Goal: Task Accomplishment & Management: Complete application form

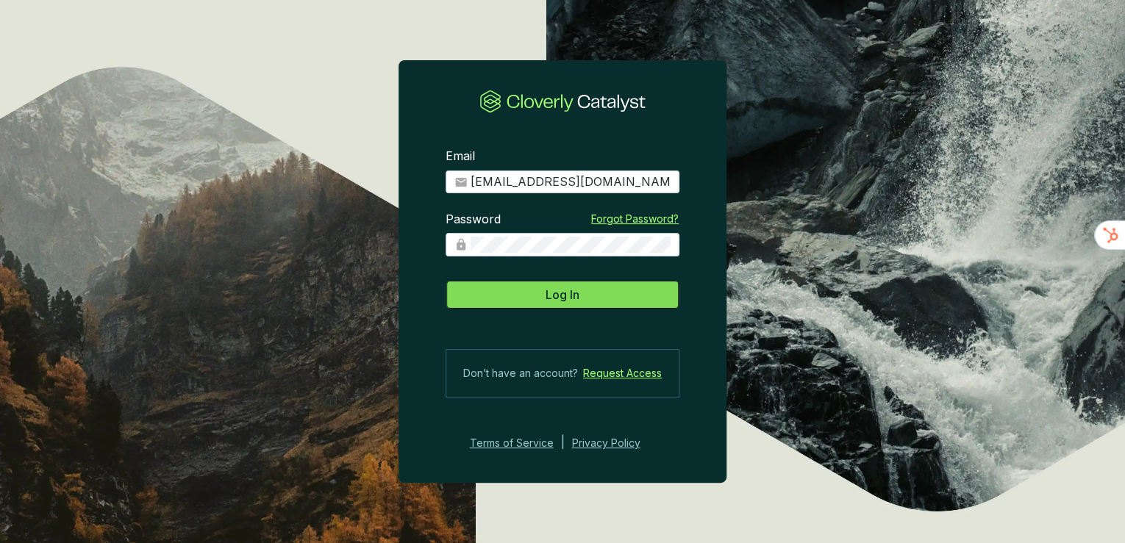
click at [528, 293] on button "Log In" at bounding box center [563, 294] width 234 height 29
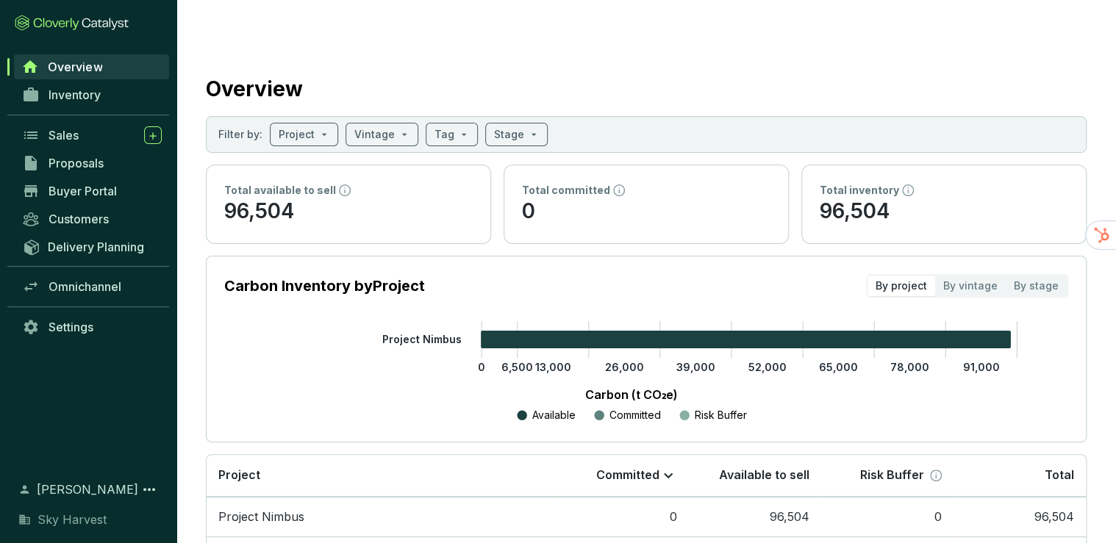
click at [406, 68] on div "Overview" at bounding box center [646, 86] width 881 height 37
click at [68, 132] on span "Sales" at bounding box center [64, 135] width 30 height 15
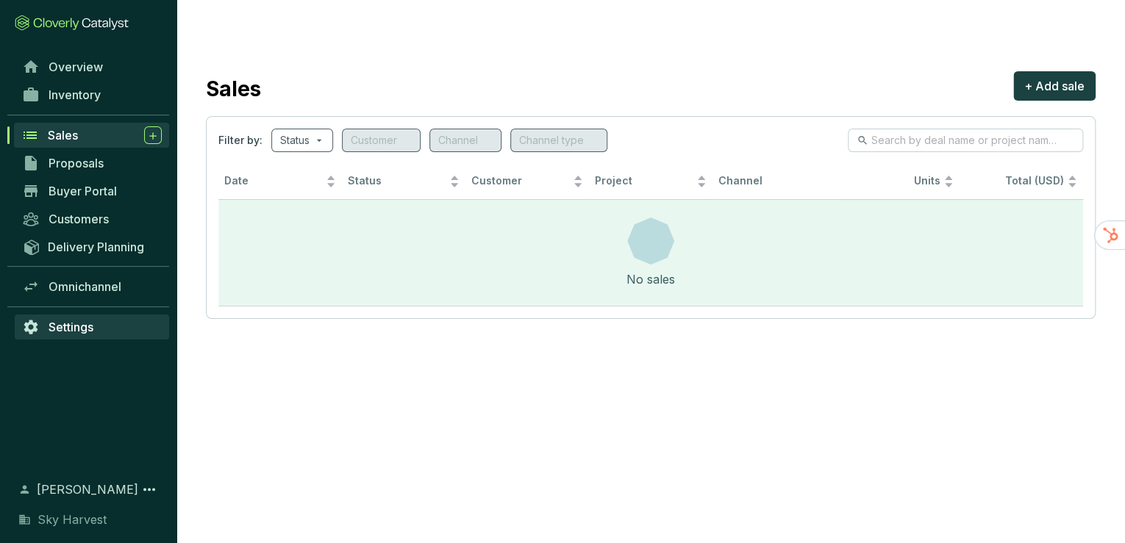
click at [70, 321] on span "Settings" at bounding box center [71, 327] width 45 height 15
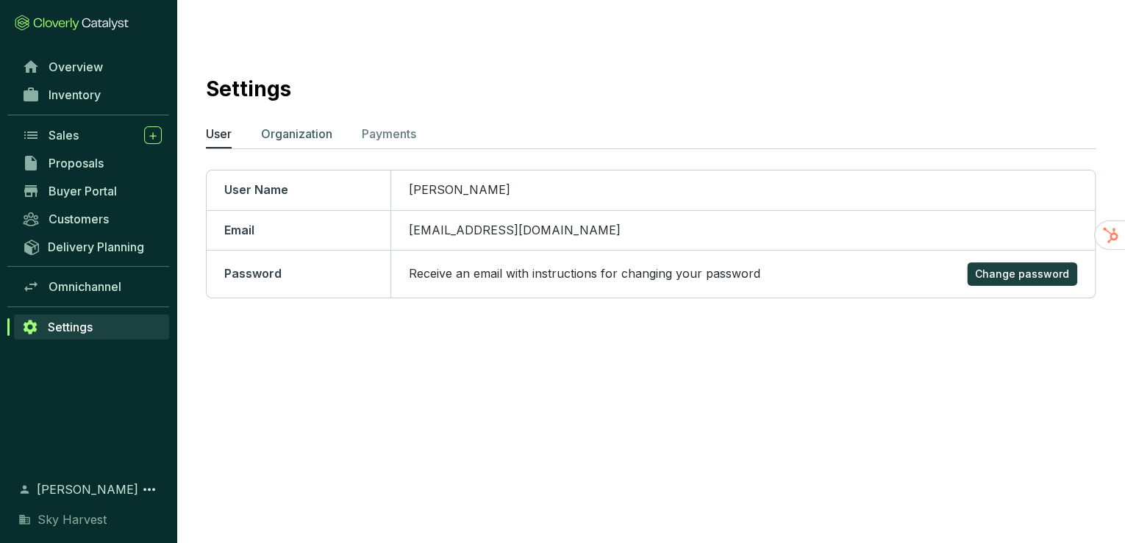
click at [310, 125] on p "Organization" at bounding box center [296, 134] width 71 height 18
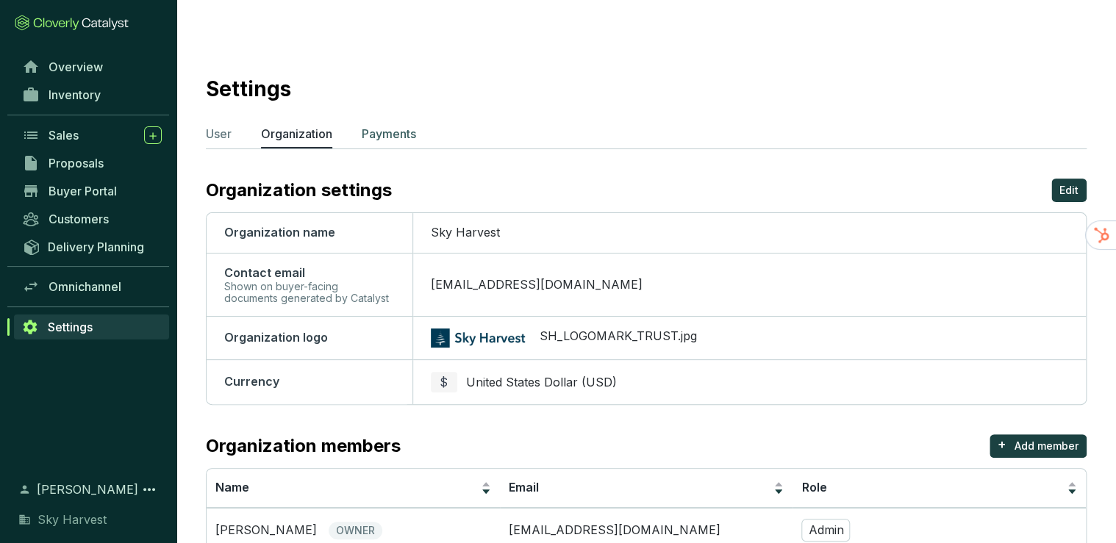
click at [406, 125] on p "Payments" at bounding box center [389, 134] width 54 height 18
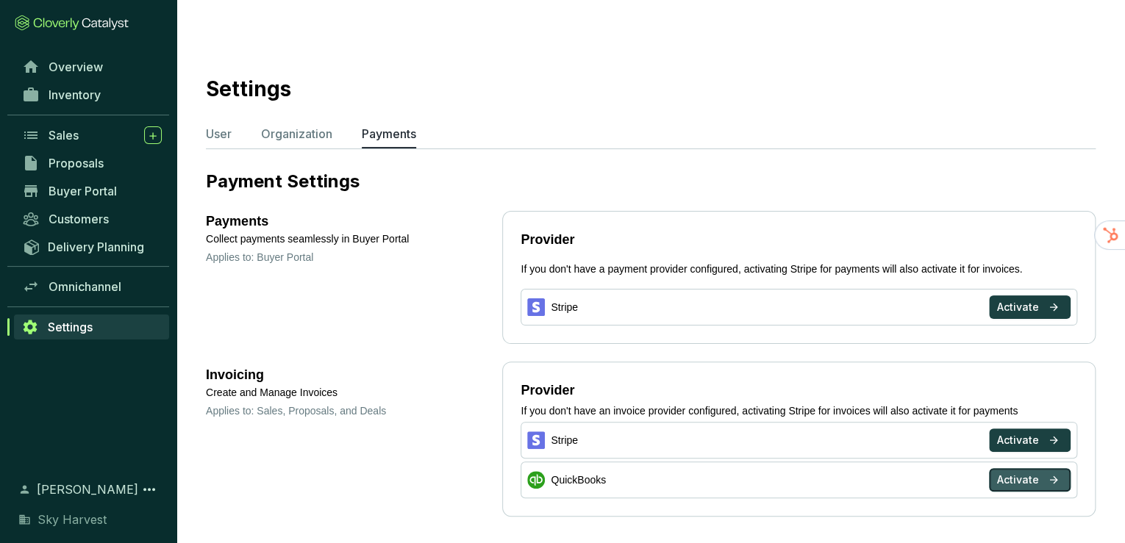
click at [999, 473] on span "Activate" at bounding box center [1018, 480] width 42 height 15
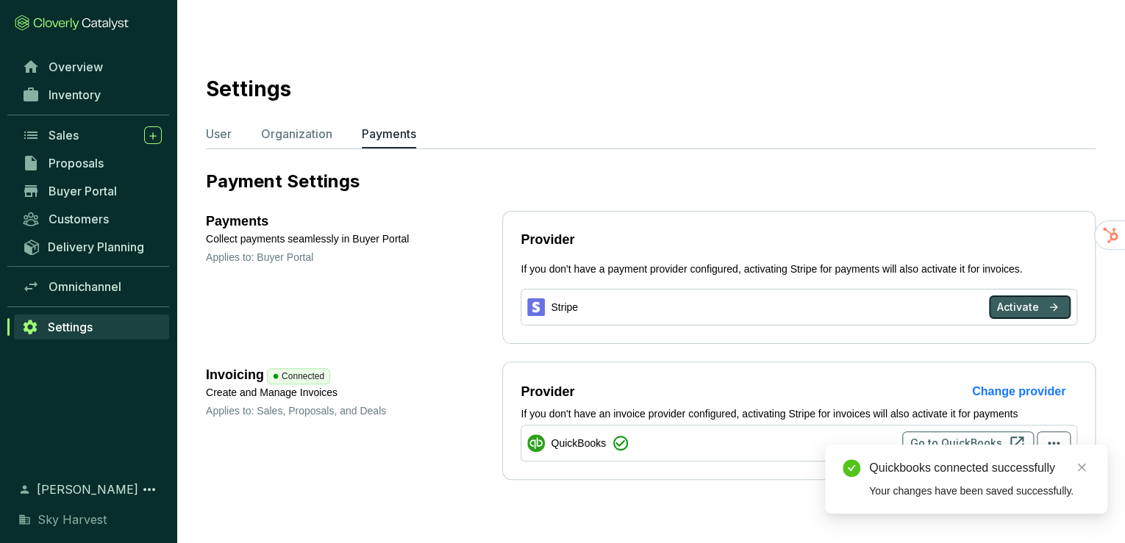
click at [1008, 300] on span "Activate" at bounding box center [1018, 307] width 42 height 15
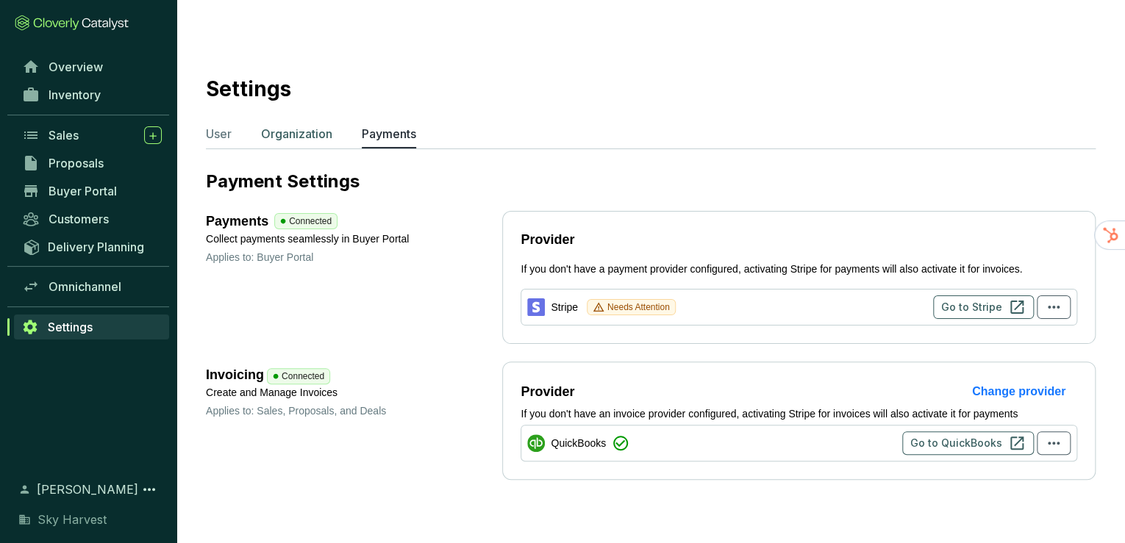
click at [303, 125] on p "Organization" at bounding box center [296, 134] width 71 height 18
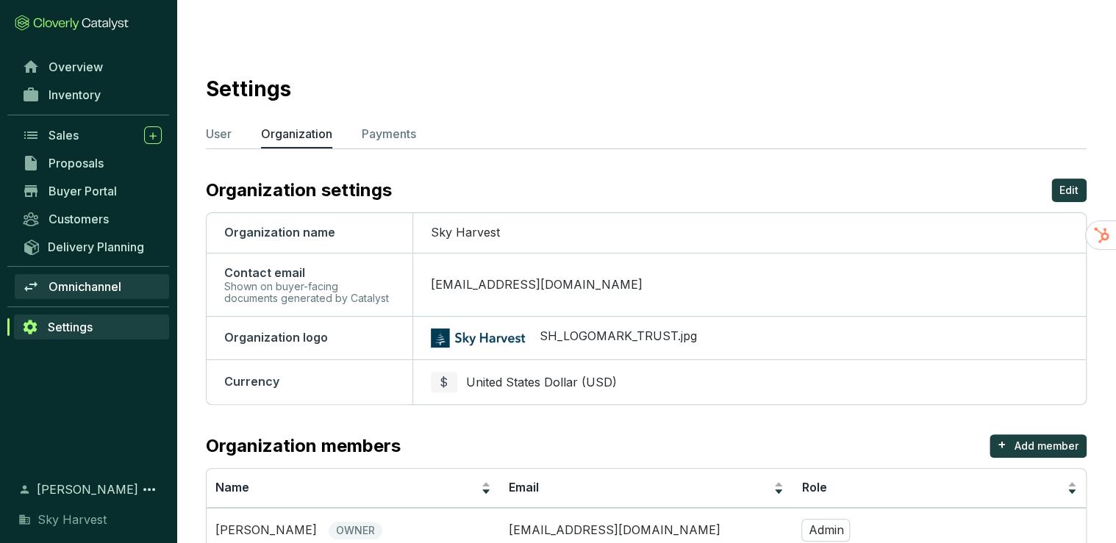
click at [68, 285] on span "Omnichannel" at bounding box center [85, 286] width 73 height 15
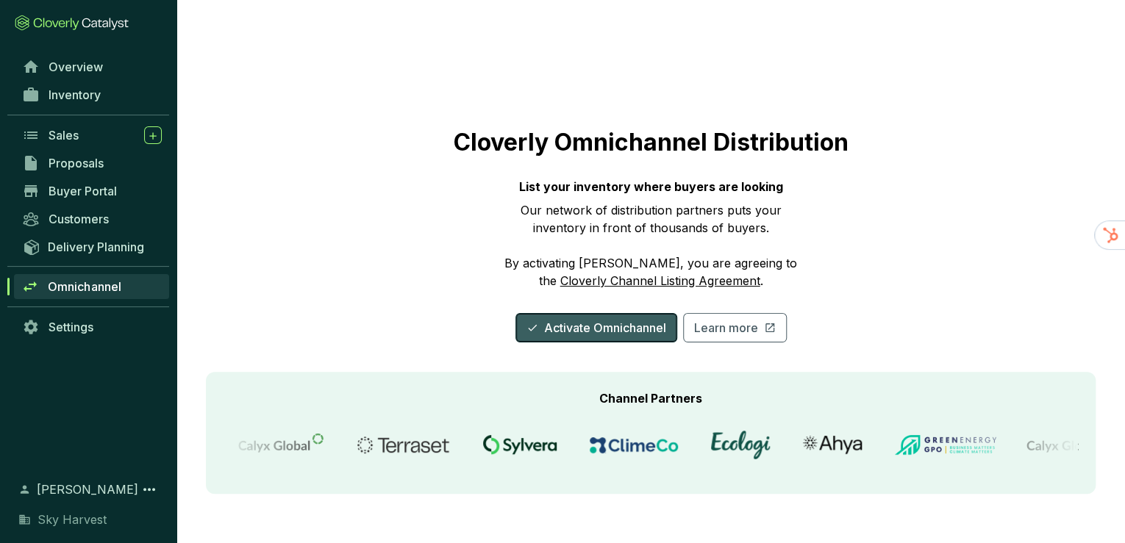
click at [585, 319] on span "Activate Omnichannel" at bounding box center [605, 328] width 122 height 18
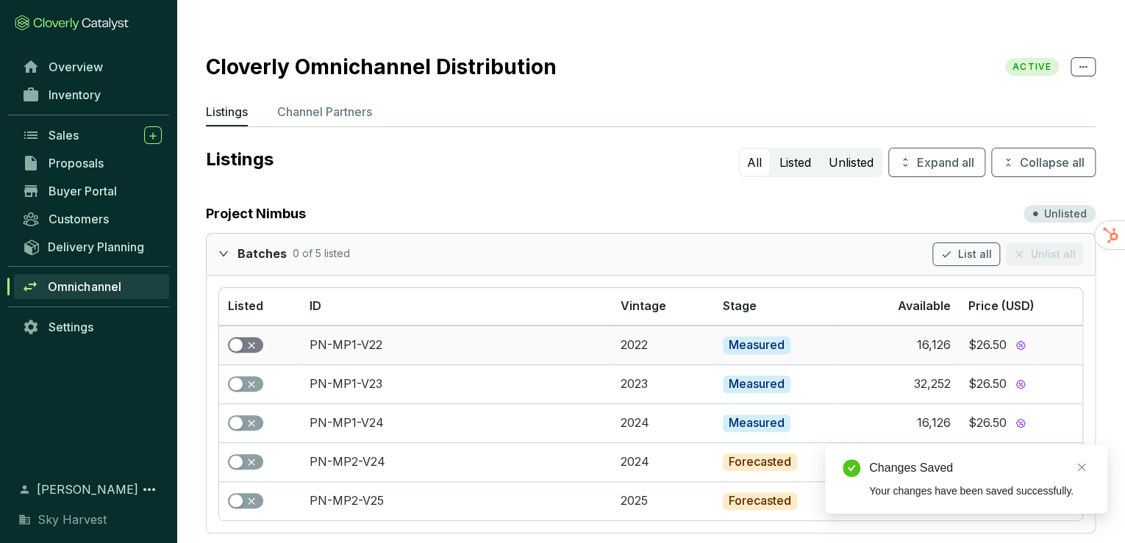
click at [245, 338] on span "button" at bounding box center [245, 346] width 35 height 16
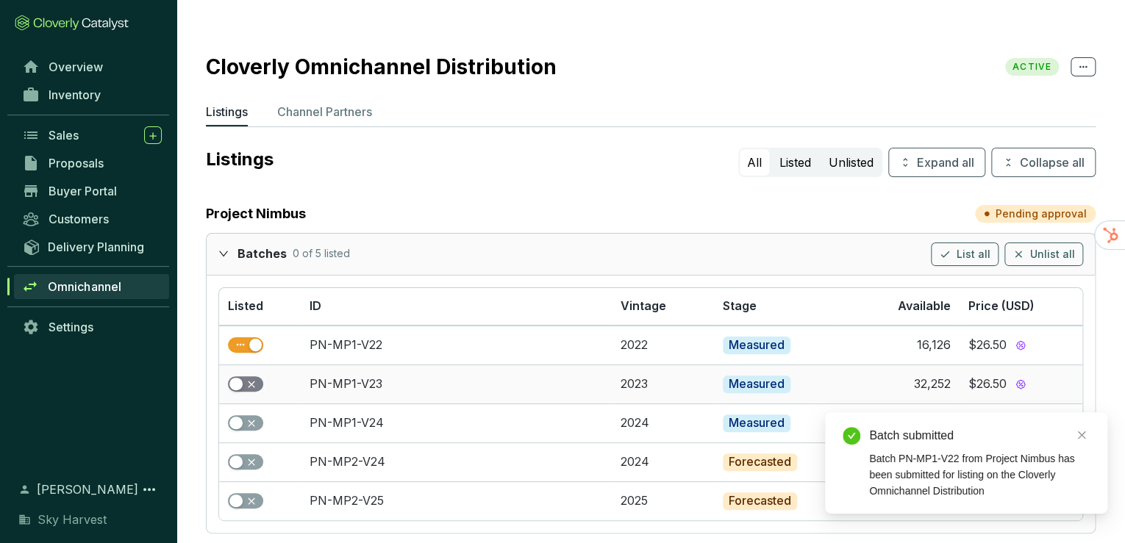
click at [241, 378] on div "button" at bounding box center [235, 384] width 13 height 13
click at [249, 416] on span "button" at bounding box center [245, 424] width 35 height 16
click at [333, 103] on p "Channel Partners" at bounding box center [324, 112] width 95 height 18
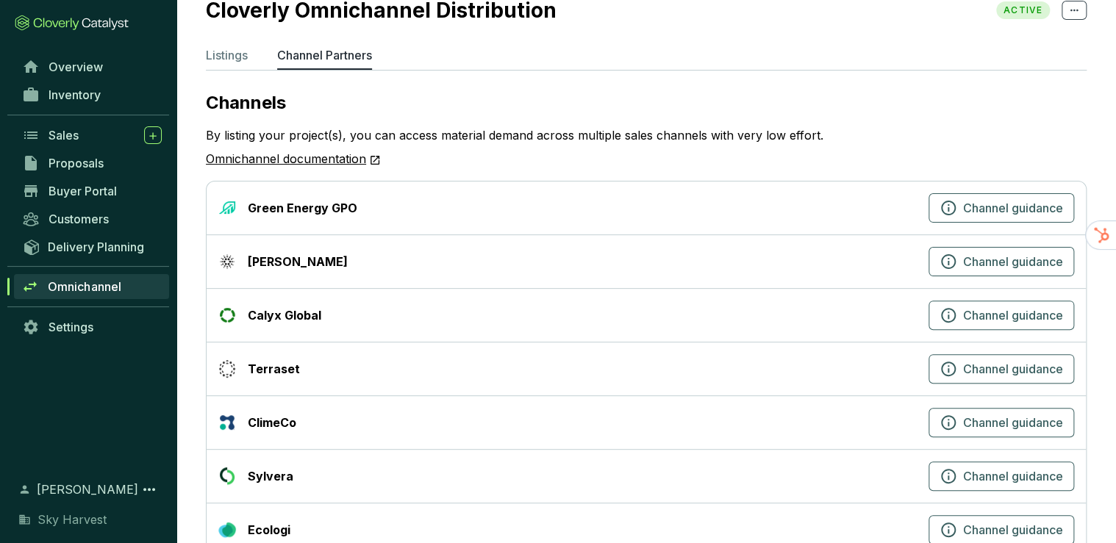
scroll to position [68, 0]
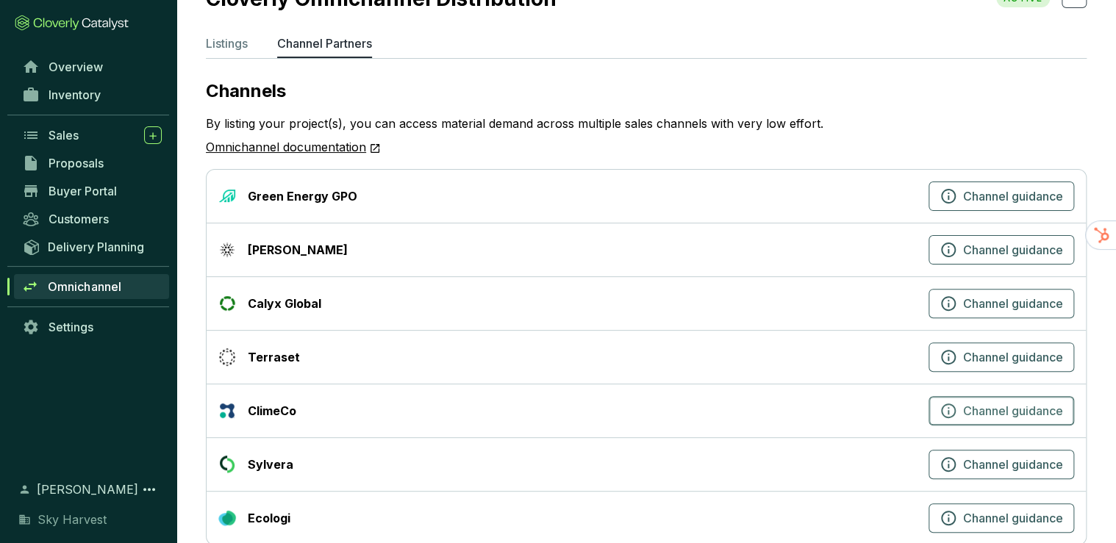
click at [1041, 402] on span "Channel guidance" at bounding box center [1013, 411] width 100 height 18
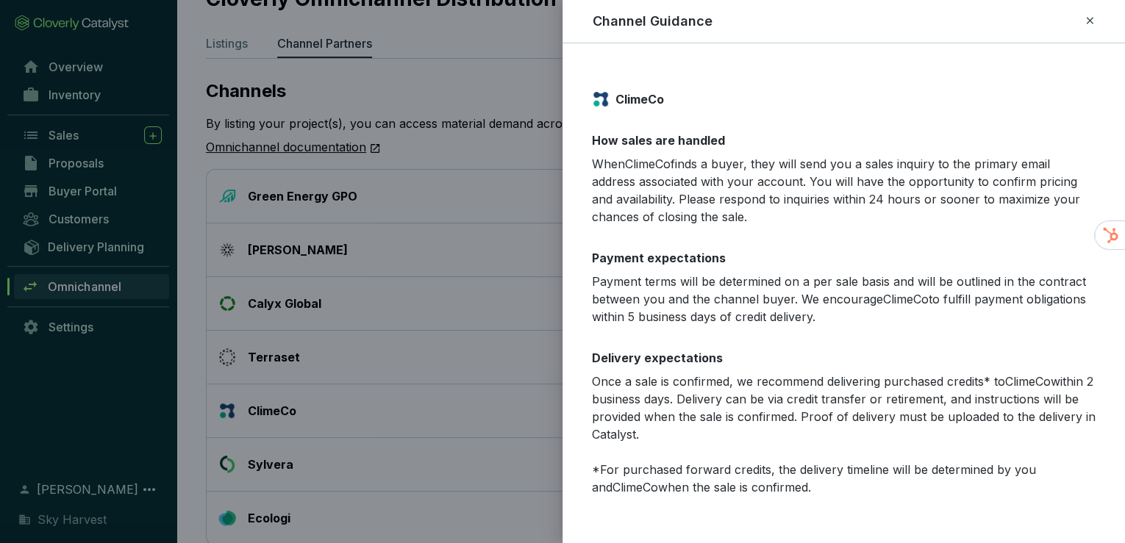
click at [515, 302] on div at bounding box center [562, 271] width 1125 height 543
click at [1085, 24] on icon at bounding box center [1090, 21] width 12 height 18
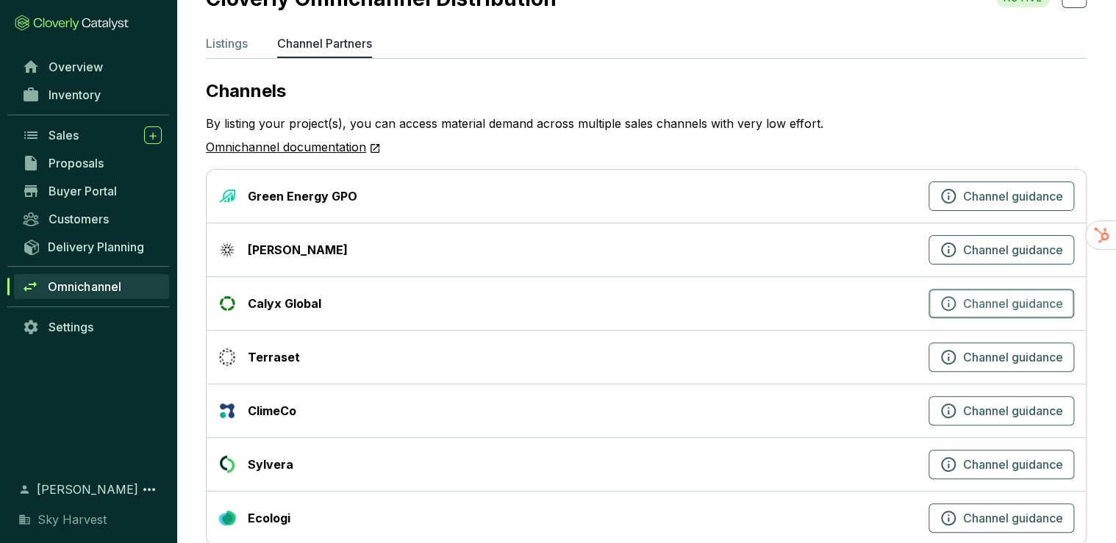
click at [988, 295] on span "Channel guidance" at bounding box center [1013, 304] width 100 height 18
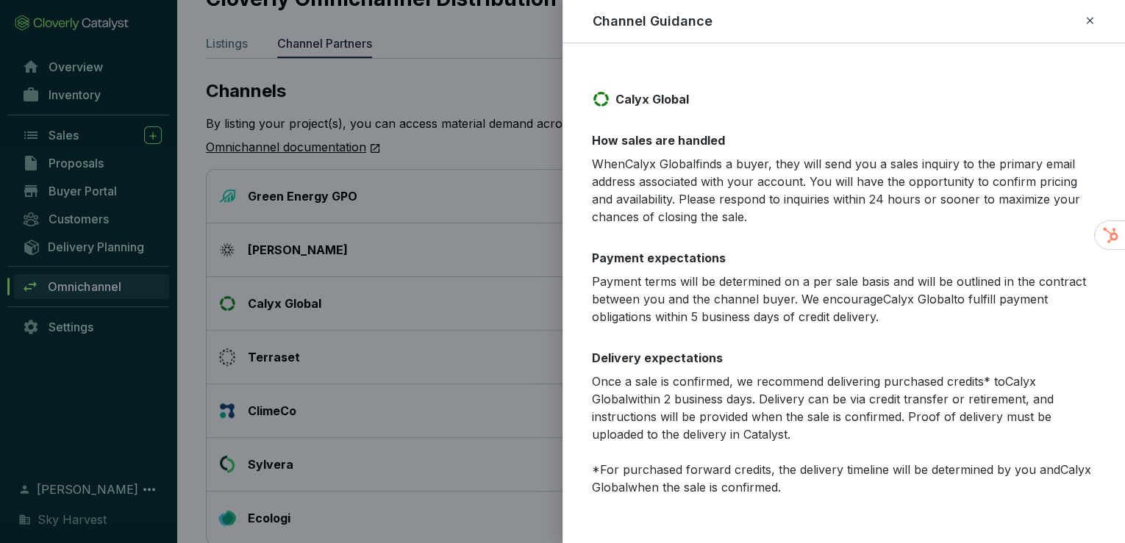
click at [1088, 19] on icon at bounding box center [1089, 20] width 7 height 7
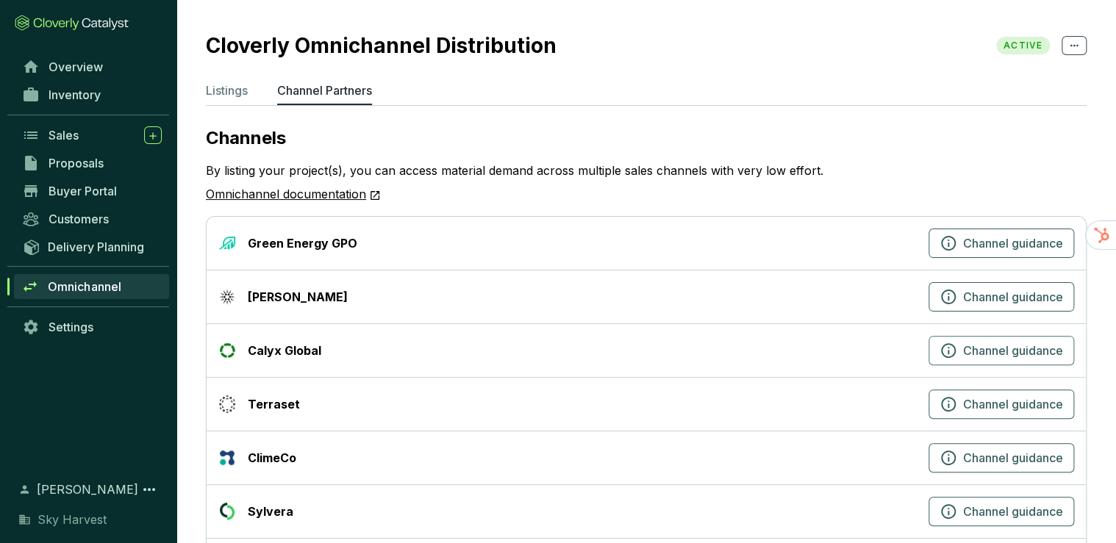
scroll to position [59, 0]
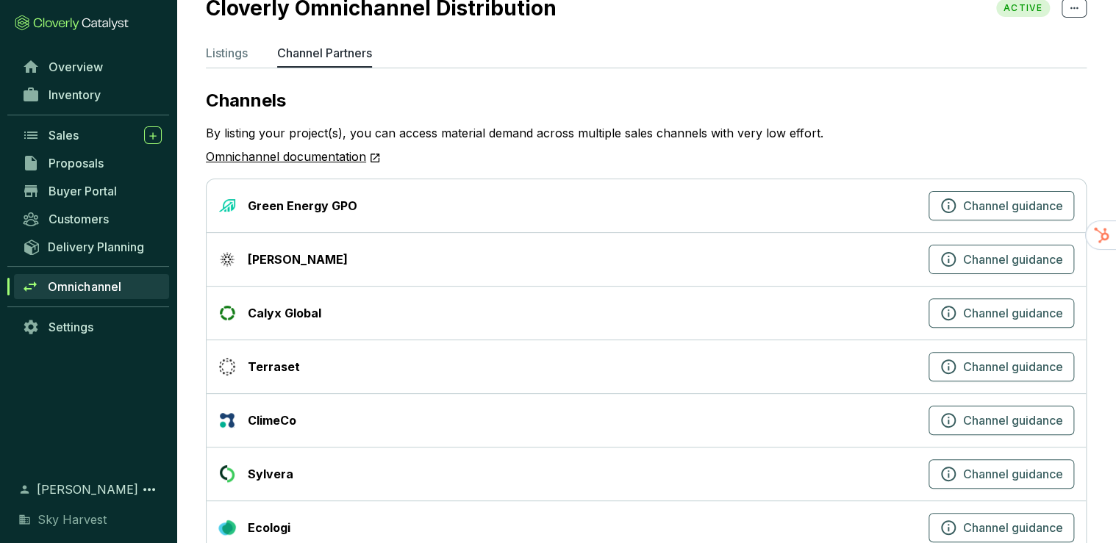
click at [228, 44] on p "Listings" at bounding box center [227, 53] width 42 height 18
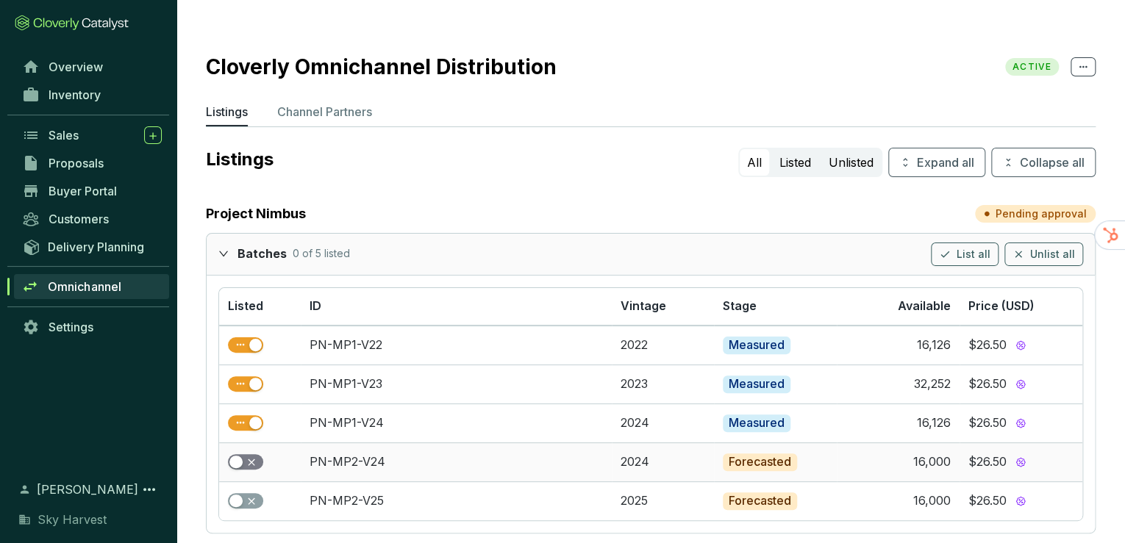
click at [238, 456] on div "button" at bounding box center [235, 462] width 13 height 13
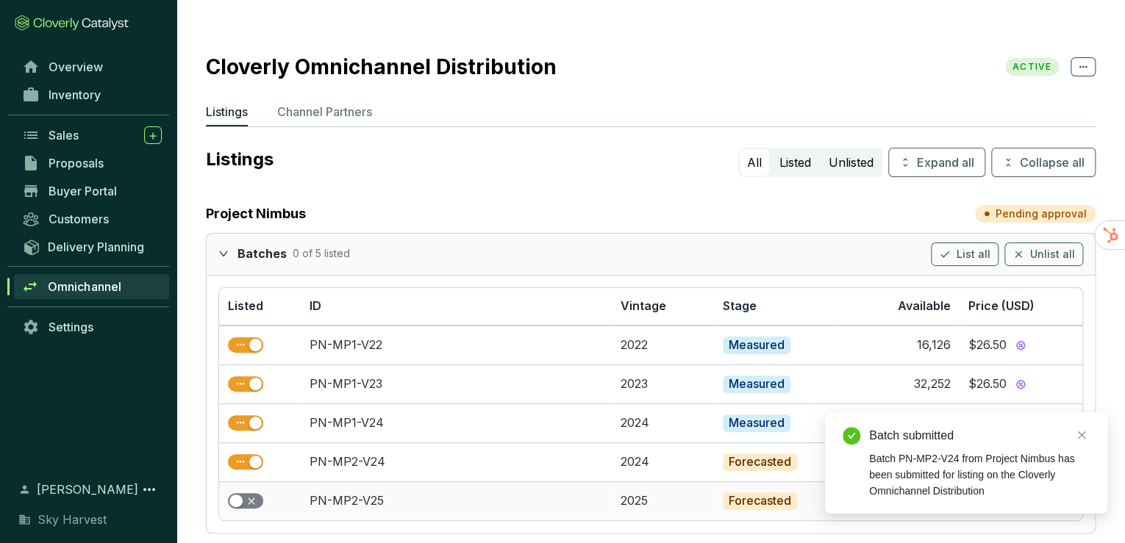
click at [254, 493] on span "button" at bounding box center [245, 501] width 35 height 16
click at [1083, 436] on icon "close" at bounding box center [1082, 436] width 8 height 8
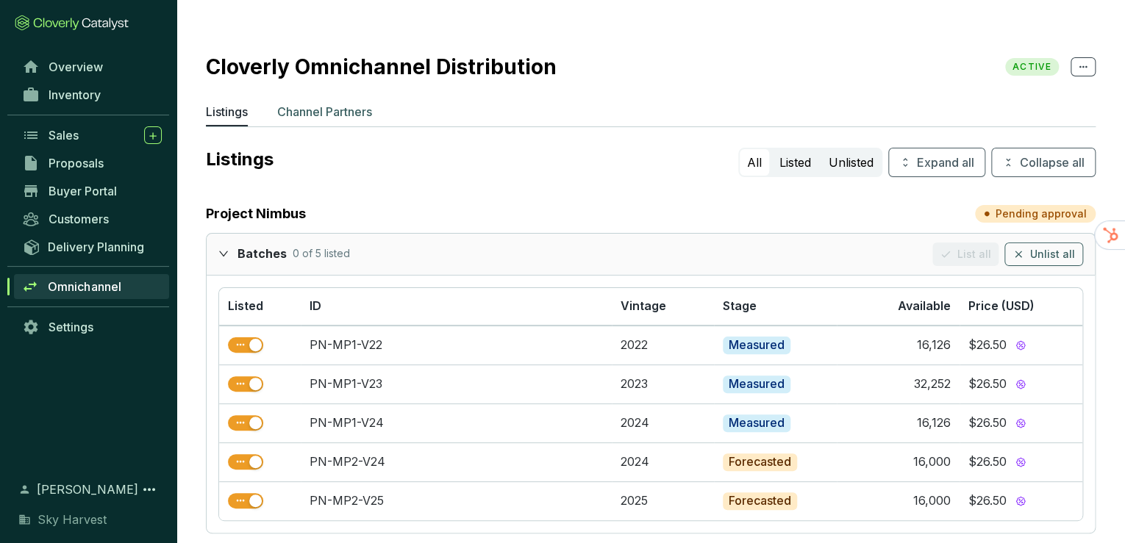
click at [303, 103] on p "Channel Partners" at bounding box center [324, 112] width 95 height 18
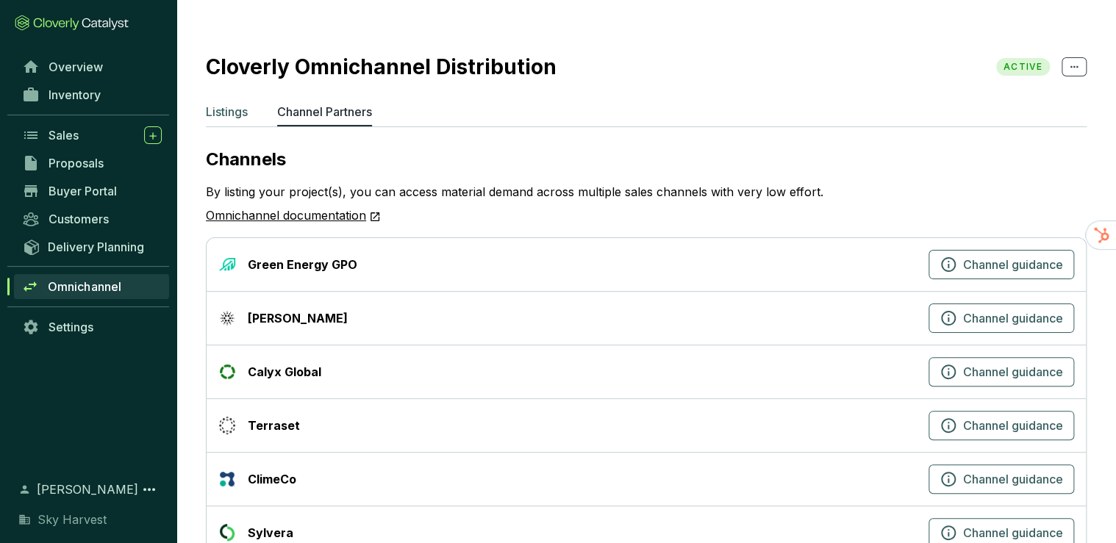
click at [221, 103] on p "Listings" at bounding box center [227, 112] width 42 height 18
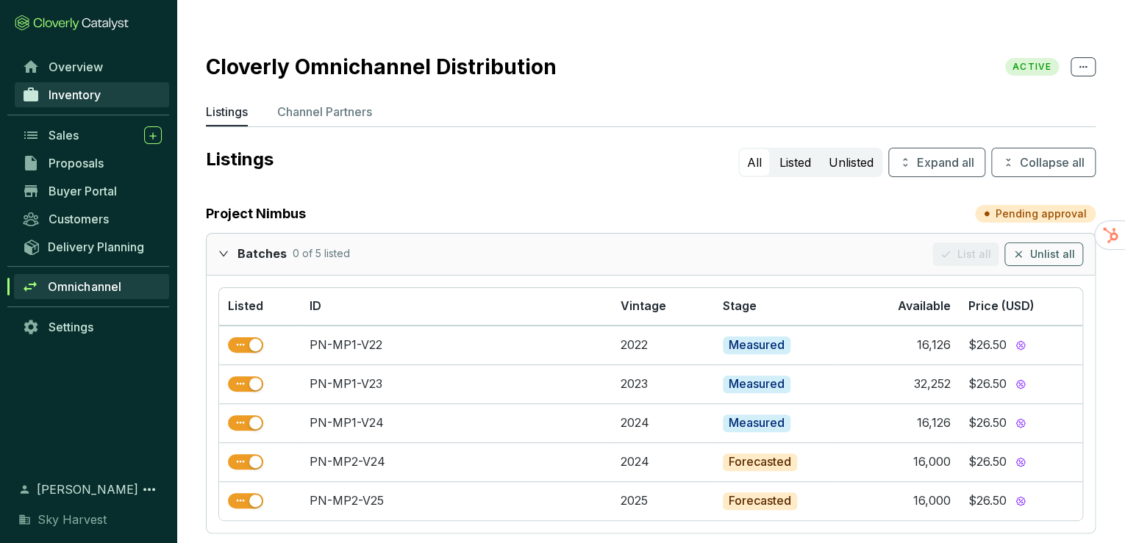
click at [93, 88] on span "Inventory" at bounding box center [75, 95] width 52 height 15
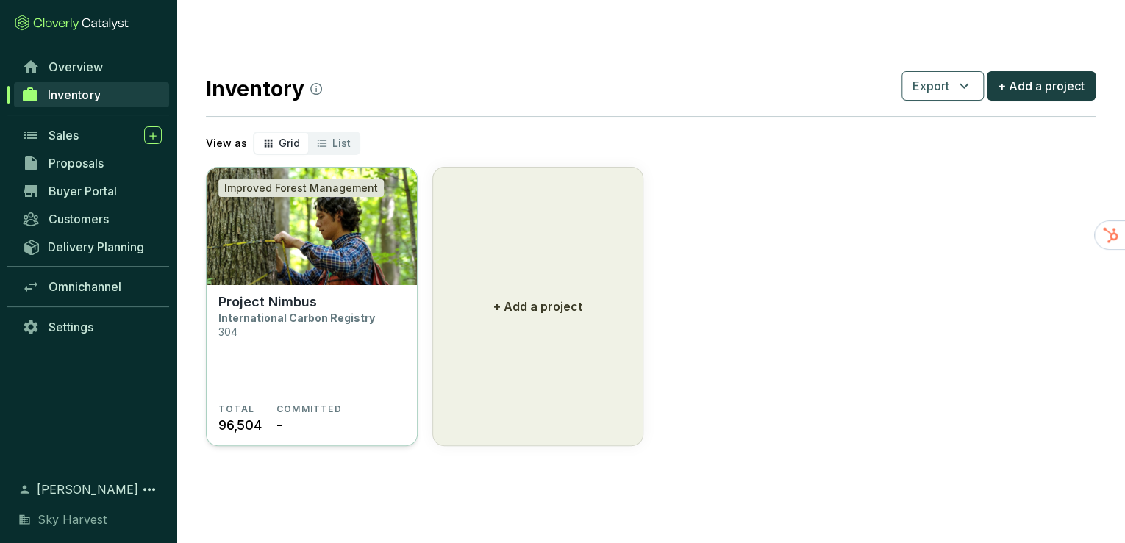
click at [318, 246] on img at bounding box center [312, 227] width 210 height 118
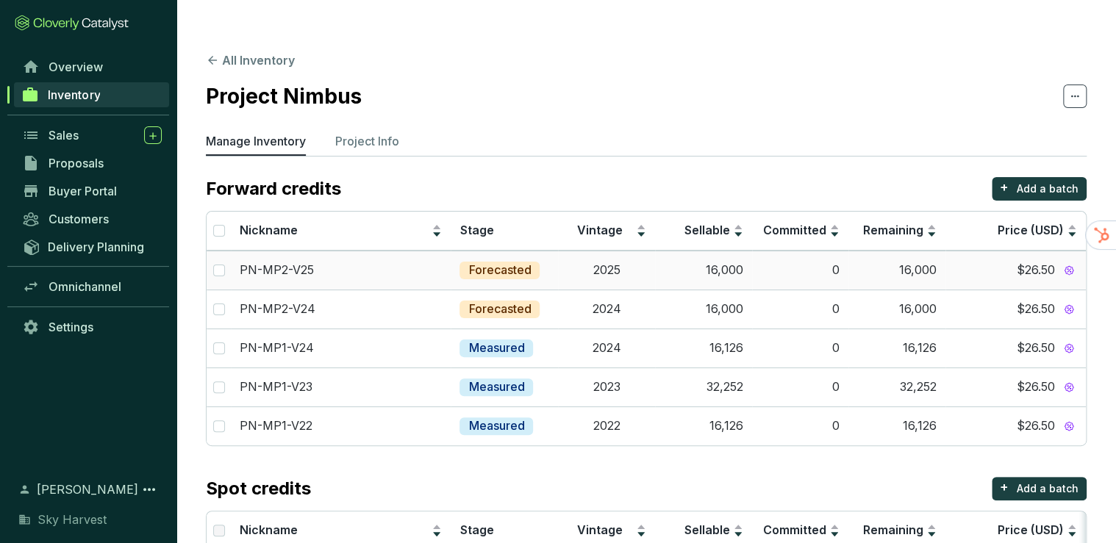
click at [462, 262] on div "Forecasted" at bounding box center [500, 271] width 80 height 18
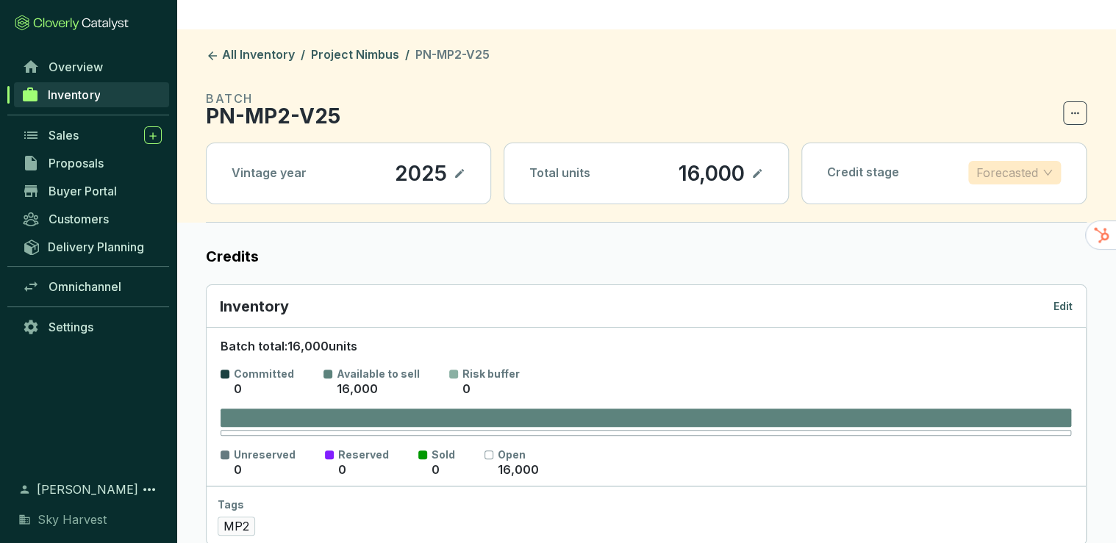
click at [987, 162] on p "Forecasted" at bounding box center [1008, 173] width 62 height 22
click at [992, 199] on p "Measured" at bounding box center [1014, 196] width 69 height 16
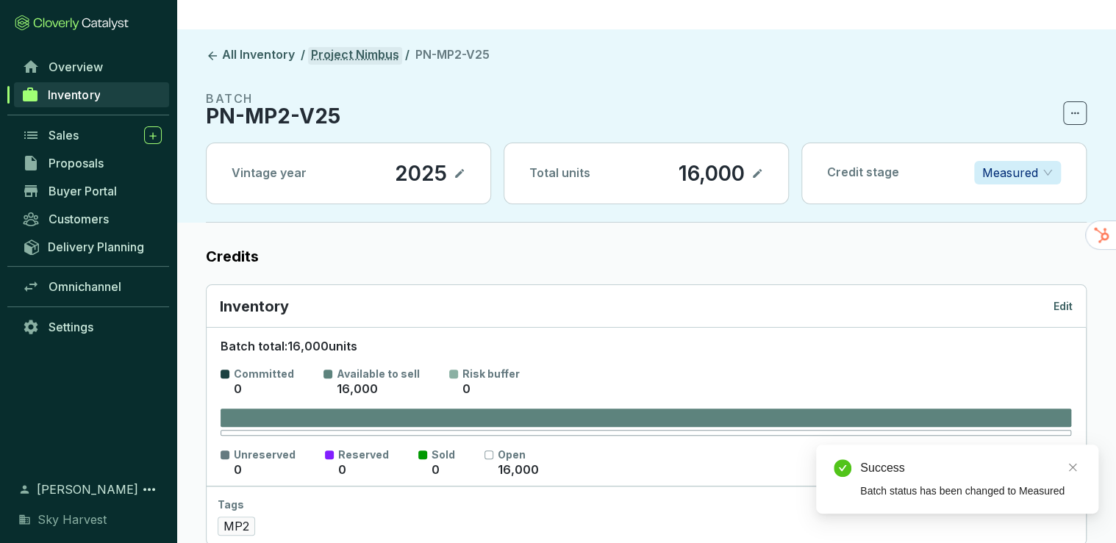
click at [384, 47] on link "Project Nimbus" at bounding box center [355, 56] width 94 height 18
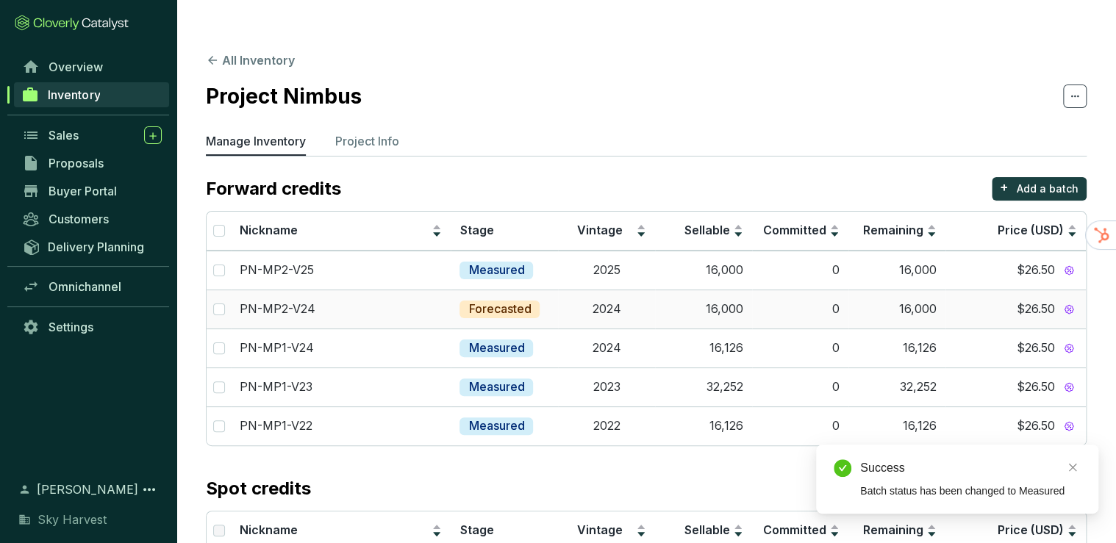
click at [490, 302] on p "Forecasted" at bounding box center [499, 310] width 63 height 16
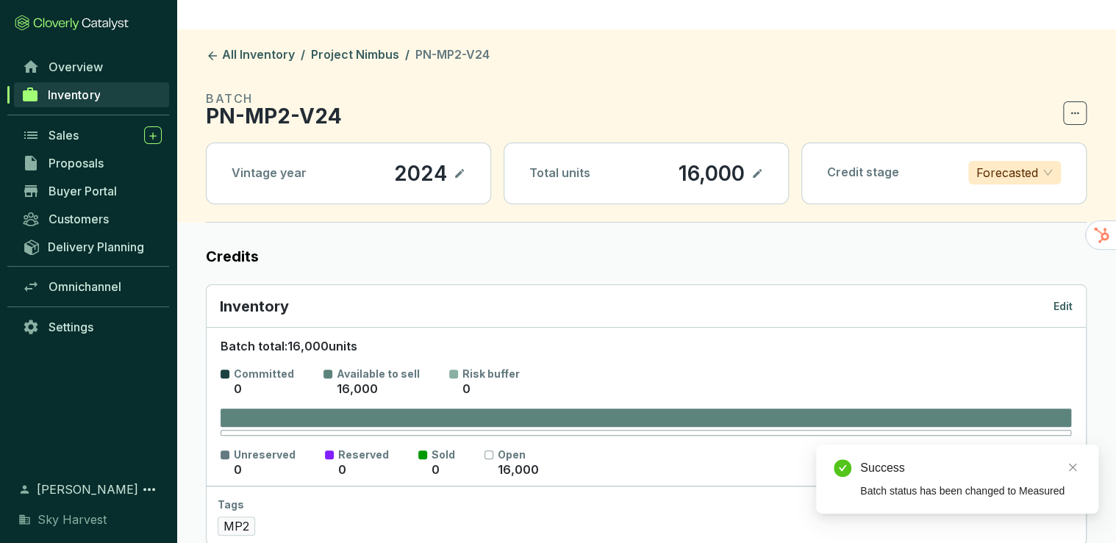
click at [991, 162] on p "Forecasted" at bounding box center [1008, 173] width 62 height 22
click at [985, 199] on p "Measured" at bounding box center [1014, 196] width 69 height 16
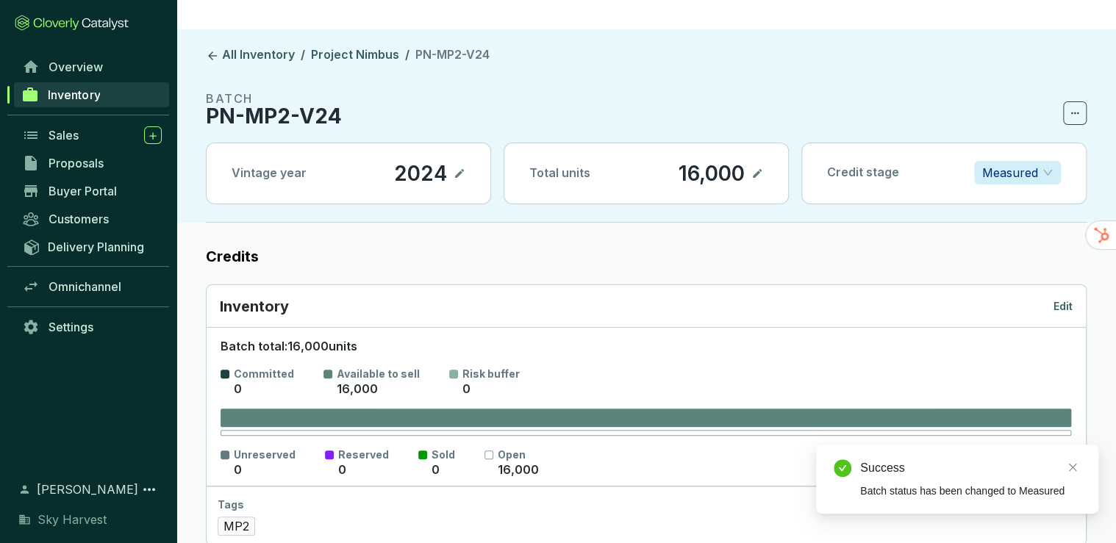
click at [316, 29] on header "All Inventory / Project Nimbus / PN-MP2-V24 BATCH PN-MP2-V24 Vintage year 2024 …" at bounding box center [647, 125] width 940 height 193
click at [321, 47] on link "Project Nimbus" at bounding box center [355, 56] width 94 height 18
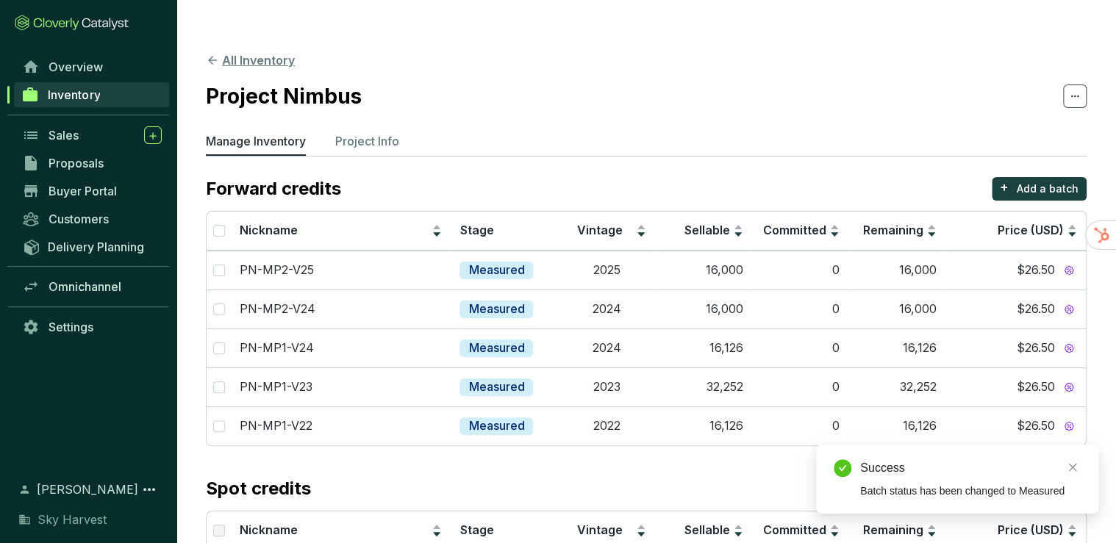
click at [207, 54] on icon at bounding box center [212, 60] width 13 height 13
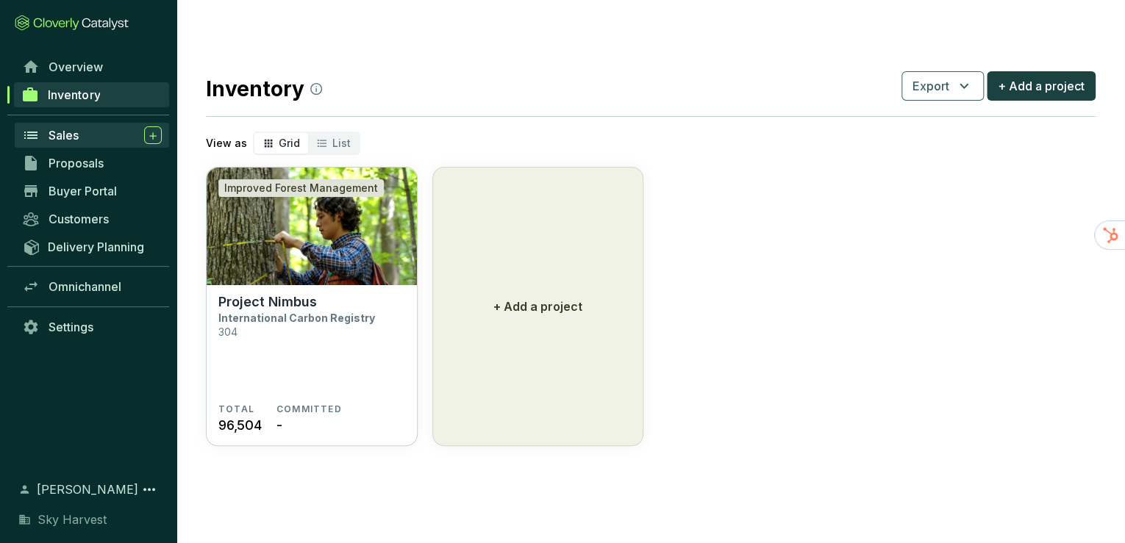
click at [79, 138] on div "Sales" at bounding box center [105, 135] width 113 height 18
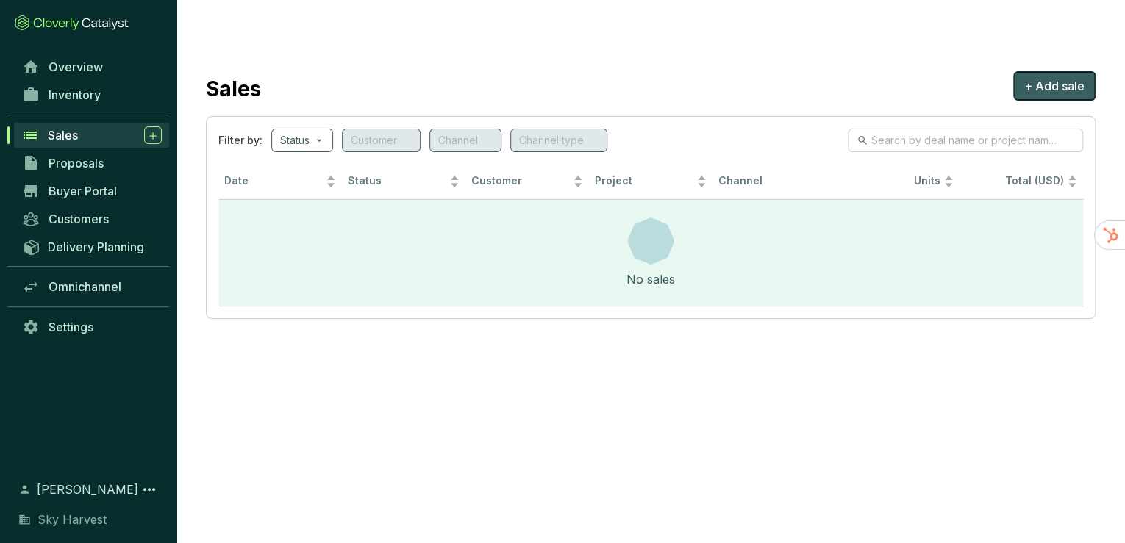
click at [1032, 77] on span "+ Add sale" at bounding box center [1054, 86] width 60 height 18
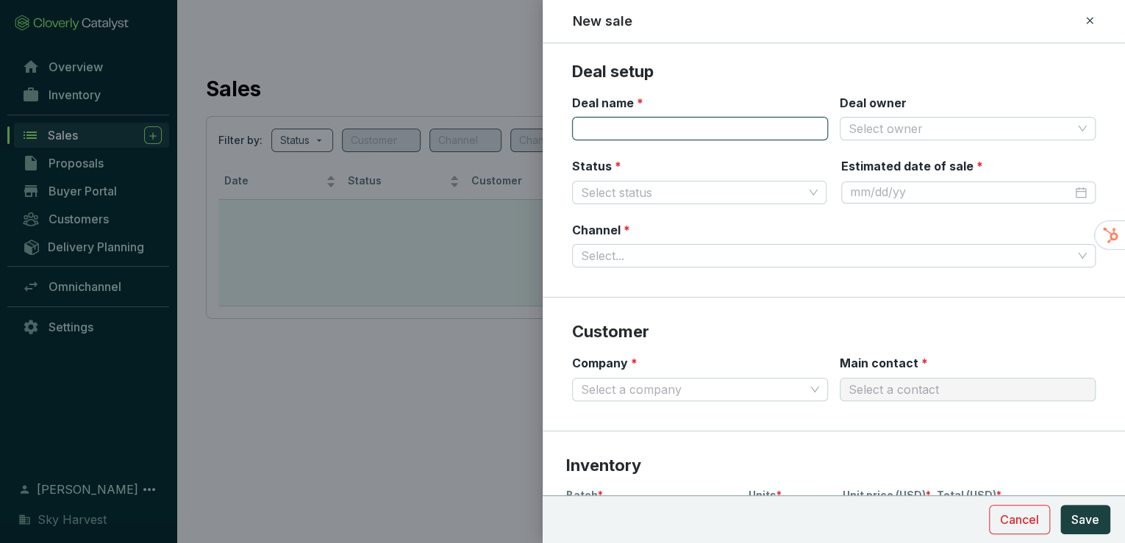
click at [624, 132] on input "Deal name *" at bounding box center [700, 129] width 256 height 24
type input "Patch"
click at [885, 138] on input "Deal owner" at bounding box center [961, 129] width 224 height 22
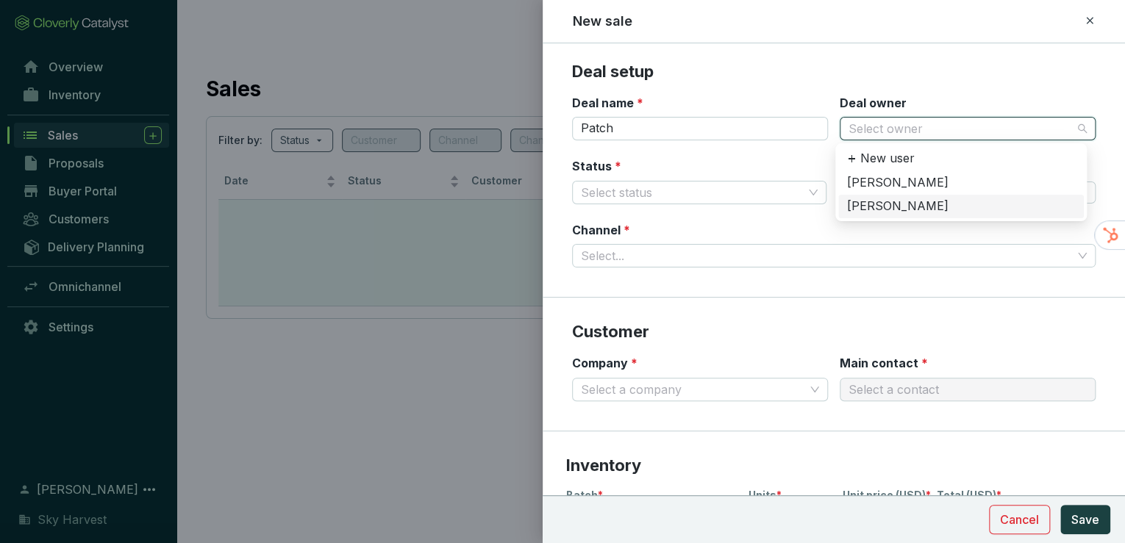
click at [877, 203] on div "[PERSON_NAME]" at bounding box center [961, 207] width 228 height 16
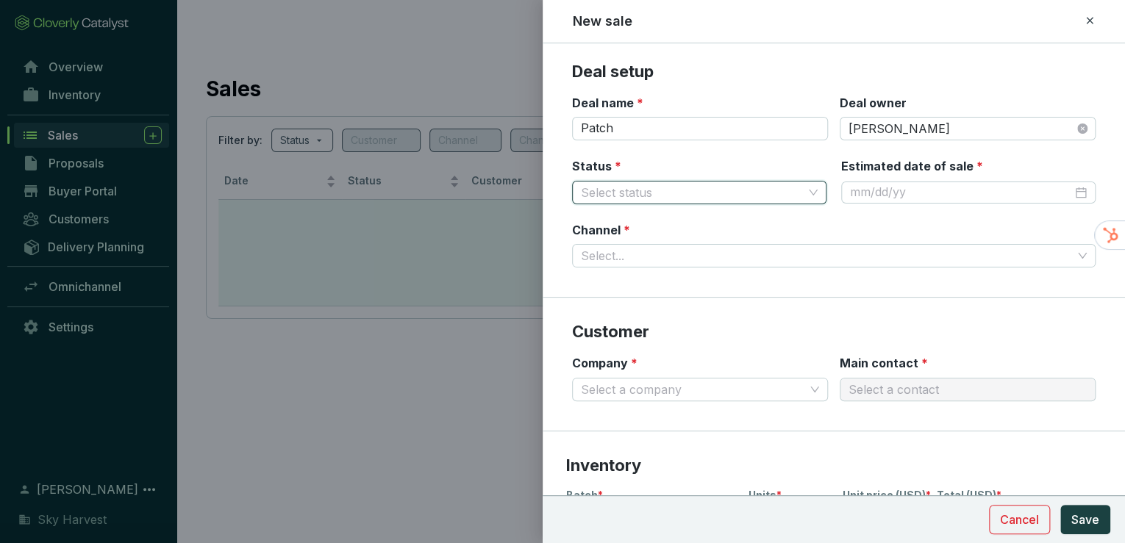
click at [777, 188] on input "Status *" at bounding box center [692, 193] width 222 height 22
click at [713, 238] on div "Sold" at bounding box center [697, 245] width 227 height 16
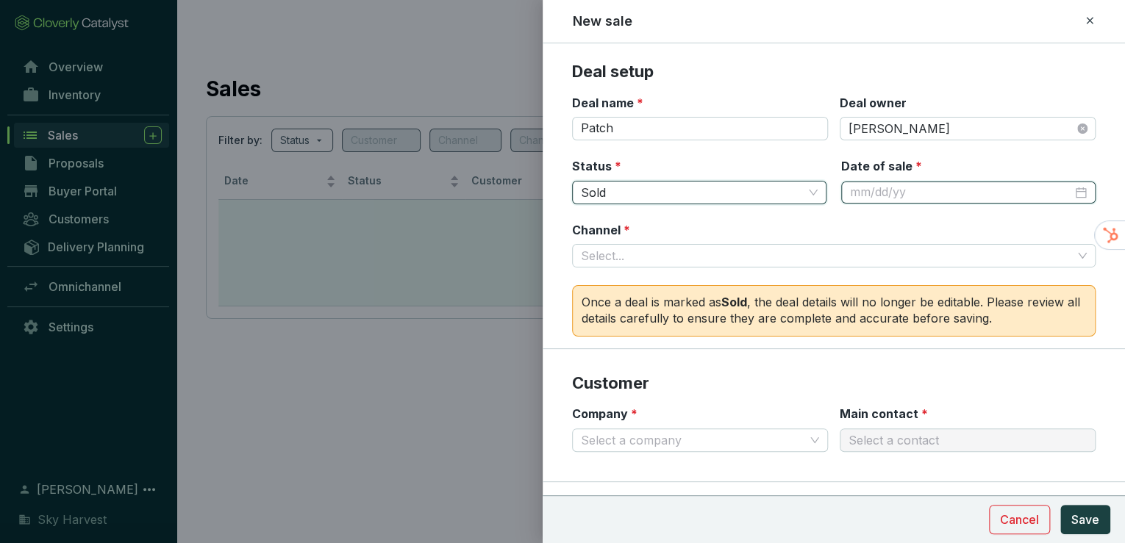
click at [891, 192] on input "Date of sale *" at bounding box center [961, 193] width 222 height 16
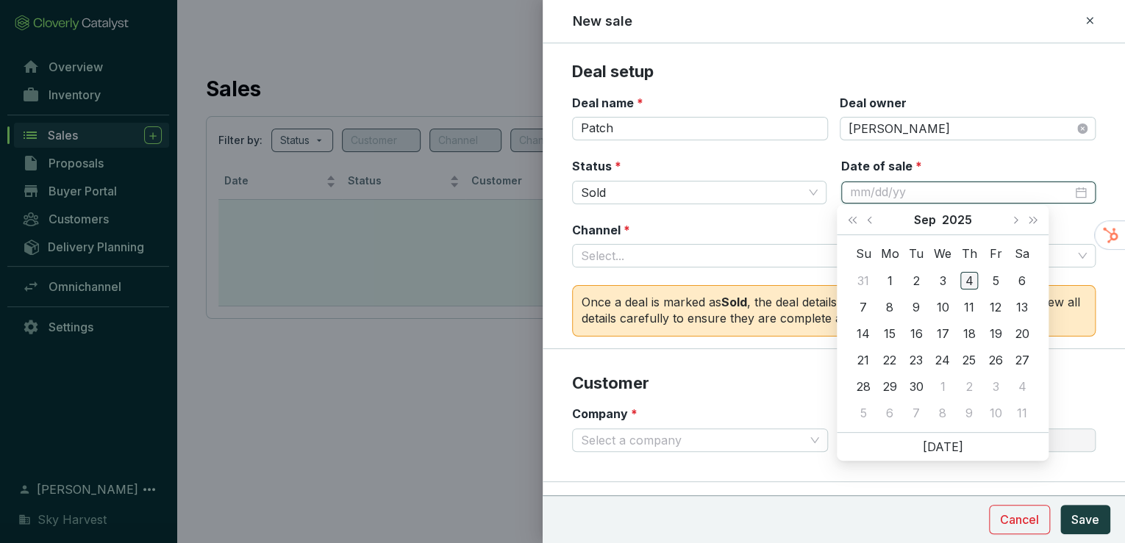
type input "9/4/2025"
click at [970, 282] on div "4" at bounding box center [969, 281] width 18 height 18
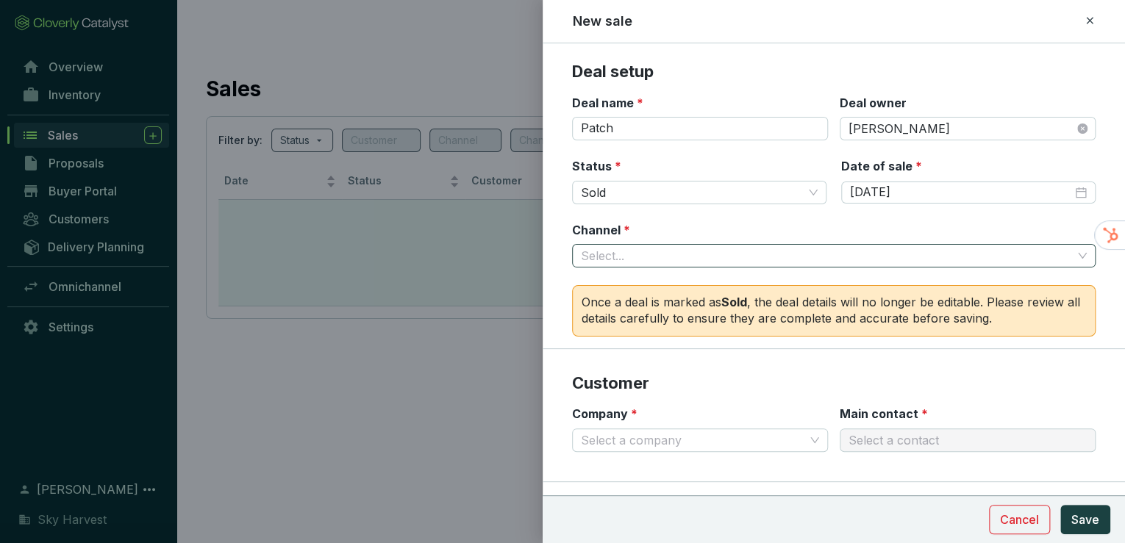
click at [605, 253] on input "Channel *" at bounding box center [826, 256] width 491 height 22
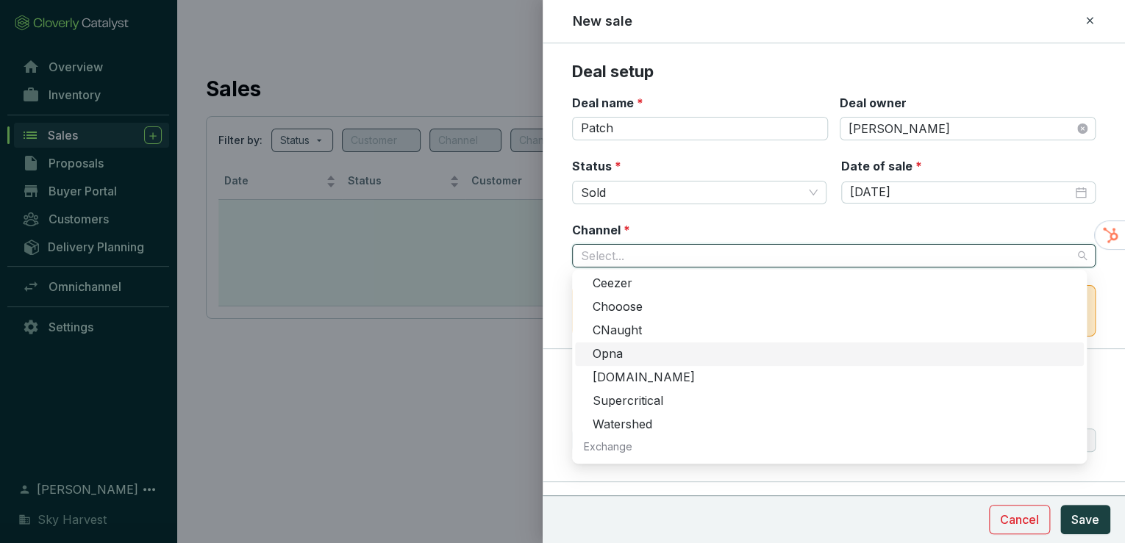
scroll to position [118, 0]
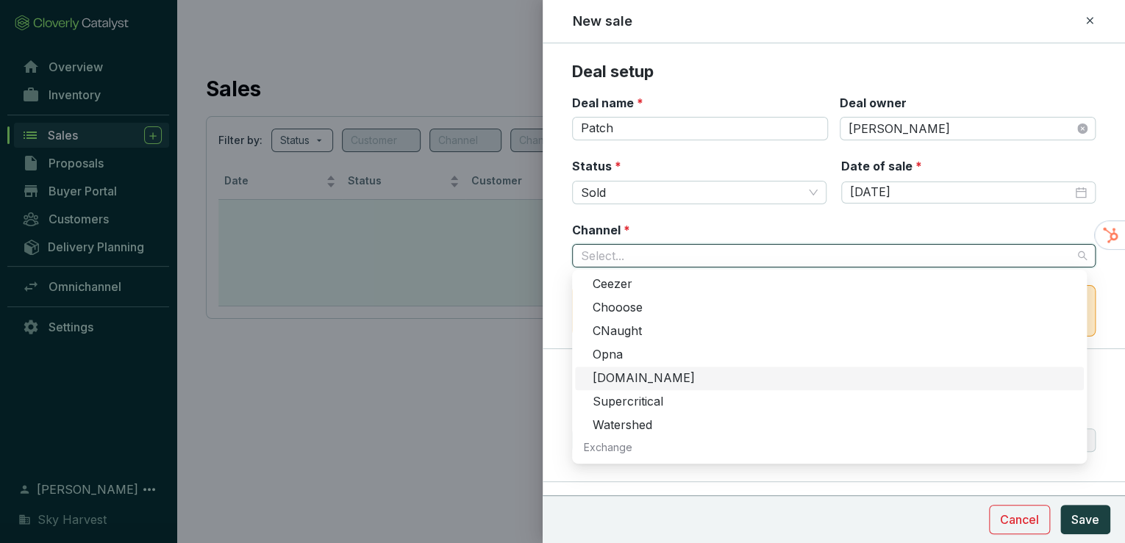
click at [625, 374] on div "Patch.io" at bounding box center [834, 379] width 482 height 16
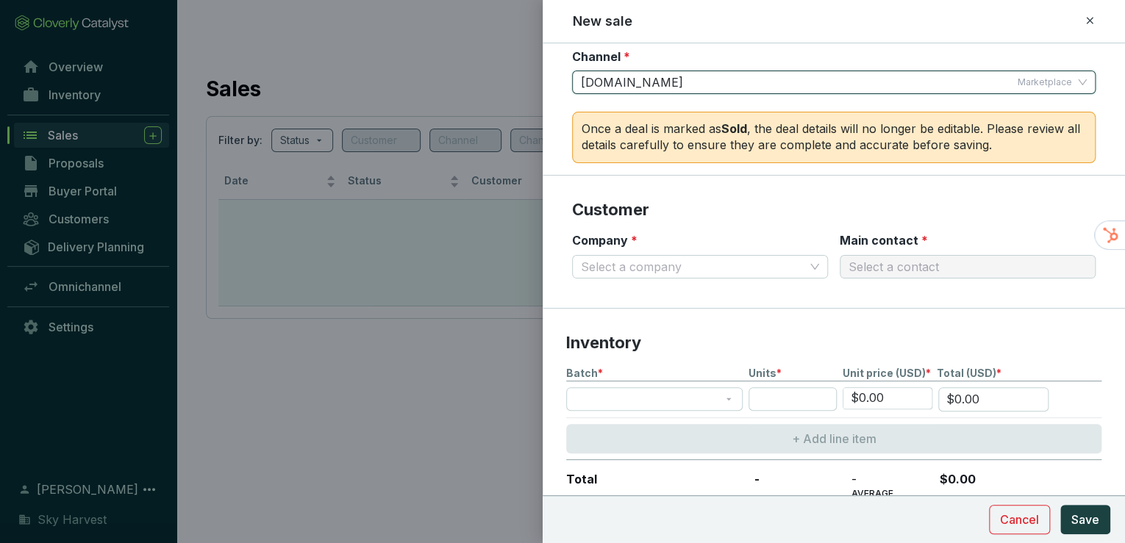
scroll to position [177, 0]
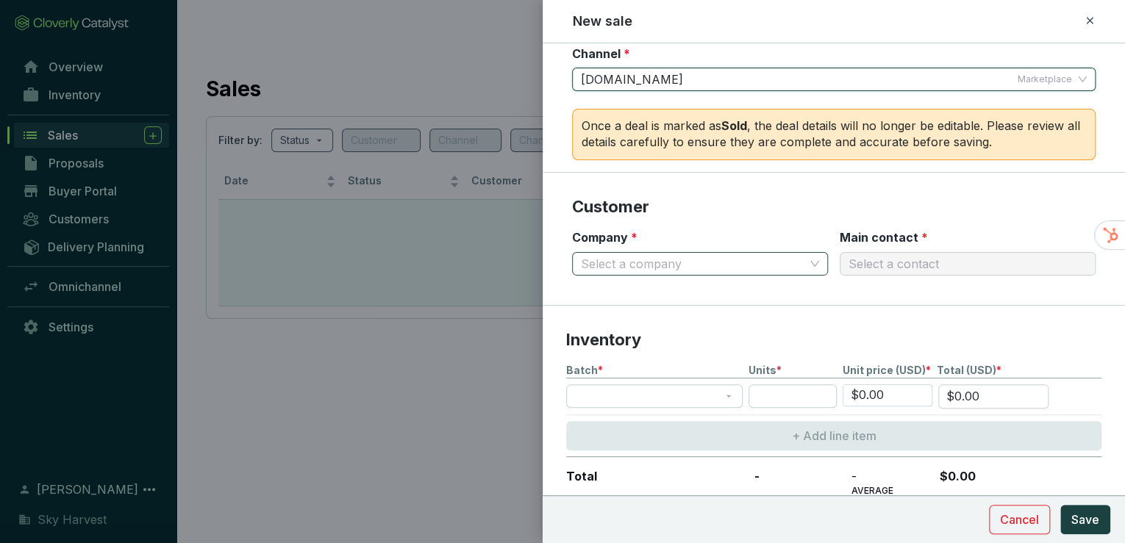
click at [669, 268] on input "Company *" at bounding box center [693, 264] width 224 height 22
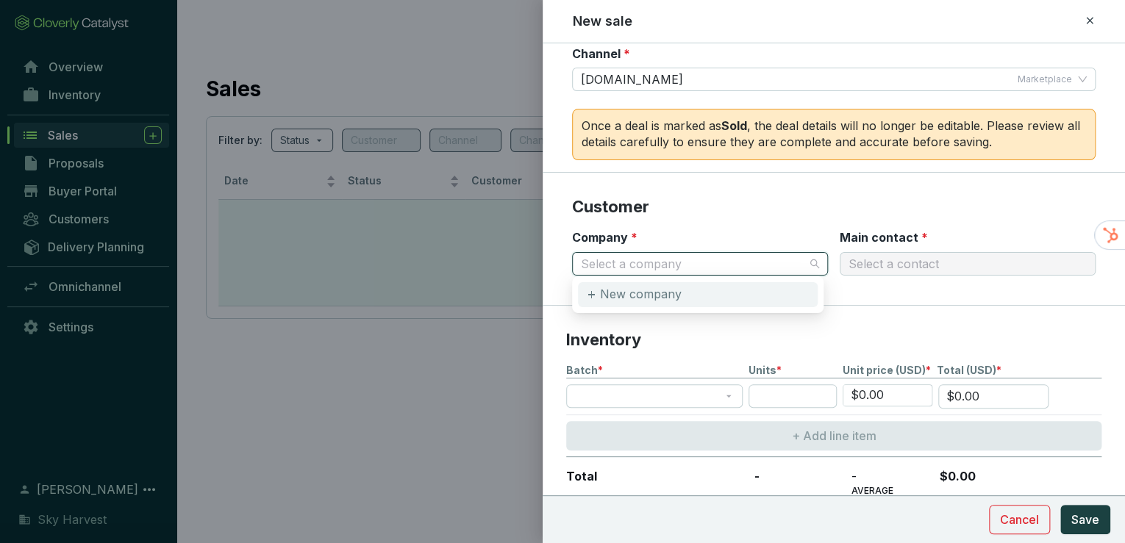
click at [651, 291] on p "New company" at bounding box center [641, 295] width 82 height 16
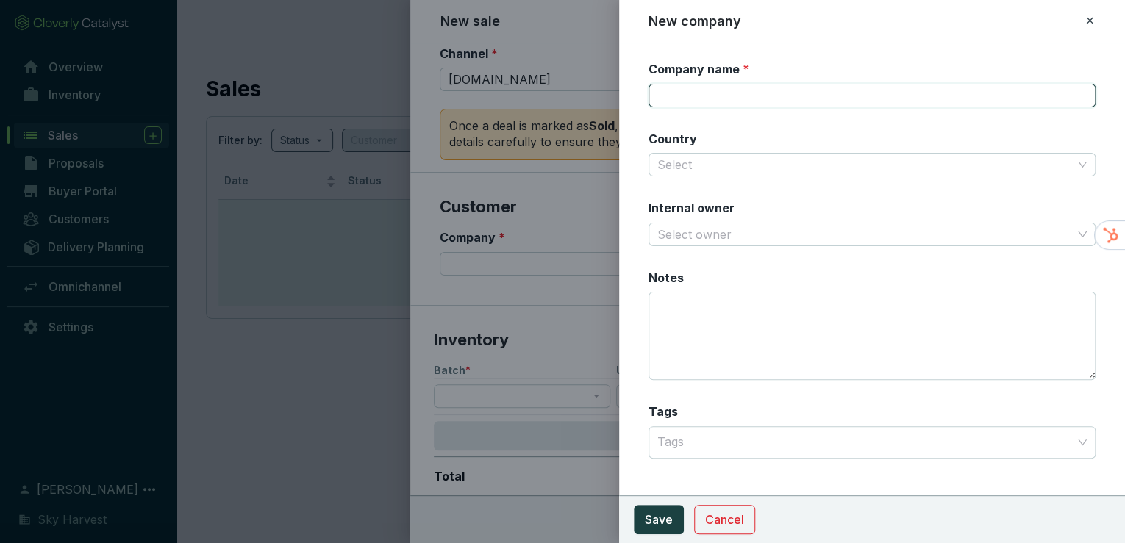
click at [724, 99] on input "Company name *" at bounding box center [873, 96] width 448 height 24
type input "Edge Natural Resources LLC"
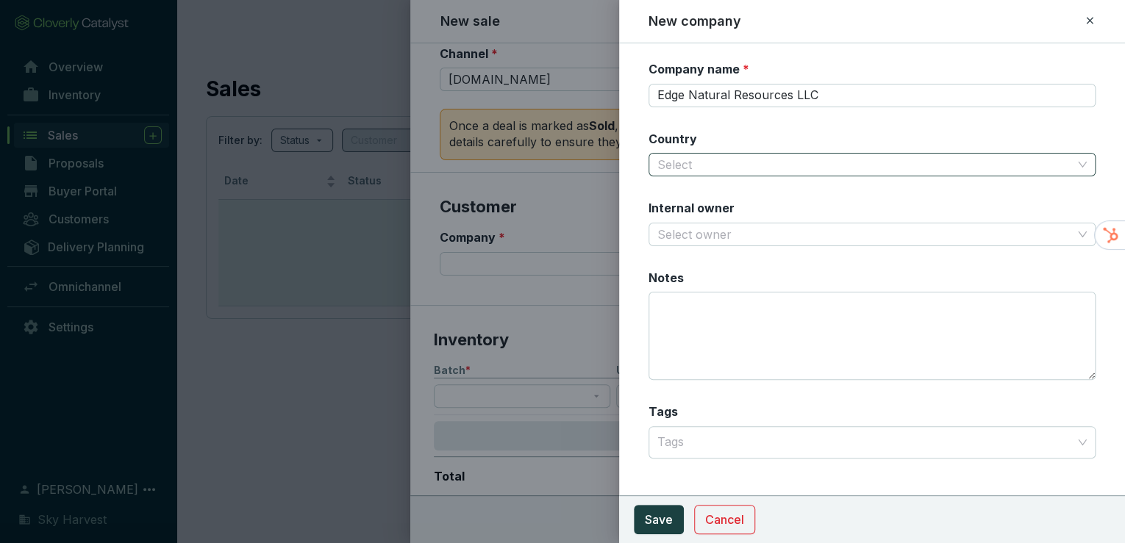
click at [707, 161] on input "Country" at bounding box center [865, 165] width 416 height 22
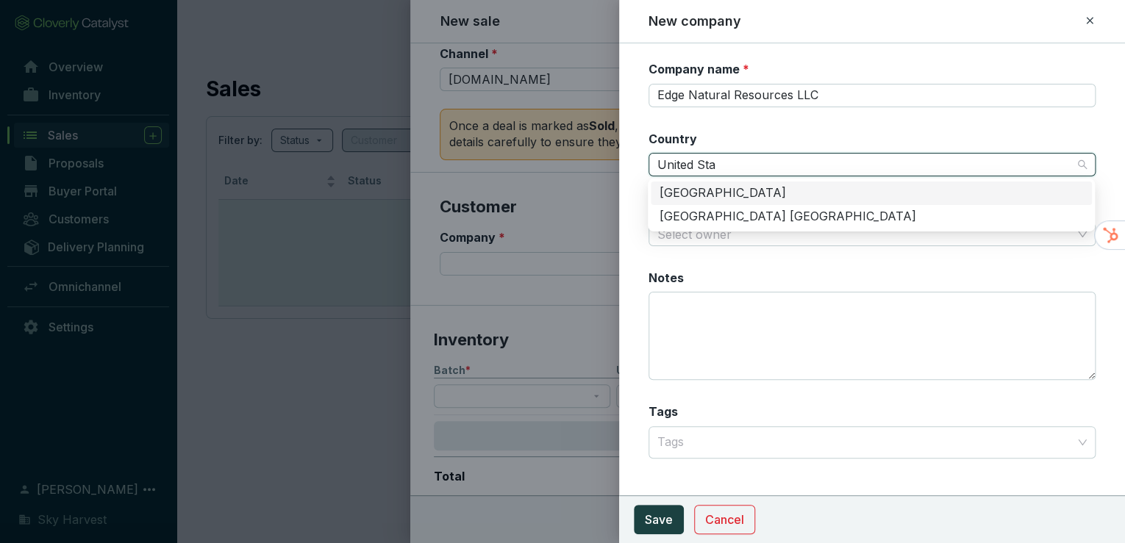
type input "United Stat"
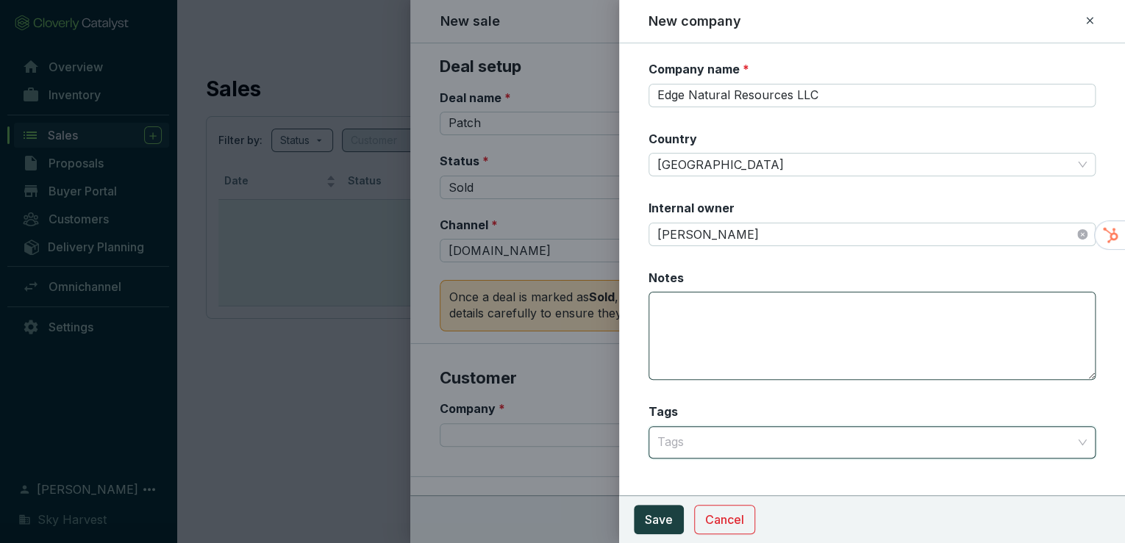
scroll to position [0, 0]
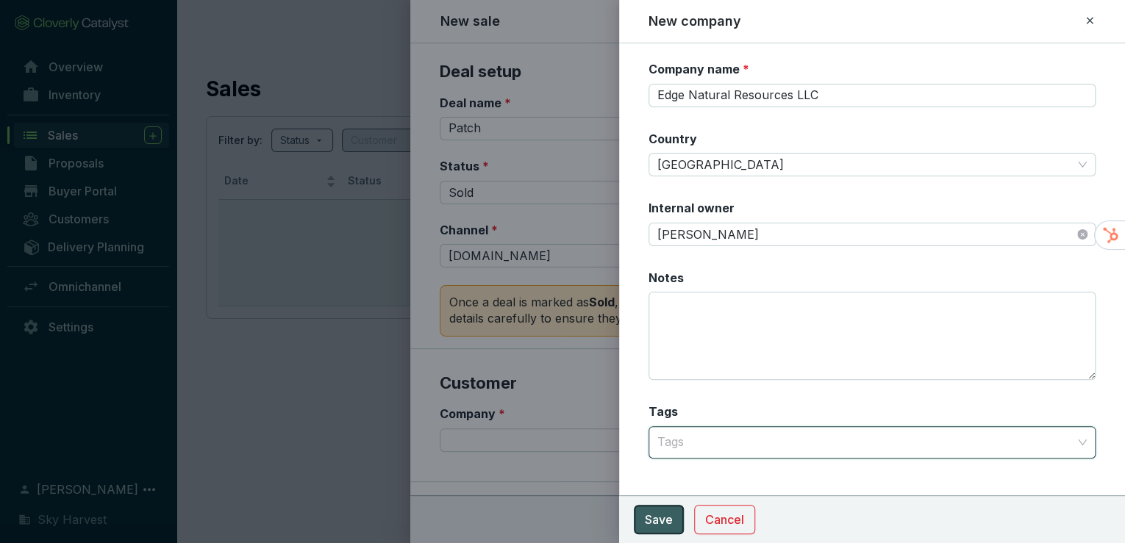
click at [638, 526] on button "Save" at bounding box center [659, 519] width 50 height 29
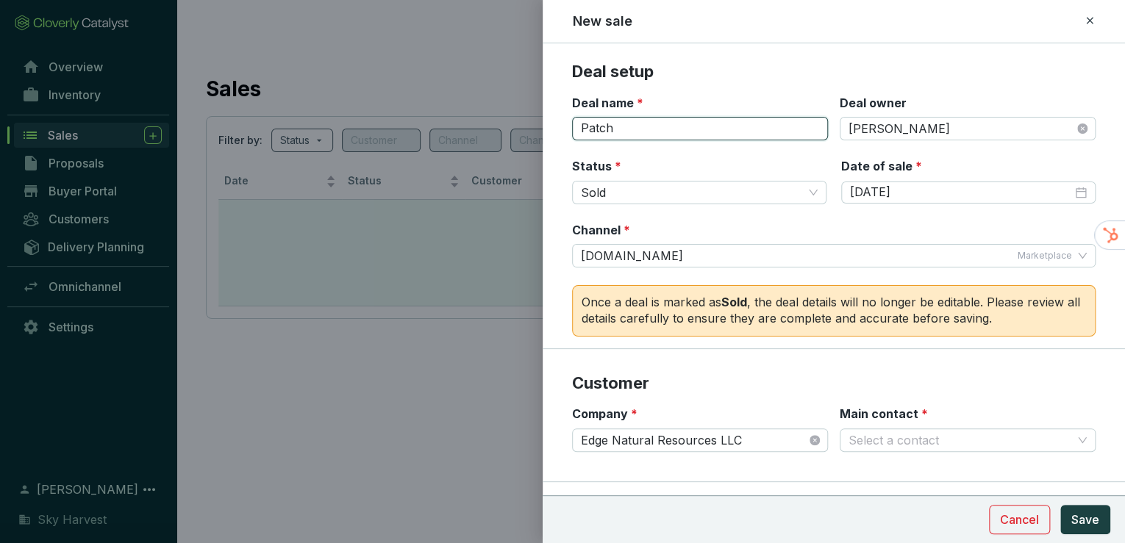
drag, startPoint x: 677, startPoint y: 132, endPoint x: 488, endPoint y: 133, distance: 189.0
click at [488, 133] on div "New sale Deal setup Deal name * Patch Deal owner Will Clayton Status * Sold Dat…" at bounding box center [562, 271] width 1125 height 543
type input "ENR 2023a"
click at [1015, 196] on input "9/4/2025" at bounding box center [961, 193] width 222 height 16
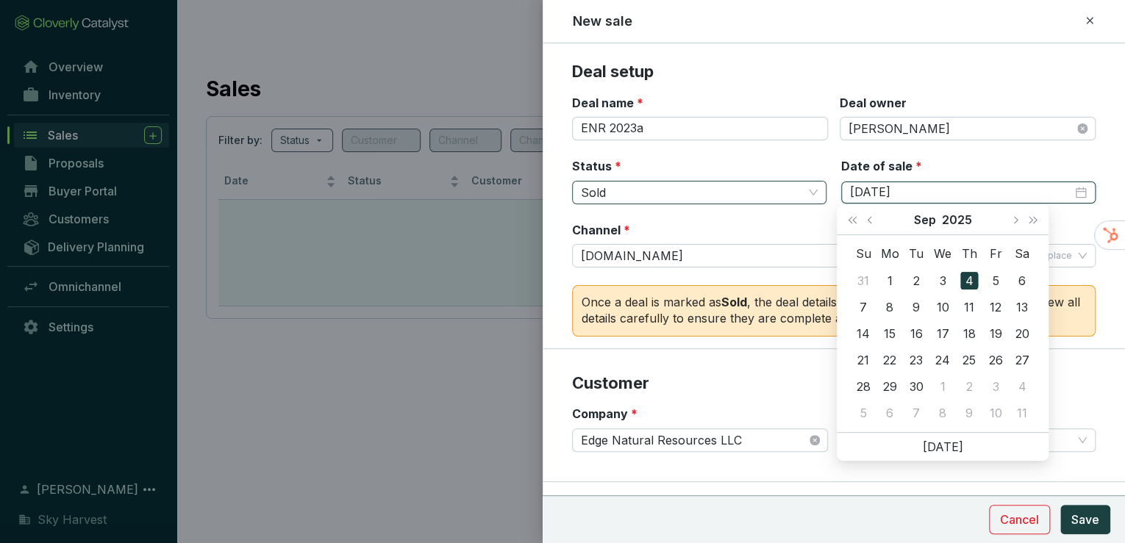
drag, startPoint x: 986, startPoint y: 193, endPoint x: 777, endPoint y: 190, distance: 208.9
click at [777, 190] on div "Status * Sold Date of sale * 9/4/2025" at bounding box center [834, 190] width 524 height 64
type input "9/4/2025"
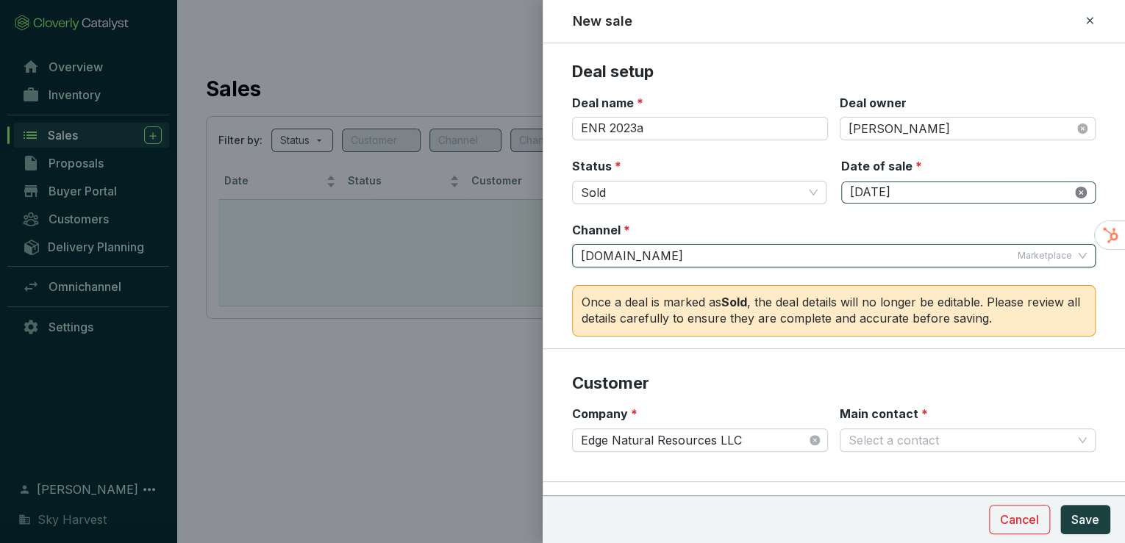
click at [1075, 190] on icon "close-circle" at bounding box center [1081, 193] width 12 height 12
click at [1074, 190] on div at bounding box center [968, 193] width 237 height 16
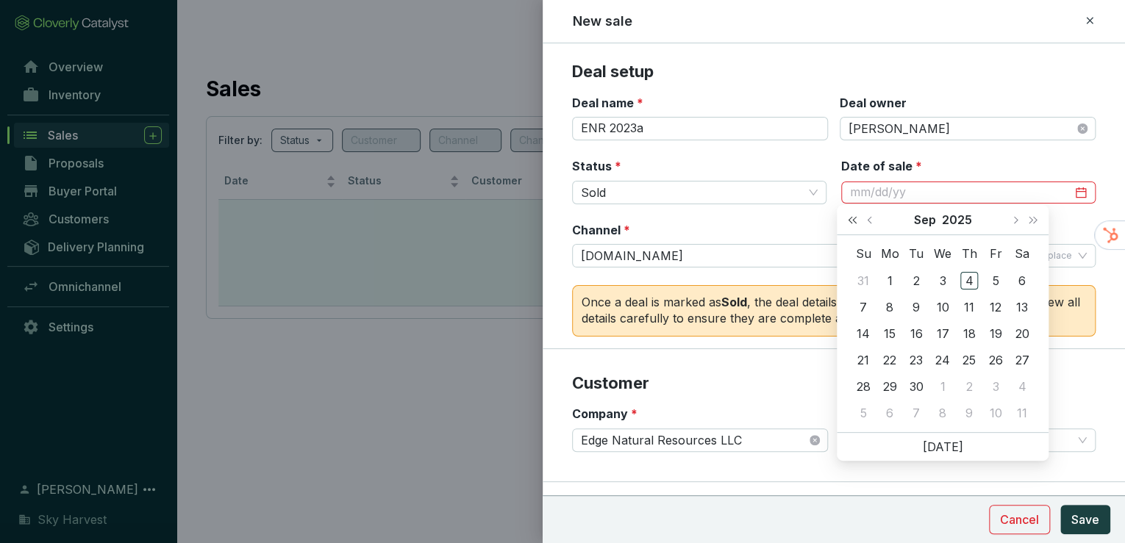
click at [850, 218] on span "Last year (Control + left)" at bounding box center [852, 219] width 7 height 7
click at [871, 218] on span "Previous month (PageUp)" at bounding box center [870, 219] width 7 height 7
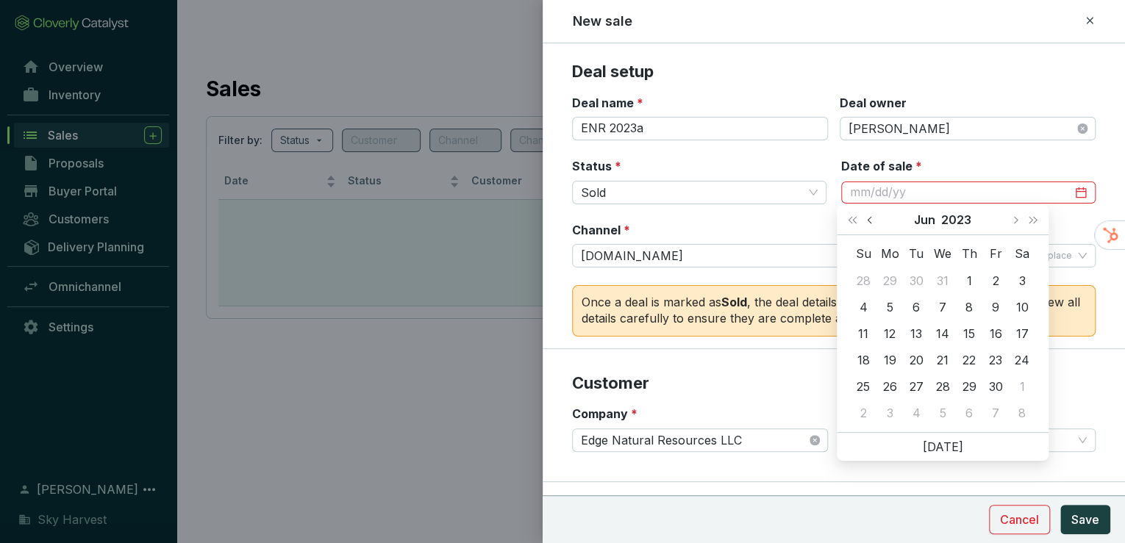
click at [871, 218] on span "Previous month (PageUp)" at bounding box center [870, 219] width 7 height 7
type input "4/26/2023"
click at [944, 382] on div "26" at bounding box center [943, 387] width 18 height 18
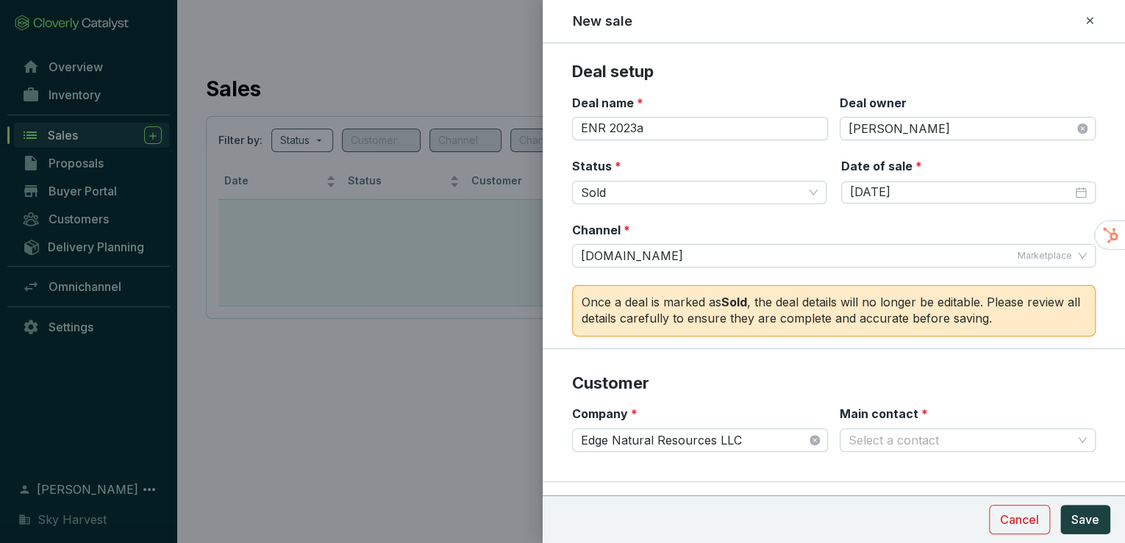
click at [692, 222] on div "Channel * Patch.io Marketplace" at bounding box center [834, 245] width 524 height 46
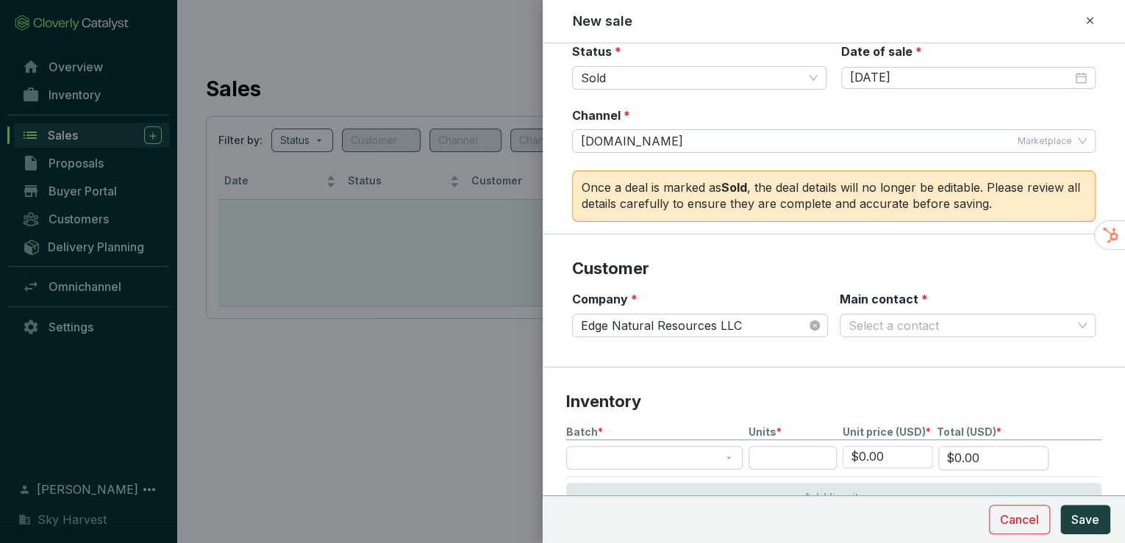
scroll to position [118, 0]
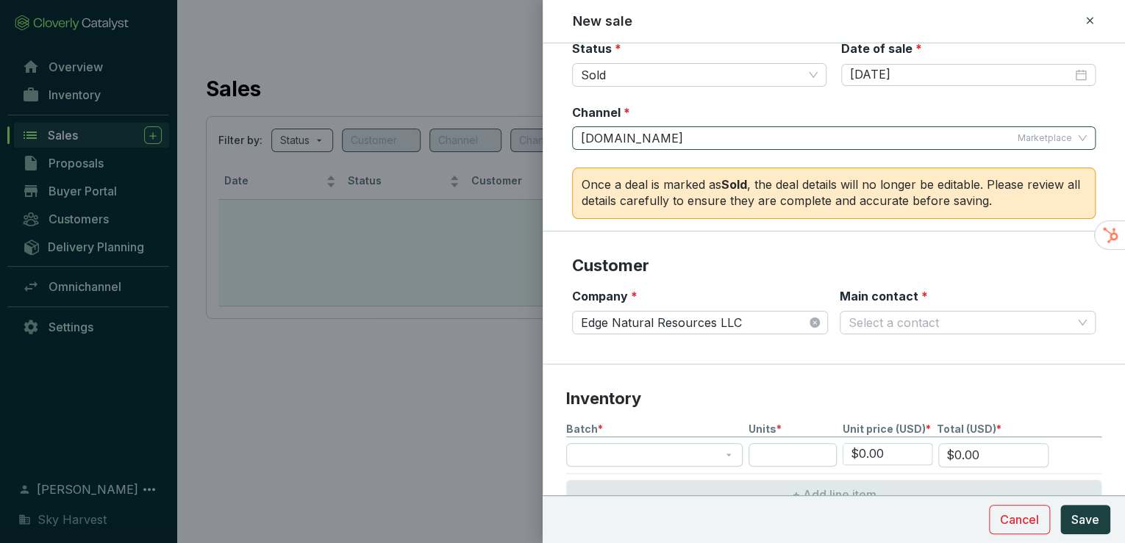
click at [818, 133] on div "Patch.io Marketplace" at bounding box center [826, 138] width 491 height 22
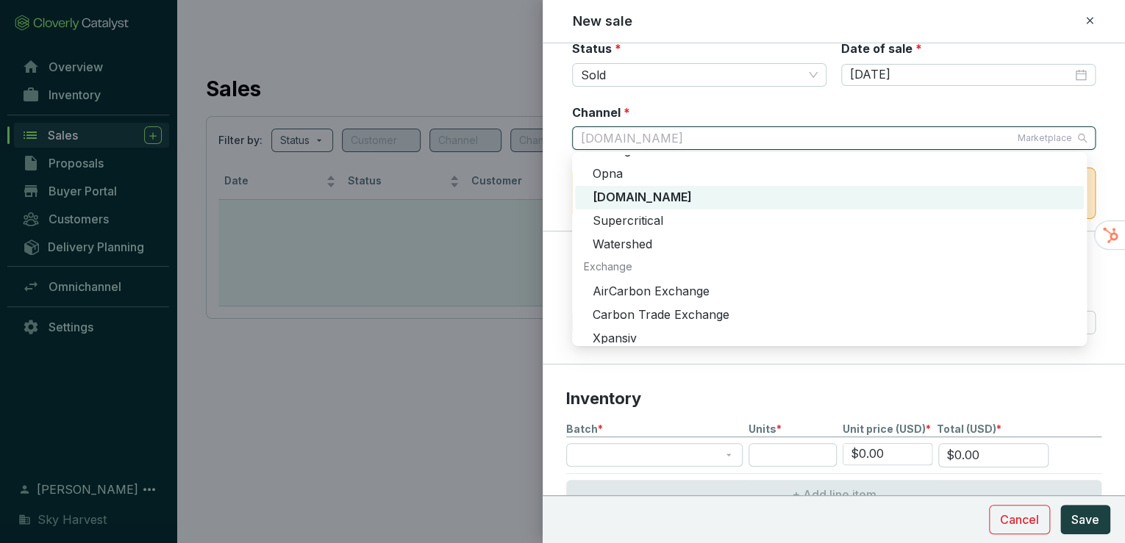
scroll to position [0, 0]
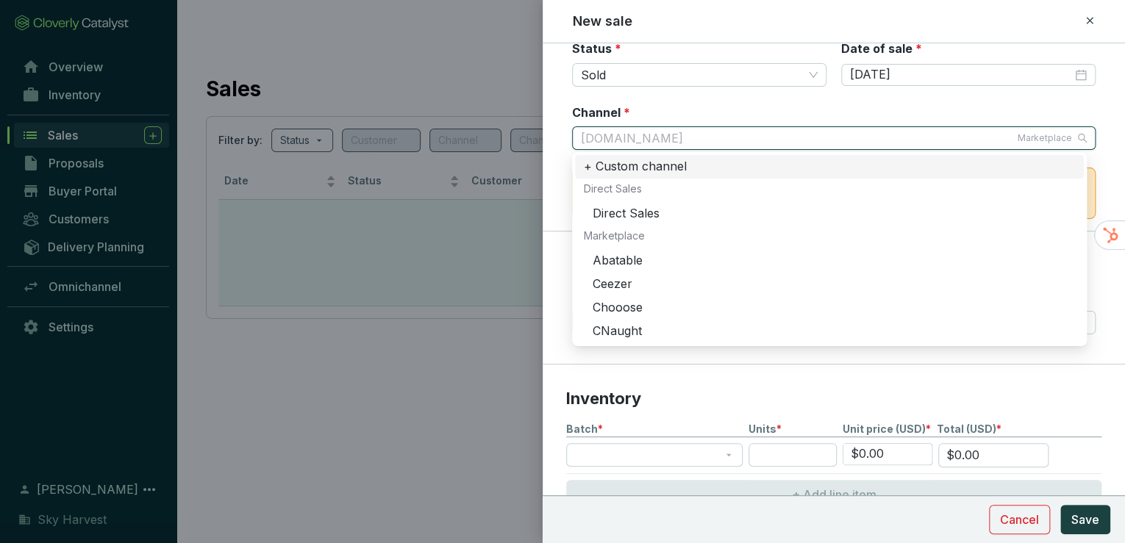
click at [691, 111] on div "Channel * Patch.io Marketplace" at bounding box center [834, 127] width 524 height 46
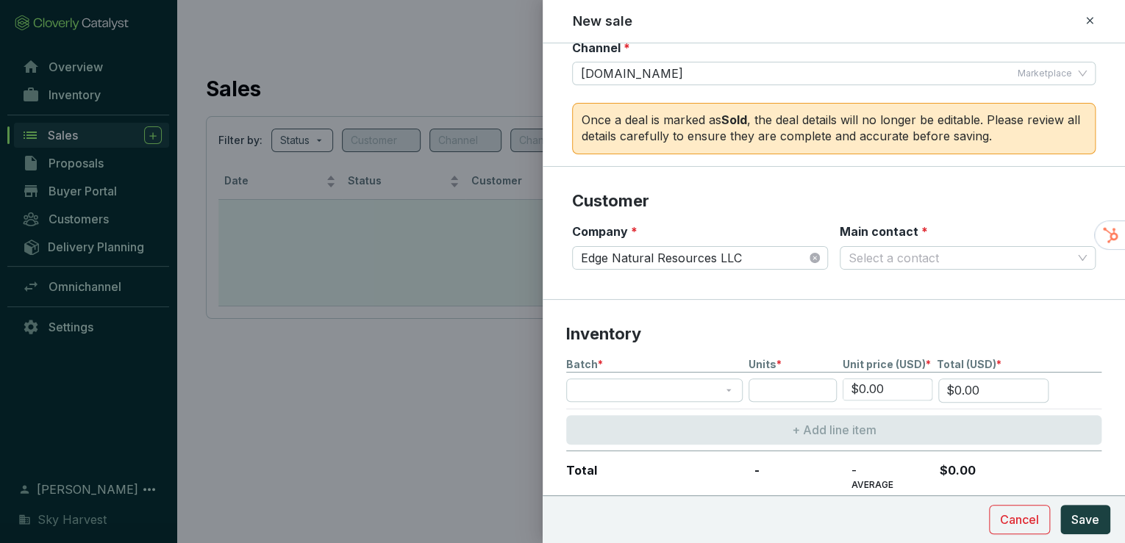
scroll to position [235, 0]
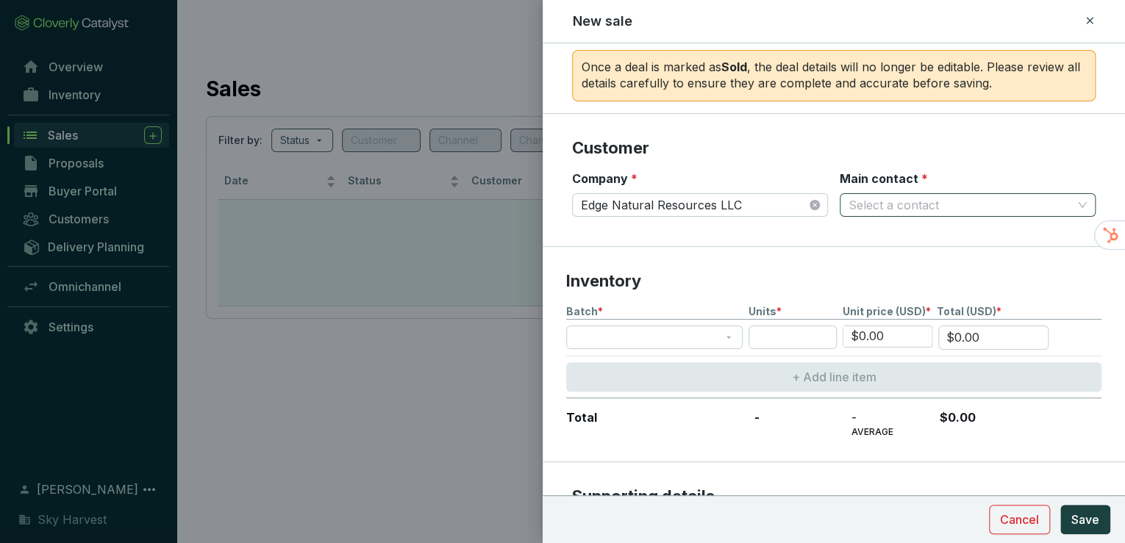
click at [872, 200] on input "Main contact *" at bounding box center [961, 205] width 224 height 22
click at [844, 162] on section "Customer Company * Edge Natural Resources LLC Main contact * Select a contact" at bounding box center [834, 180] width 582 height 133
click at [850, 204] on input "Main contact *" at bounding box center [961, 205] width 224 height 22
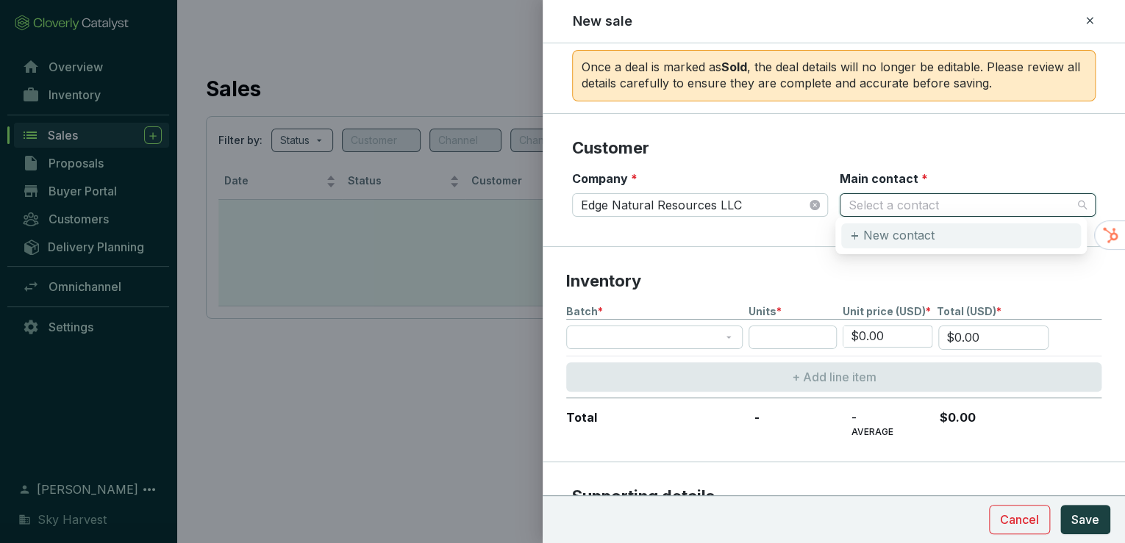
click at [869, 236] on p "New contact" at bounding box center [898, 236] width 71 height 16
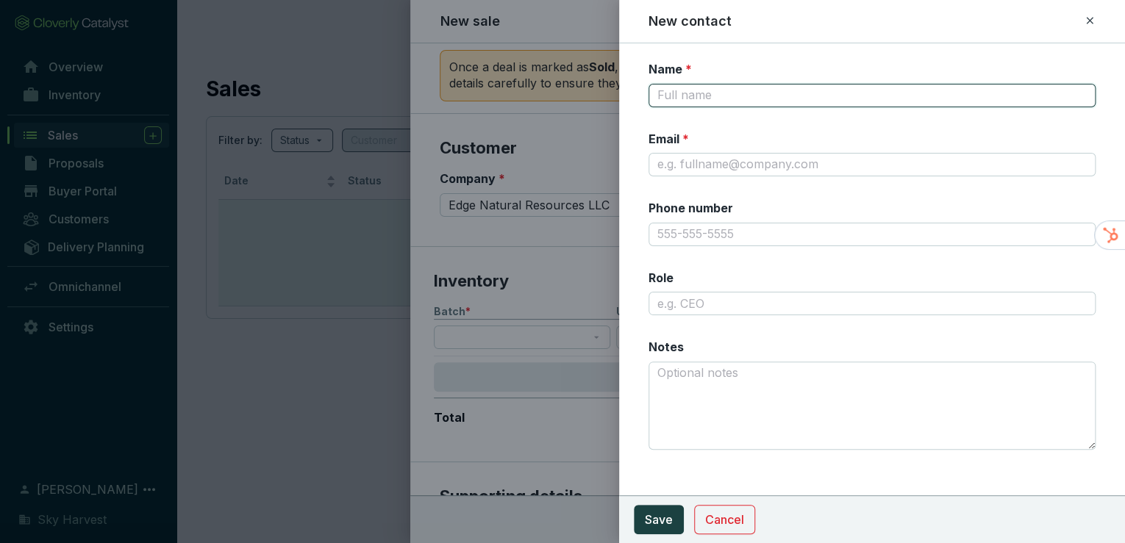
click at [719, 93] on input "Name *" at bounding box center [873, 96] width 448 height 24
type input "Edge Natural Resources LLC"
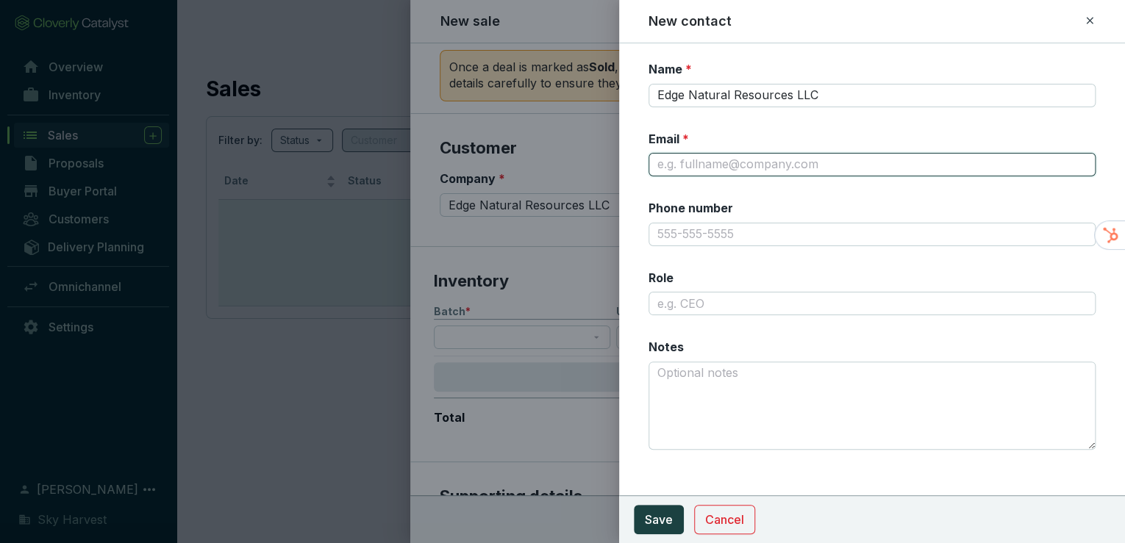
click at [706, 165] on input "Email *" at bounding box center [873, 165] width 448 height 24
type input "will@enrtechnical.com"
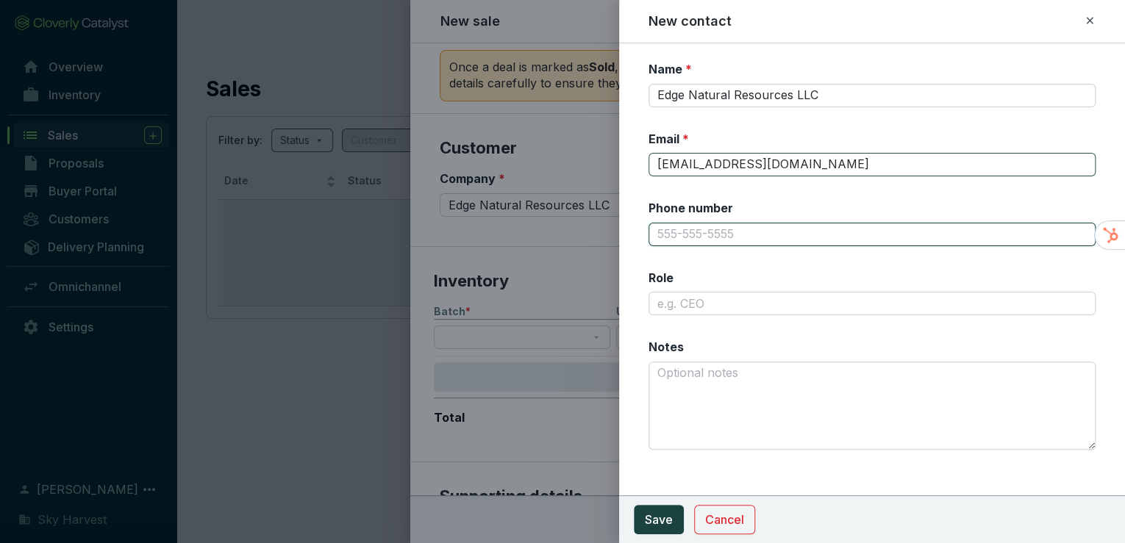
type input "2142888655"
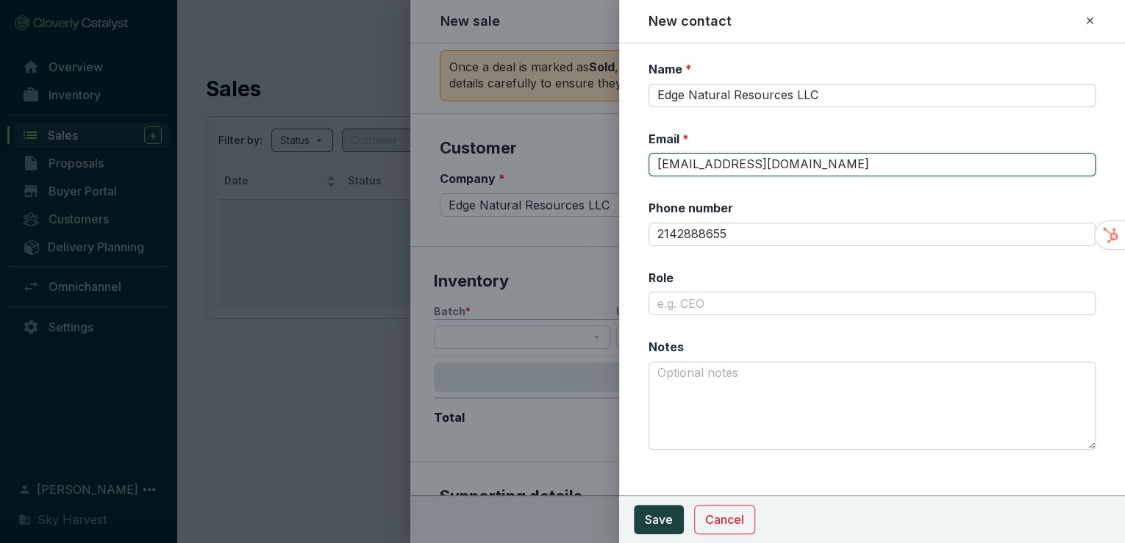
type input "will@skyharvest.com"
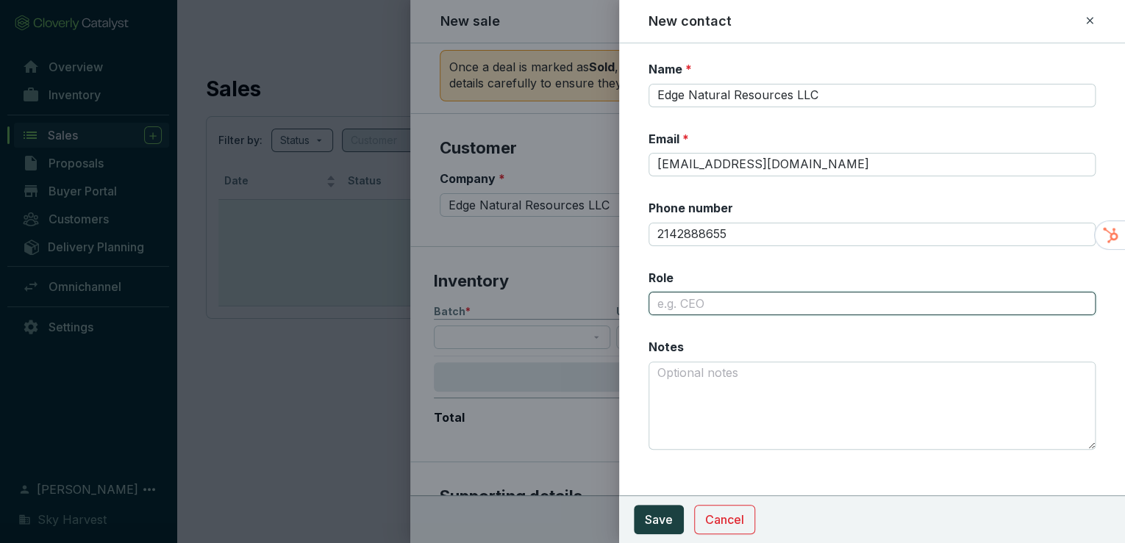
click at [713, 305] on input "Role" at bounding box center [873, 304] width 448 height 24
type input "Sustainability"
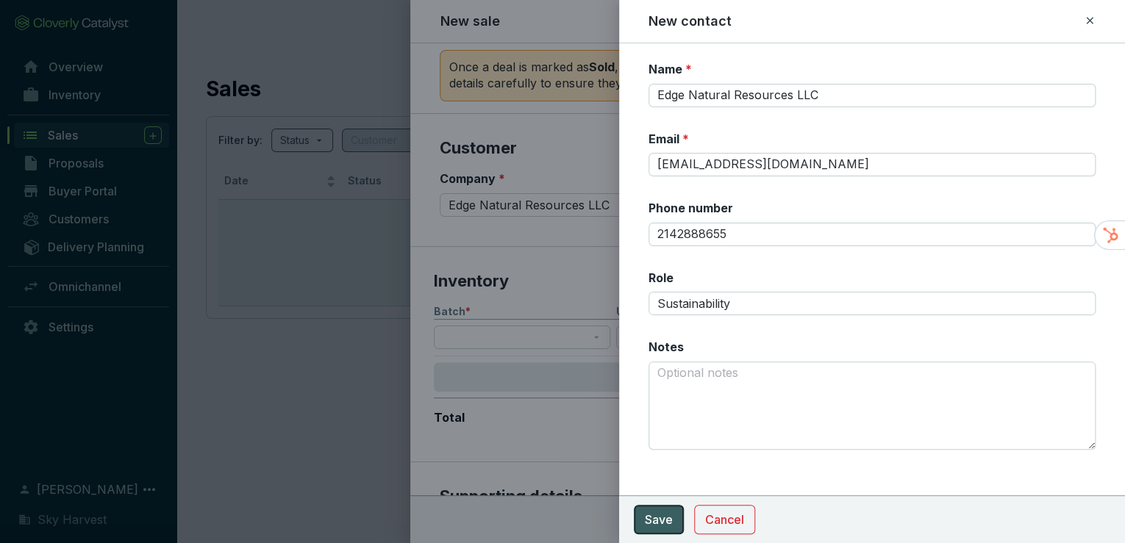
click at [640, 530] on button "Save" at bounding box center [659, 519] width 50 height 29
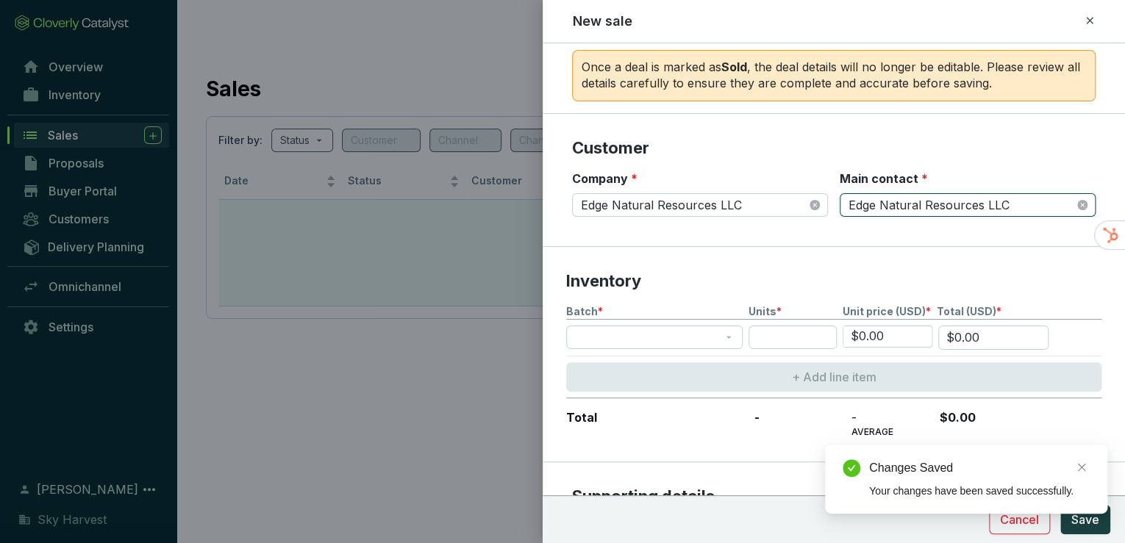
click at [860, 252] on section "Inventory Batch * Units * Unit price (USD) * Total (USD) * $0.00 $0.00 + Add li…" at bounding box center [834, 354] width 582 height 215
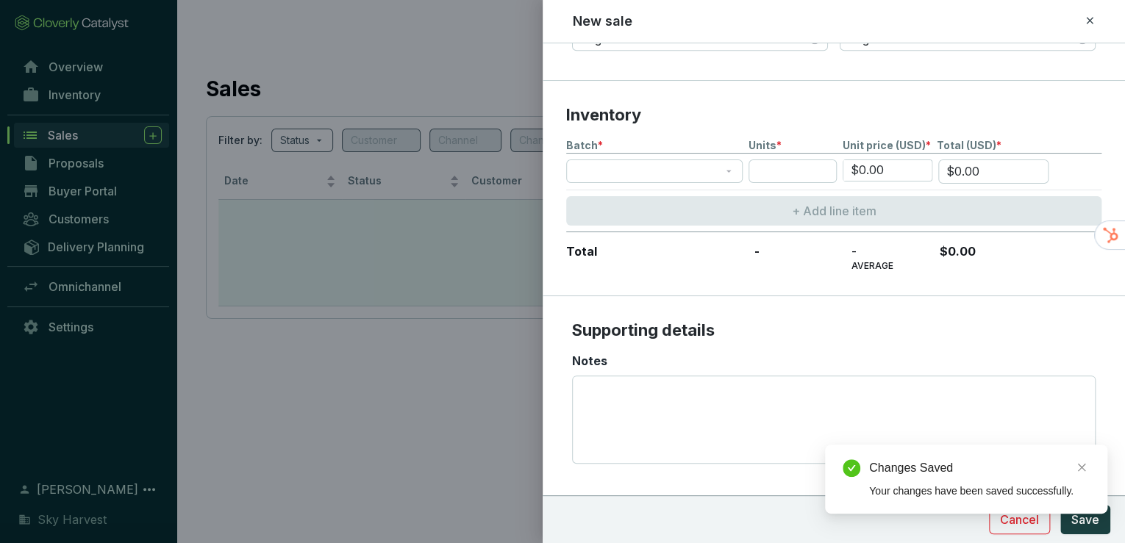
scroll to position [412, 0]
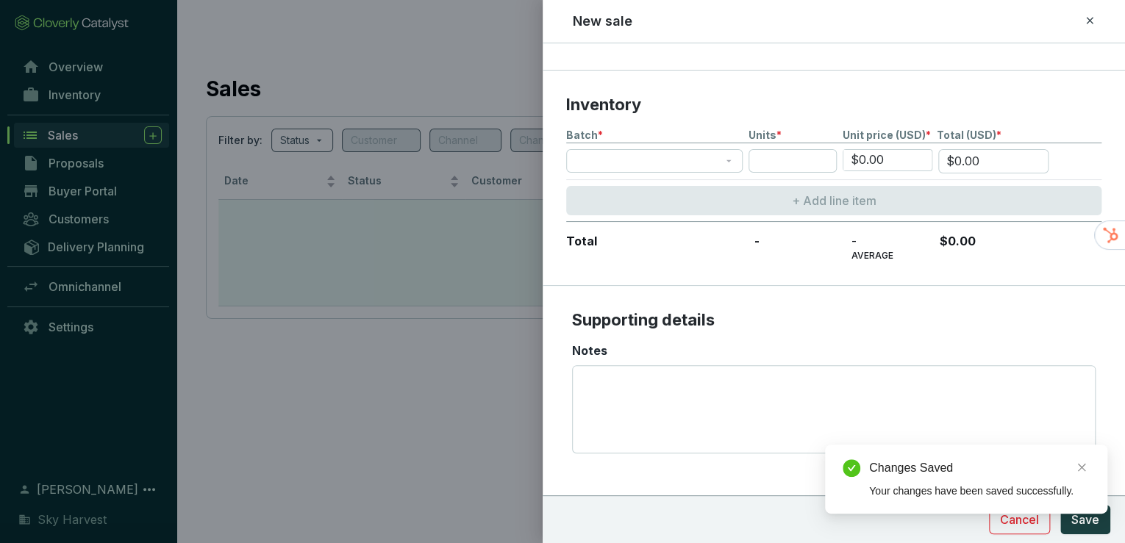
click at [625, 143] on div "Batch * Units * Unit price (USD) * Total (USD) * $0.00 $0.00 + Add line item To…" at bounding box center [833, 195] width 535 height 134
click at [625, 156] on span at bounding box center [654, 161] width 159 height 22
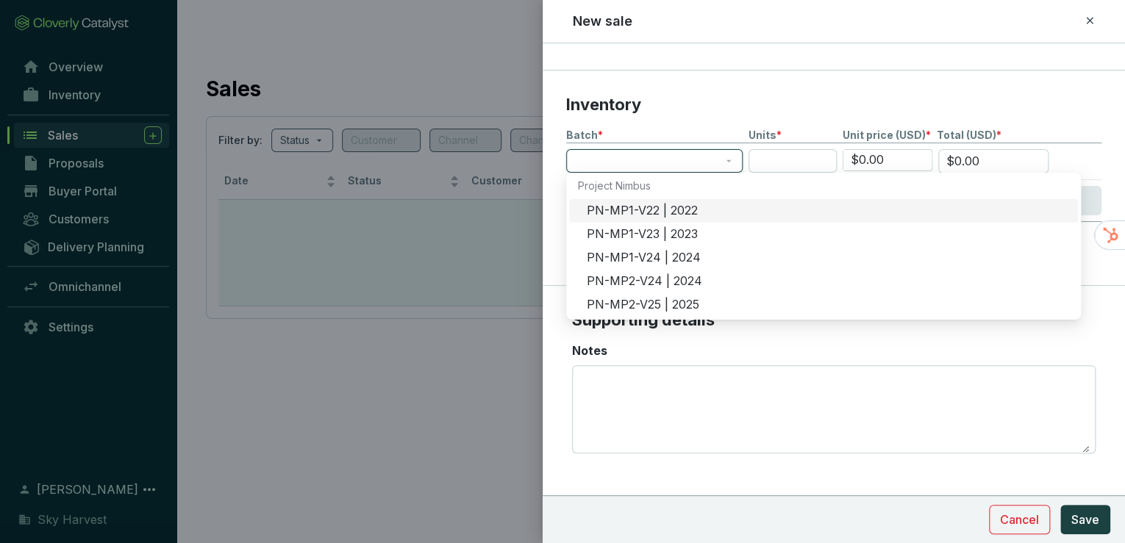
click at [622, 213] on div "PN-MP1-V22 | 2022" at bounding box center [828, 211] width 482 height 16
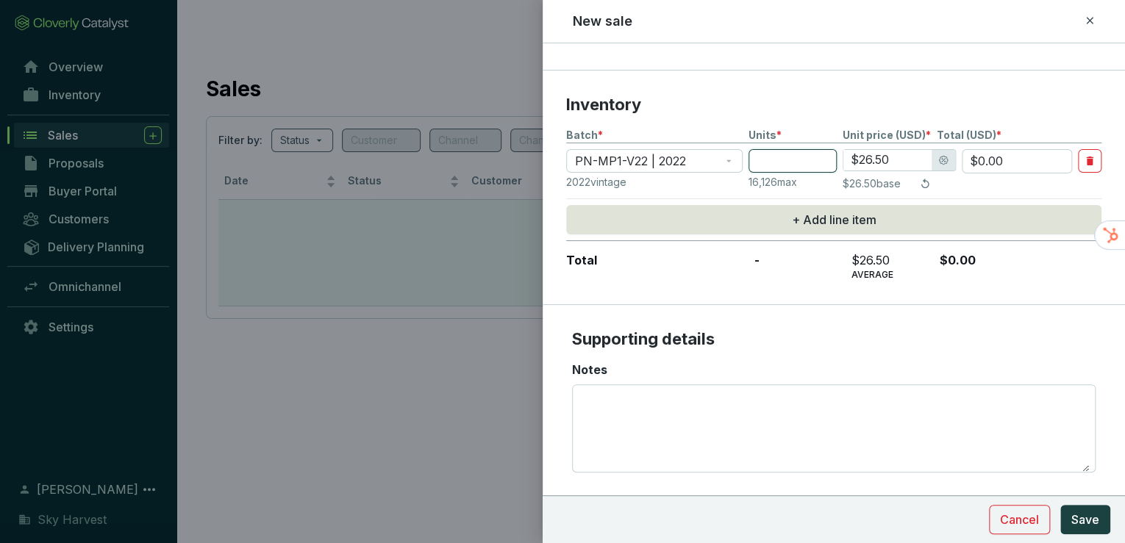
click at [789, 163] on input "number" at bounding box center [793, 161] width 88 height 24
type input "1"
type input "$26.50"
type input "10"
type input "$265.00"
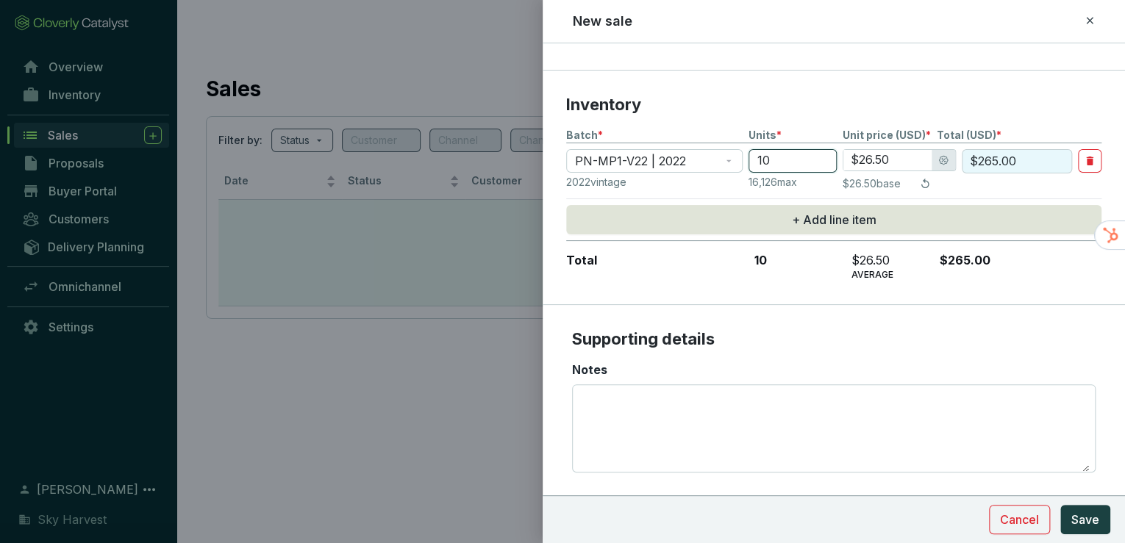
type input "101"
type input "$2,676.50"
type input "1011"
type input "$26,791.50"
type input "1011"
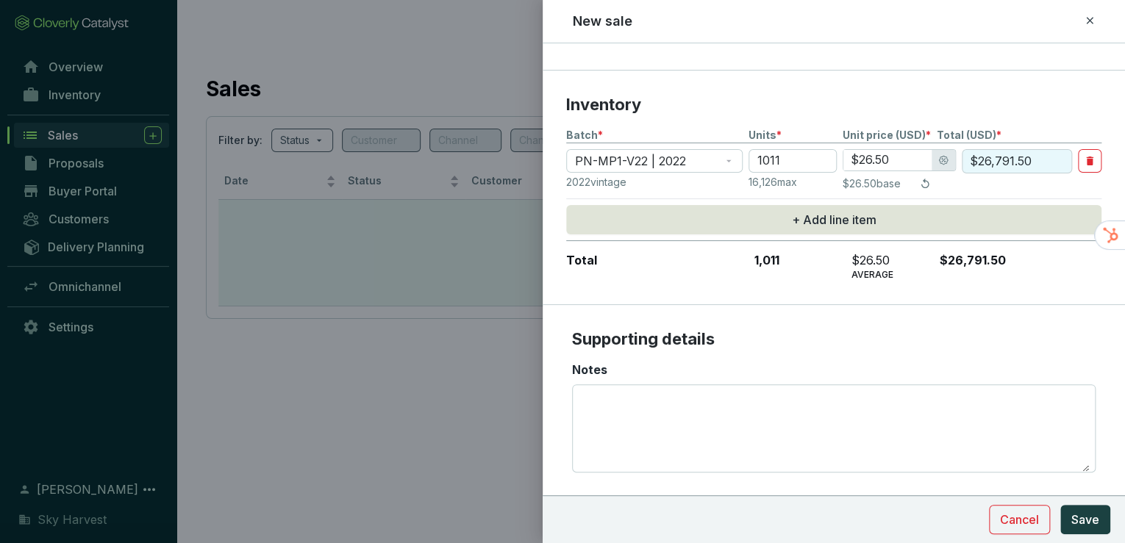
drag, startPoint x: 911, startPoint y: 155, endPoint x: 850, endPoint y: 150, distance: 61.3
click at [850, 150] on input "$26.50" at bounding box center [888, 160] width 88 height 21
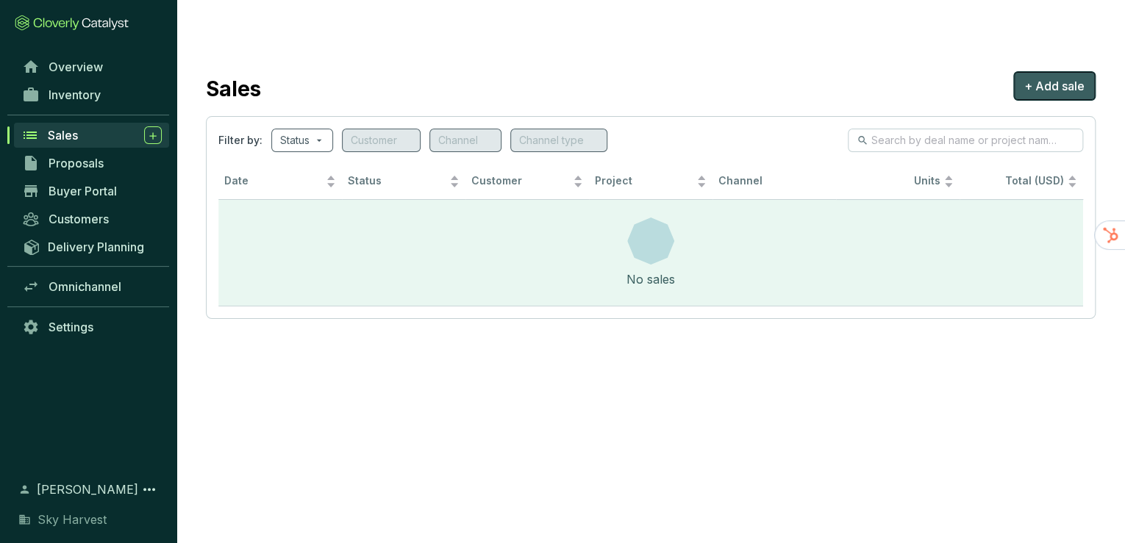
click at [1044, 77] on span "+ Add sale" at bounding box center [1054, 86] width 60 height 18
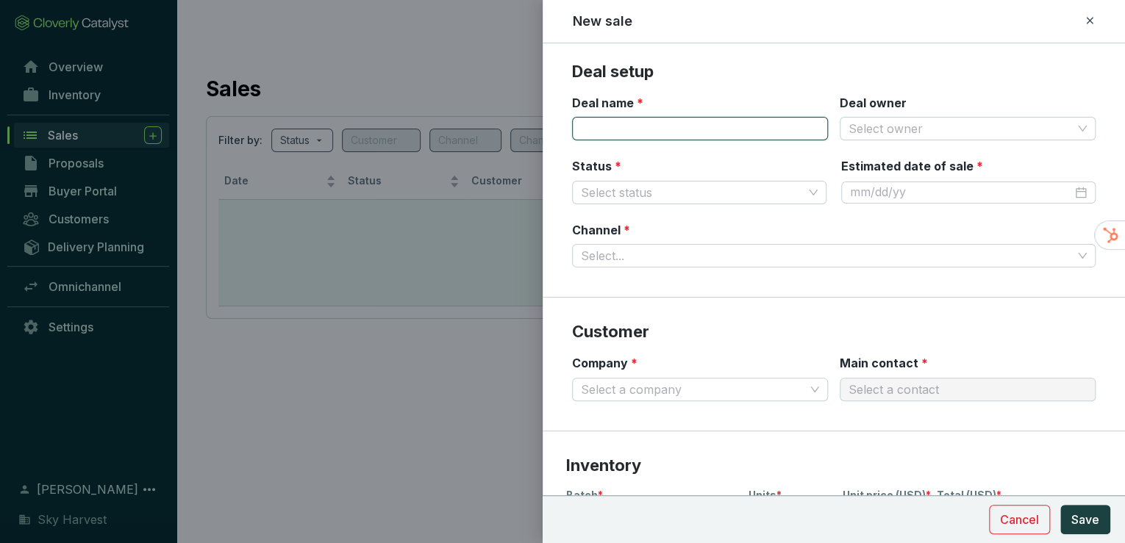
click at [650, 126] on input "Deal name *" at bounding box center [700, 129] width 256 height 24
type input "ENR 2023a"
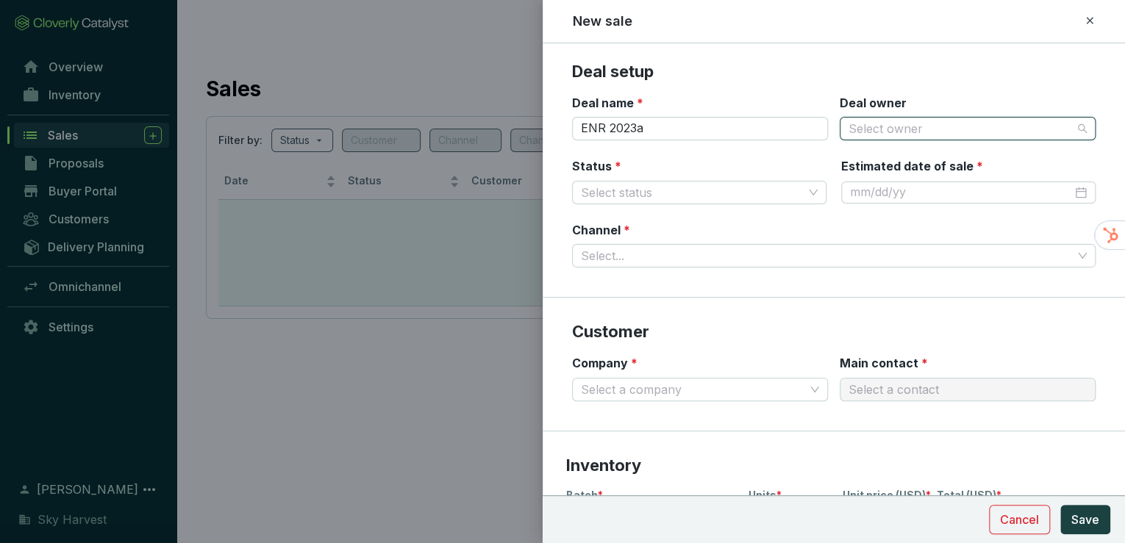
click at [877, 135] on input "Deal owner" at bounding box center [961, 129] width 224 height 22
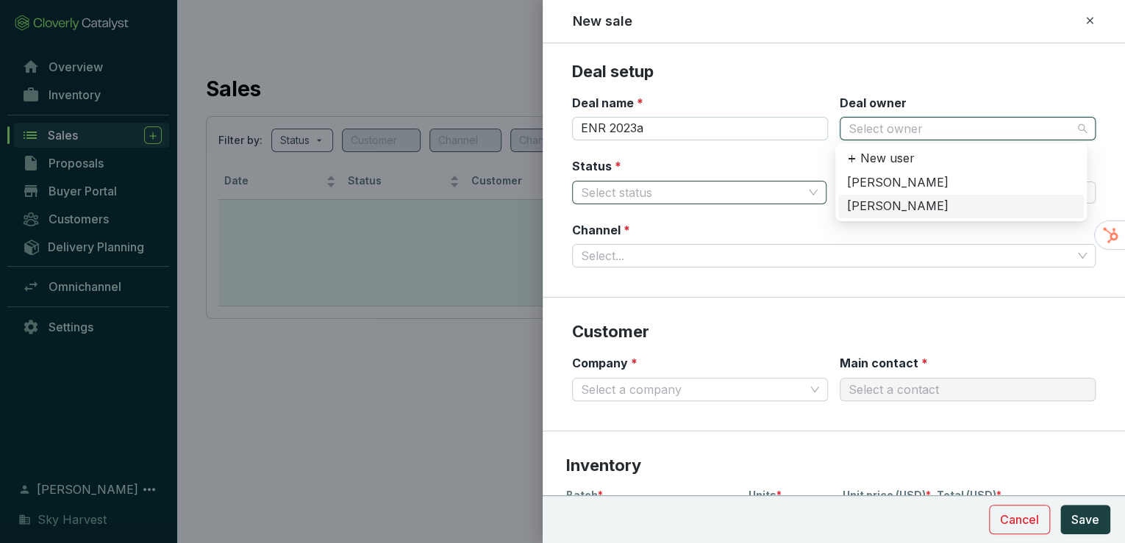
drag, startPoint x: 865, startPoint y: 202, endPoint x: 802, endPoint y: 197, distance: 62.7
click at [864, 203] on div "[PERSON_NAME]" at bounding box center [961, 207] width 228 height 16
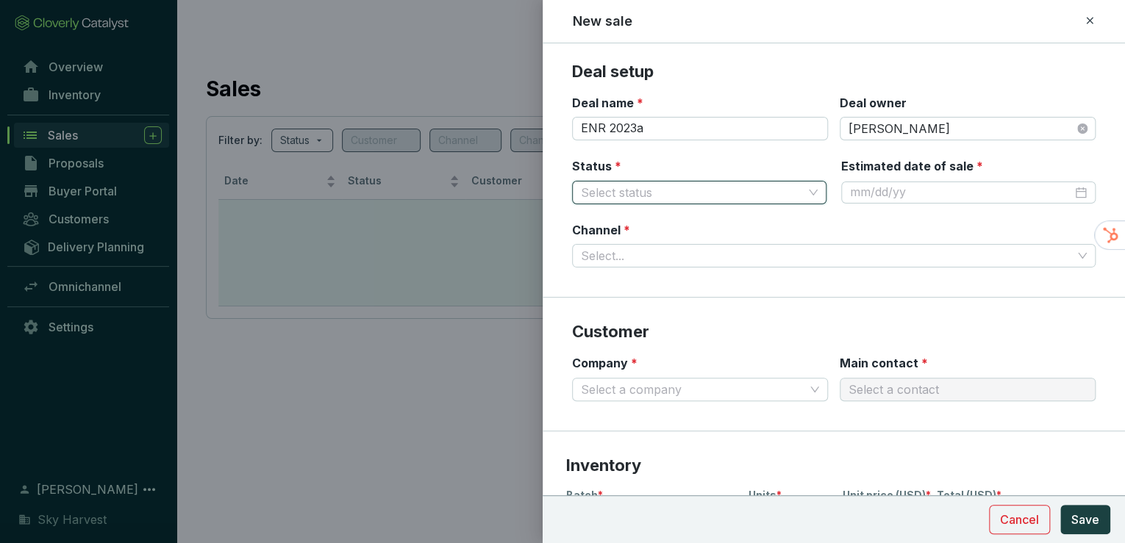
click at [722, 185] on input "Status *" at bounding box center [692, 193] width 222 height 22
click at [693, 243] on div "Sold" at bounding box center [697, 245] width 227 height 16
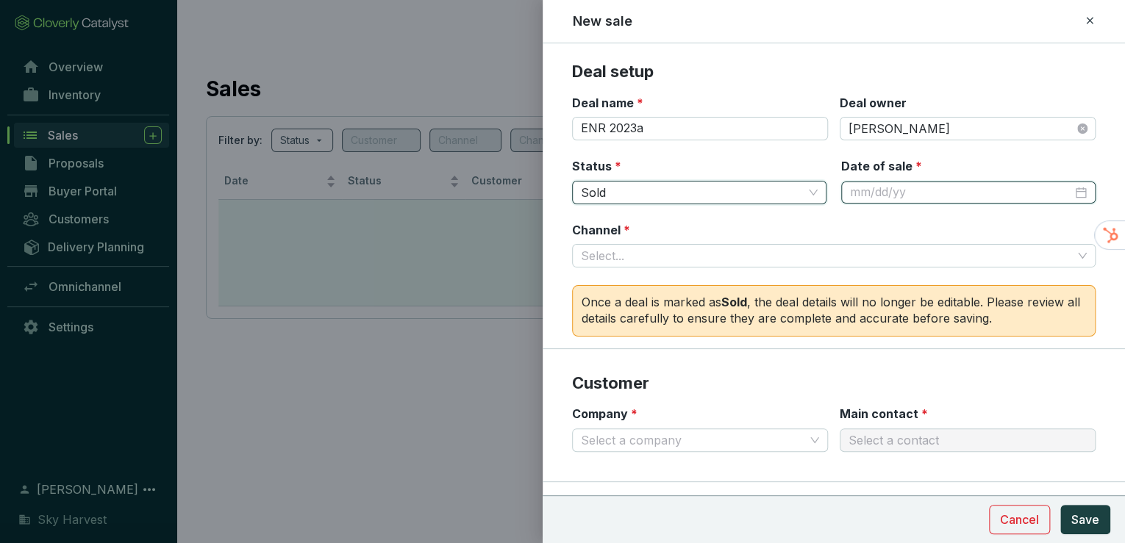
click at [906, 187] on input "Date of sale *" at bounding box center [961, 193] width 222 height 16
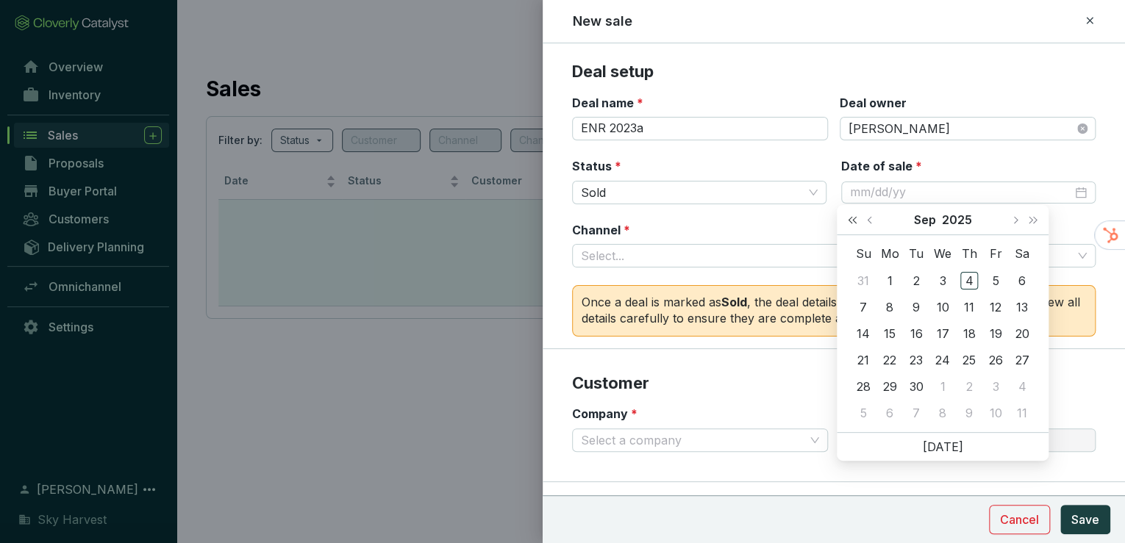
click at [851, 219] on span "Last year (Control + left)" at bounding box center [852, 219] width 7 height 7
click at [869, 219] on span "Previous month (PageUp)" at bounding box center [870, 219] width 7 height 7
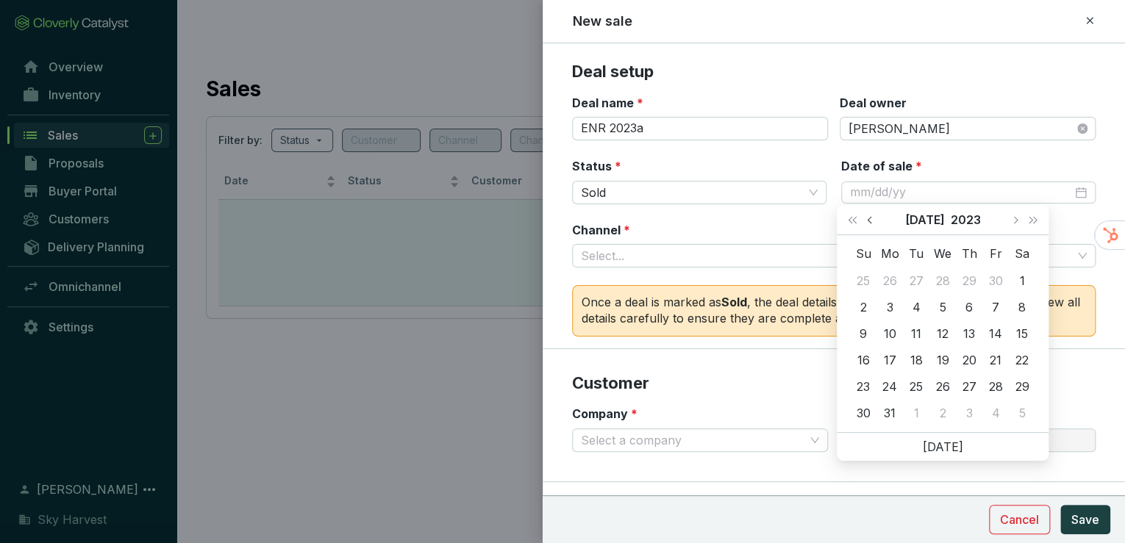
click at [869, 219] on span "Previous month (PageUp)" at bounding box center [870, 219] width 7 height 7
type input "4/26/2023"
click at [944, 385] on div "26" at bounding box center [943, 387] width 18 height 18
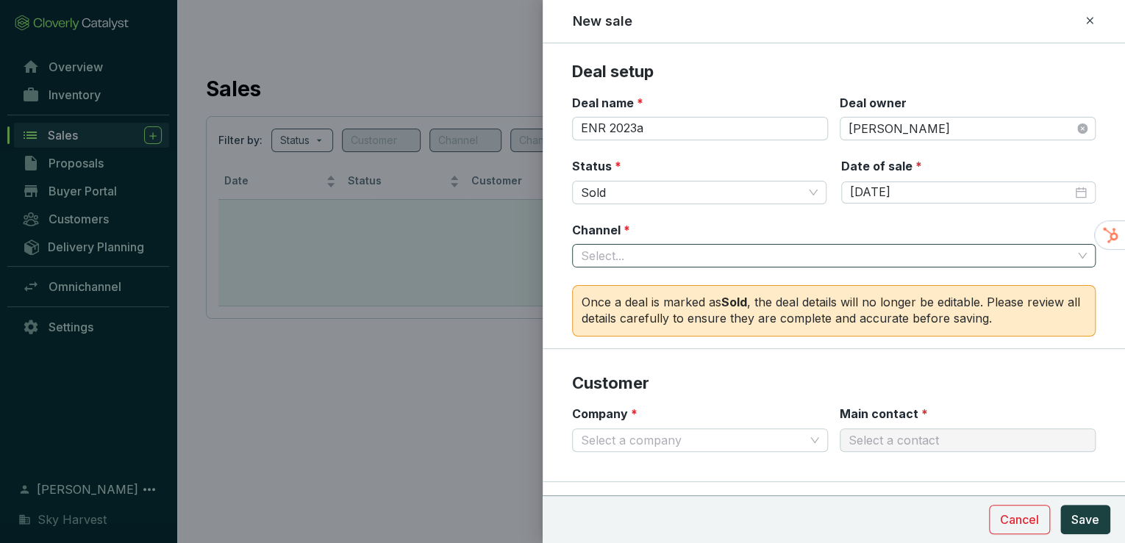
click at [721, 254] on input "Channel *" at bounding box center [826, 256] width 491 height 22
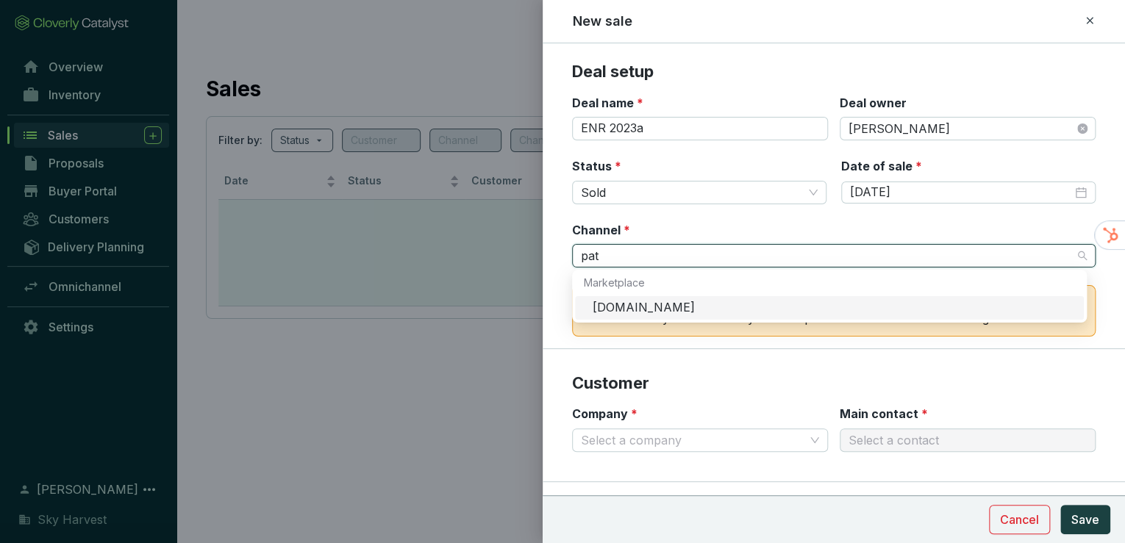
type input "patc"
click at [664, 302] on div "Patch.io" at bounding box center [834, 308] width 482 height 16
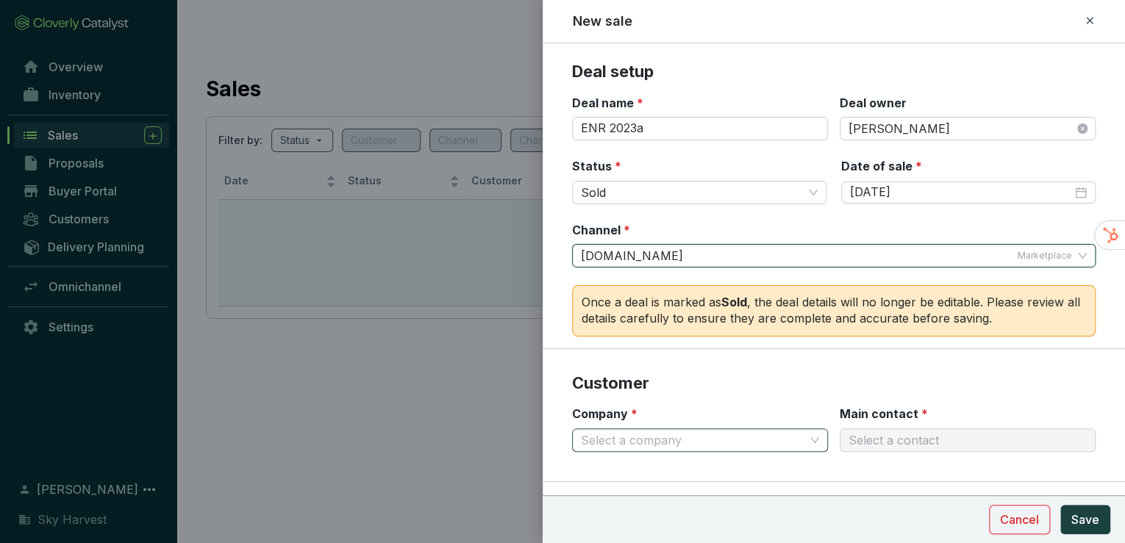
click at [632, 442] on input "Company *" at bounding box center [693, 440] width 224 height 22
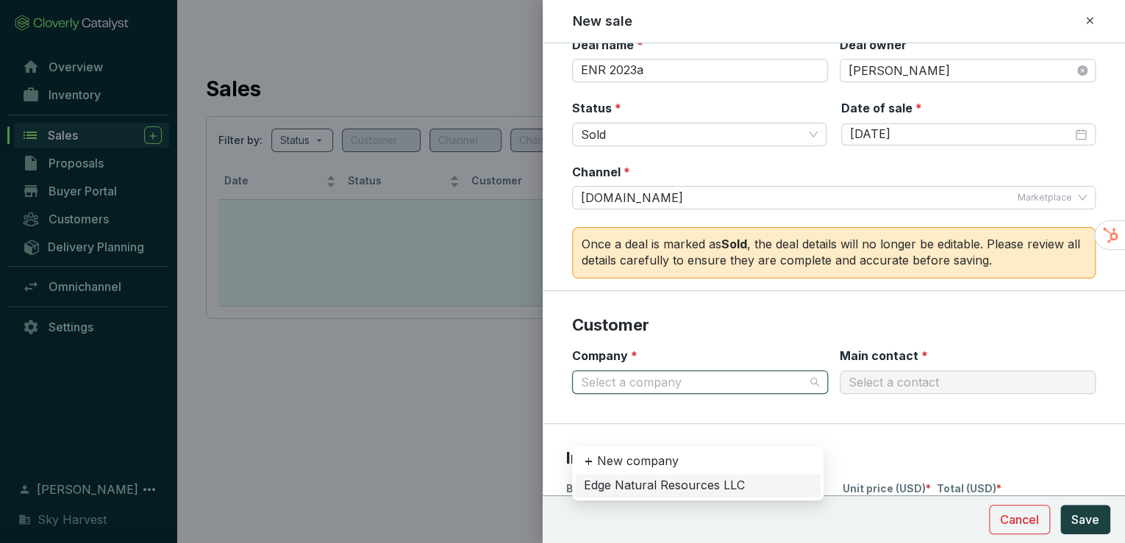
scroll to position [59, 0]
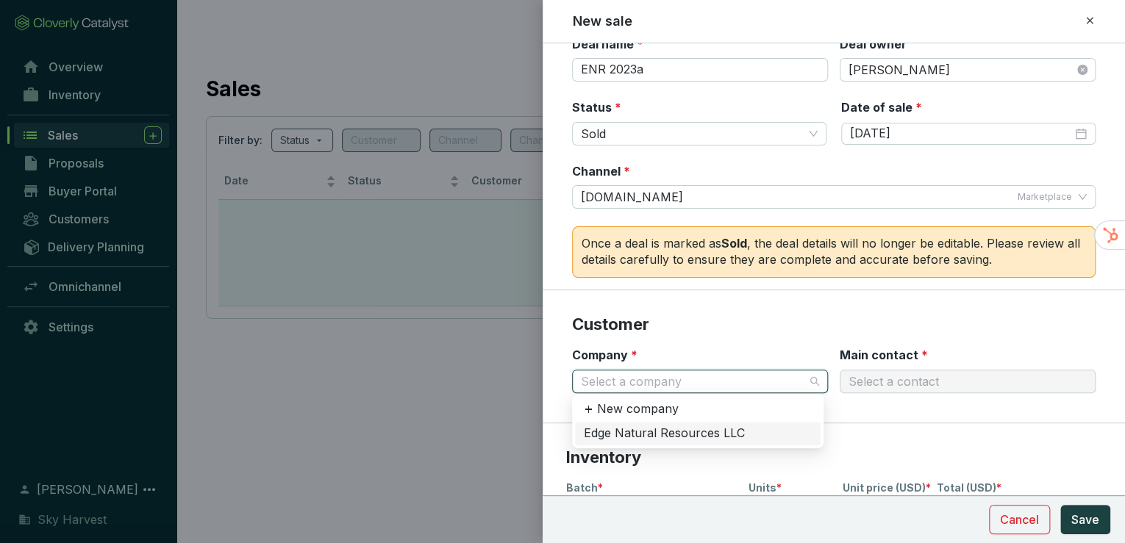
click at [645, 438] on div "Edge Natural Resources LLC" at bounding box center [698, 434] width 228 height 16
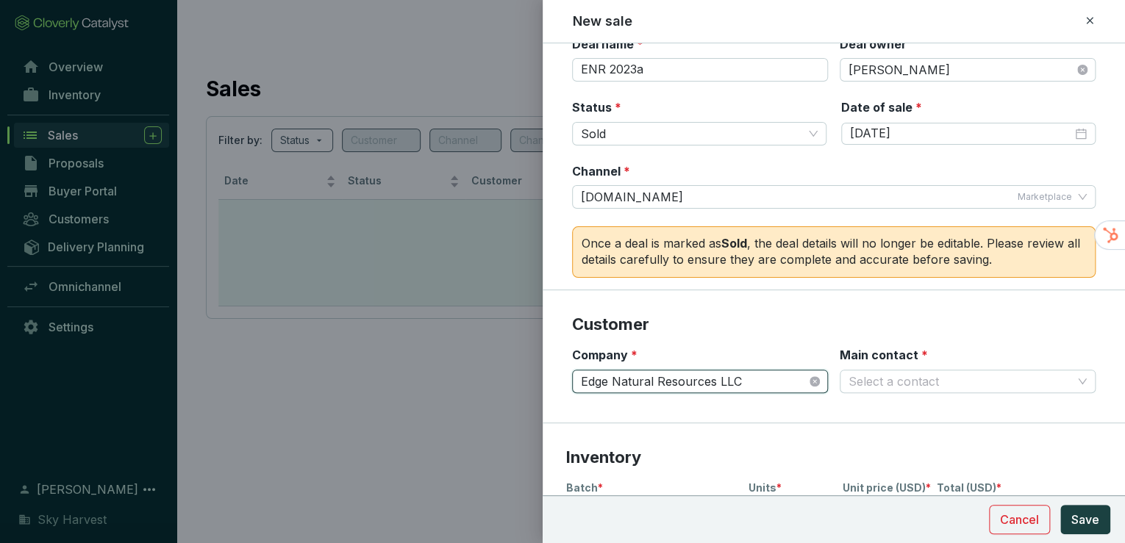
click at [749, 177] on div "Channel * Patch.io Marketplace" at bounding box center [834, 186] width 524 height 46
click at [748, 192] on div "Patch.io Marketplace" at bounding box center [826, 197] width 491 height 22
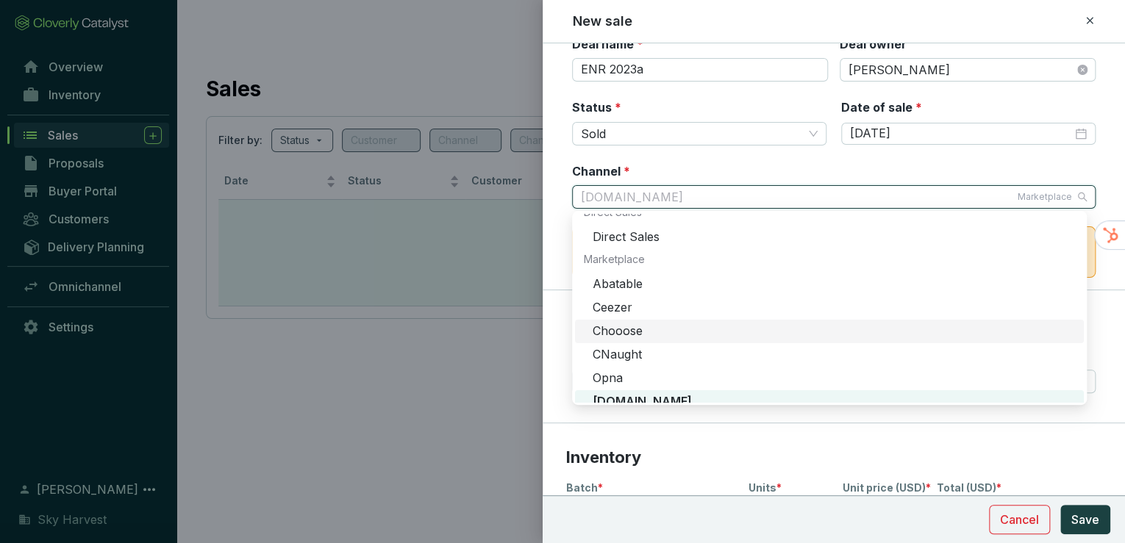
scroll to position [94, 0]
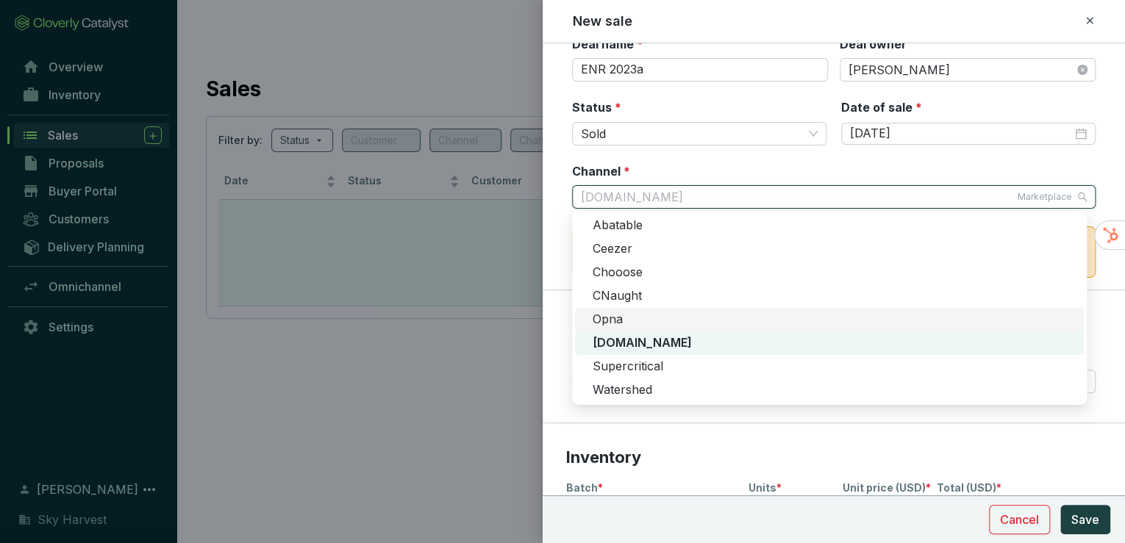
click at [556, 320] on section "Customer Company * Edge Natural Resources LLC Main contact * Select a contact" at bounding box center [834, 356] width 582 height 133
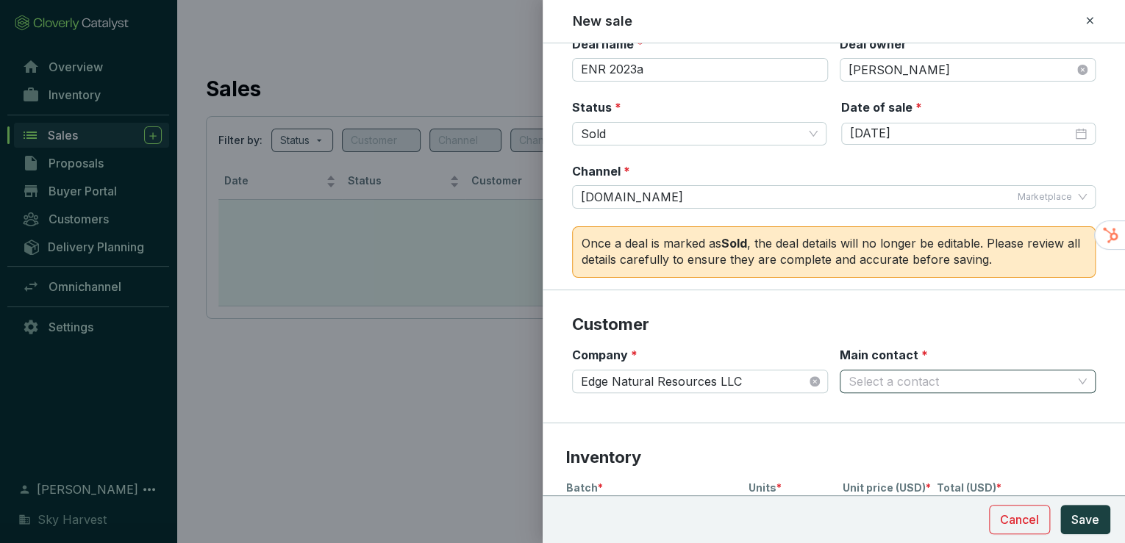
click at [902, 377] on input "Main contact *" at bounding box center [961, 382] width 224 height 22
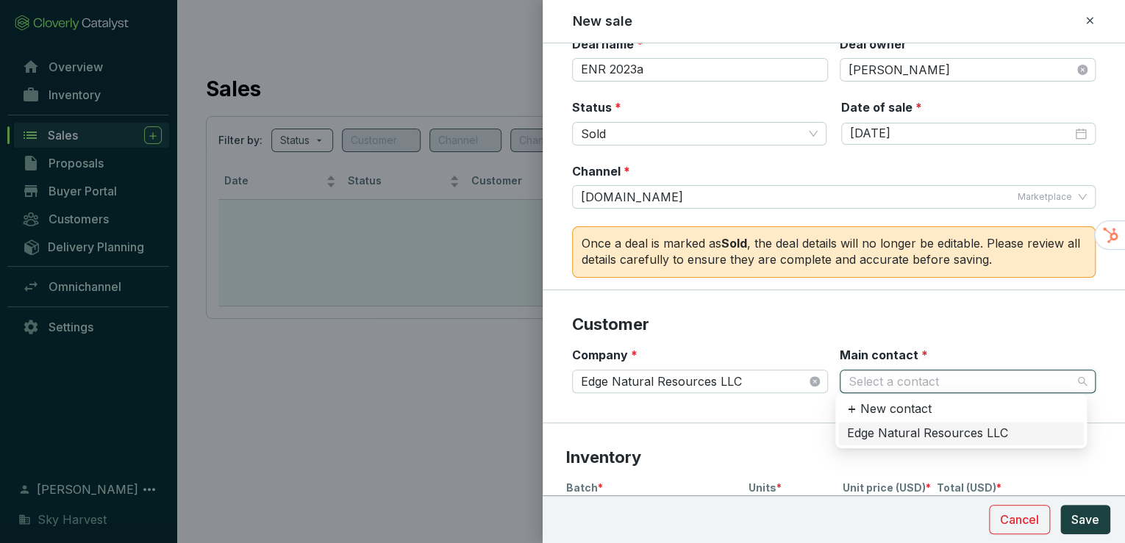
click at [905, 432] on div "Edge Natural Resources LLC" at bounding box center [961, 434] width 228 height 16
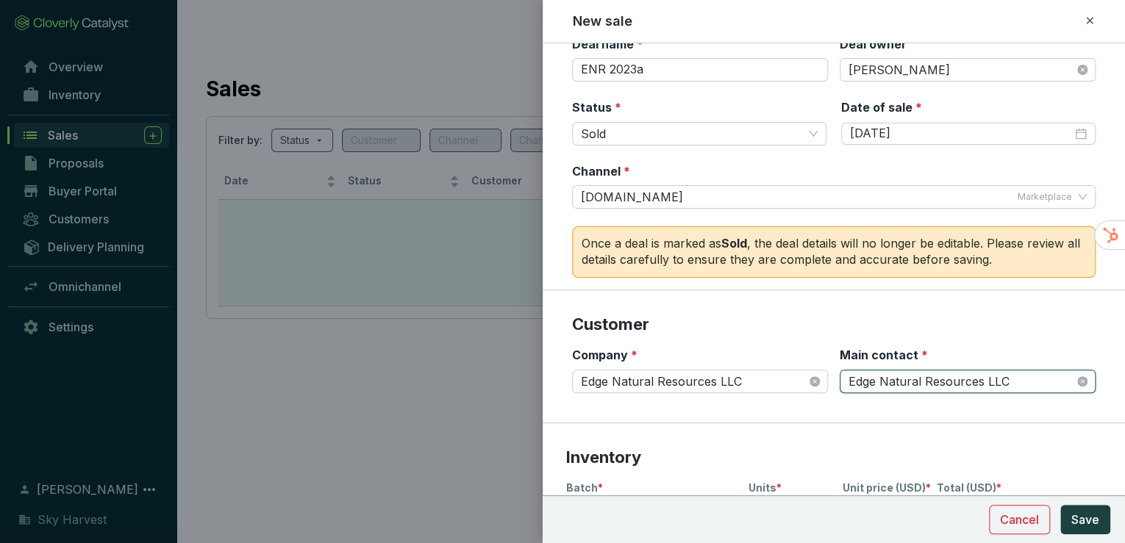
click at [838, 424] on section "Inventory Batch * Units * Unit price (USD) * Total (USD) * $0.00 $0.00 + Add li…" at bounding box center [834, 531] width 582 height 215
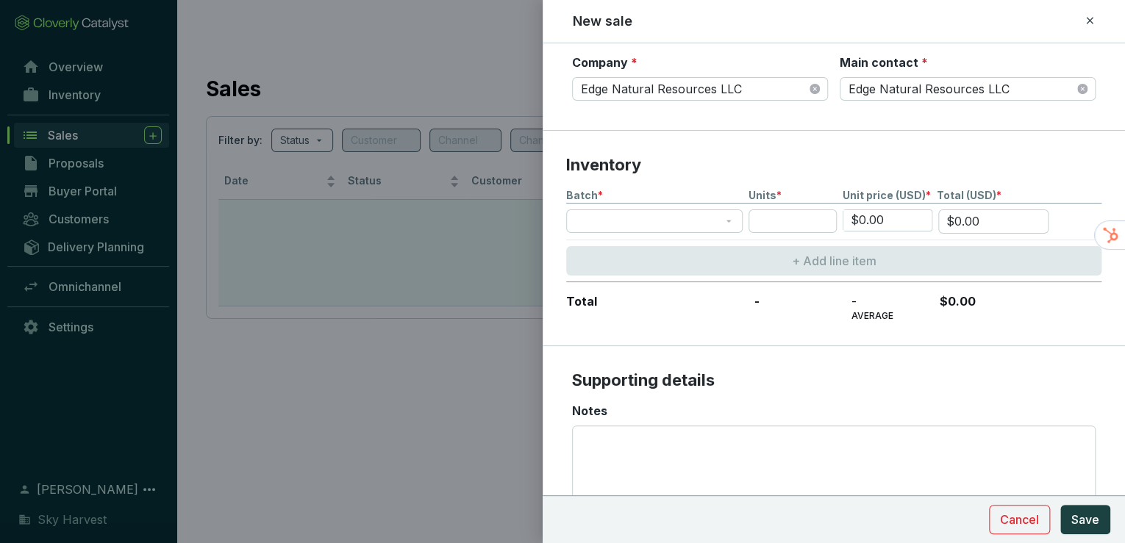
scroll to position [353, 0]
click at [649, 209] on span at bounding box center [654, 220] width 159 height 22
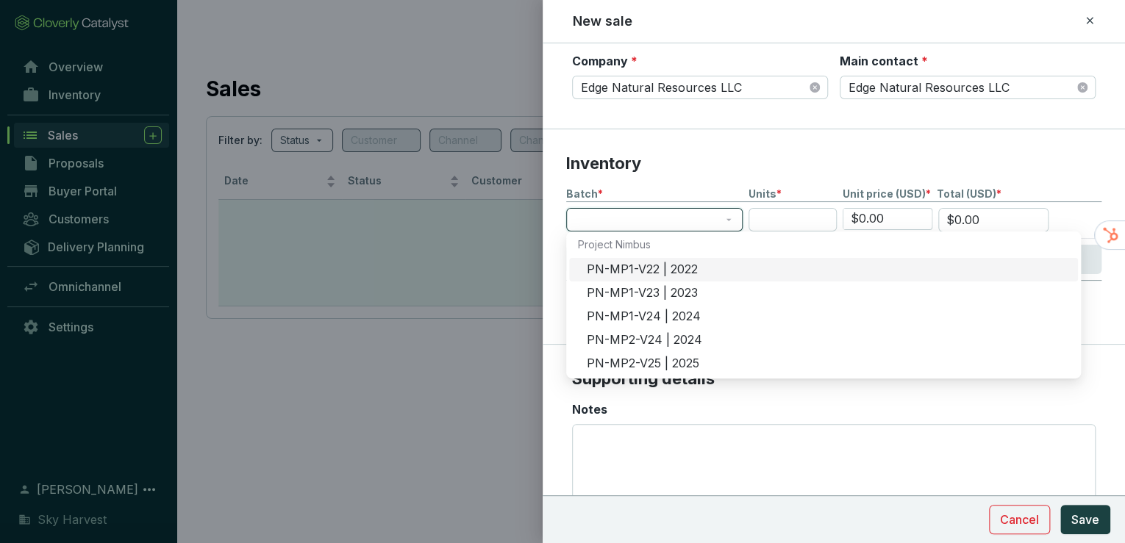
click at [641, 272] on div "PN-MP1-V22 | 2022" at bounding box center [828, 270] width 482 height 16
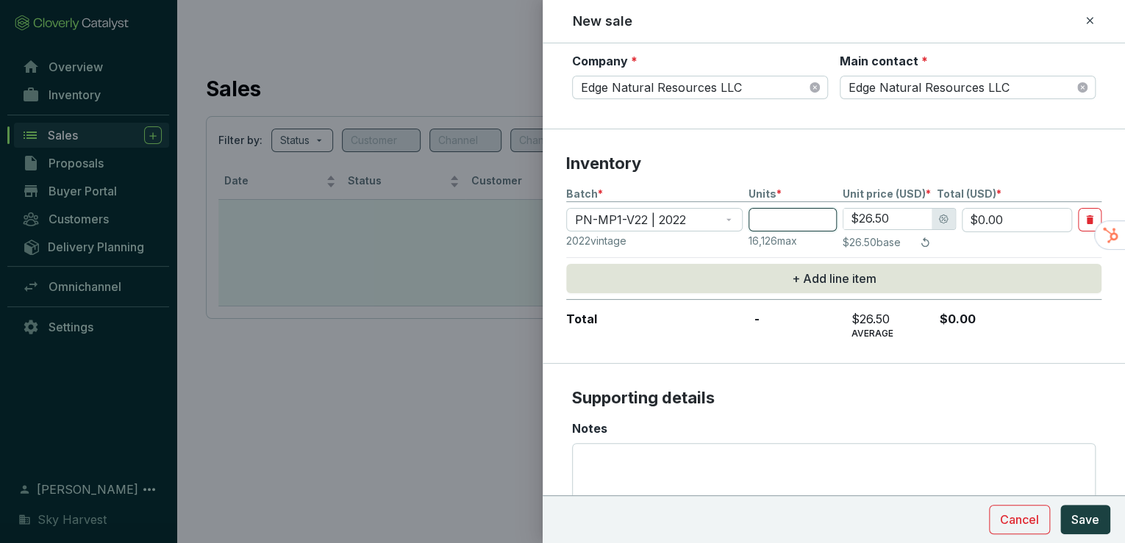
click at [773, 216] on input "number" at bounding box center [793, 220] width 88 height 24
type input "1"
type input "$26.50"
type input "10"
type input "$265.00"
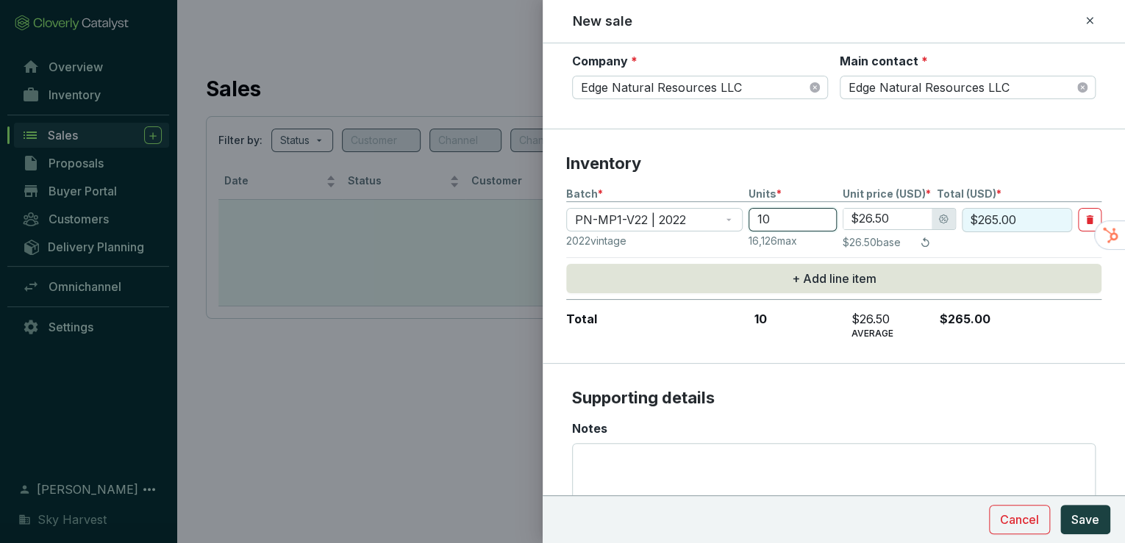
type input "101"
type input "$2,676.50"
type input "1011"
type input "$26,791.50"
type input "1011"
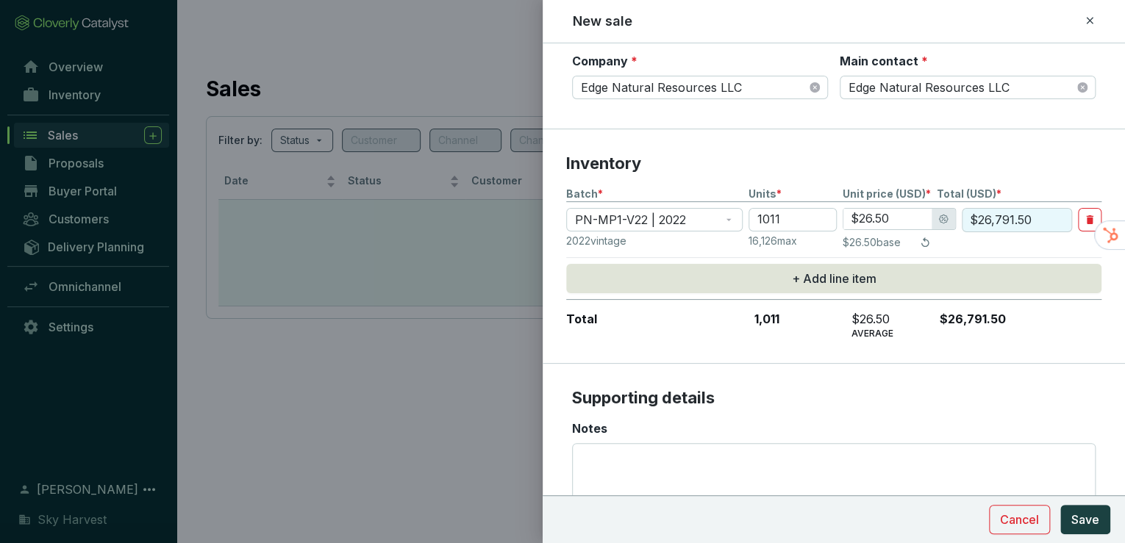
click at [901, 211] on input "$26.50" at bounding box center [888, 219] width 88 height 21
drag, startPoint x: 899, startPoint y: 216, endPoint x: 844, endPoint y: 215, distance: 54.4
click at [844, 215] on input "$26.50" at bounding box center [888, 219] width 88 height 21
type input "$1.00"
type input "$1,011.00"
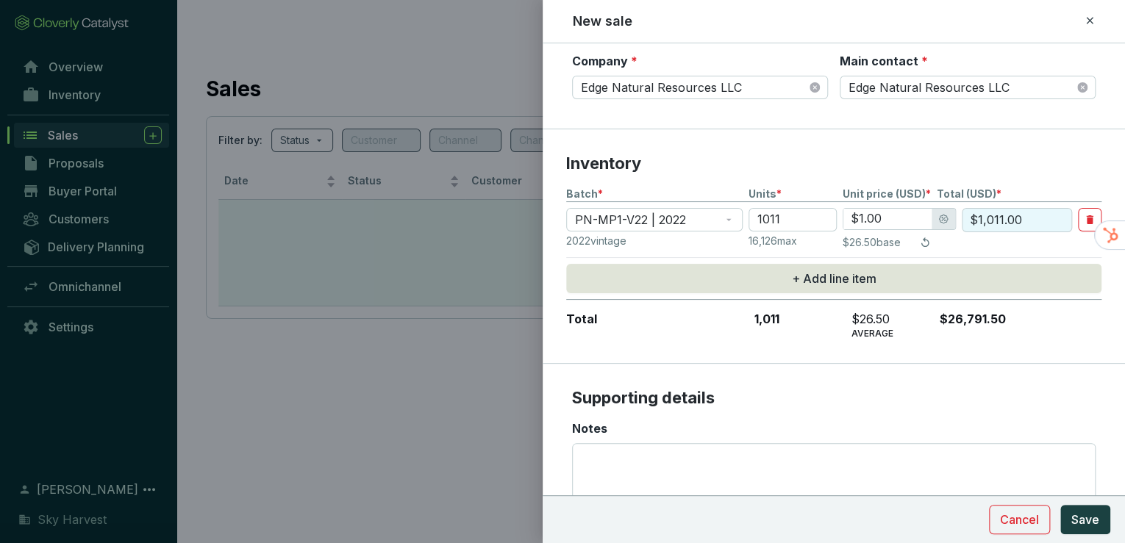
type input "$18.00"
type input "$18,198.00"
type input "$18.00"
click at [943, 344] on section "Inventory Batch * Units * Unit price (USD) * Total (USD) * PN-MP1-V22 | 2022 10…" at bounding box center [834, 246] width 582 height 235
click at [1087, 522] on span "Save" at bounding box center [1086, 520] width 28 height 18
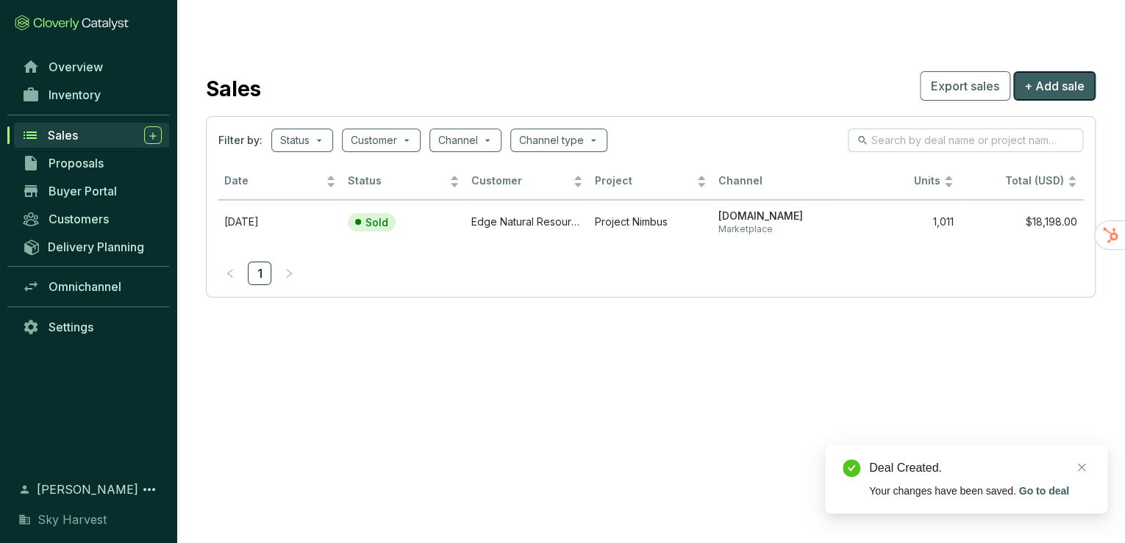
click at [1038, 77] on span "+ Add sale" at bounding box center [1054, 86] width 60 height 18
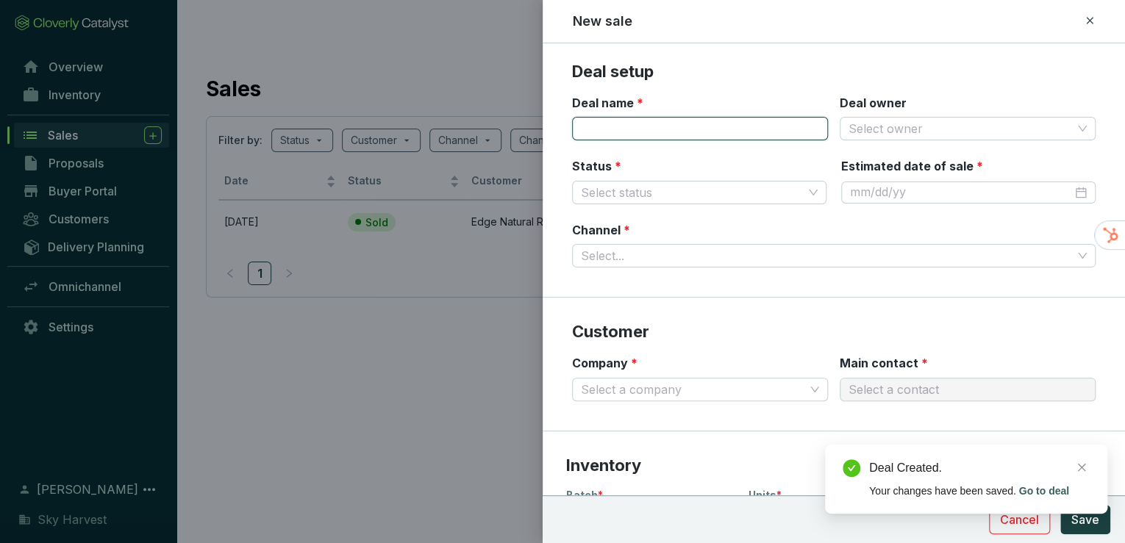
click at [662, 127] on input "Deal name *" at bounding box center [700, 129] width 256 height 24
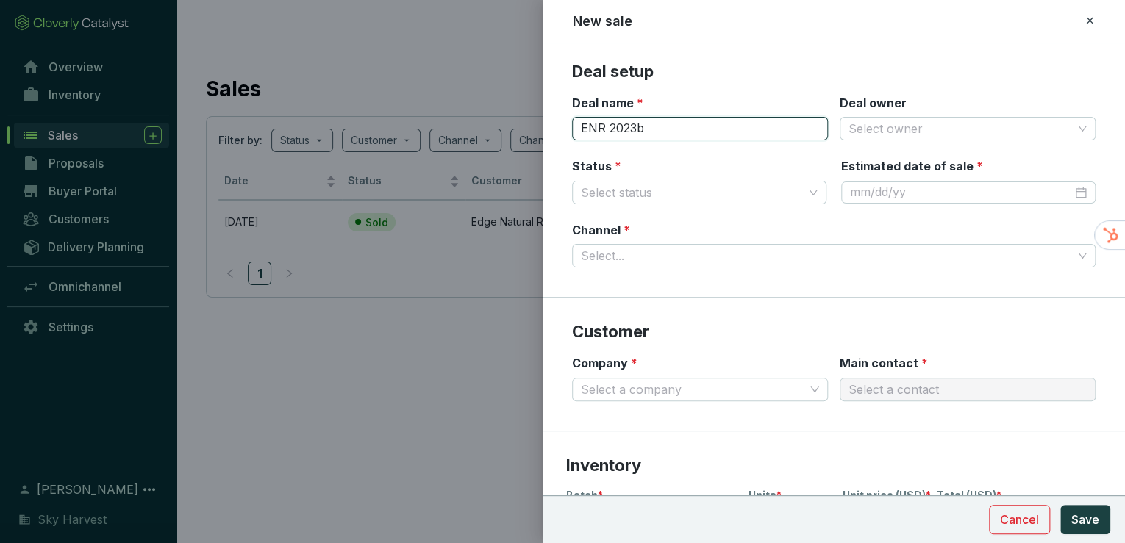
type input "ENR 2023b"
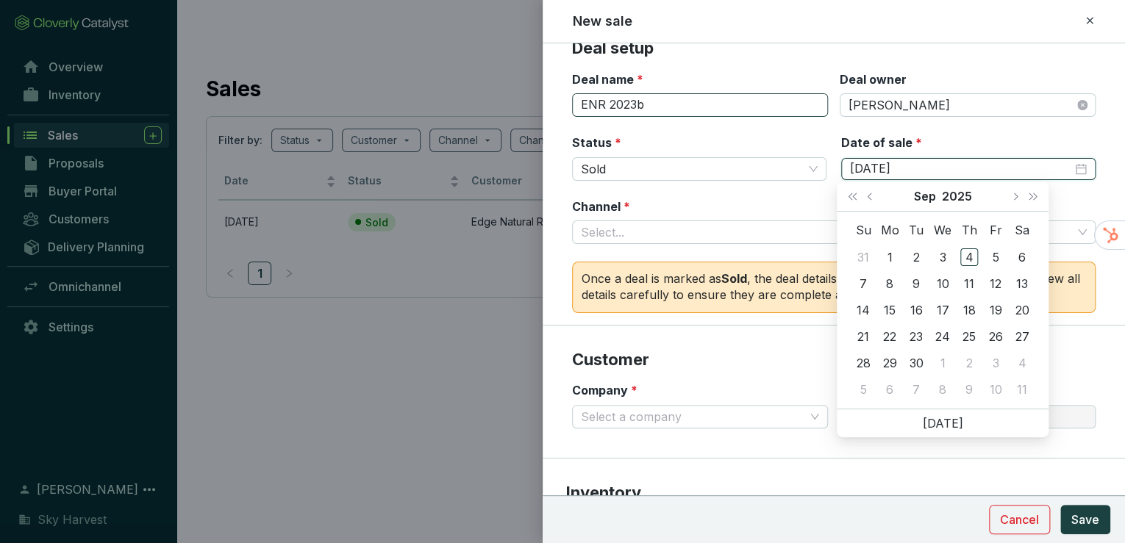
type input "05/02/2023"
click at [1060, 505] on button "Save" at bounding box center [1085, 519] width 50 height 29
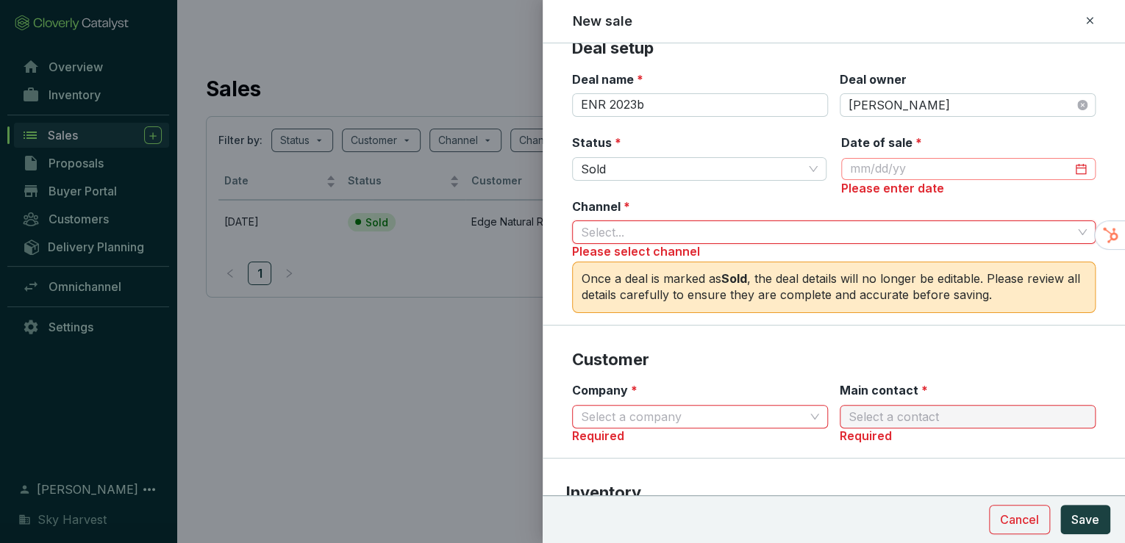
click at [1067, 166] on div at bounding box center [968, 169] width 237 height 16
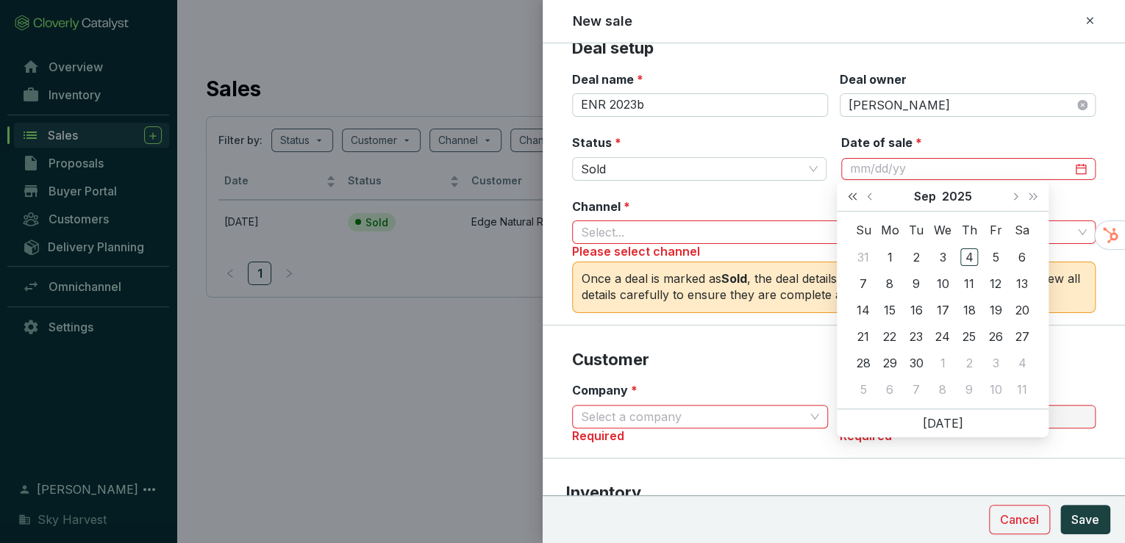
click at [847, 196] on button "Last year (Control + left)" at bounding box center [852, 196] width 19 height 29
click at [871, 197] on span "Previous month (PageUp)" at bounding box center [870, 196] width 7 height 7
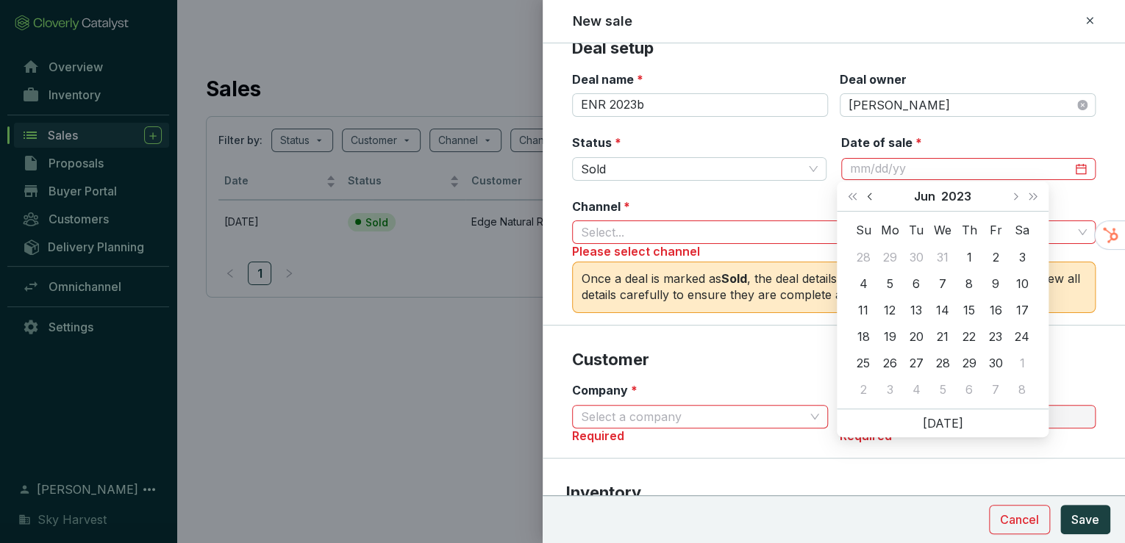
click at [871, 197] on span "Previous month (PageUp)" at bounding box center [870, 196] width 7 height 7
type input "5/2/2023"
click at [915, 255] on div "2" at bounding box center [917, 258] width 18 height 18
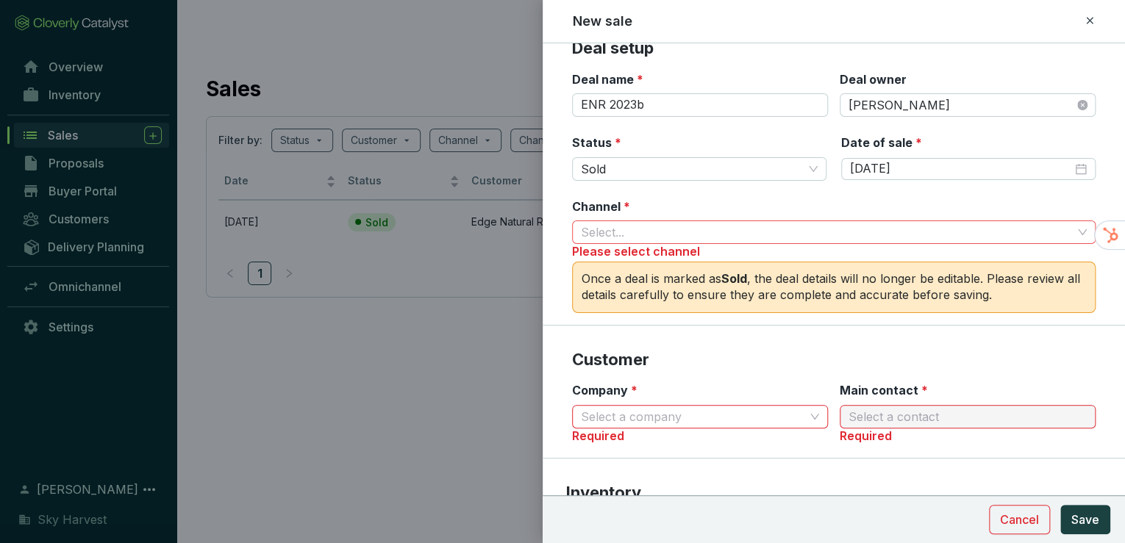
click at [683, 226] on input "Channel *" at bounding box center [826, 232] width 491 height 22
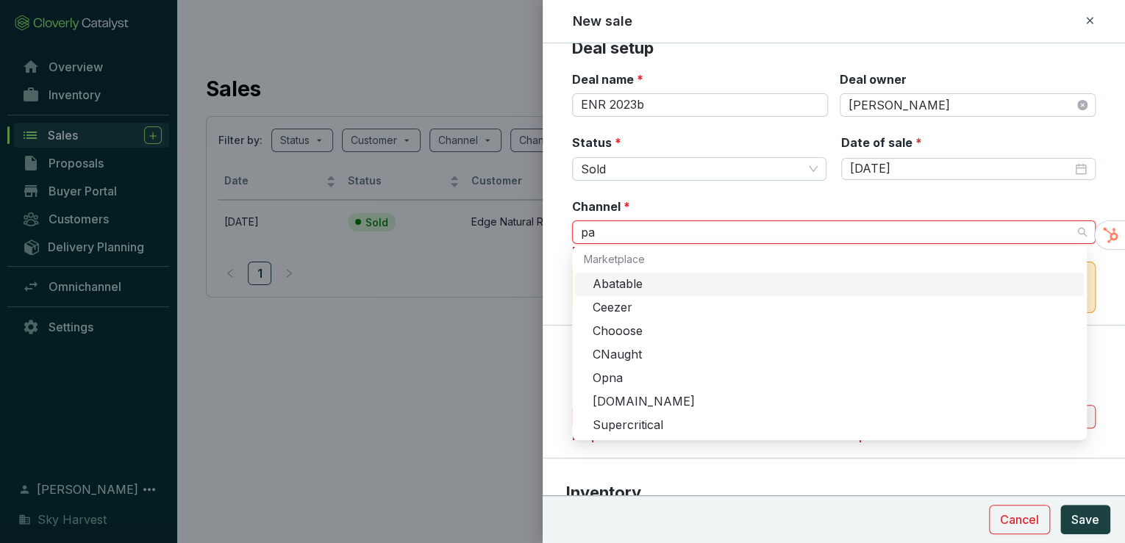
type input "pat"
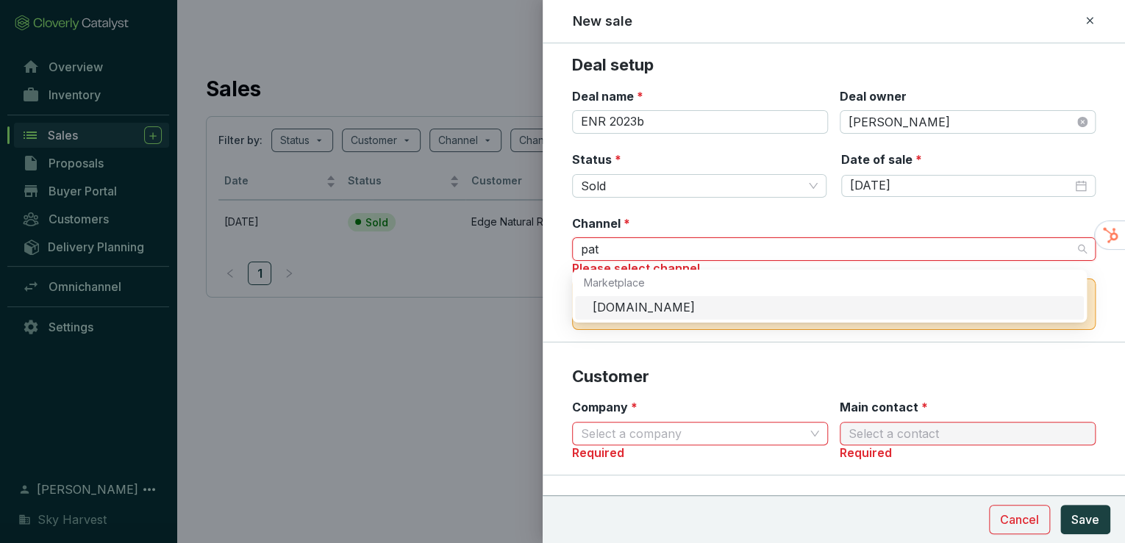
scroll to position [0, 0]
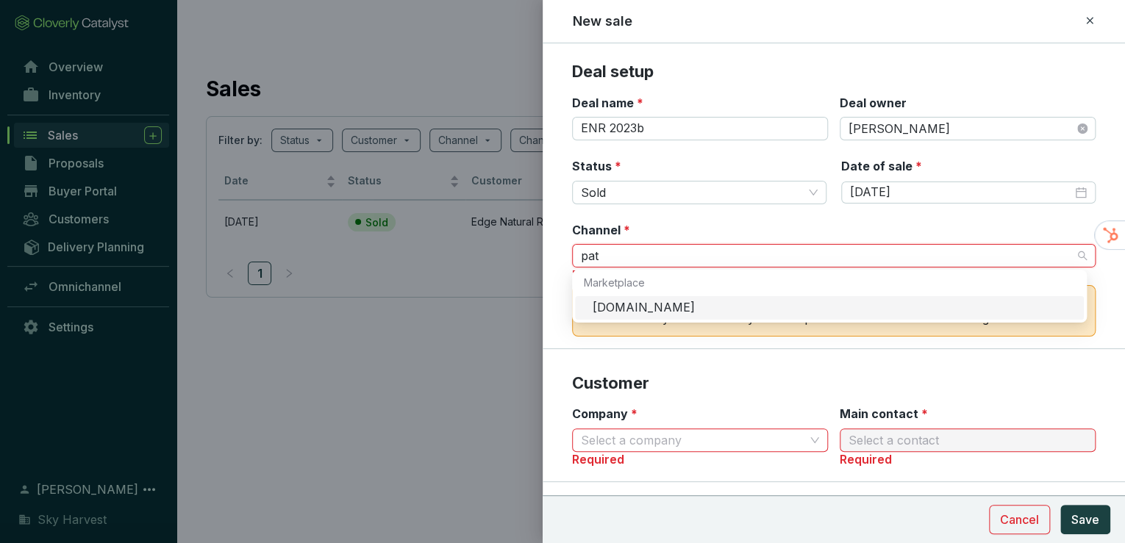
click at [647, 300] on div "Patch.io" at bounding box center [829, 308] width 509 height 24
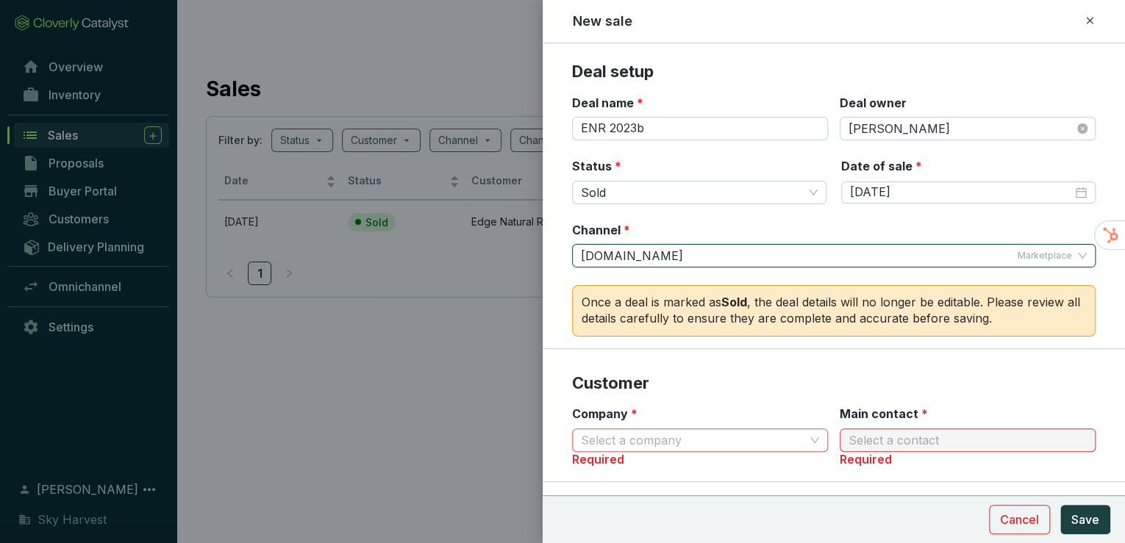
click at [658, 435] on input "Company *" at bounding box center [693, 440] width 224 height 22
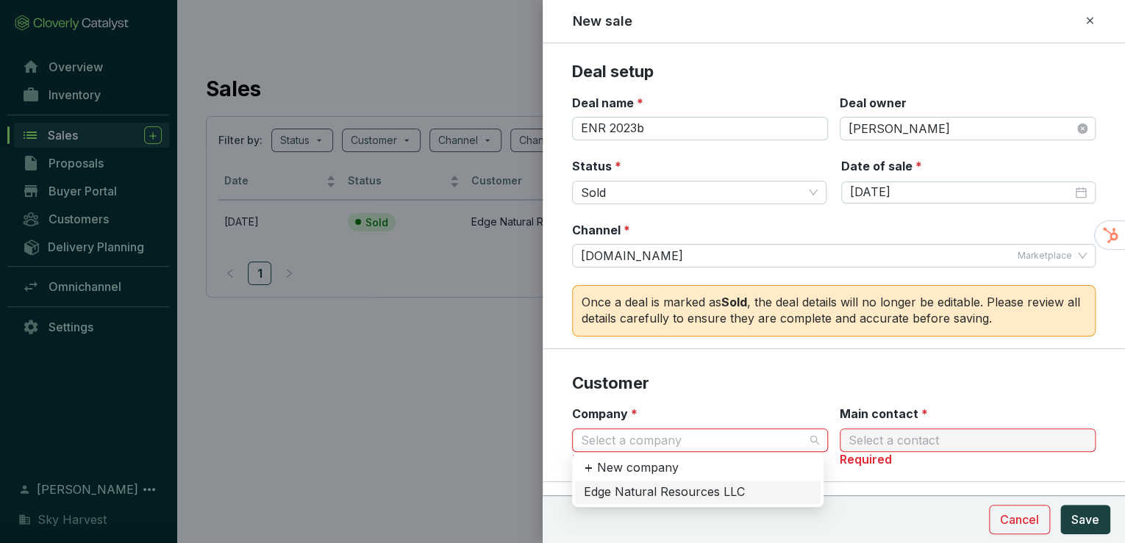
click at [655, 488] on div "Edge Natural Resources LLC" at bounding box center [698, 493] width 228 height 16
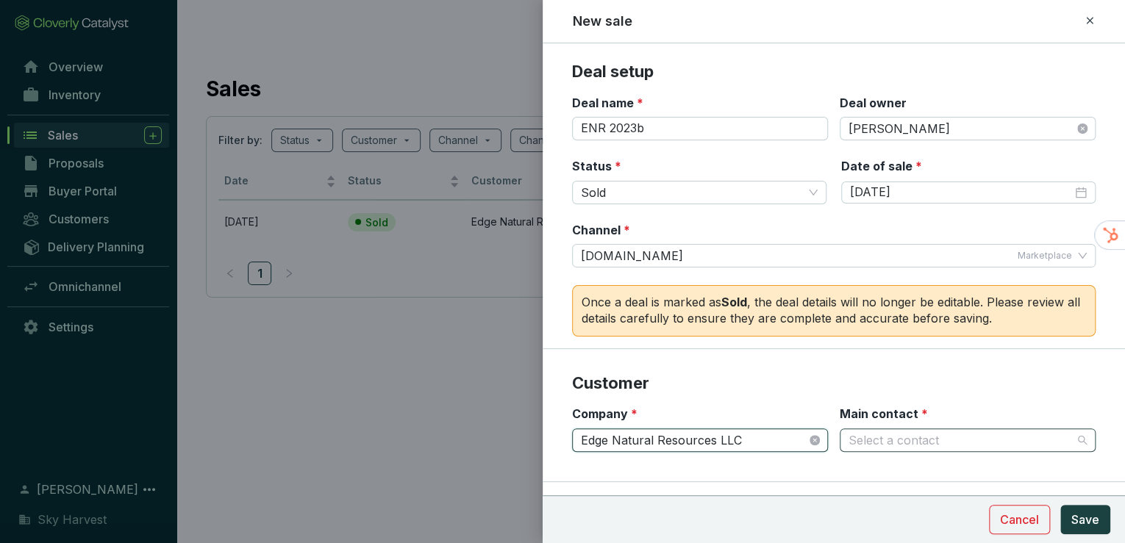
click at [856, 447] on input "Main contact *" at bounding box center [961, 440] width 224 height 22
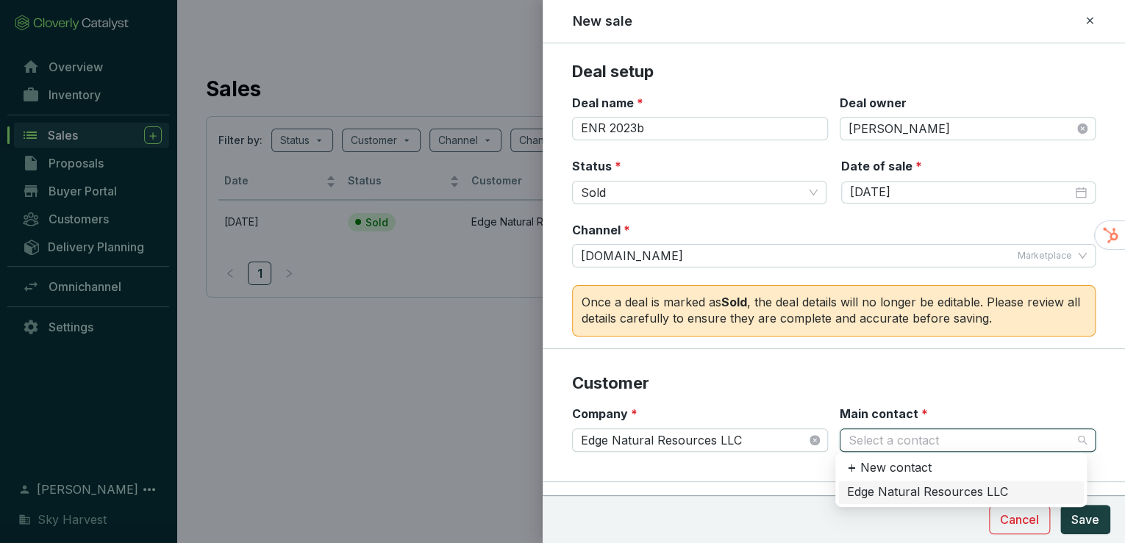
click at [867, 491] on div "Edge Natural Resources LLC" at bounding box center [961, 493] width 228 height 16
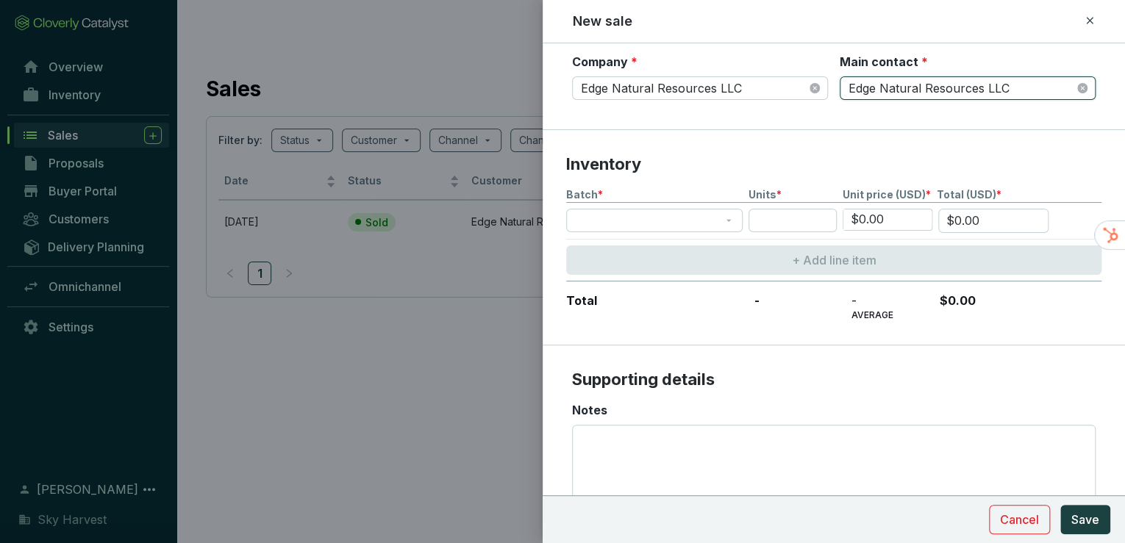
scroll to position [353, 0]
click at [649, 212] on span at bounding box center [654, 220] width 159 height 22
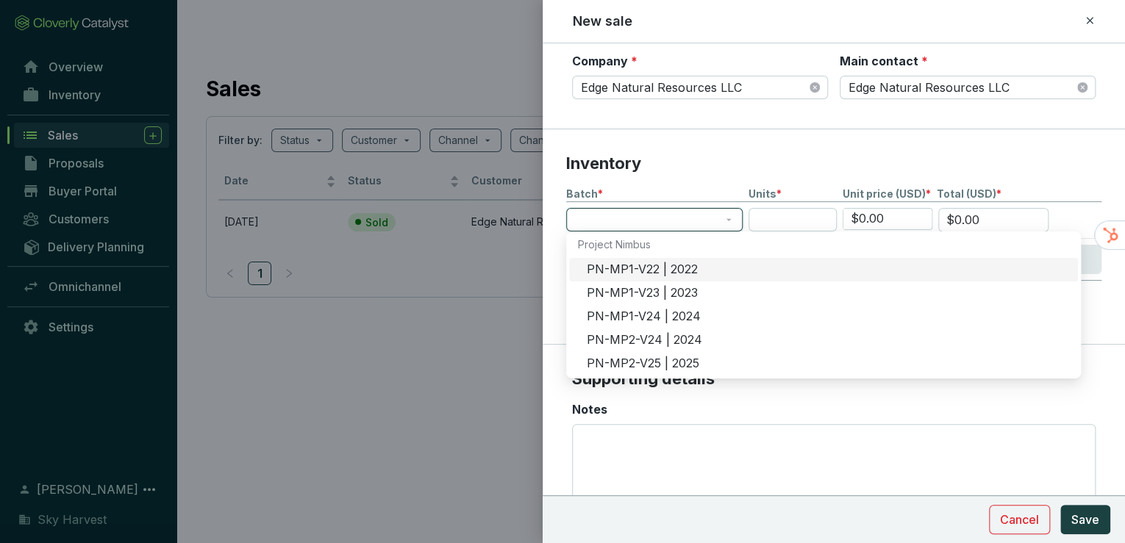
click at [646, 268] on div "PN-MP1-V22 | 2022" at bounding box center [828, 270] width 482 height 16
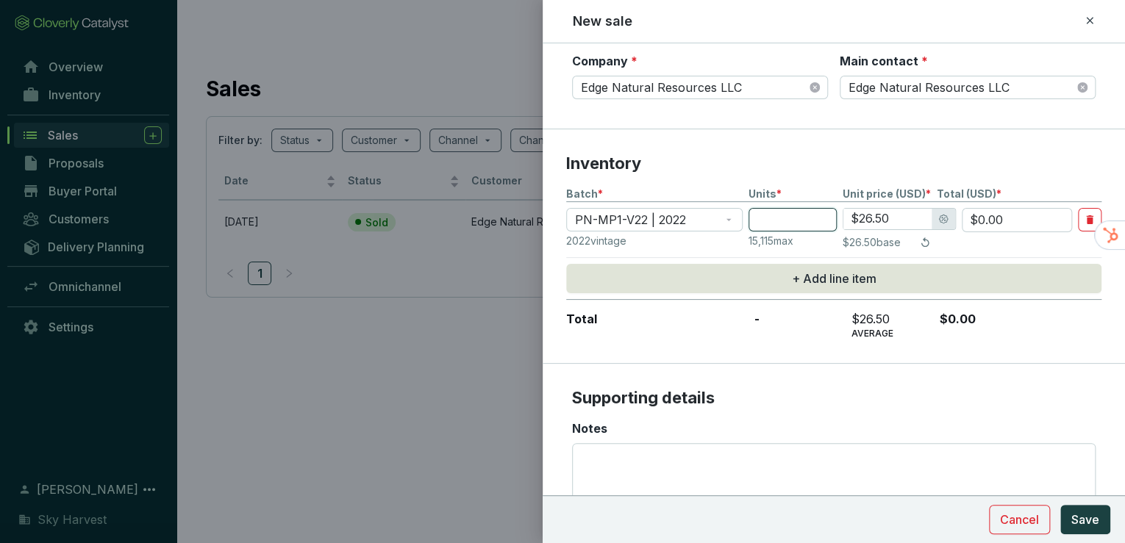
click at [777, 215] on input "number" at bounding box center [793, 220] width 88 height 24
type input "3"
type input "$79.50"
type input "38"
type input "$1,007.00"
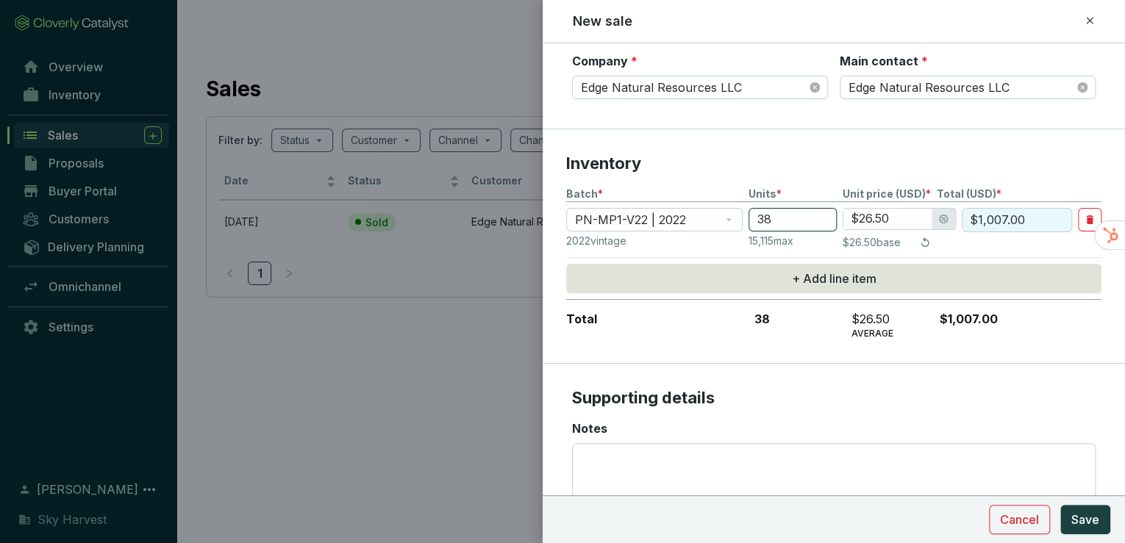
type input "38"
type input "$18.00"
type input "$684.00"
type input "$18.00"
click at [1087, 527] on span "Save" at bounding box center [1086, 520] width 28 height 18
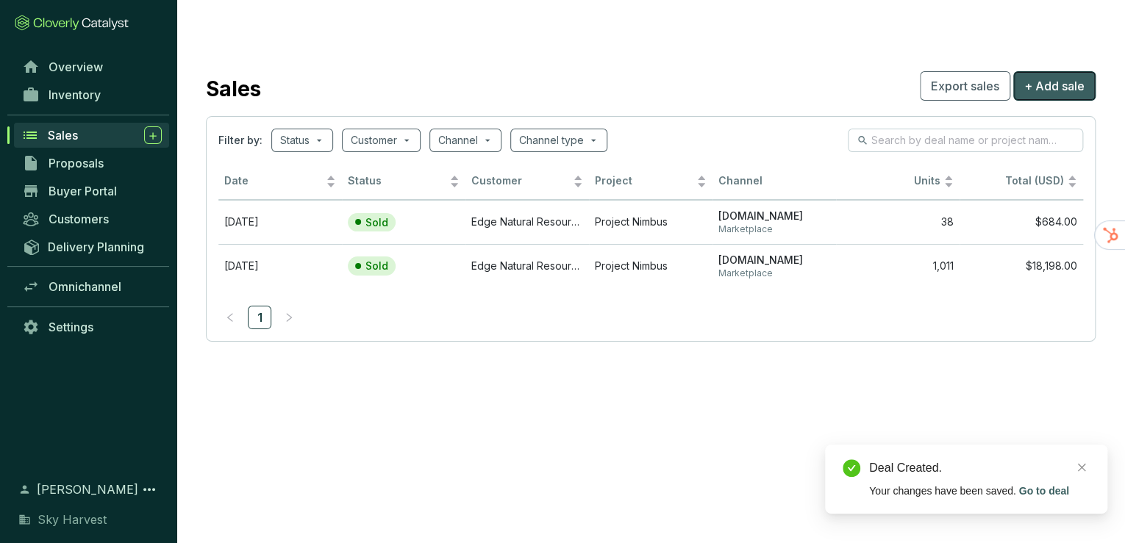
click at [1041, 77] on span "+ Add sale" at bounding box center [1054, 86] width 60 height 18
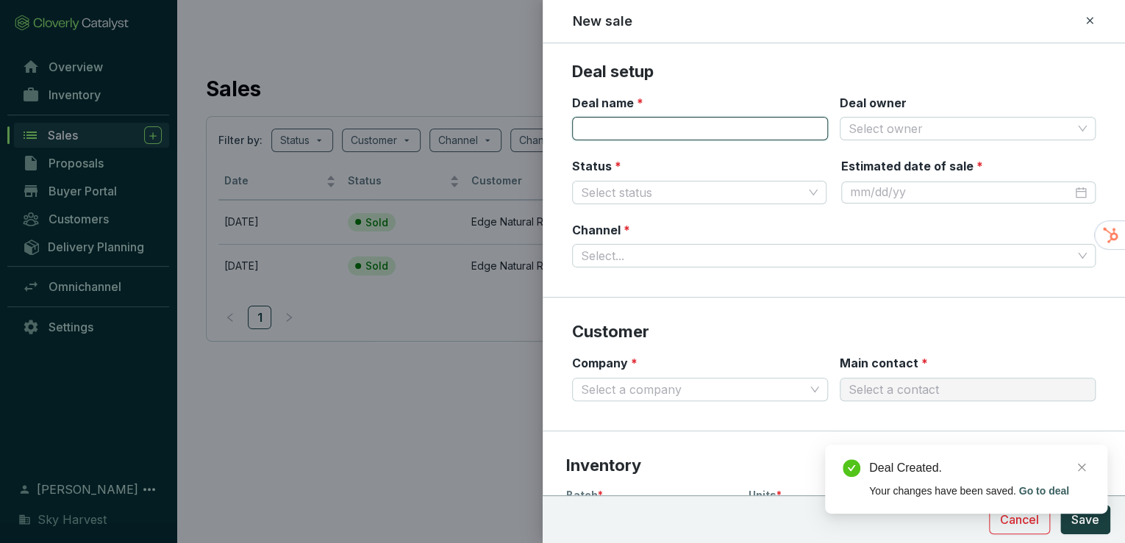
click at [689, 130] on input "Deal name *" at bounding box center [700, 129] width 256 height 24
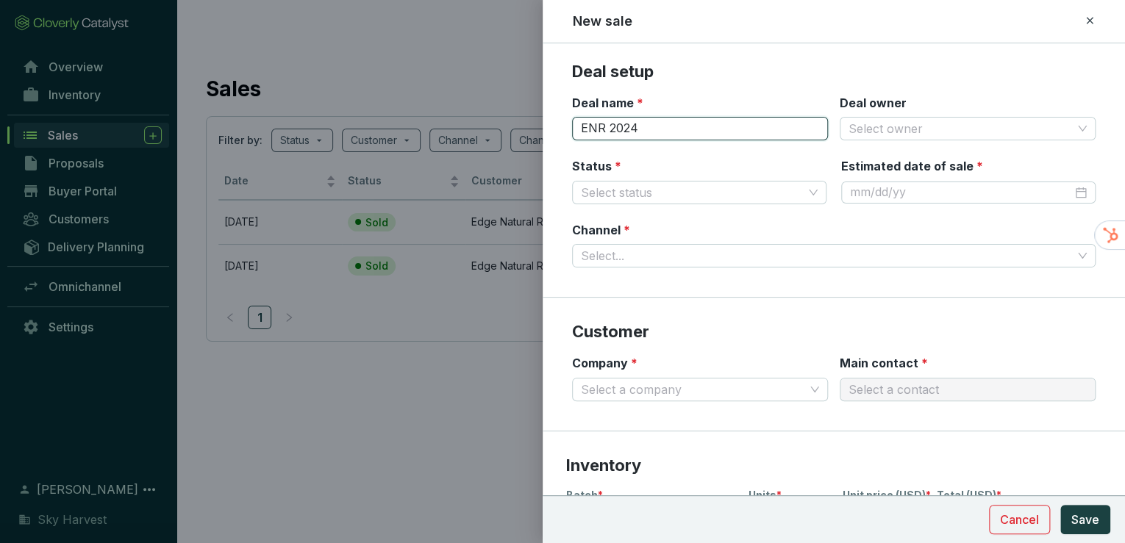
type input "ENR 2024"
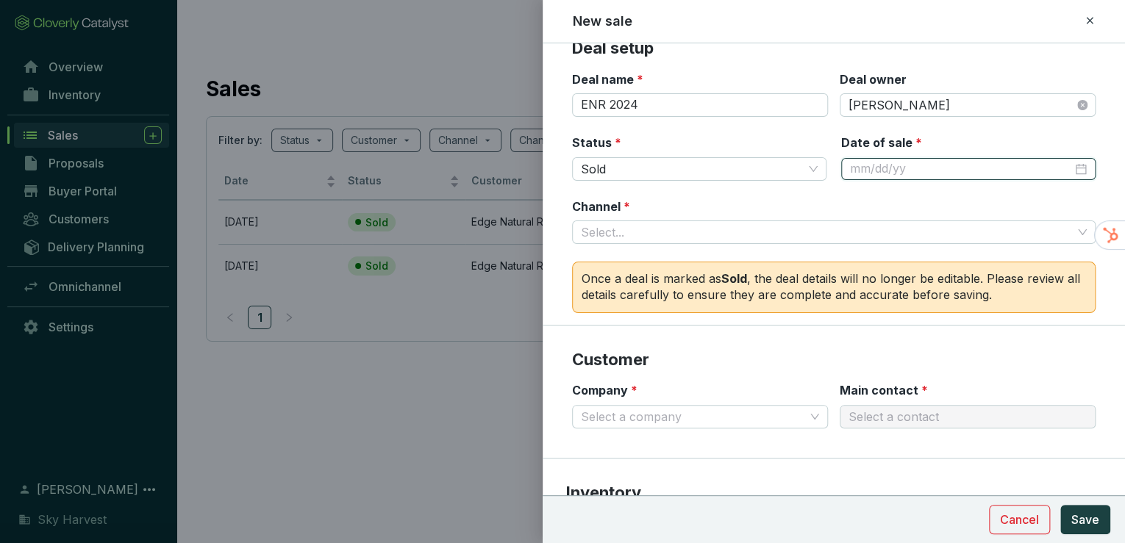
click at [1072, 171] on div at bounding box center [968, 169] width 237 height 16
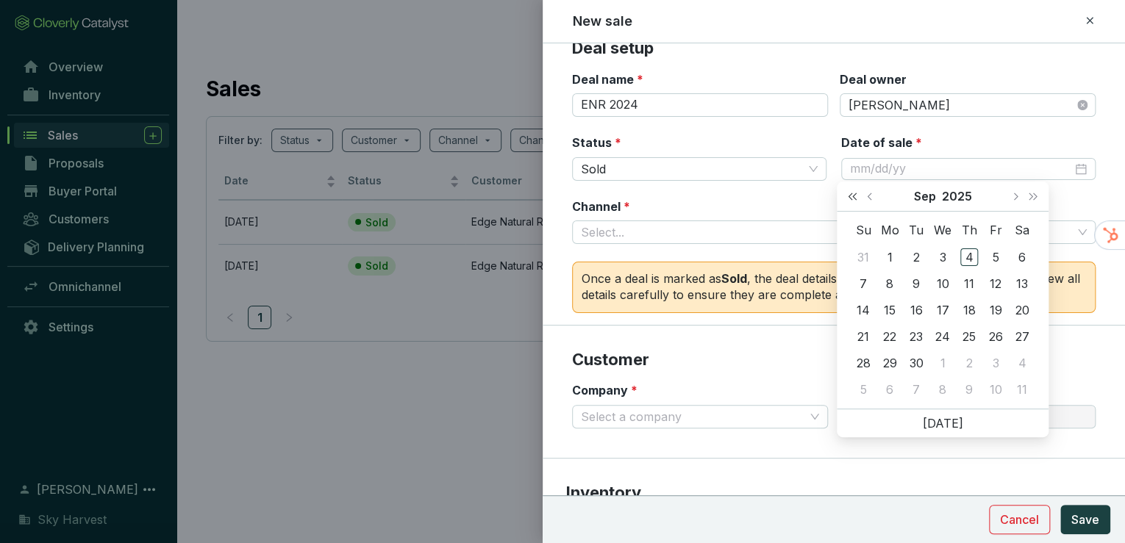
click at [849, 195] on span "Last year (Control + left)" at bounding box center [852, 196] width 7 height 7
click at [874, 196] on span "Previous month (PageUp)" at bounding box center [870, 196] width 7 height 7
click at [1012, 196] on span "Next month (PageDown)" at bounding box center [1014, 196] width 7 height 7
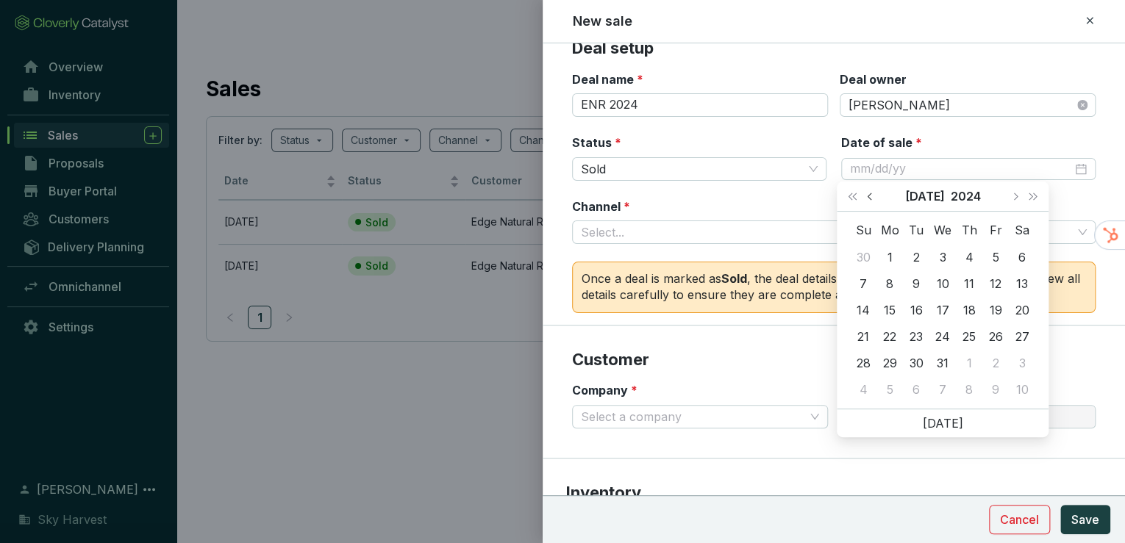
click at [869, 195] on span "Previous month (PageUp)" at bounding box center [870, 196] width 7 height 7
type input "4/4/2024"
click at [971, 255] on div "4" at bounding box center [969, 258] width 18 height 18
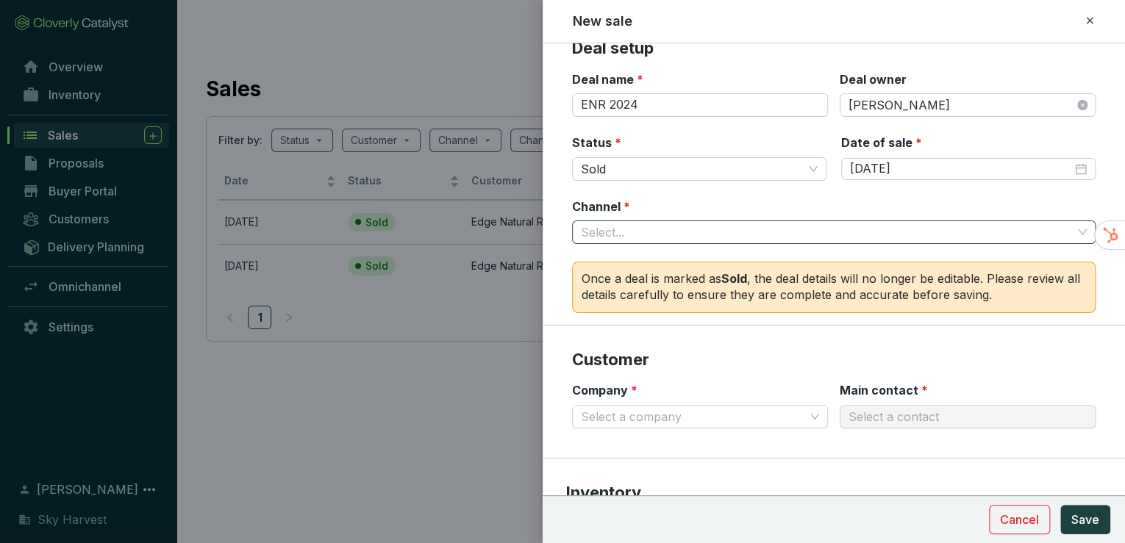
click at [797, 221] on input "Channel *" at bounding box center [826, 232] width 491 height 22
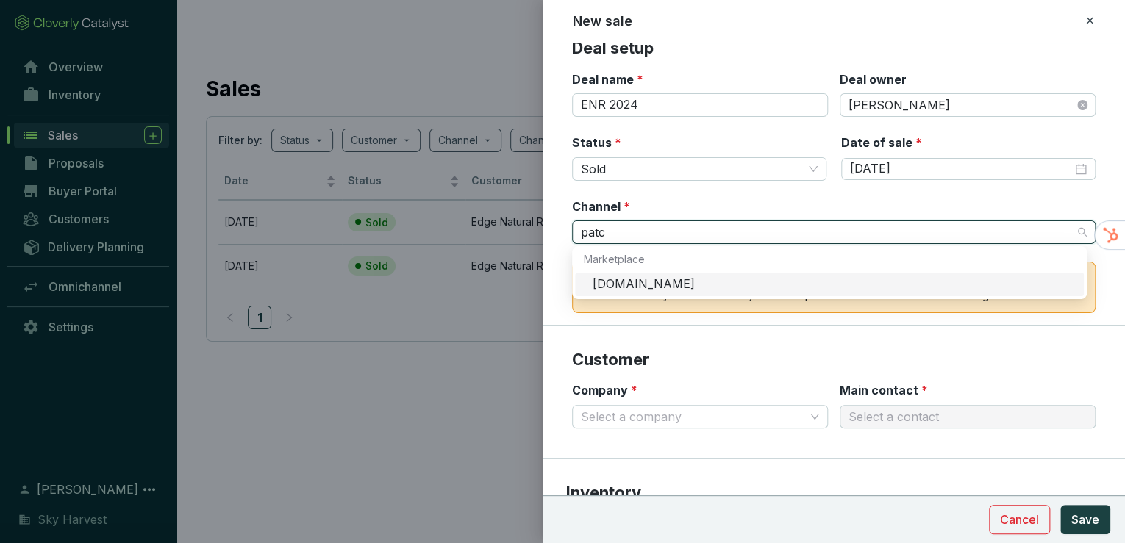
type input "patch"
click at [716, 275] on div "Patch.io" at bounding box center [829, 285] width 509 height 24
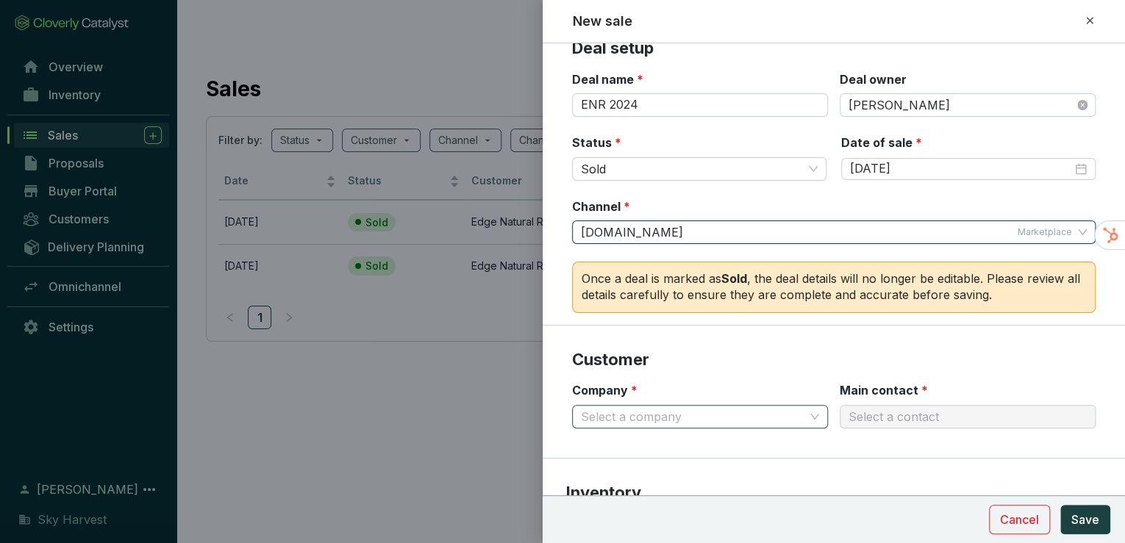
click at [629, 415] on input "Company *" at bounding box center [693, 417] width 224 height 22
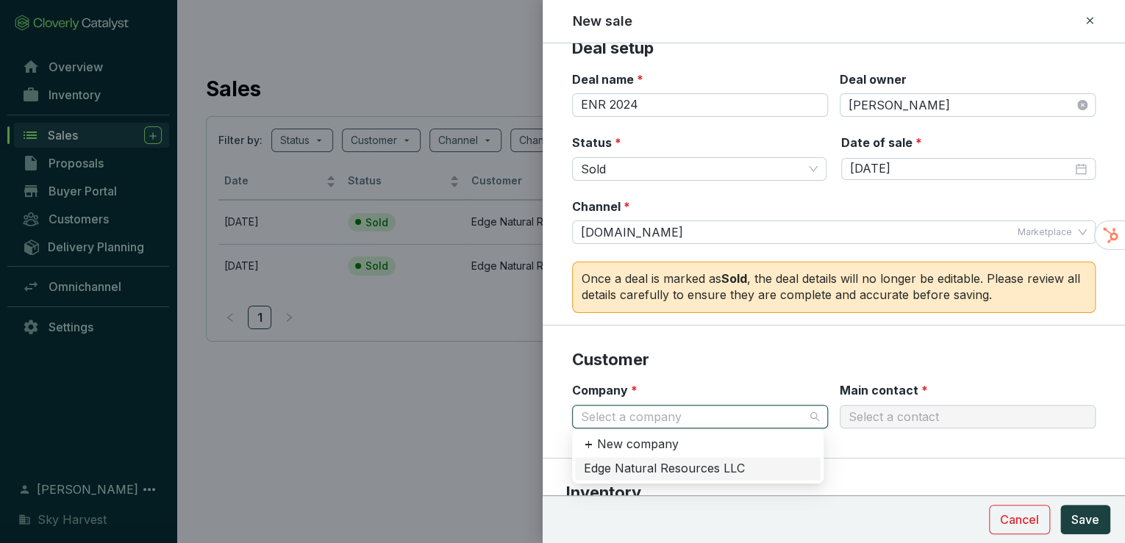
click at [635, 468] on div "Edge Natural Resources LLC" at bounding box center [698, 469] width 228 height 16
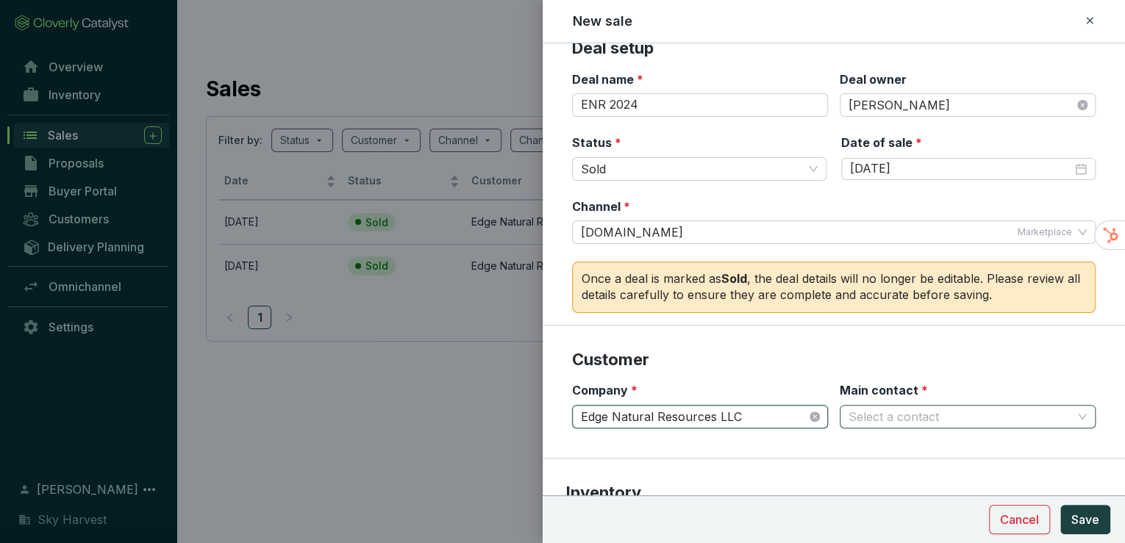
click at [879, 416] on input "Main contact *" at bounding box center [961, 417] width 224 height 22
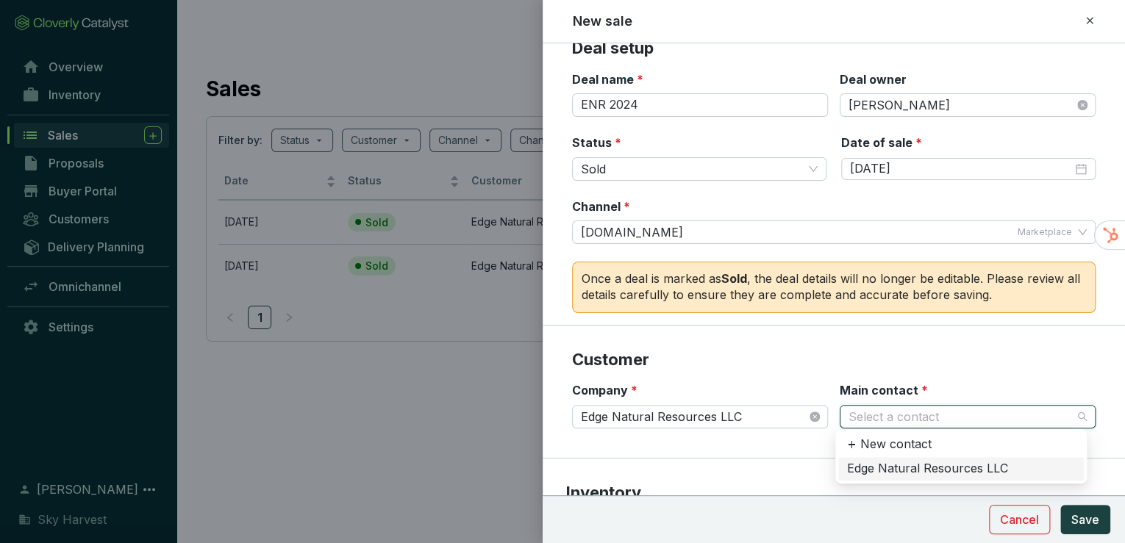
click at [883, 466] on div "Edge Natural Resources LLC" at bounding box center [961, 469] width 228 height 16
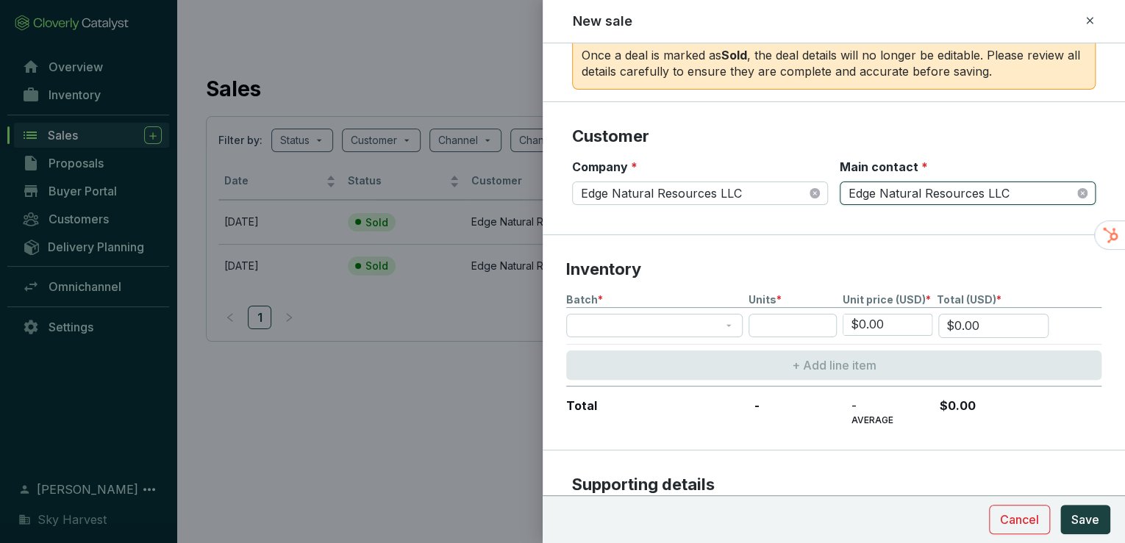
scroll to position [259, 0]
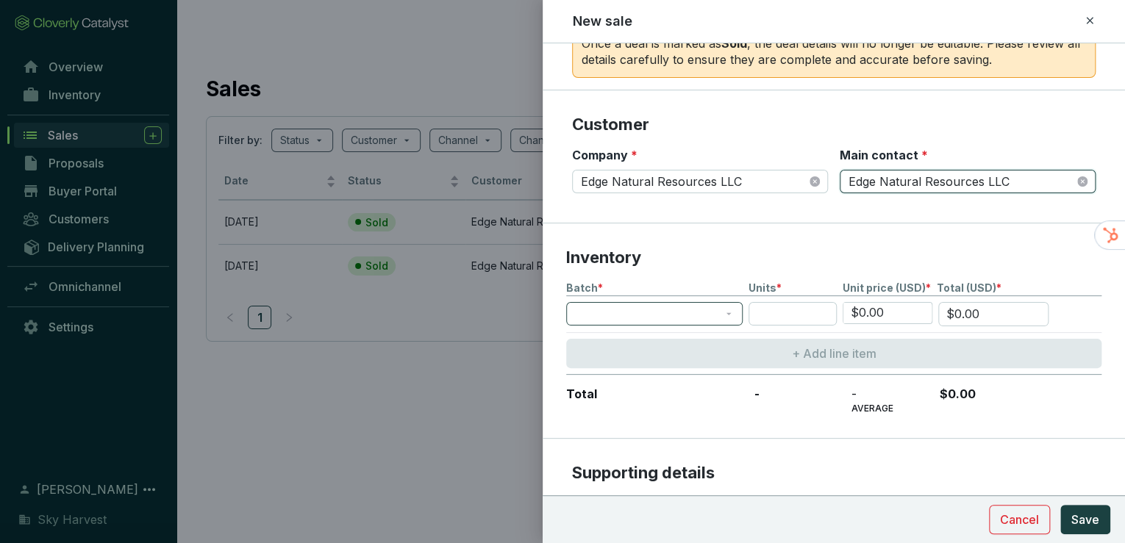
click at [630, 302] on div at bounding box center [654, 314] width 177 height 24
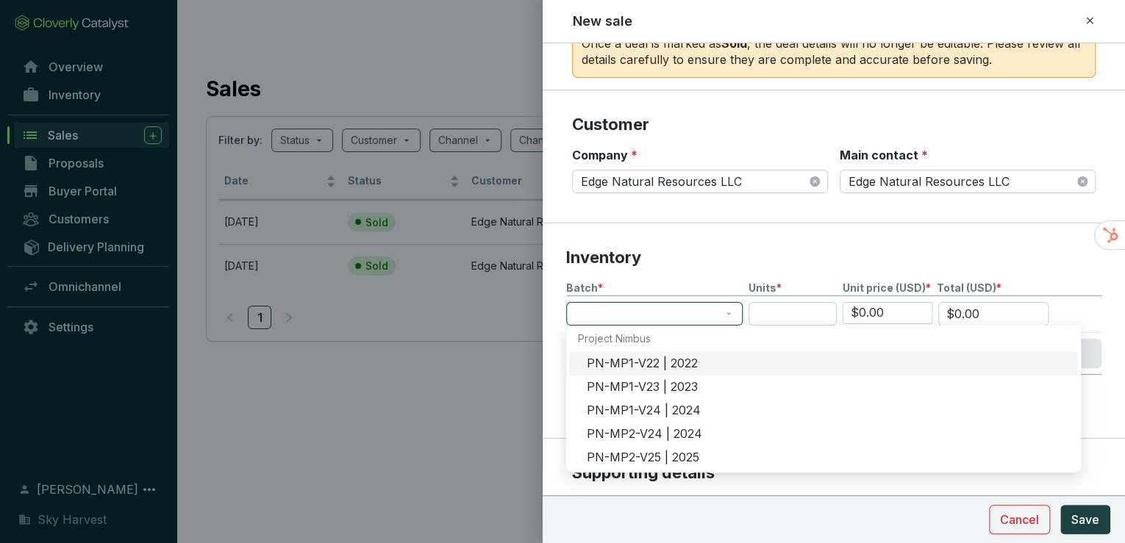
click at [628, 360] on div "PN-MP1-V22 | 2022" at bounding box center [828, 364] width 482 height 16
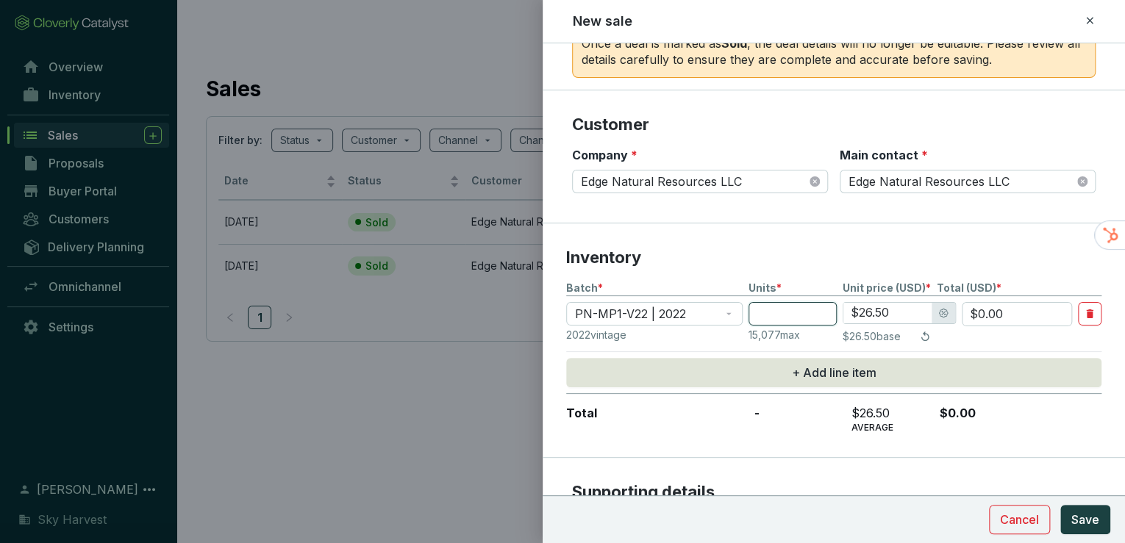
click at [777, 310] on input "number" at bounding box center [793, 314] width 88 height 24
type input "2"
type input "$53.00"
type input "26"
type input "$689.00"
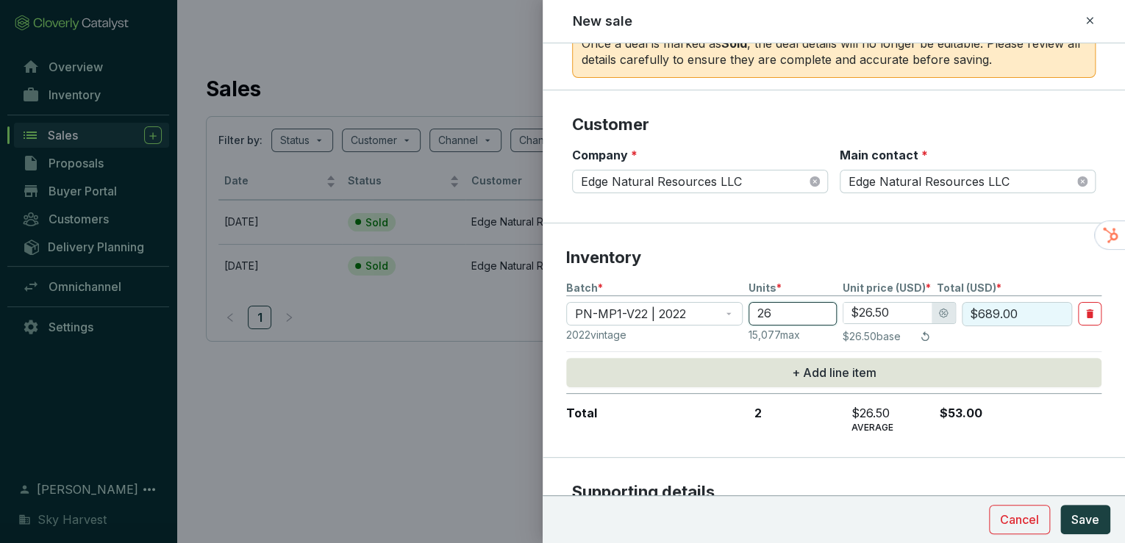
type input "264"
type input "$6,996.00"
type input "264"
type input "$2.00"
type input "$528.00"
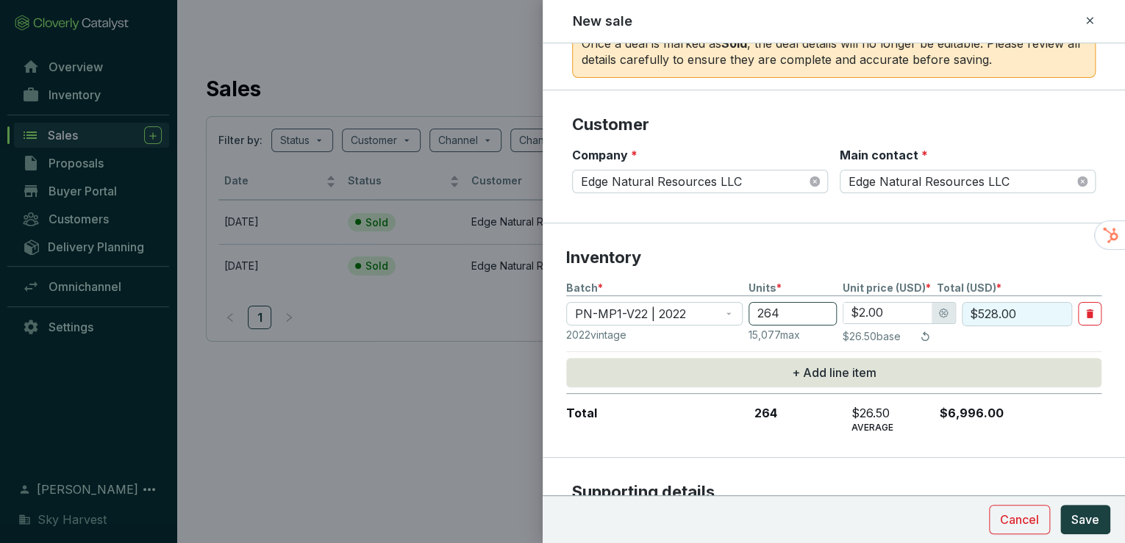
type input "$20.00"
type input "$5,280.00"
type input "$20.00"
click at [1086, 511] on span "Save" at bounding box center [1086, 520] width 28 height 18
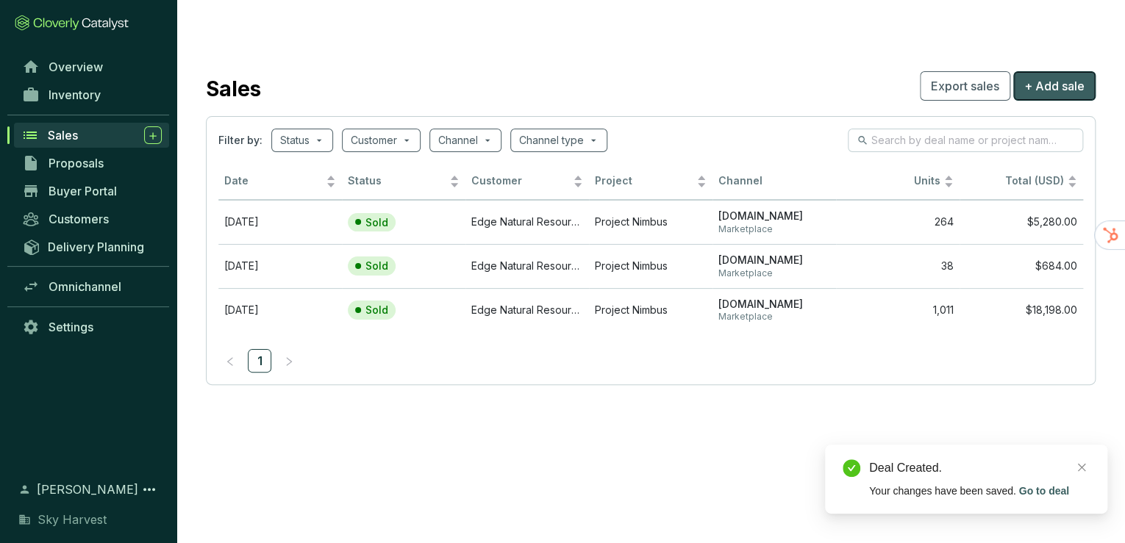
click at [1041, 71] on button "+ Add sale" at bounding box center [1054, 85] width 82 height 29
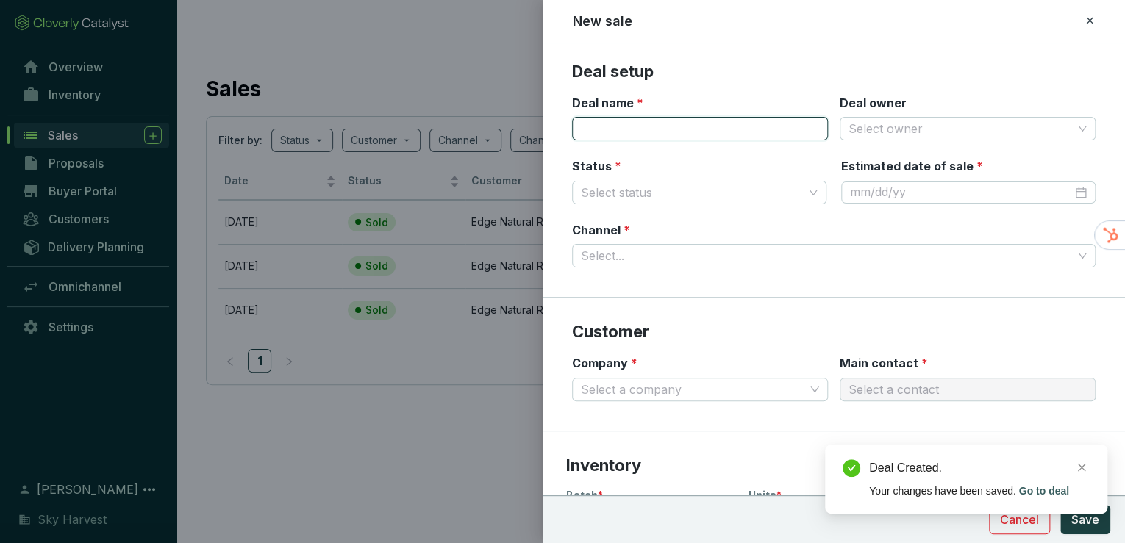
click at [666, 129] on input "Deal name *" at bounding box center [700, 129] width 256 height 24
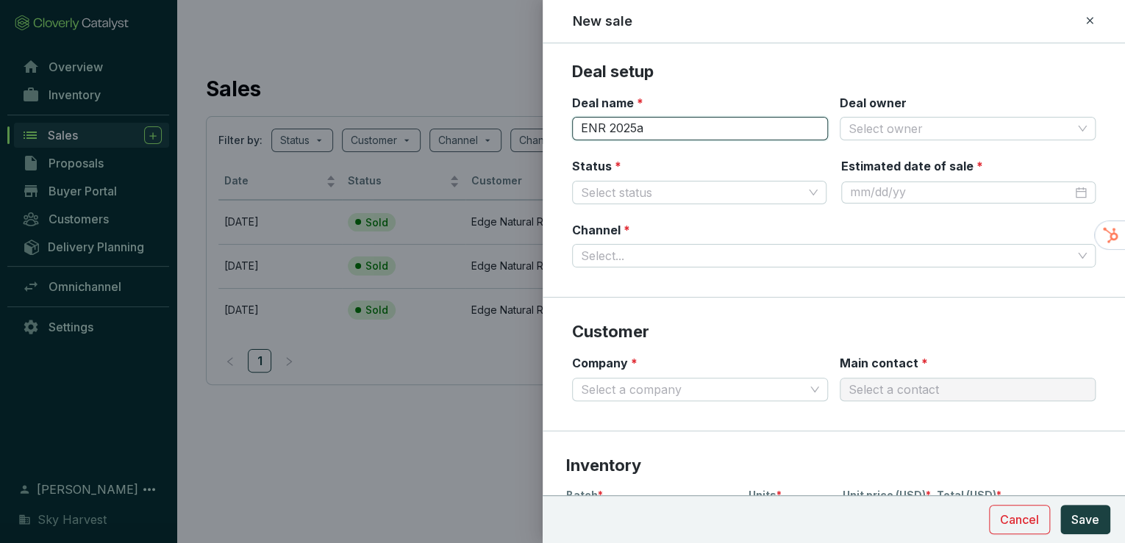
type input "ENR 2025a"
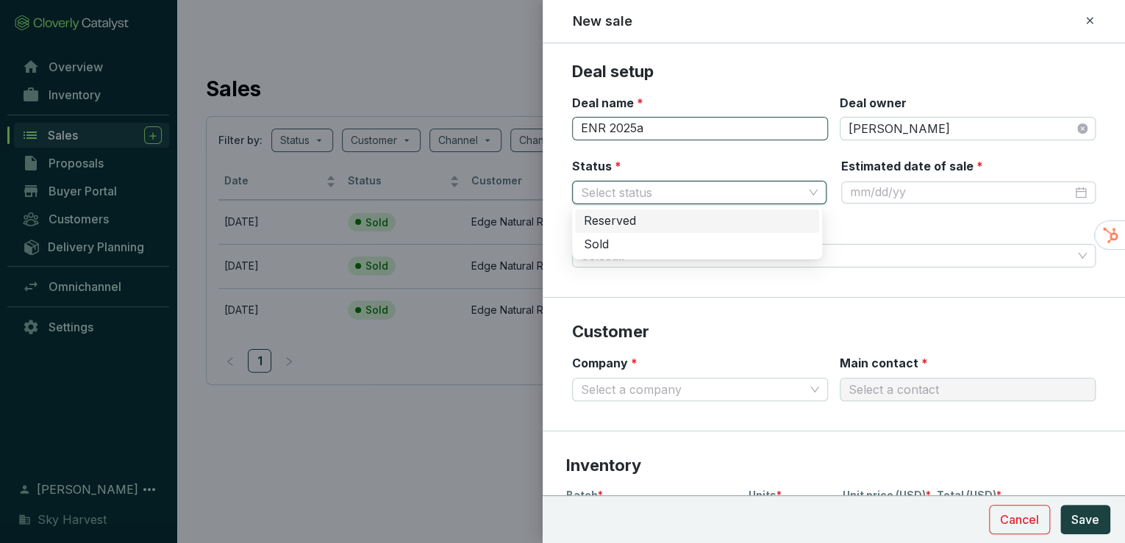
scroll to position [24, 0]
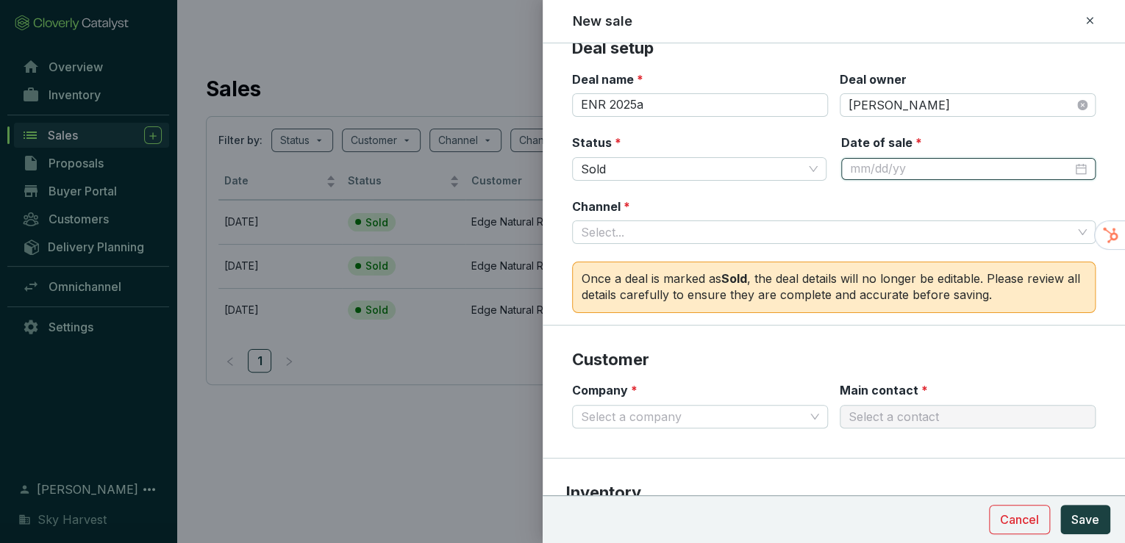
click at [1071, 167] on div at bounding box center [968, 169] width 237 height 16
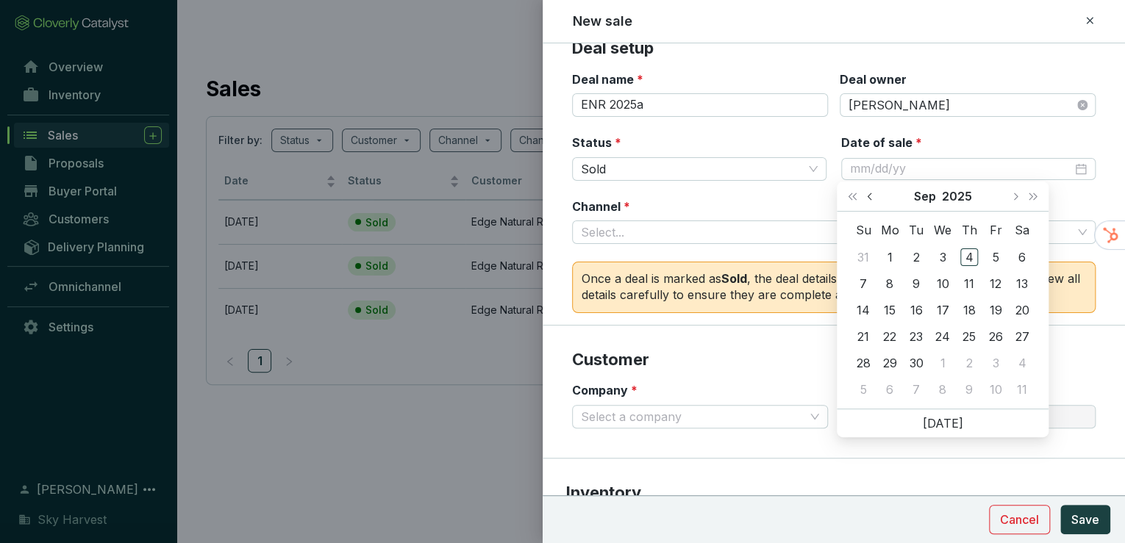
click at [866, 194] on button "Previous month (PageUp)" at bounding box center [871, 196] width 19 height 29
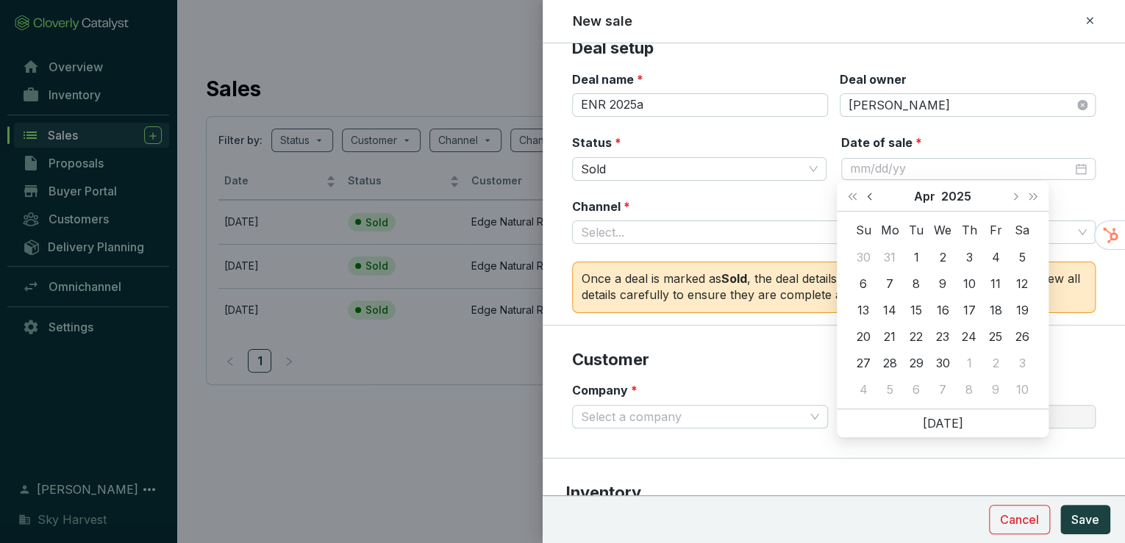
click at [866, 194] on button "Previous month (PageUp)" at bounding box center [871, 196] width 19 height 29
type input "3/4/2025"
click at [919, 282] on div "4" at bounding box center [917, 284] width 18 height 18
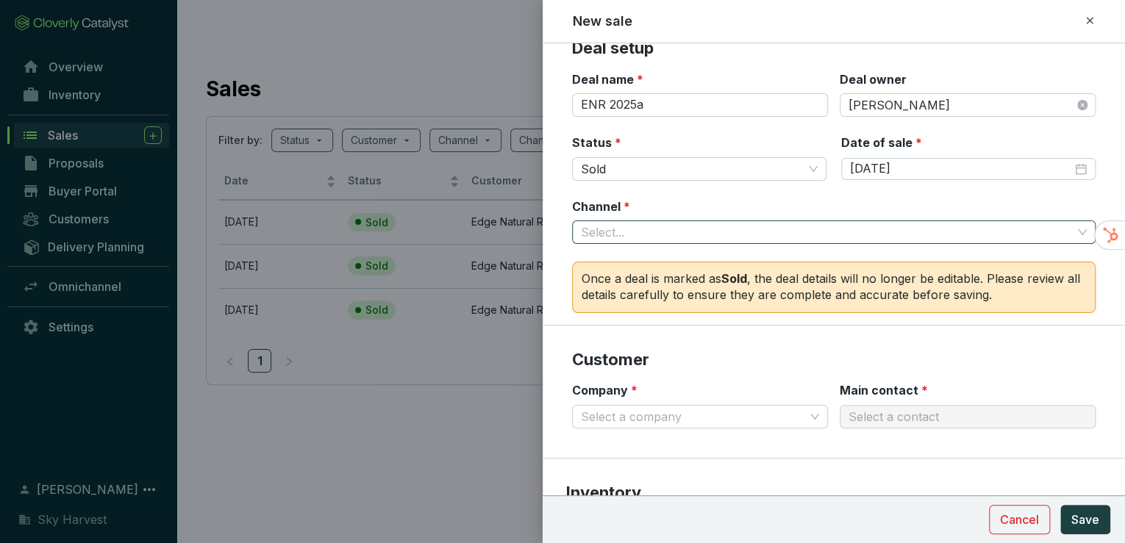
click at [772, 225] on input "Channel *" at bounding box center [826, 232] width 491 height 22
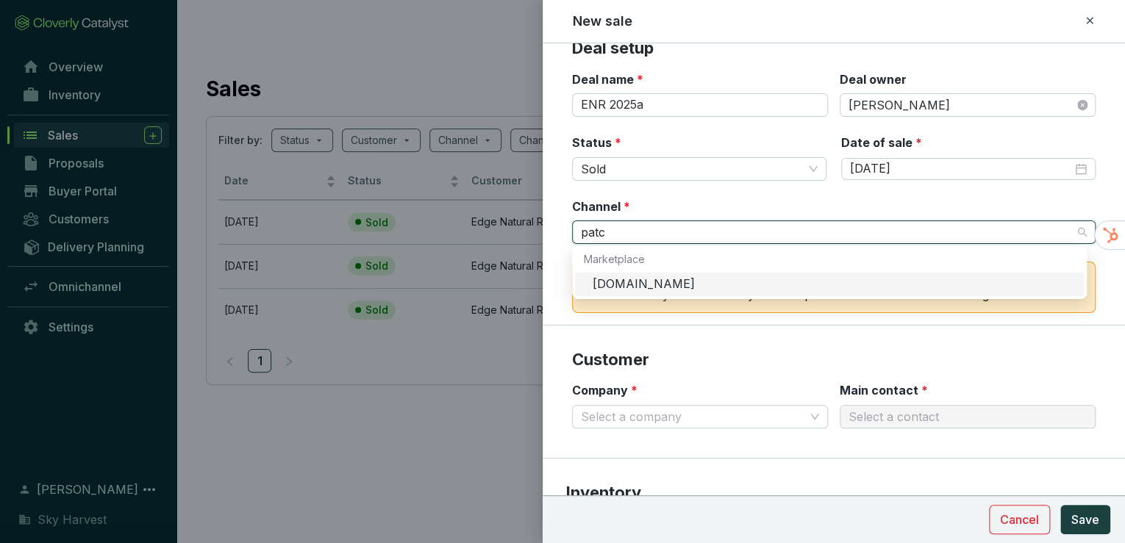
type input "patch"
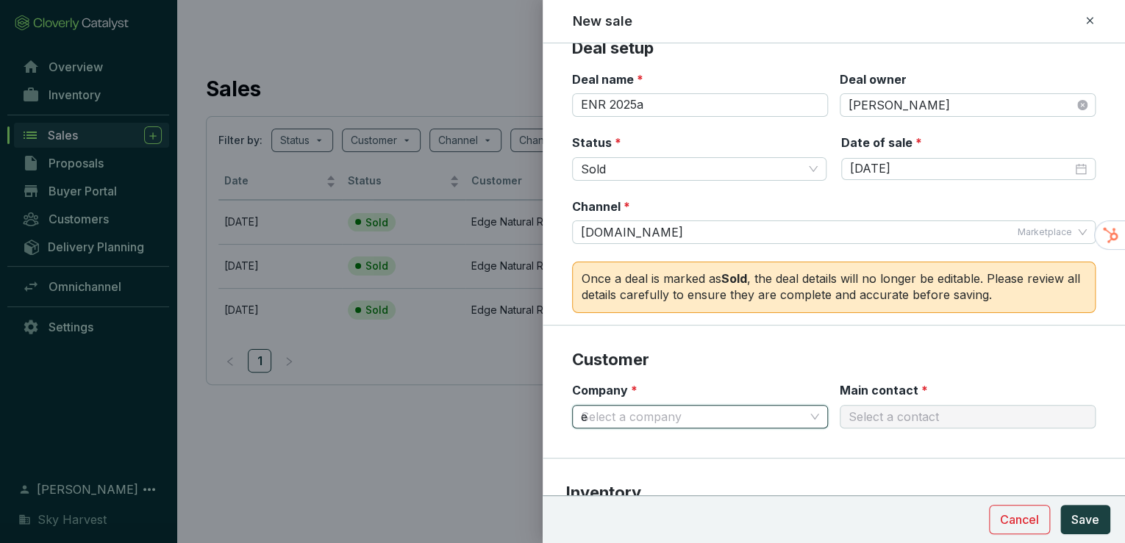
type input "ed"
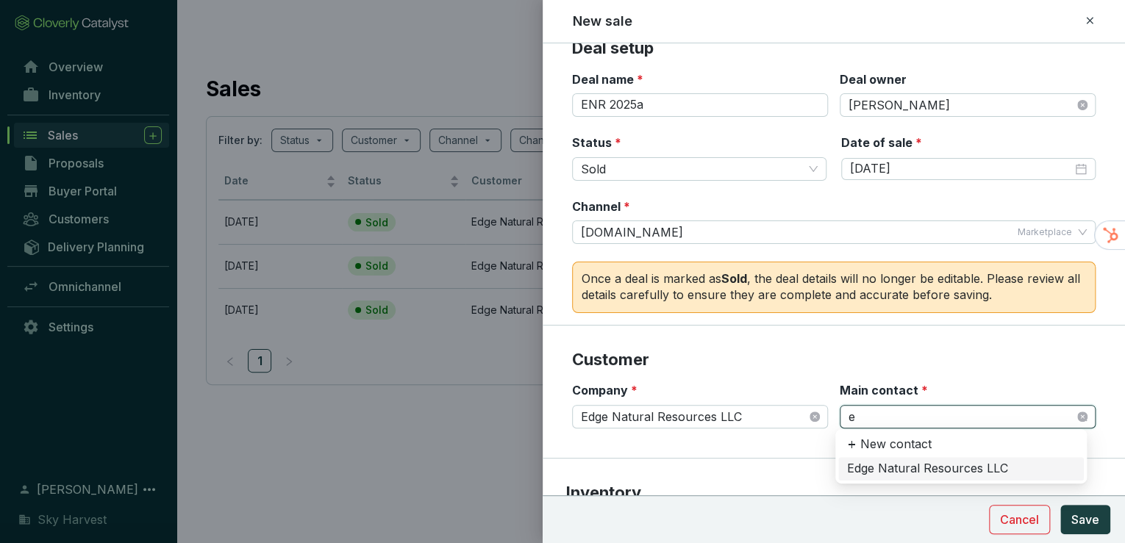
type input "ed"
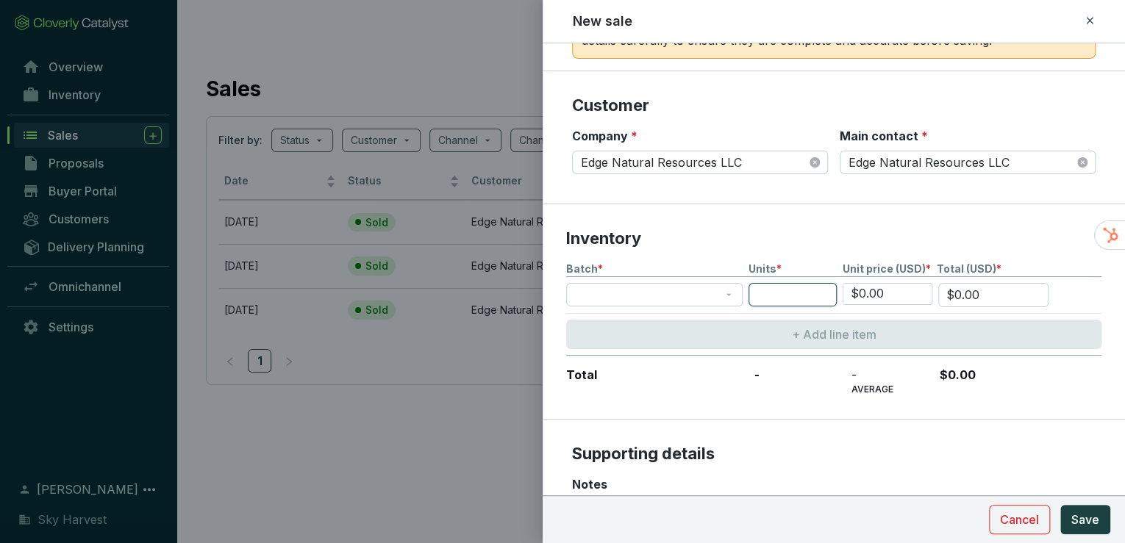
scroll to position [332, 0]
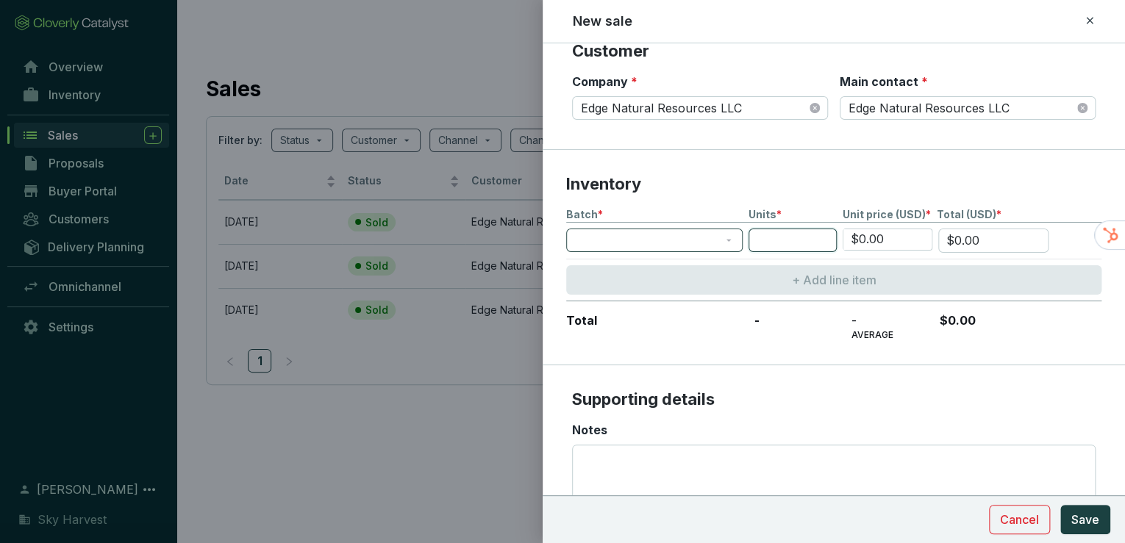
click at [652, 249] on div at bounding box center [654, 241] width 177 height 24
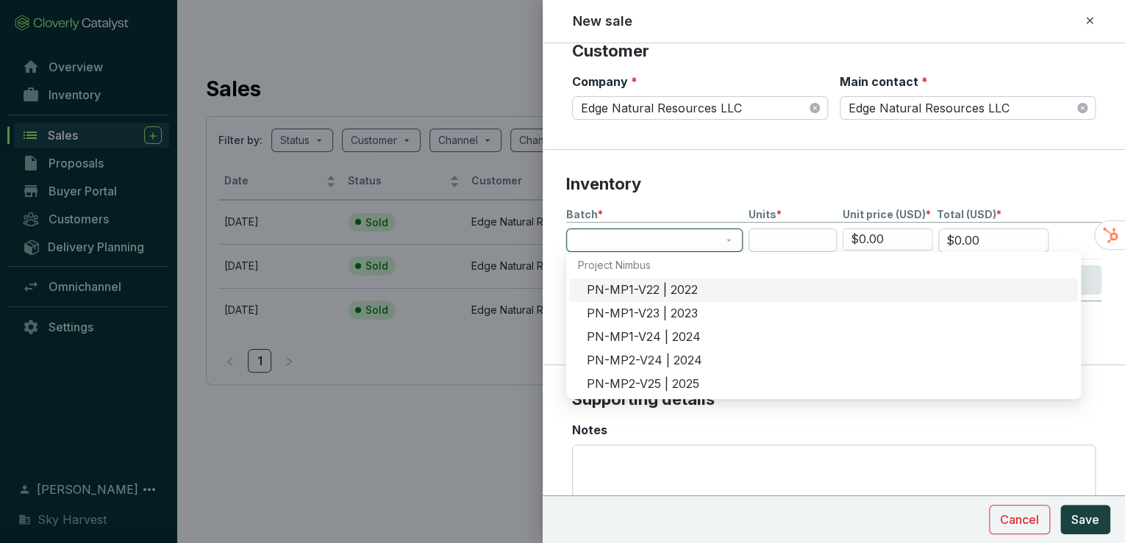
click at [651, 247] on span at bounding box center [654, 240] width 159 height 22
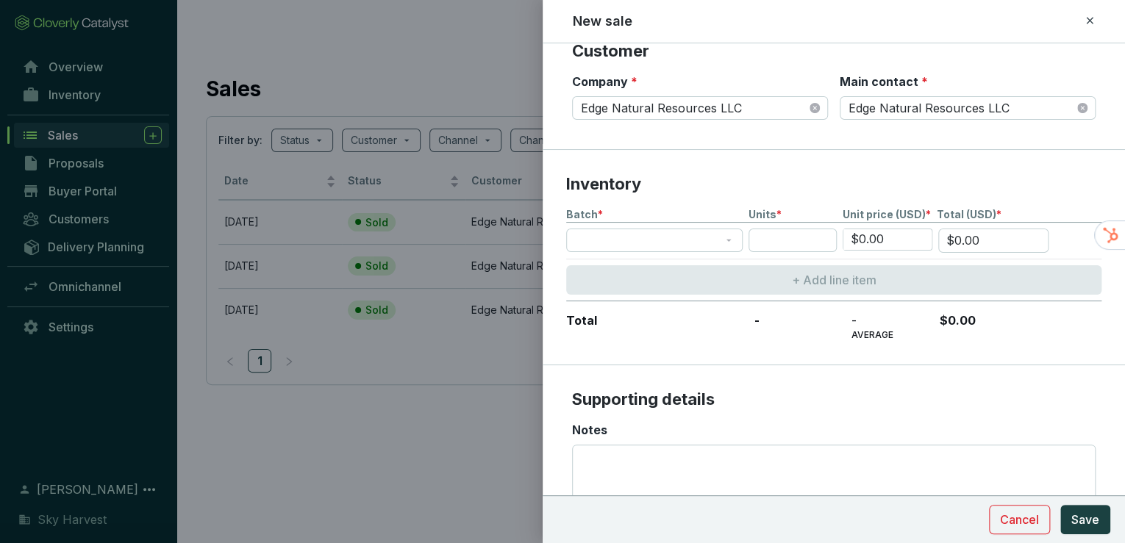
click at [649, 302] on div "Total - - AVERAGE $0.00" at bounding box center [833, 321] width 535 height 40
click at [660, 239] on span at bounding box center [654, 240] width 159 height 22
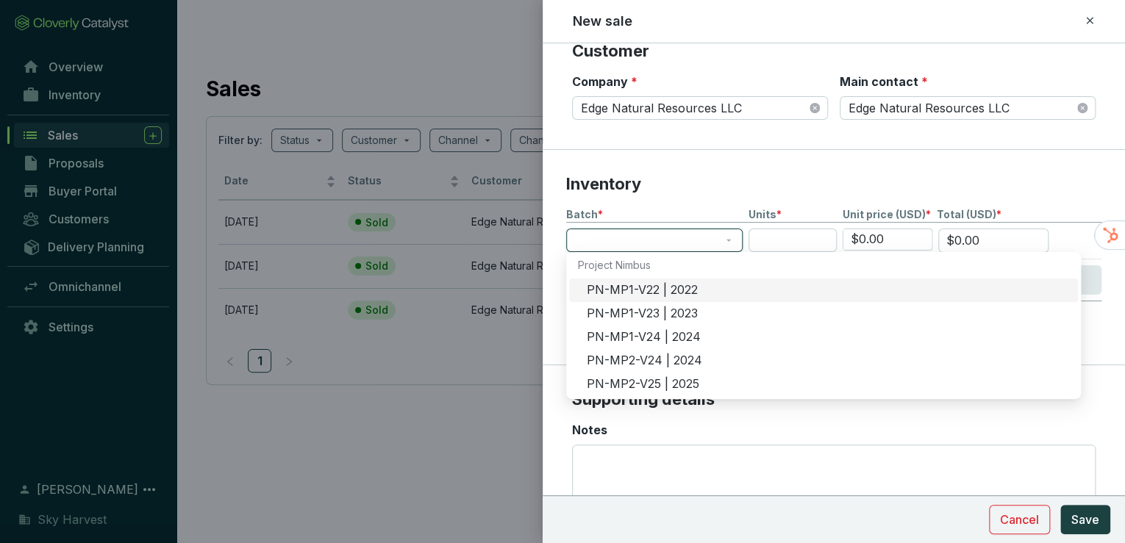
click at [639, 296] on div "PN-MP1-V22 | 2022" at bounding box center [828, 290] width 482 height 16
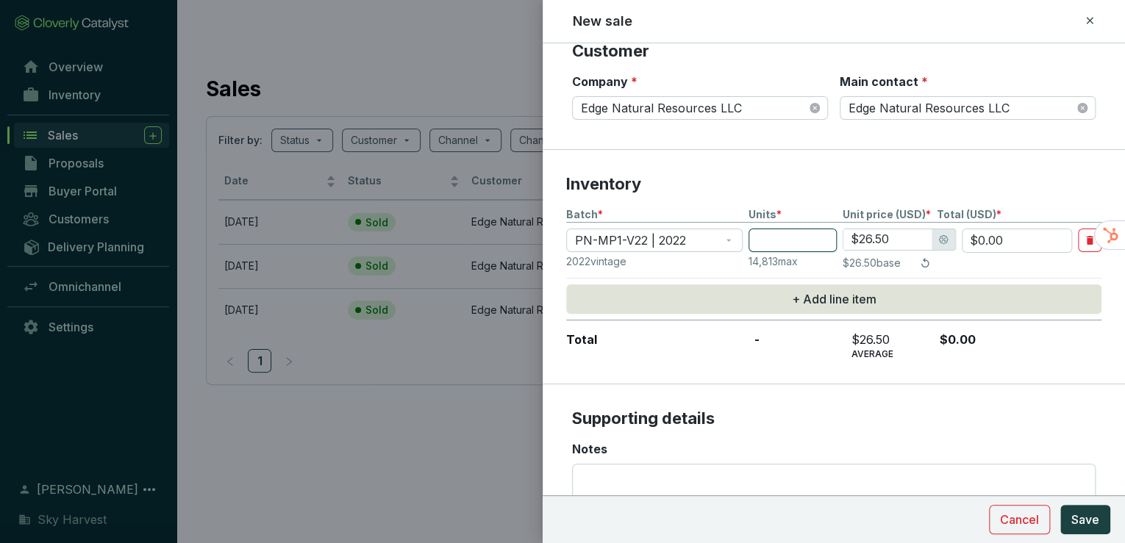
click at [784, 245] on input "number" at bounding box center [793, 241] width 88 height 24
type input "1"
type input "$26.50"
type input "1"
type input "$4.00"
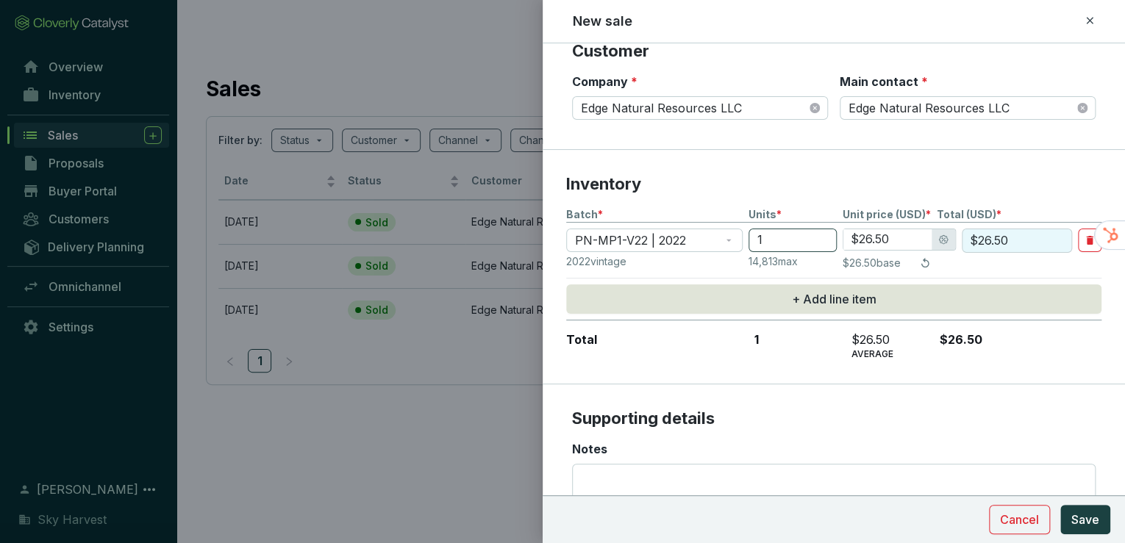
type input "$4.00"
type input "$45.00"
click at [1096, 524] on span "Save" at bounding box center [1086, 520] width 28 height 18
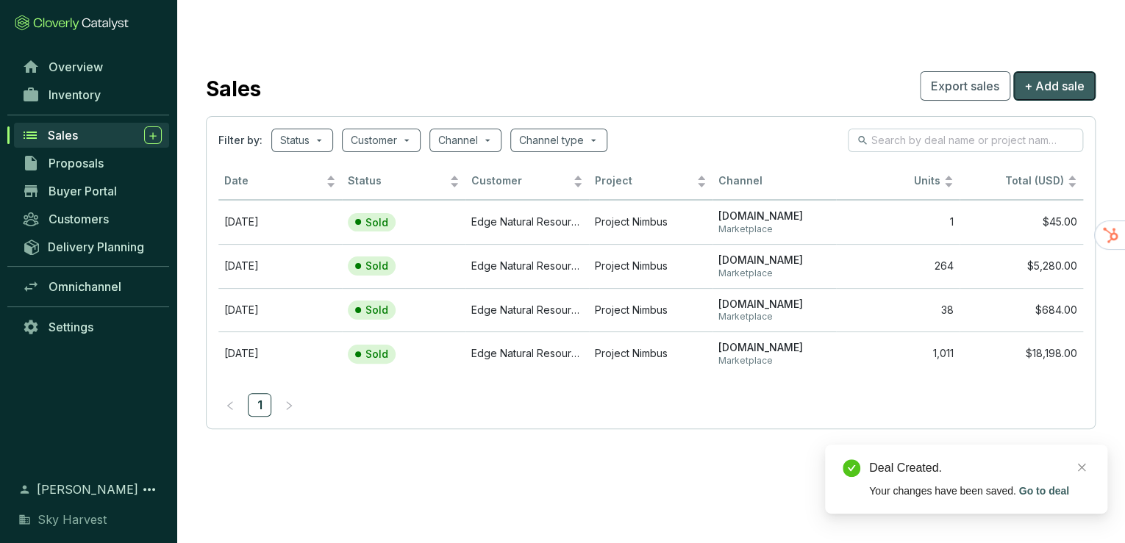
click at [1057, 77] on span "+ Add sale" at bounding box center [1054, 86] width 60 height 18
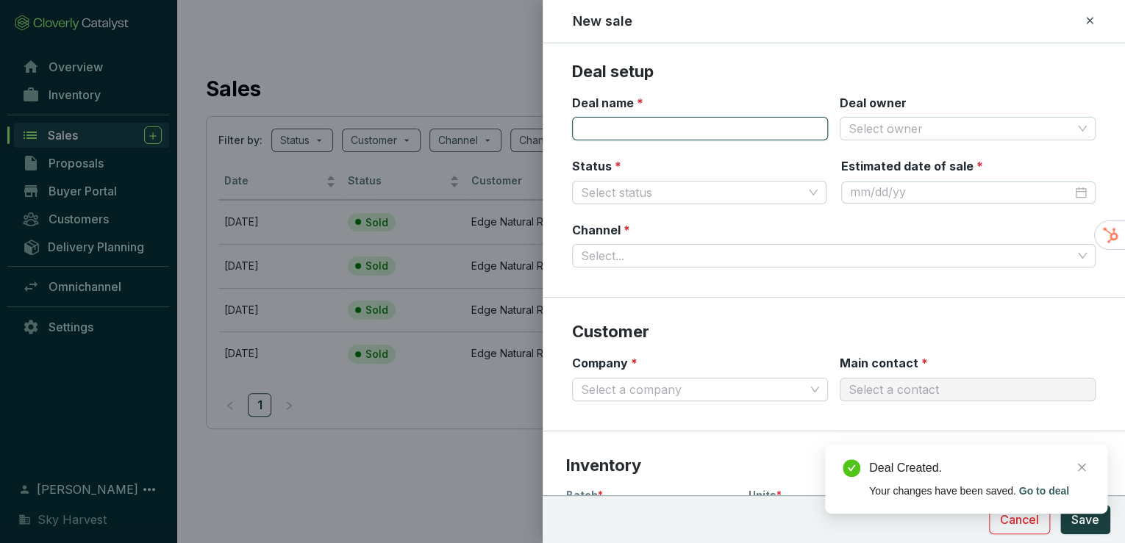
click at [621, 121] on input "Deal name *" at bounding box center [700, 129] width 256 height 24
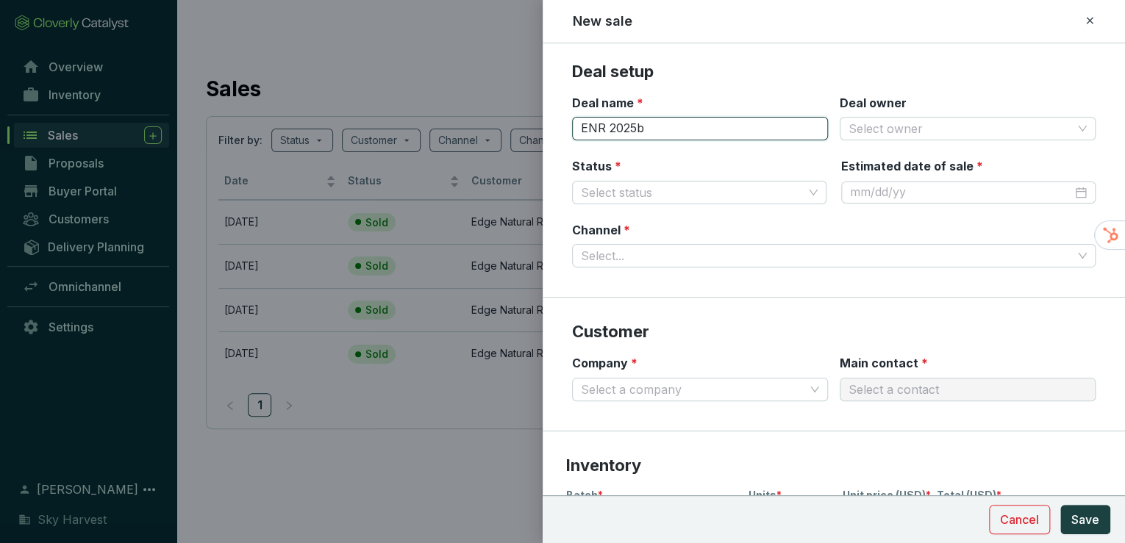
type input "ENR 2025b"
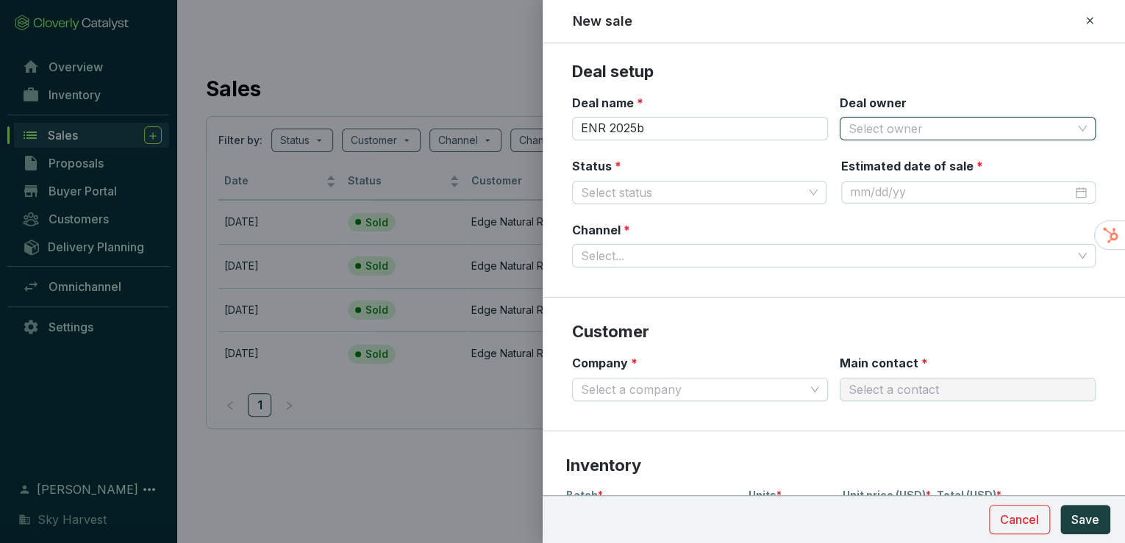
click at [853, 135] on input "Deal owner" at bounding box center [961, 129] width 224 height 22
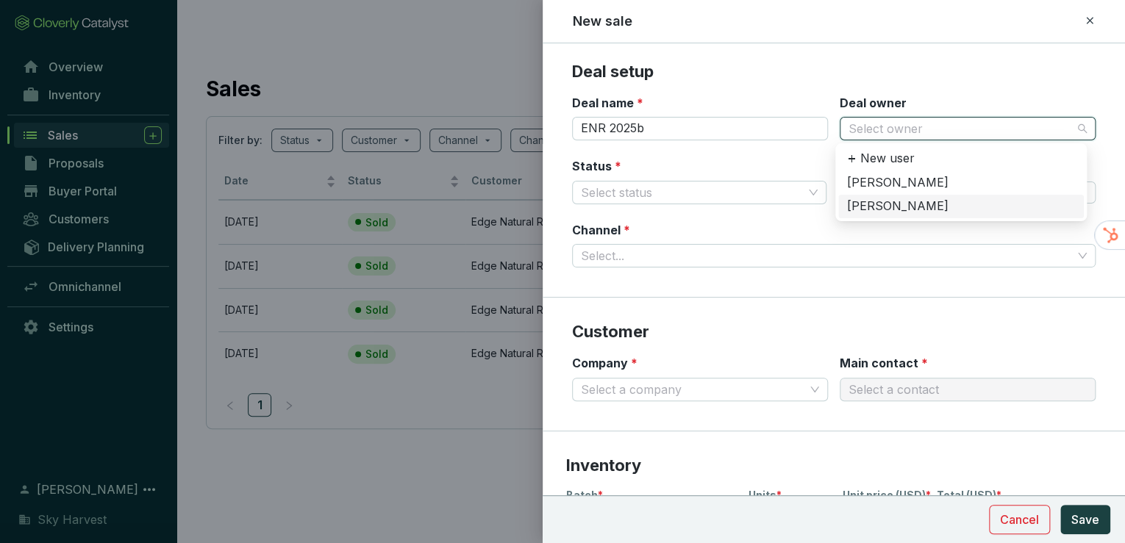
click at [859, 205] on div "[PERSON_NAME]" at bounding box center [961, 207] width 228 height 16
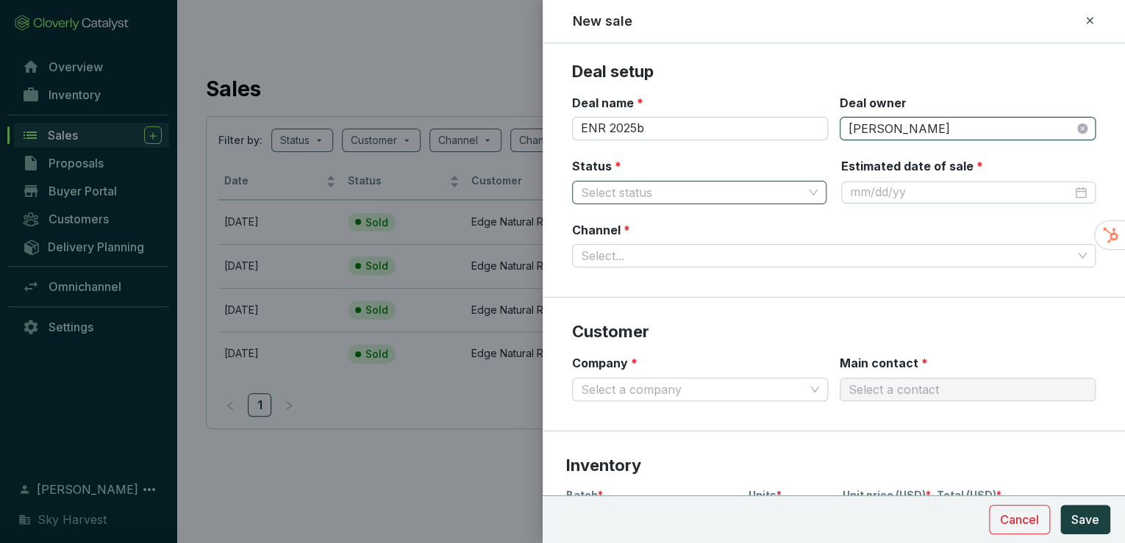
click at [655, 191] on input "Status *" at bounding box center [692, 193] width 222 height 22
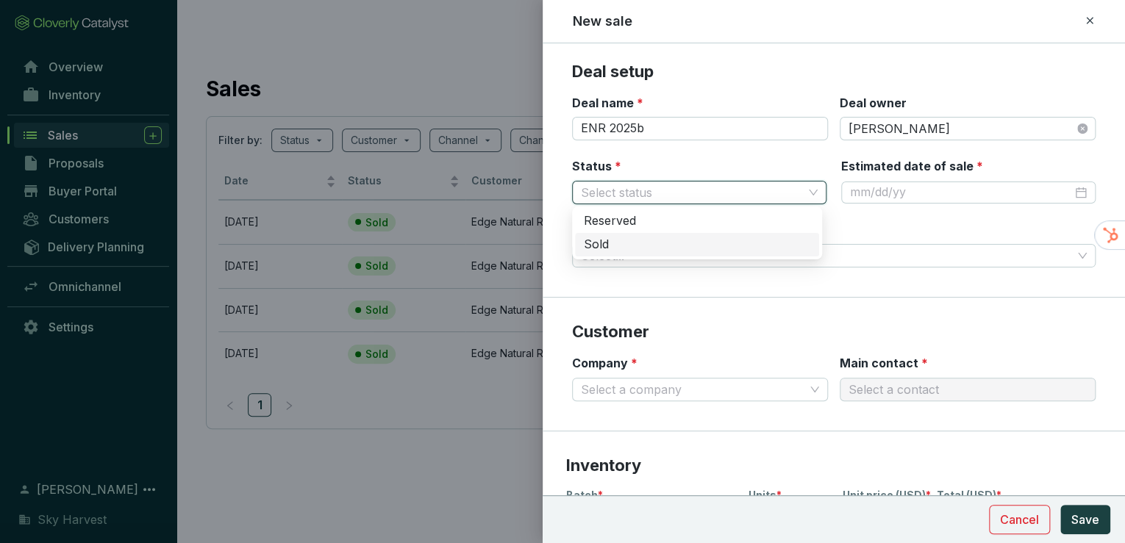
click at [653, 253] on div "Sold" at bounding box center [697, 245] width 244 height 24
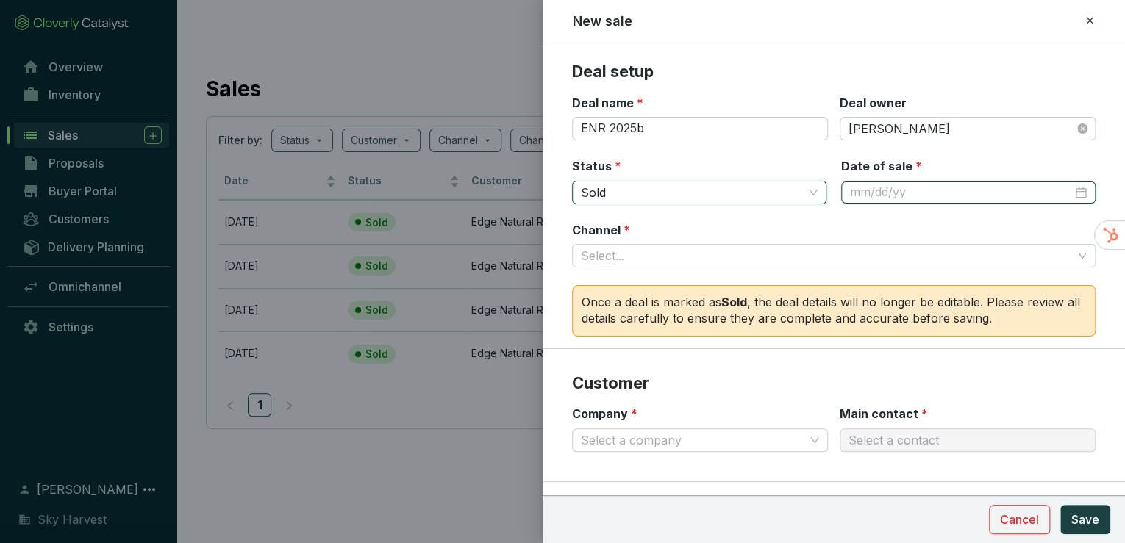
click at [894, 185] on input "Date of sale *" at bounding box center [961, 193] width 222 height 16
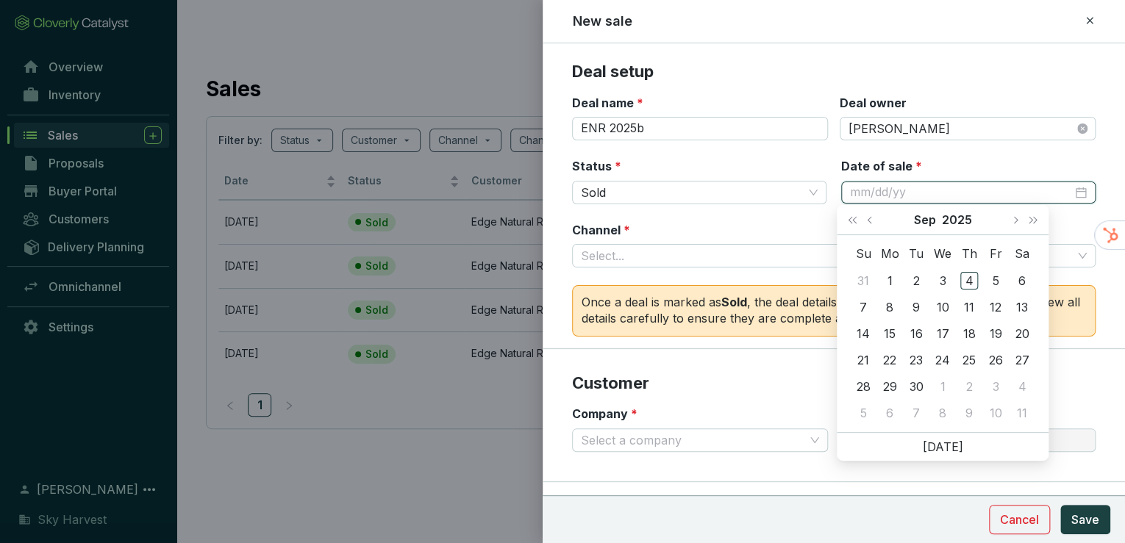
click at [1075, 188] on div at bounding box center [968, 193] width 237 height 16
click at [874, 220] on span "Previous month (PageUp)" at bounding box center [870, 219] width 7 height 7
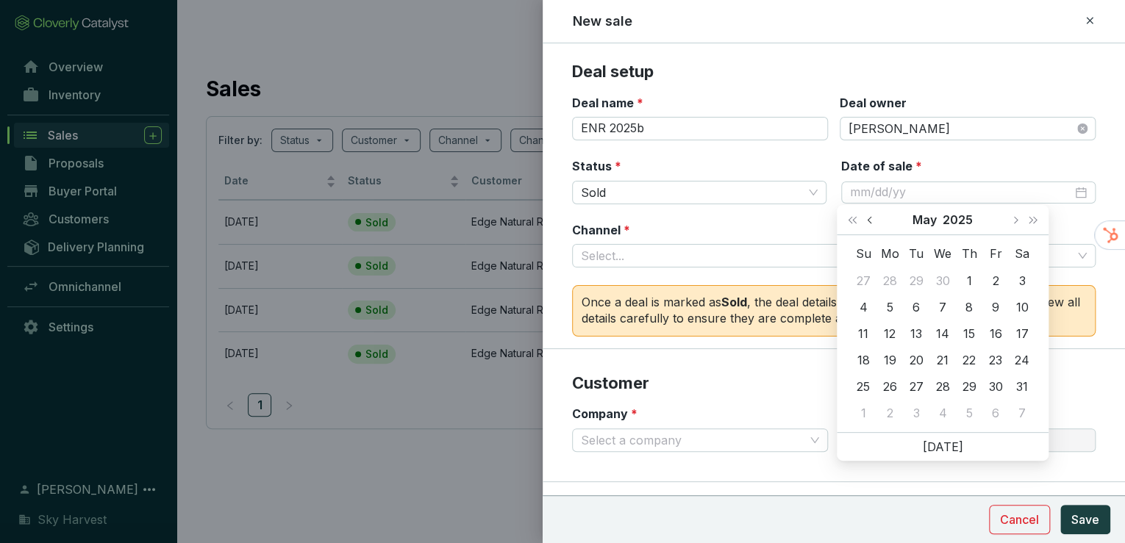
click at [874, 220] on span "Previous month (PageUp)" at bounding box center [870, 219] width 7 height 7
click at [868, 220] on span "Previous month (PageUp)" at bounding box center [870, 219] width 7 height 7
type input "3/7/2025"
click at [995, 303] on div "7" at bounding box center [996, 308] width 18 height 18
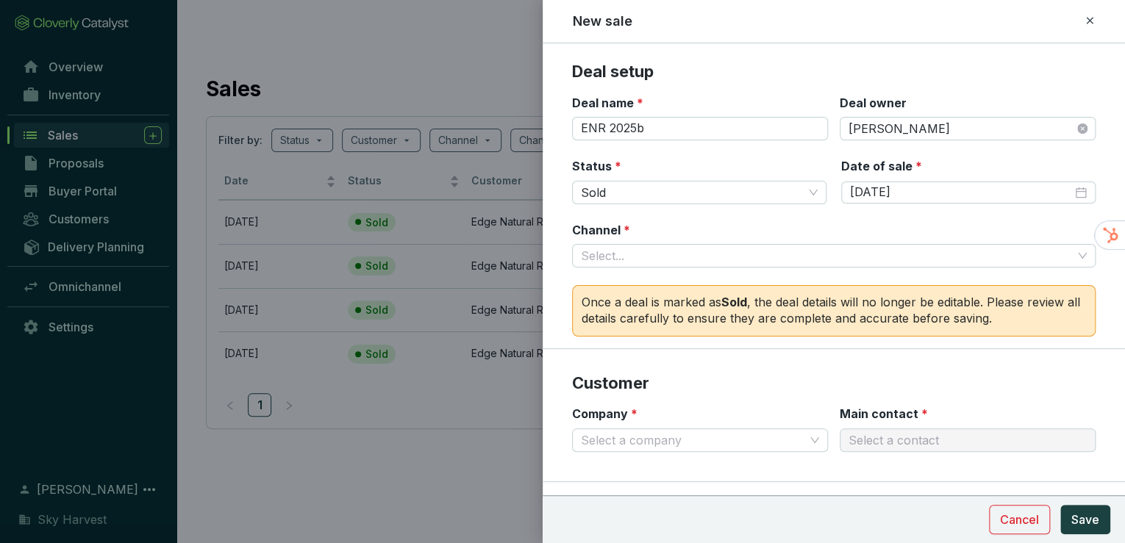
click at [771, 231] on div "Channel * Select..." at bounding box center [834, 245] width 524 height 46
click at [741, 250] on input "Channel *" at bounding box center [826, 256] width 491 height 22
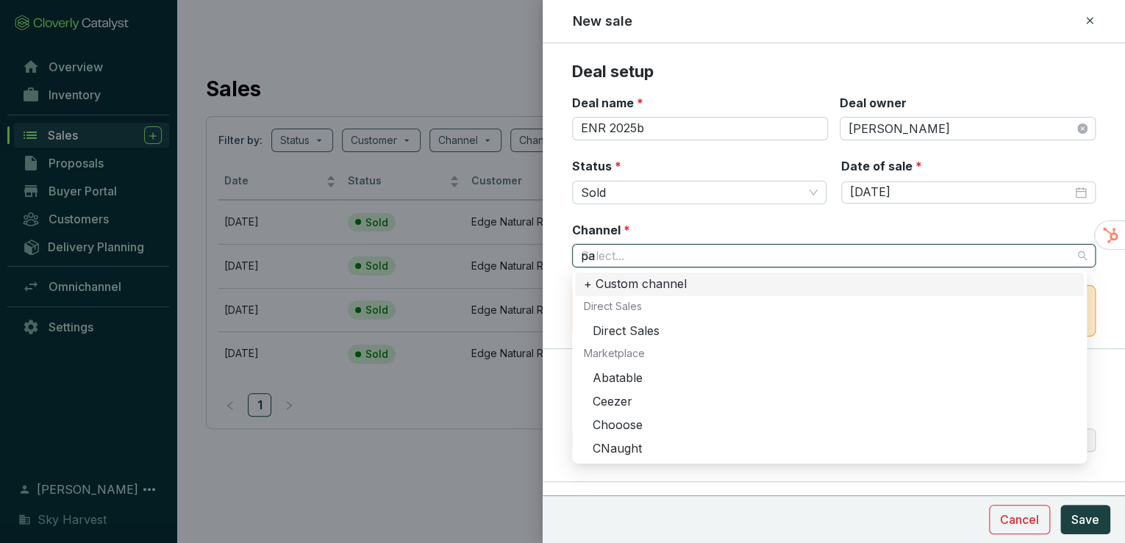
type input "pat"
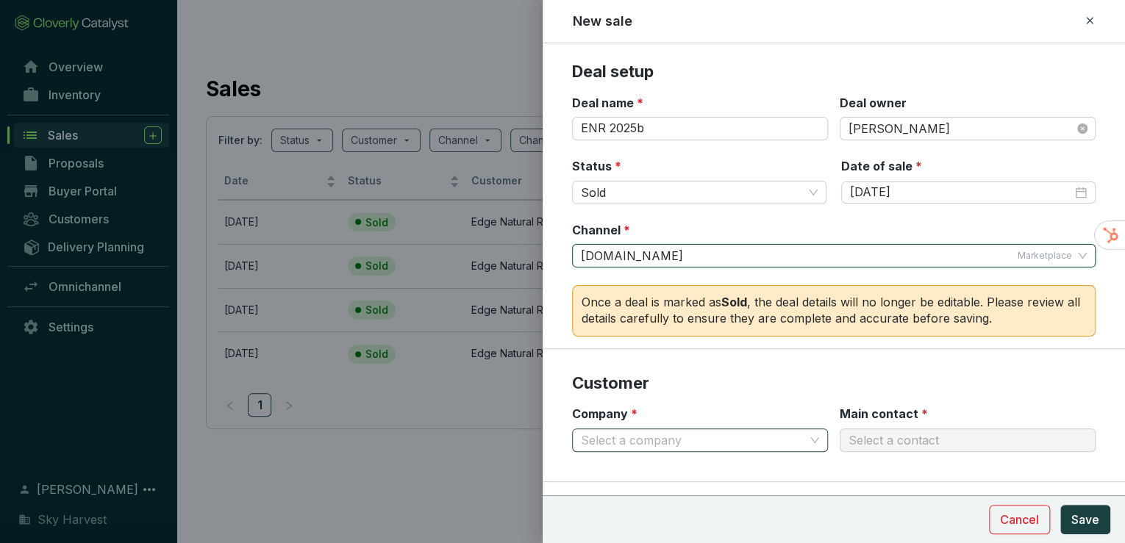
click at [647, 432] on input "Company *" at bounding box center [693, 440] width 224 height 22
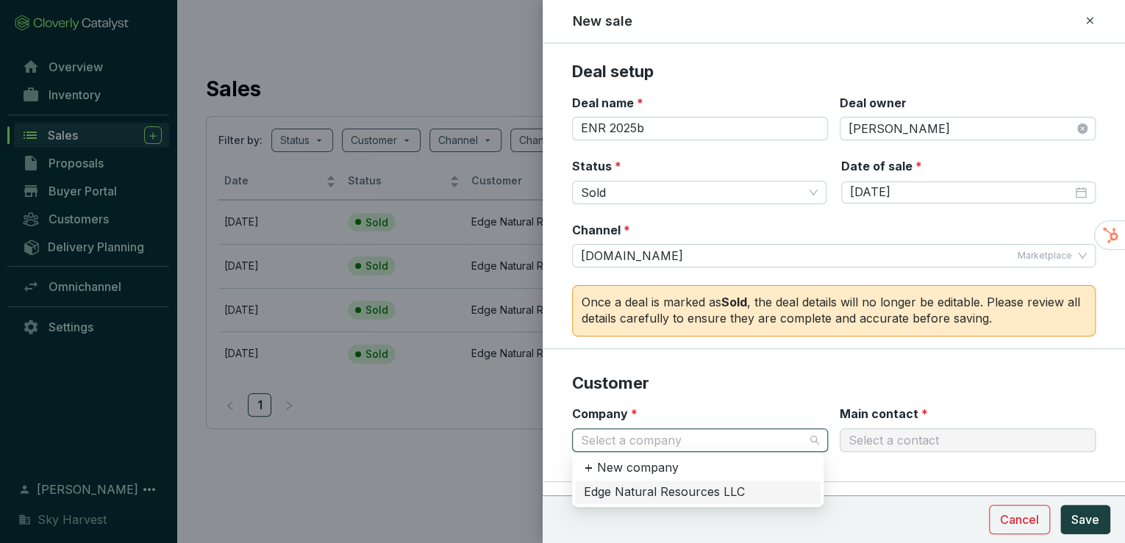
click at [695, 497] on div "Edge Natural Resources LLC" at bounding box center [698, 493] width 228 height 16
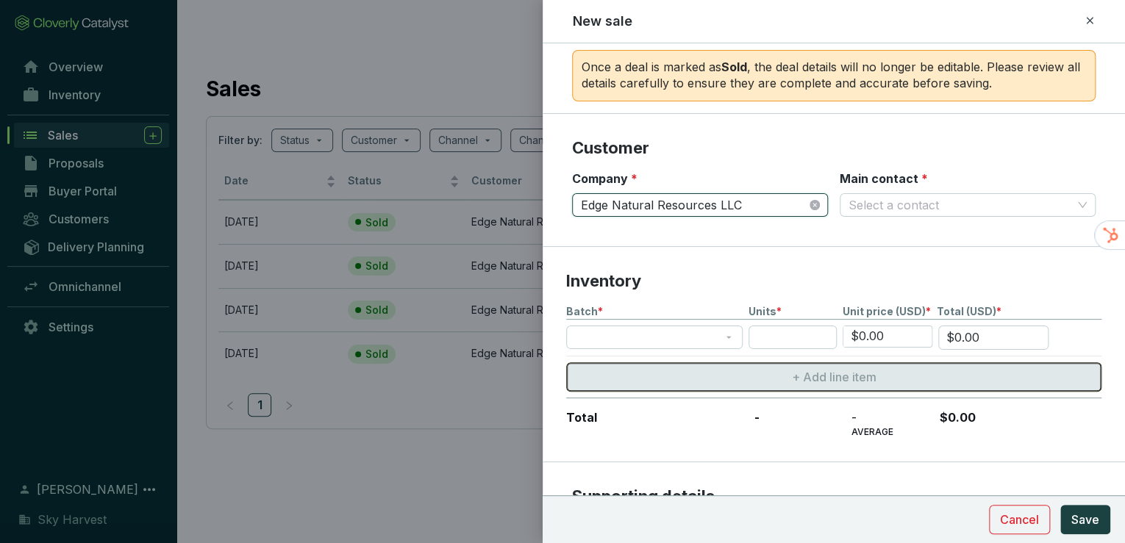
scroll to position [235, 0]
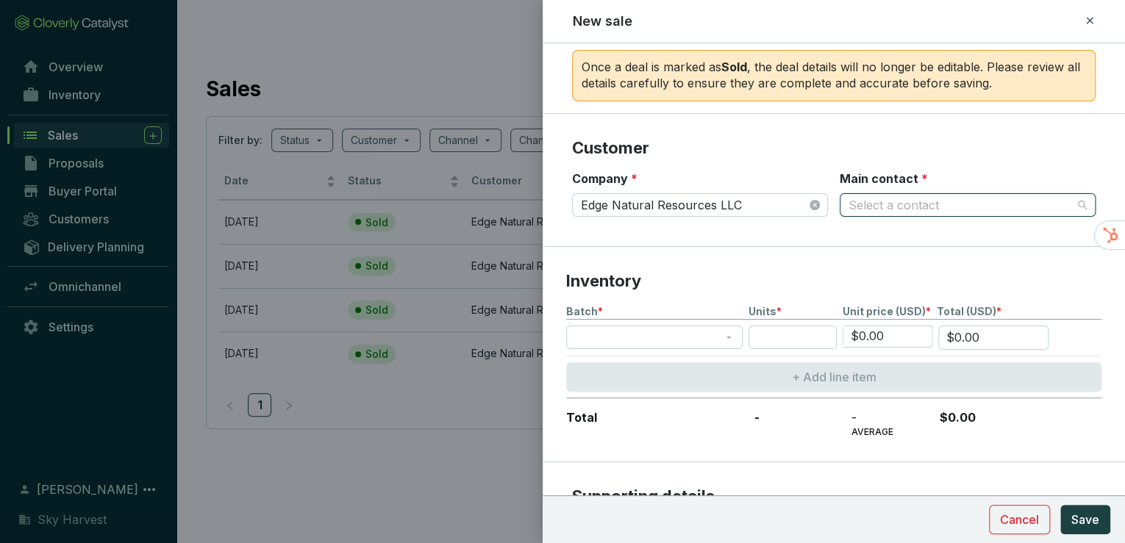
click at [880, 204] on input "Main contact *" at bounding box center [961, 205] width 224 height 22
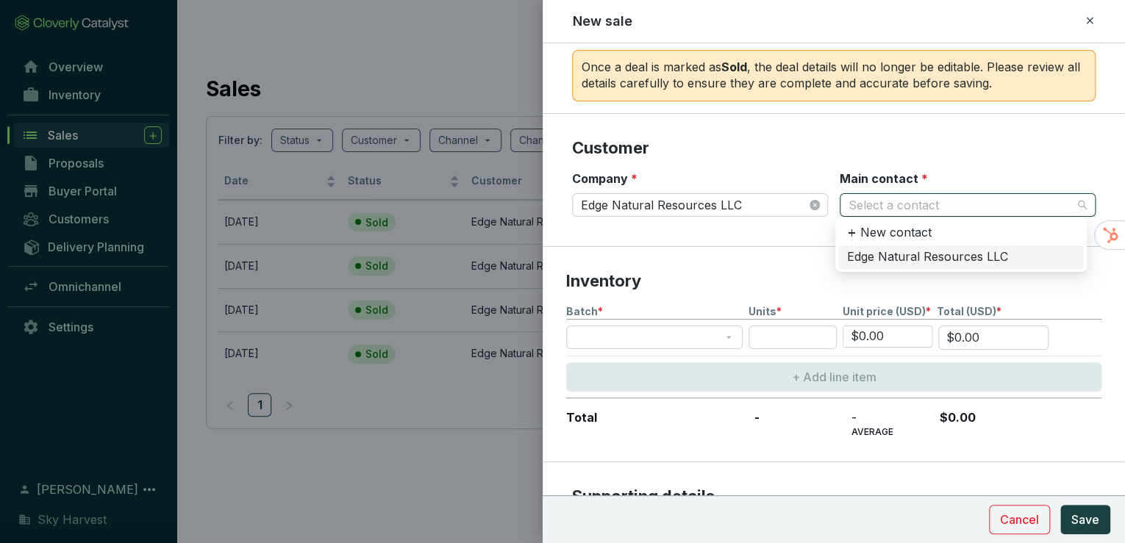
click at [873, 256] on div "Edge Natural Resources LLC" at bounding box center [961, 257] width 228 height 16
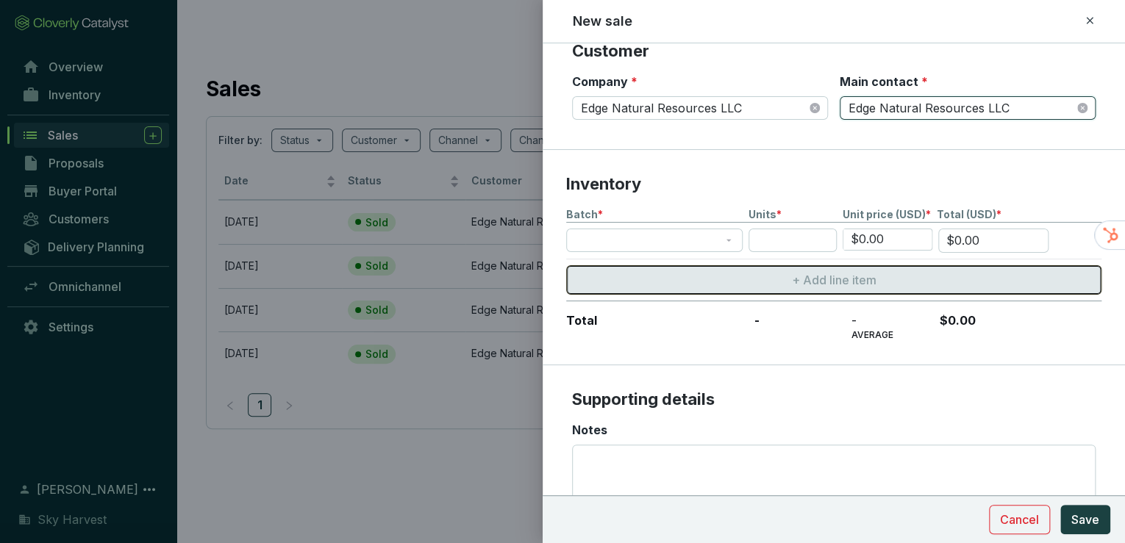
scroll to position [353, 0]
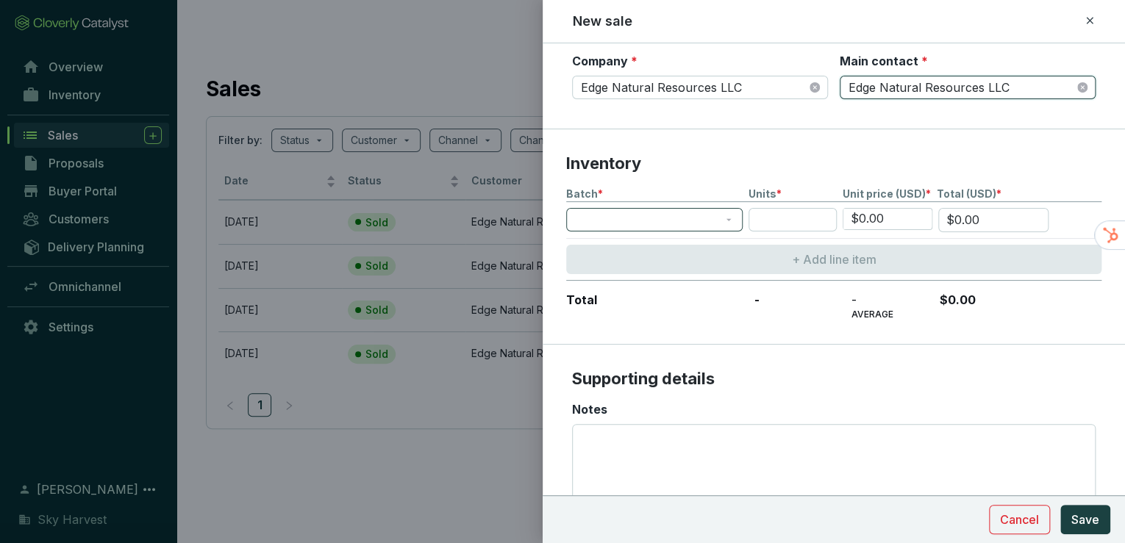
click at [624, 227] on span at bounding box center [654, 220] width 159 height 22
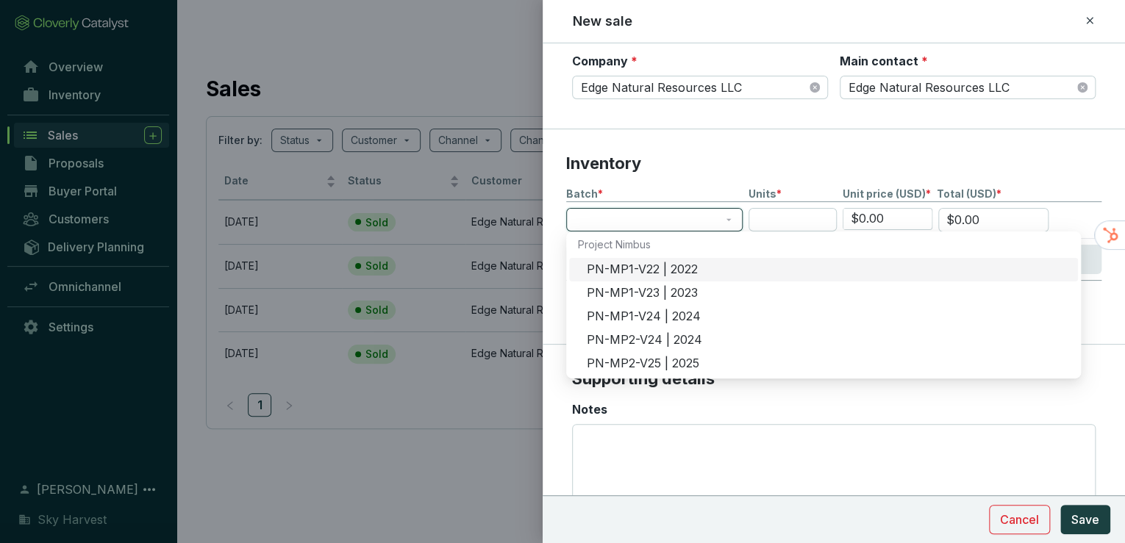
click at [632, 267] on div "PN-MP1-V22 | 2022" at bounding box center [828, 270] width 482 height 16
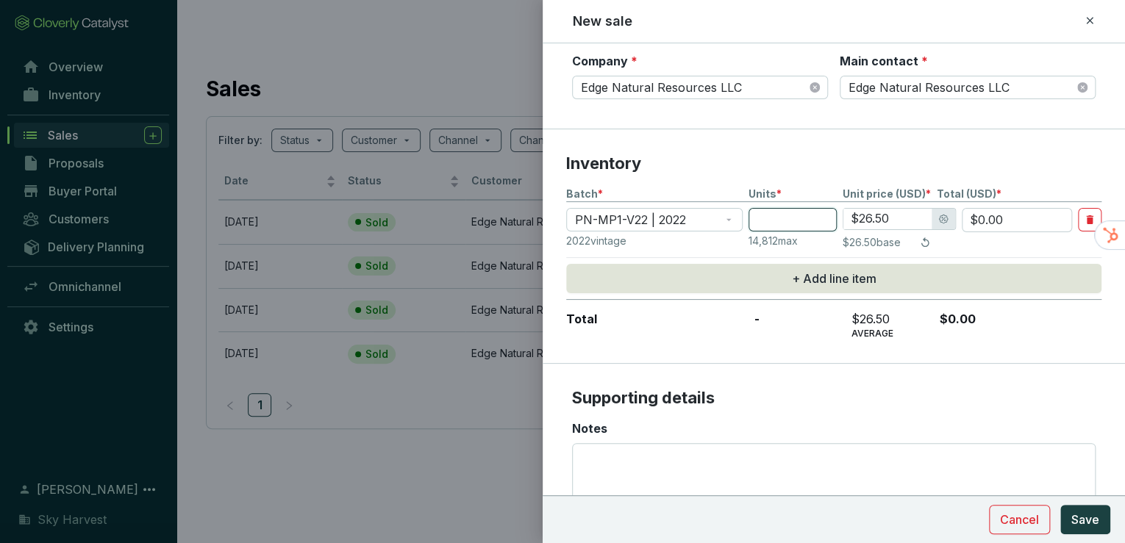
click at [780, 215] on input "number" at bounding box center [793, 220] width 88 height 24
type input "1"
type input "$26.50"
type input "15"
type input "$397.50"
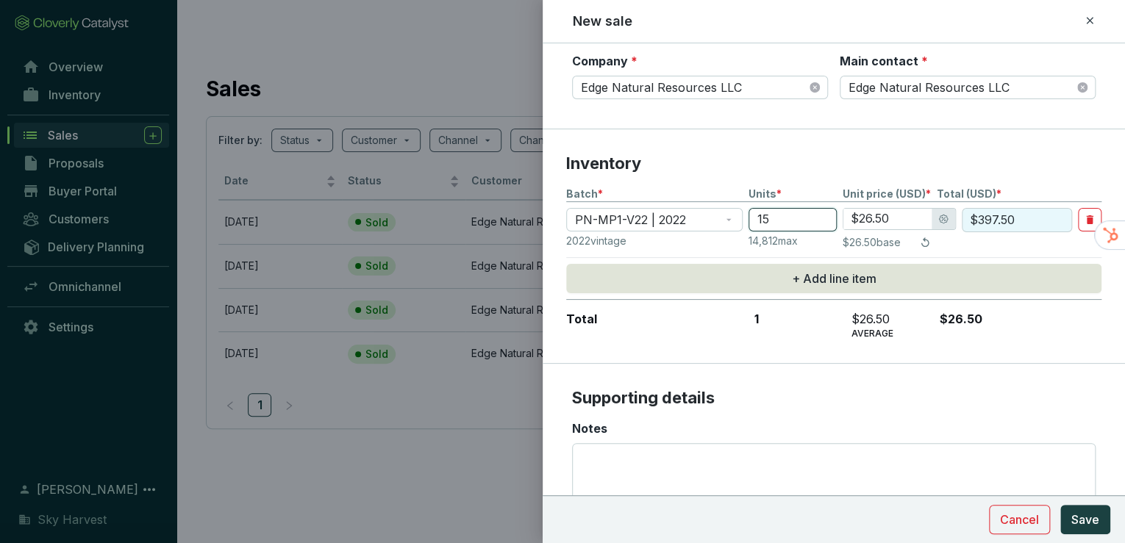
type input "157"
type input "$4,160.50"
type input "157"
type input "$2.00"
type input "$314.00"
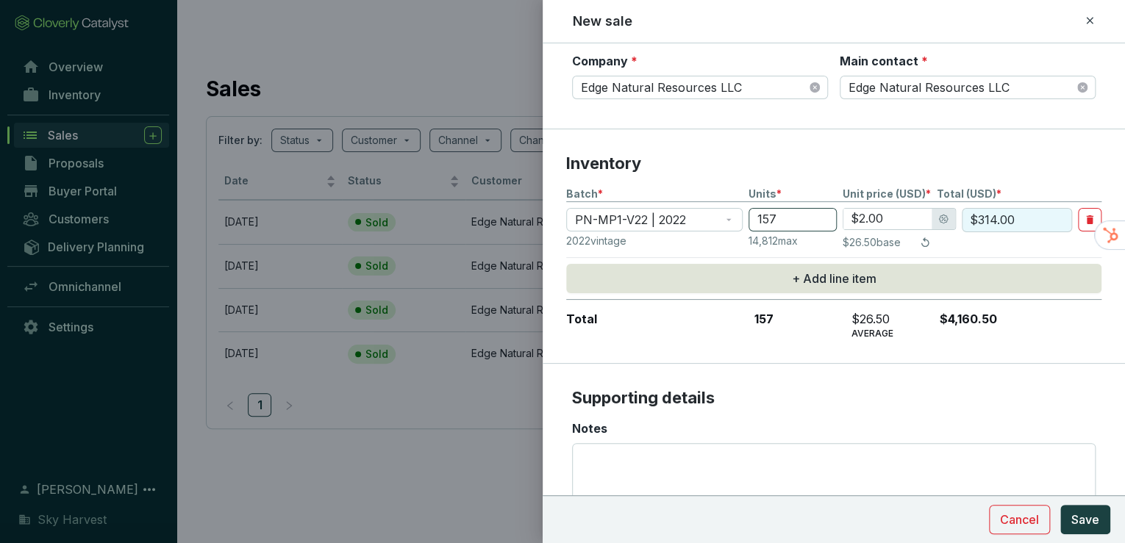
type input "$22.00"
type input "$3,454.00"
type input "$22.00"
click at [1019, 428] on div "Notes" at bounding box center [834, 429] width 524 height 16
click at [1019, 444] on textarea "Notes" at bounding box center [834, 487] width 510 height 87
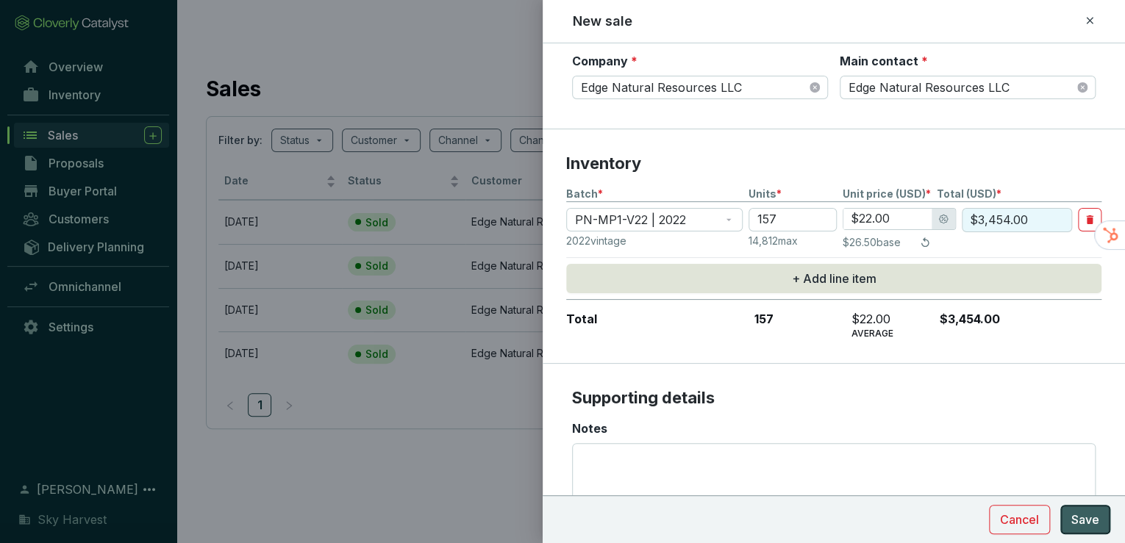
click at [1077, 516] on span "Save" at bounding box center [1086, 520] width 28 height 18
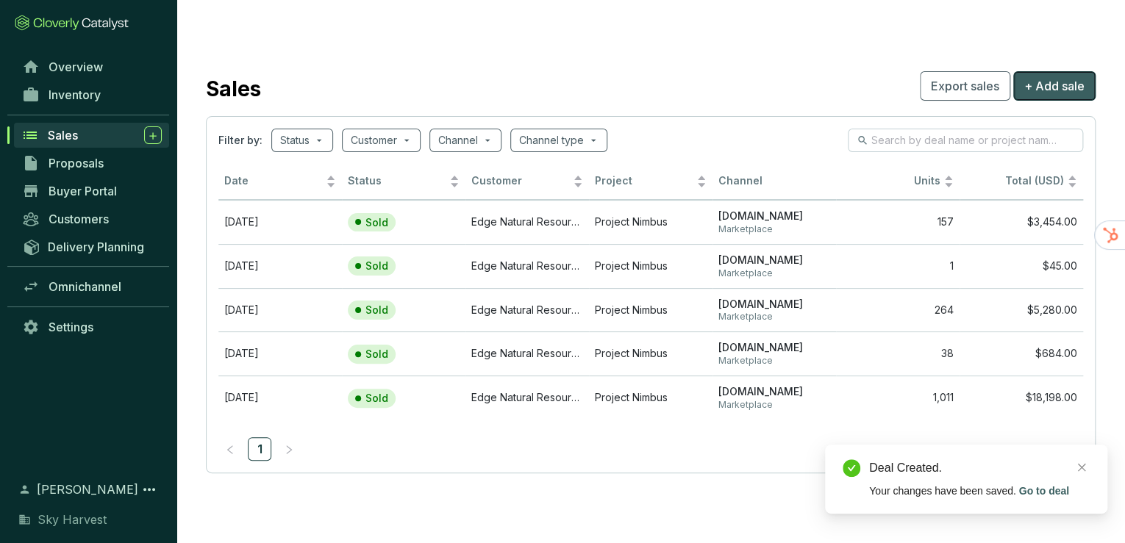
click at [1046, 77] on span "+ Add sale" at bounding box center [1054, 86] width 60 height 18
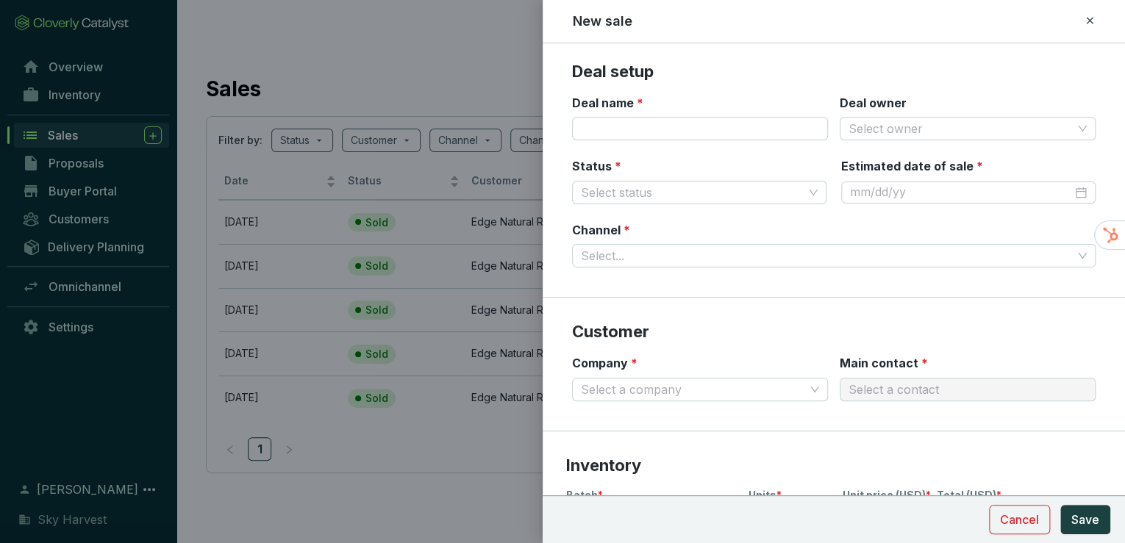
click at [649, 107] on div "Deal name *" at bounding box center [700, 118] width 256 height 46
click at [642, 124] on input "Deal name *" at bounding box center [700, 129] width 256 height 24
click at [680, 127] on input "Deal name *" at bounding box center [700, 129] width 256 height 24
type input "Patch sales to-date"
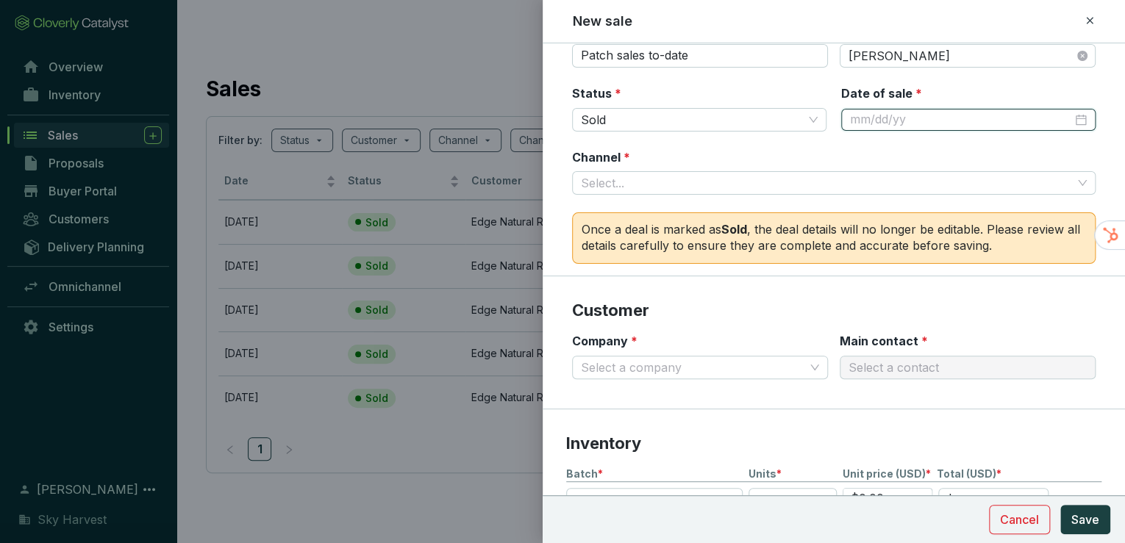
scroll to position [82, 0]
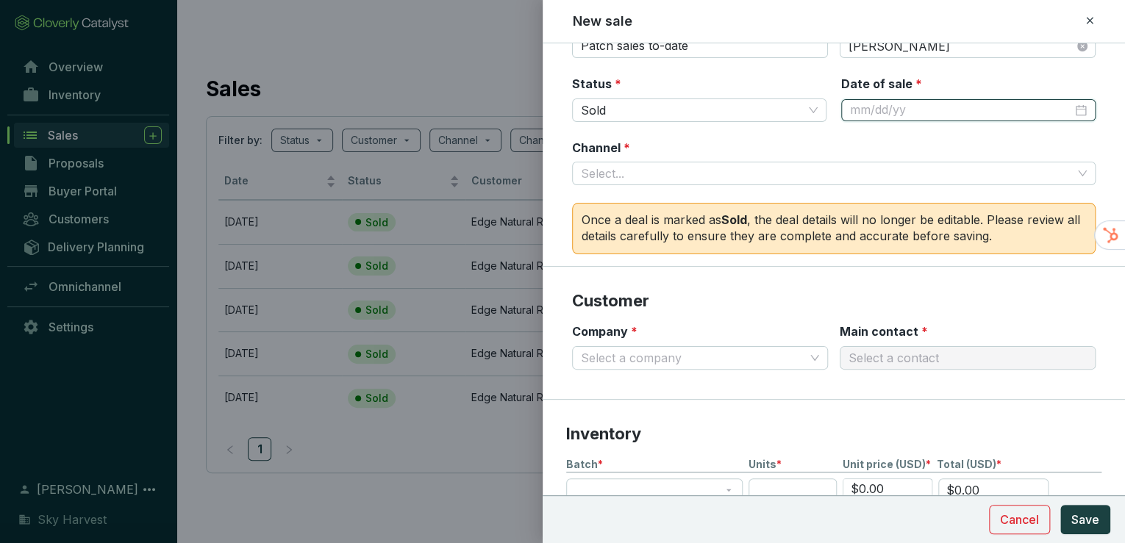
click at [1077, 111] on div at bounding box center [968, 110] width 237 height 16
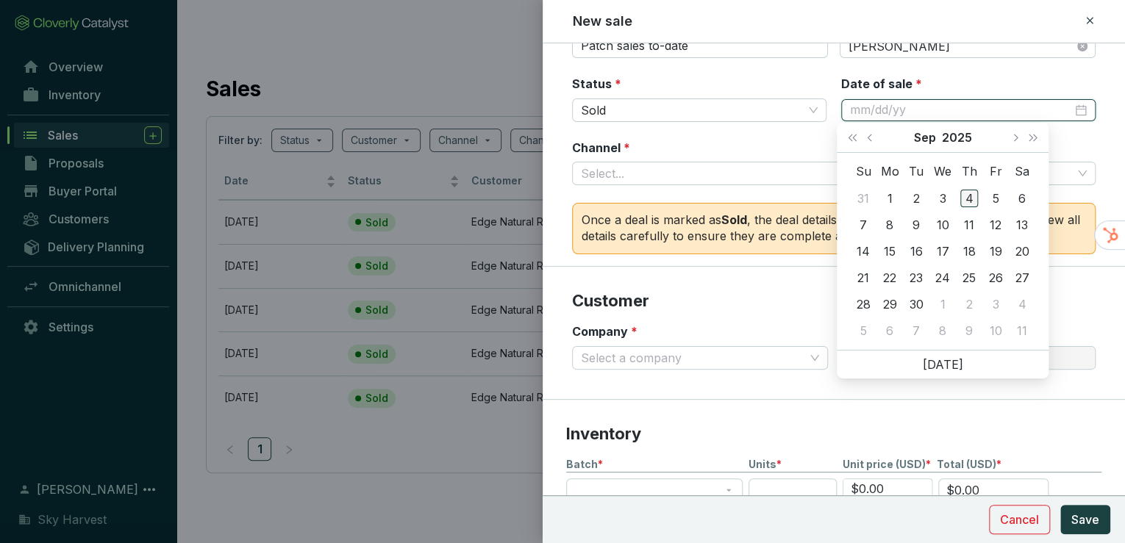
type input "9/4/2025"
click at [970, 197] on div "4" at bounding box center [969, 199] width 18 height 18
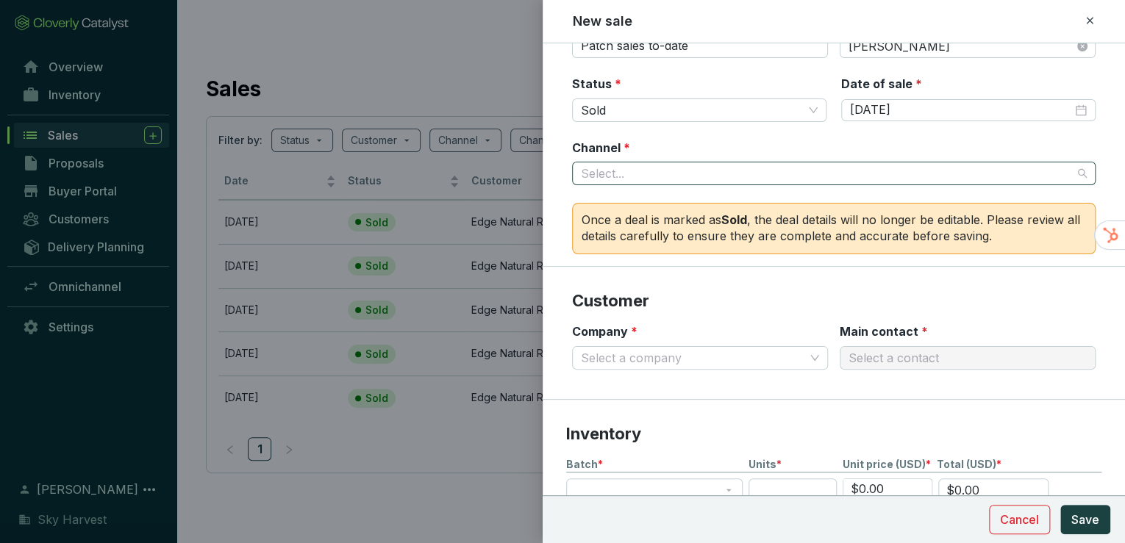
click at [691, 165] on input "Channel *" at bounding box center [826, 174] width 491 height 22
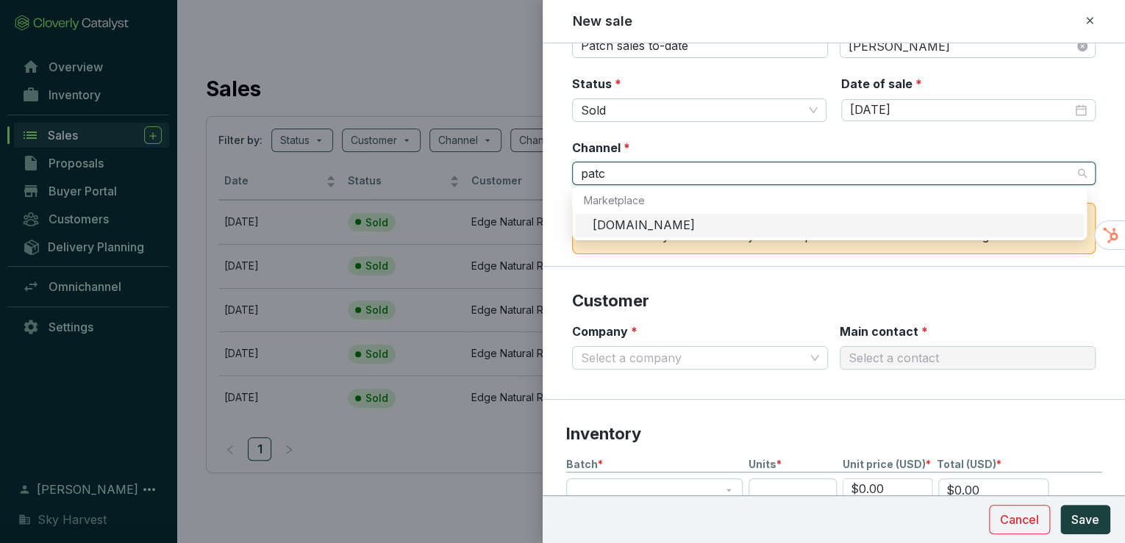
type input "patch"
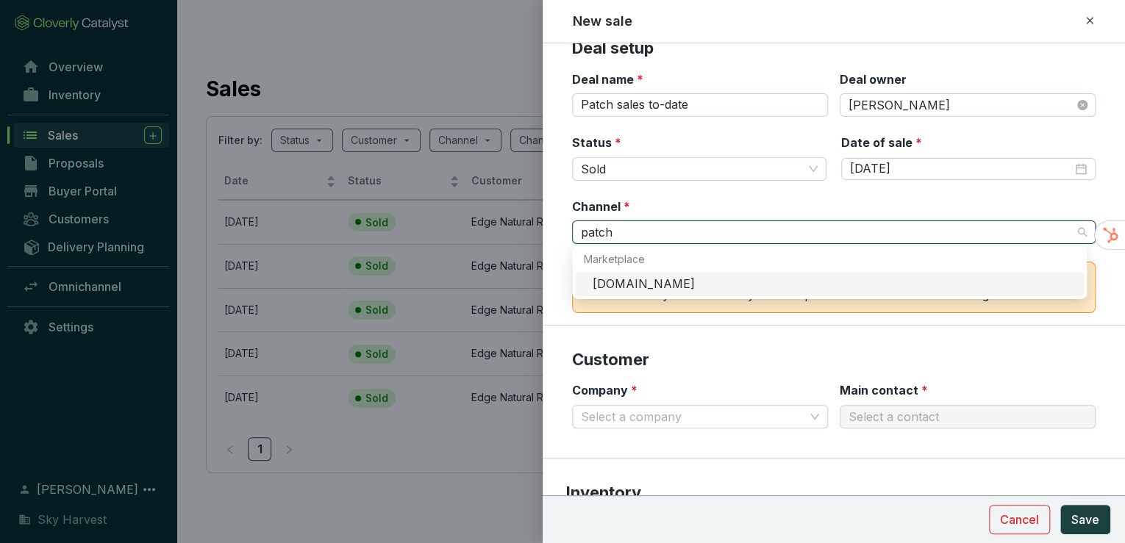
scroll to position [24, 0]
click at [626, 285] on div "Patch.io" at bounding box center [834, 285] width 482 height 16
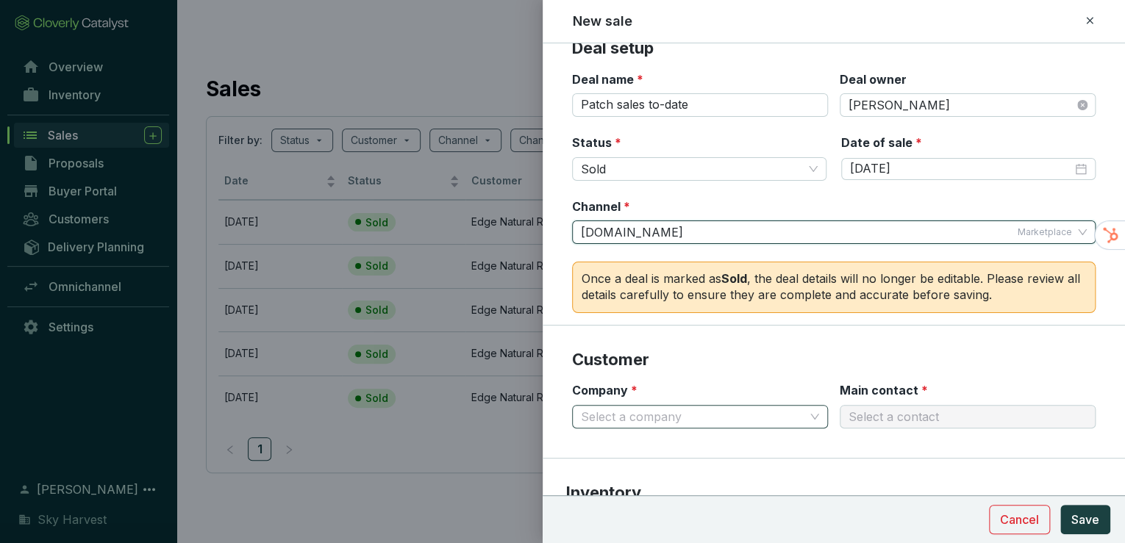
click at [609, 410] on input "Company *" at bounding box center [693, 417] width 224 height 22
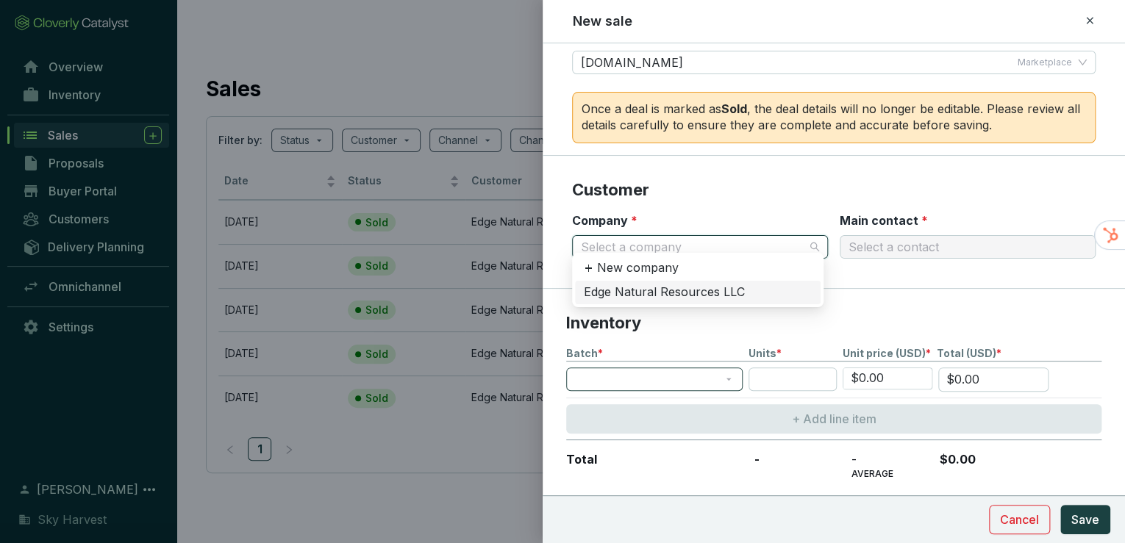
scroll to position [200, 0]
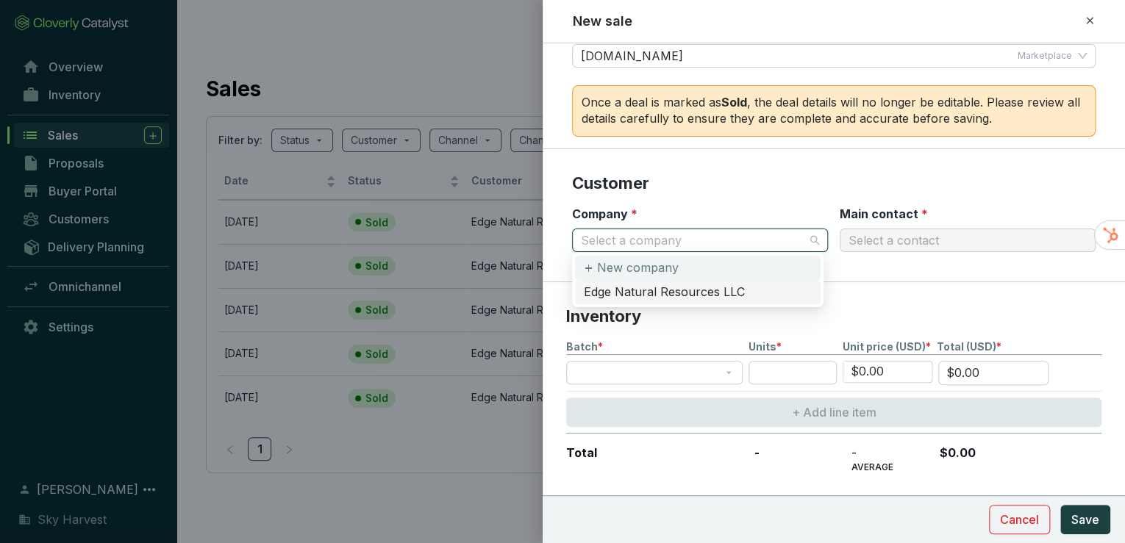
click at [608, 260] on p "New company" at bounding box center [638, 268] width 82 height 16
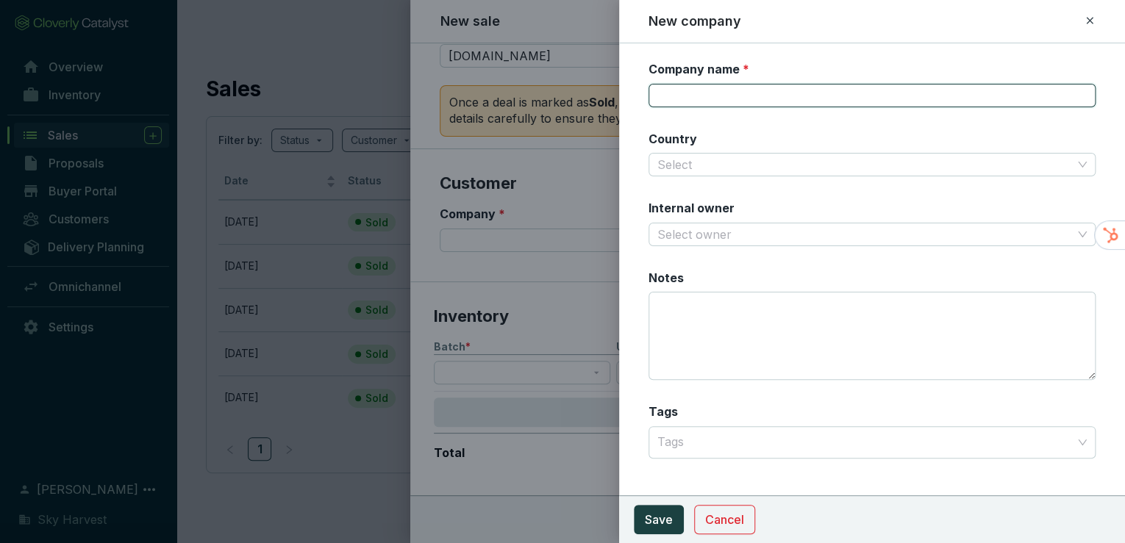
click at [696, 92] on input "Company name *" at bounding box center [873, 96] width 448 height 24
type input "Patch Marketplace"
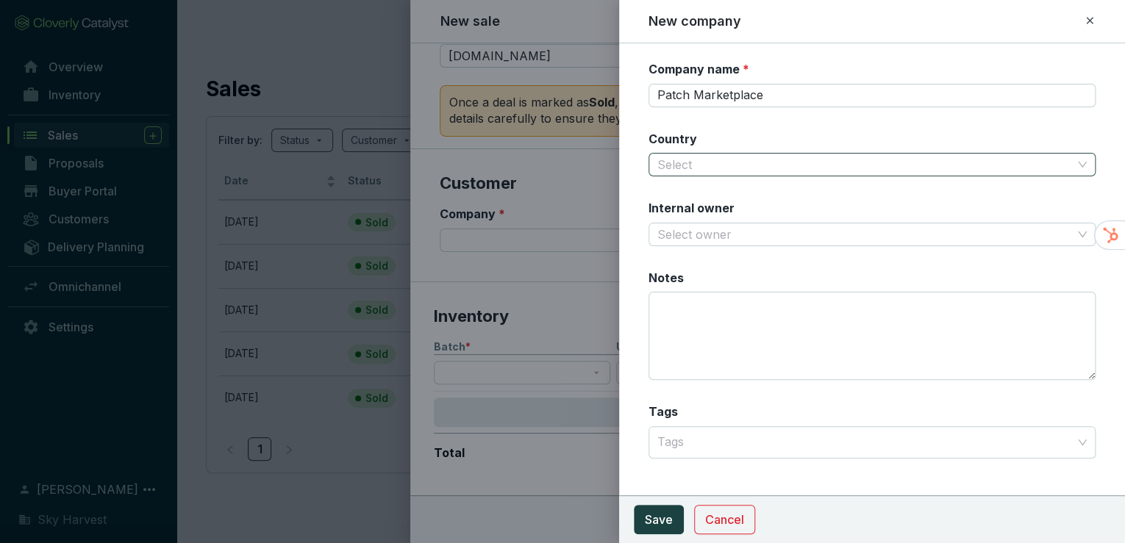
click at [688, 167] on input "Country" at bounding box center [865, 165] width 416 height 22
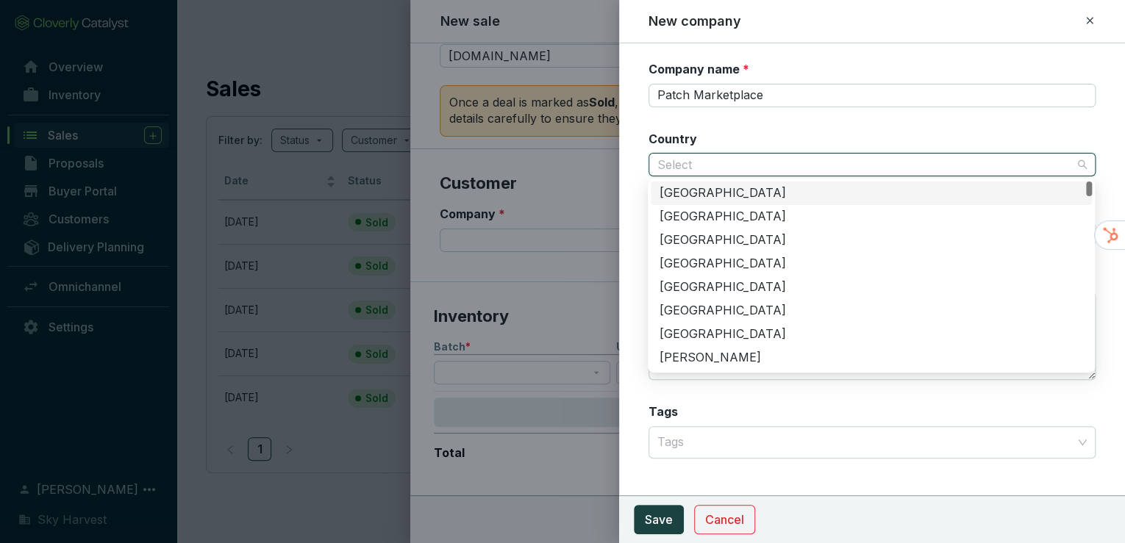
scroll to position [141, 0]
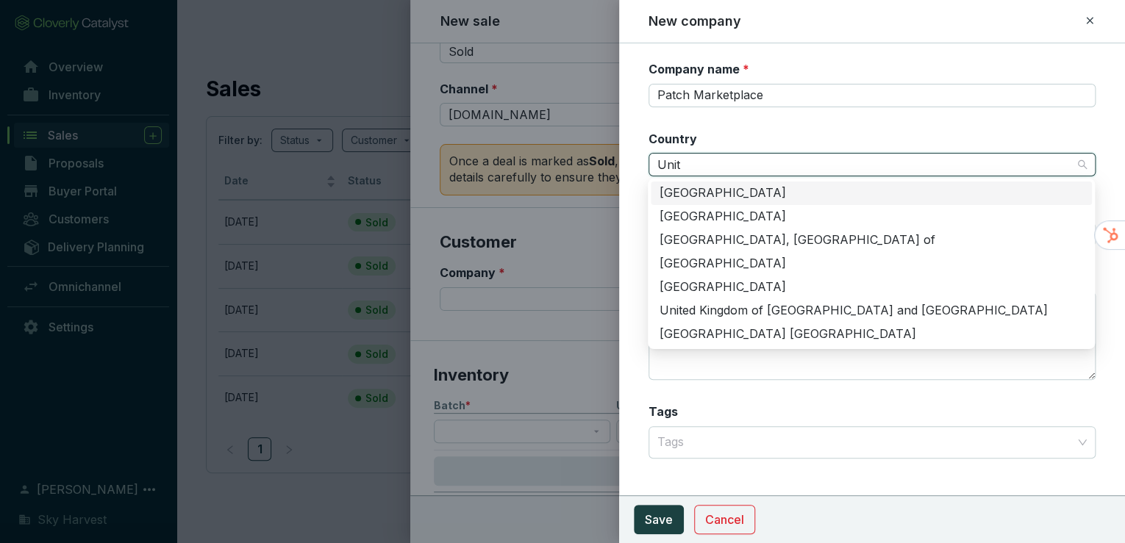
type input "Unite"
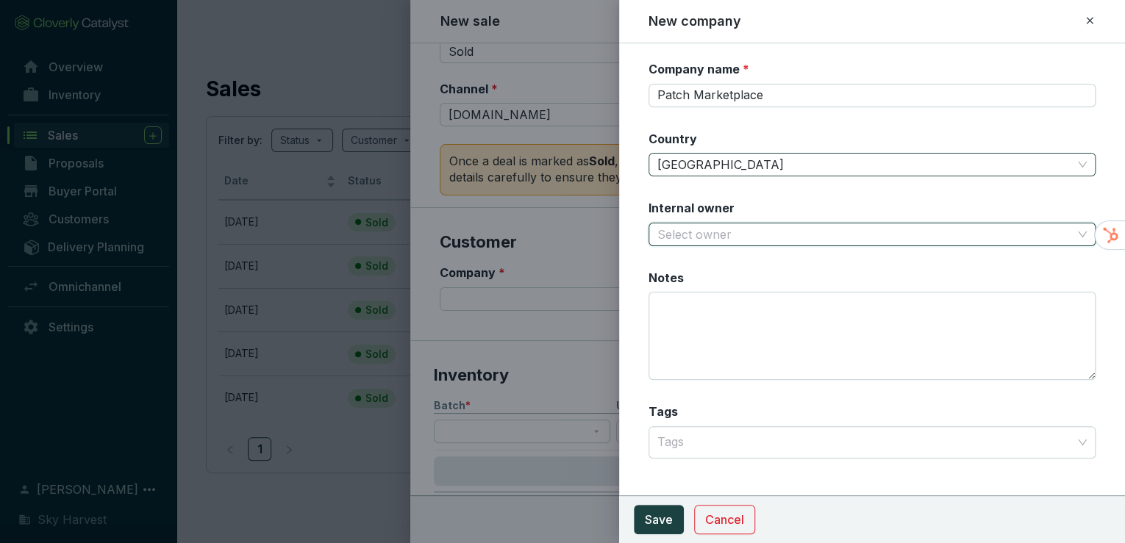
type input "W"
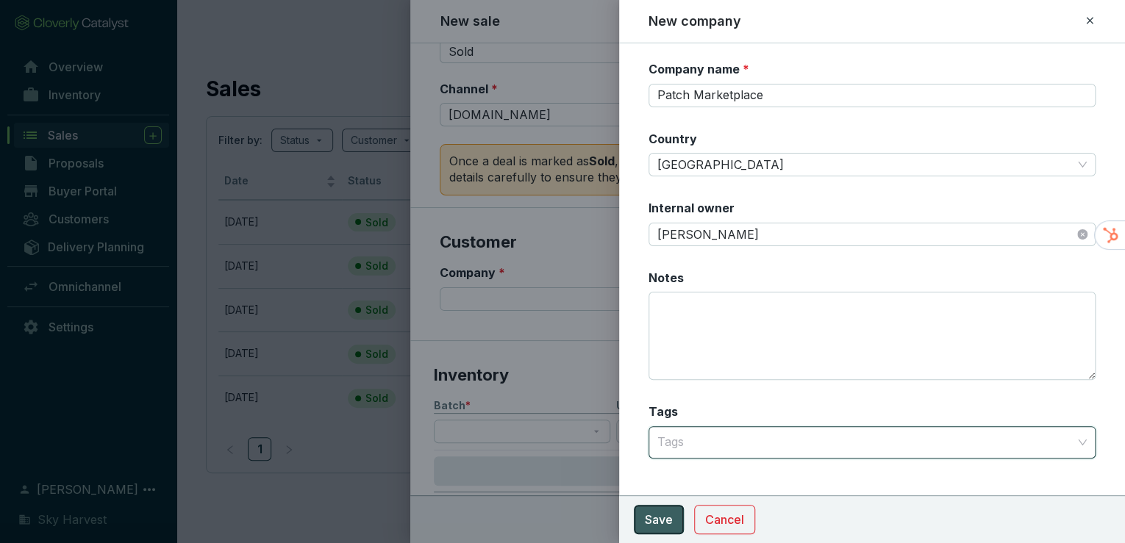
click at [672, 511] on button "Save" at bounding box center [659, 519] width 50 height 29
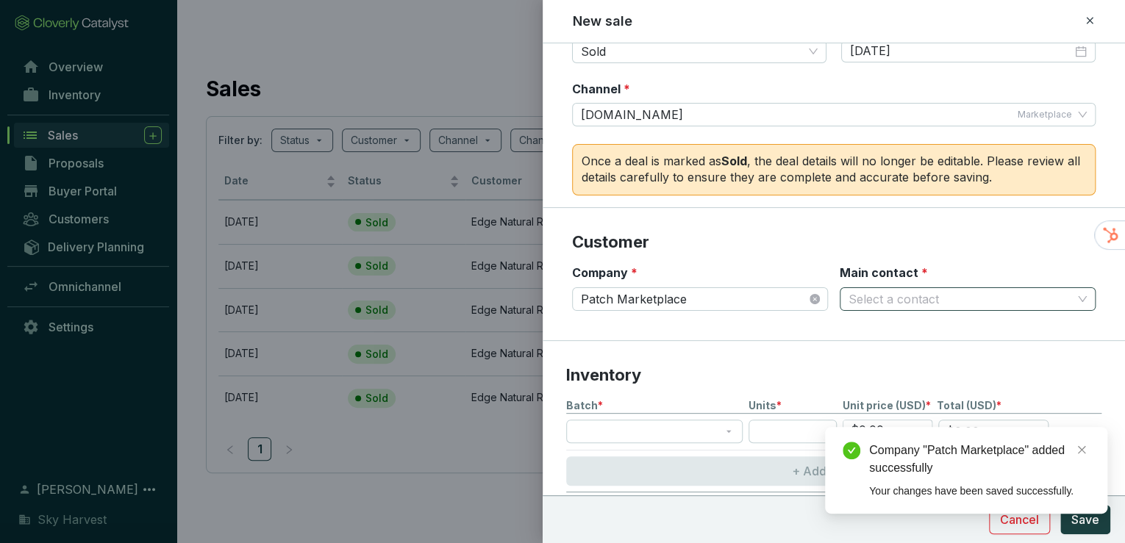
click at [885, 293] on input "Main contact *" at bounding box center [961, 299] width 224 height 22
click at [877, 332] on p "New contact" at bounding box center [898, 330] width 71 height 16
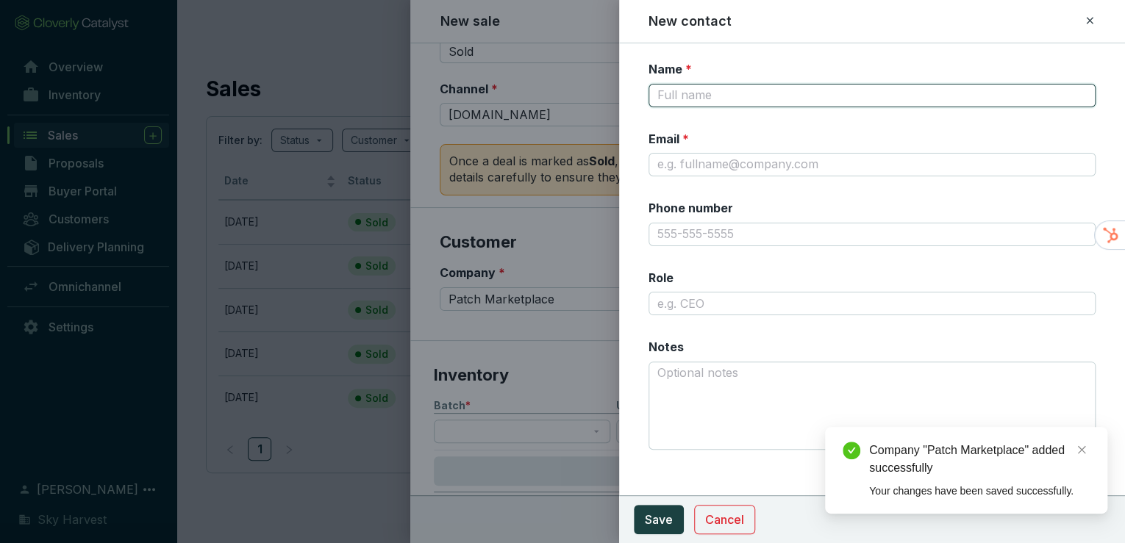
click at [695, 96] on input "Name *" at bounding box center [873, 96] width 448 height 24
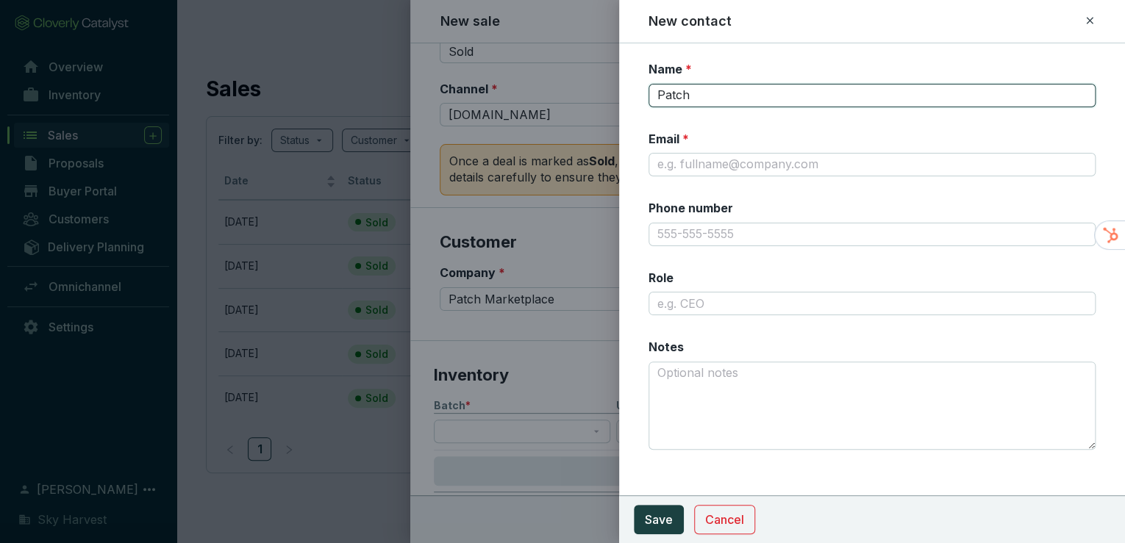
type input "Patch Marketplace"
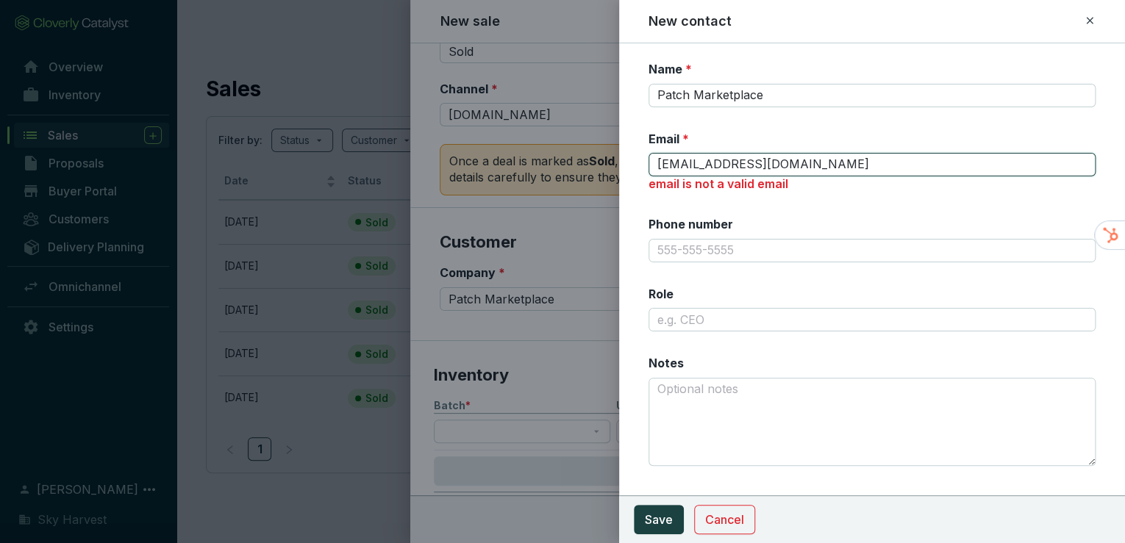
type input "will@skyharvest.com"
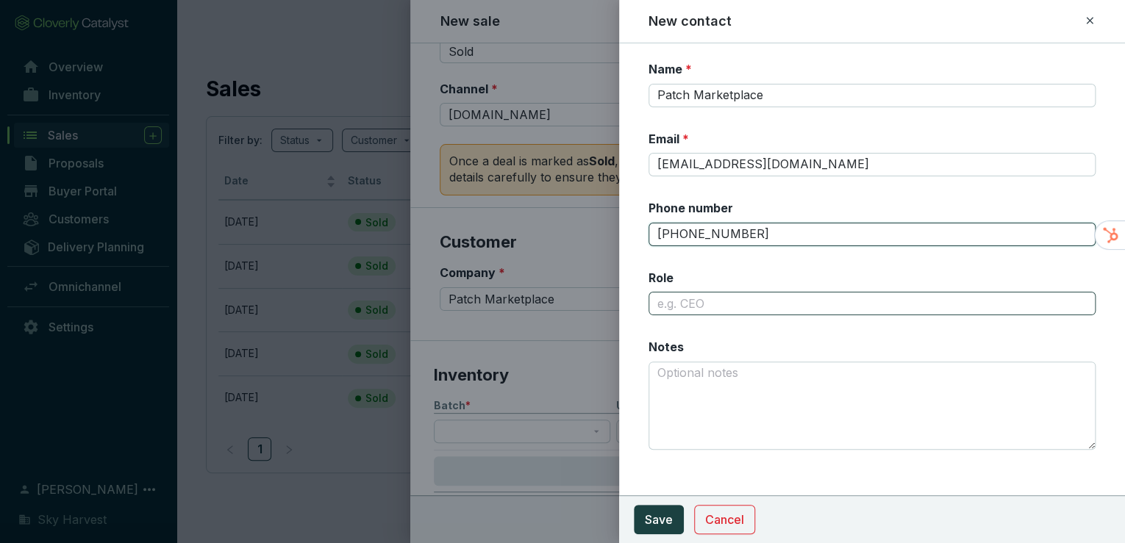
type input "999-999-9999"
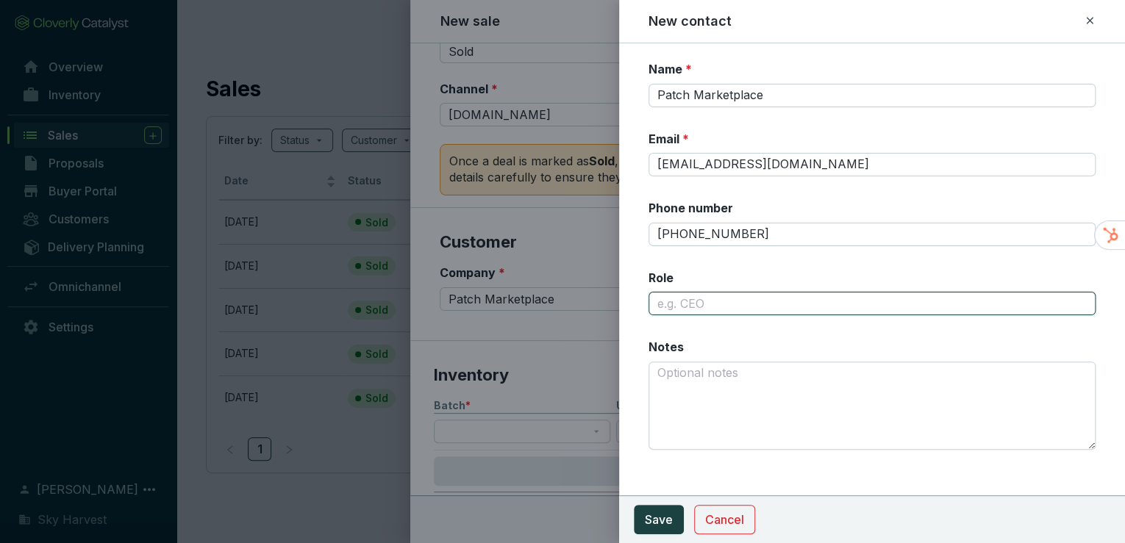
click at [682, 312] on input "Role" at bounding box center [873, 304] width 448 height 24
type input "Sustainability"
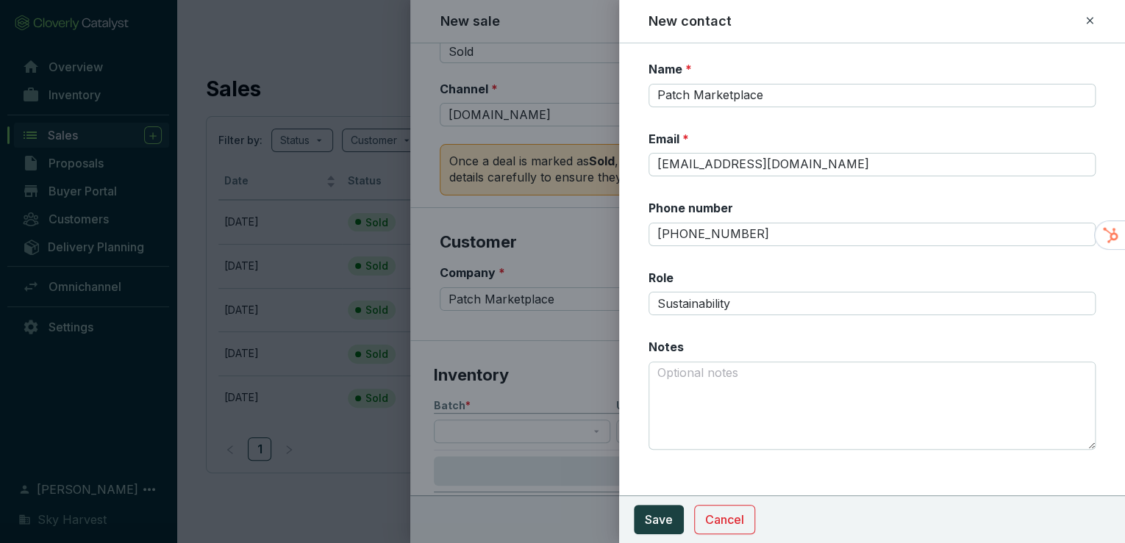
click at [668, 538] on section "Cancel Save" at bounding box center [872, 520] width 507 height 48
click at [669, 520] on span "Save" at bounding box center [659, 520] width 28 height 18
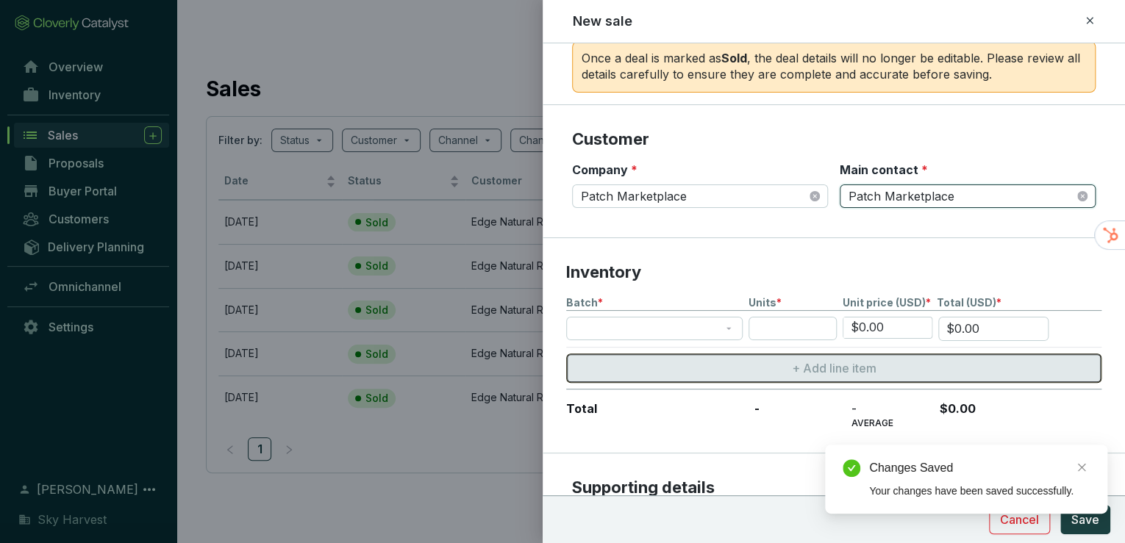
scroll to position [259, 0]
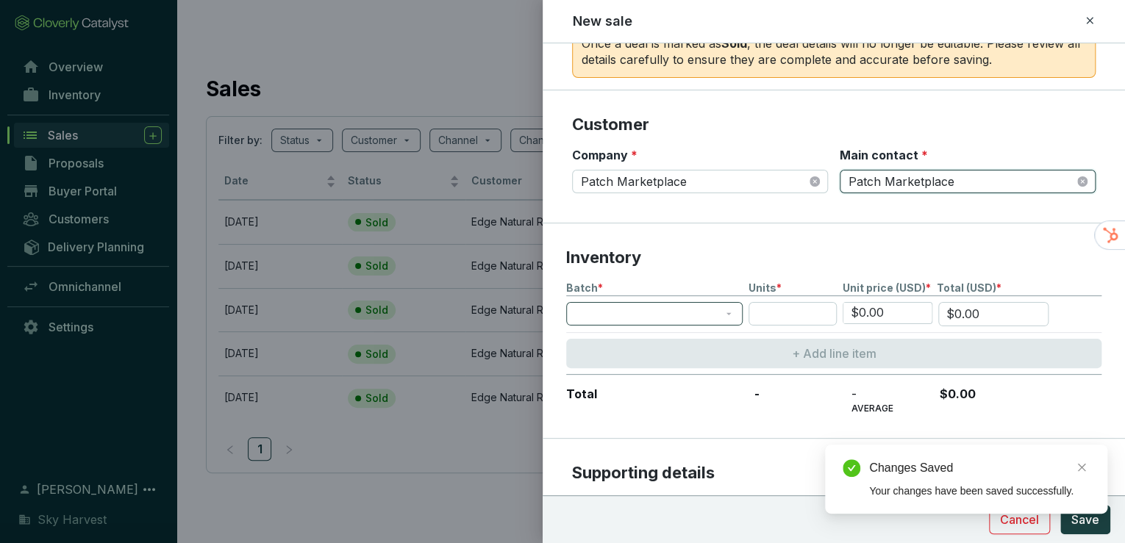
click at [606, 303] on span at bounding box center [654, 314] width 159 height 22
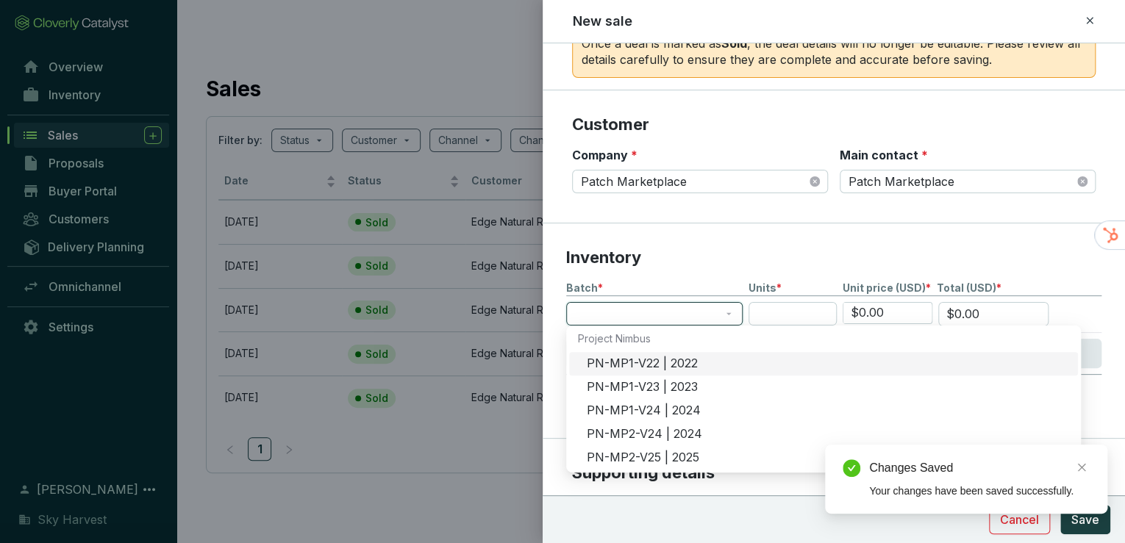
click at [614, 360] on div "PN-MP1-V22 | 2022" at bounding box center [828, 364] width 482 height 16
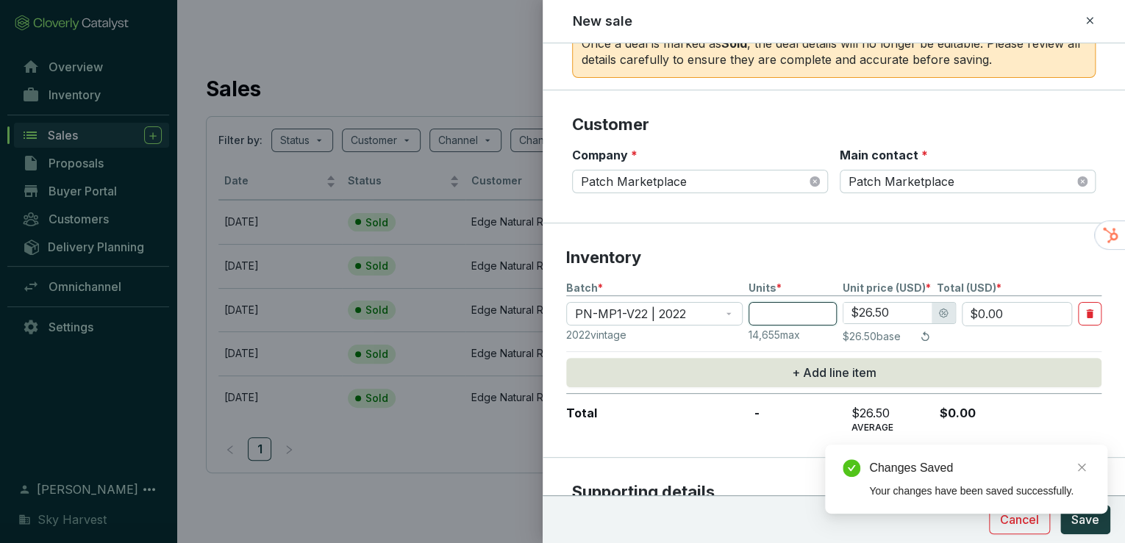
click at [801, 303] on input "number" at bounding box center [793, 314] width 88 height 24
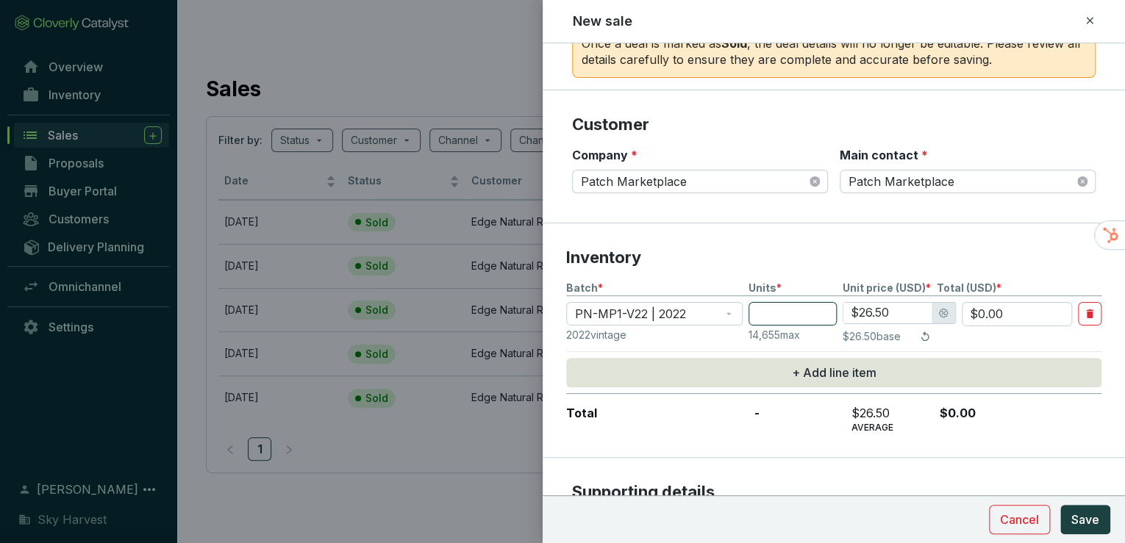
type input "9"
type input "$238.50"
type input "98"
type input "$2,597.00"
type input "986"
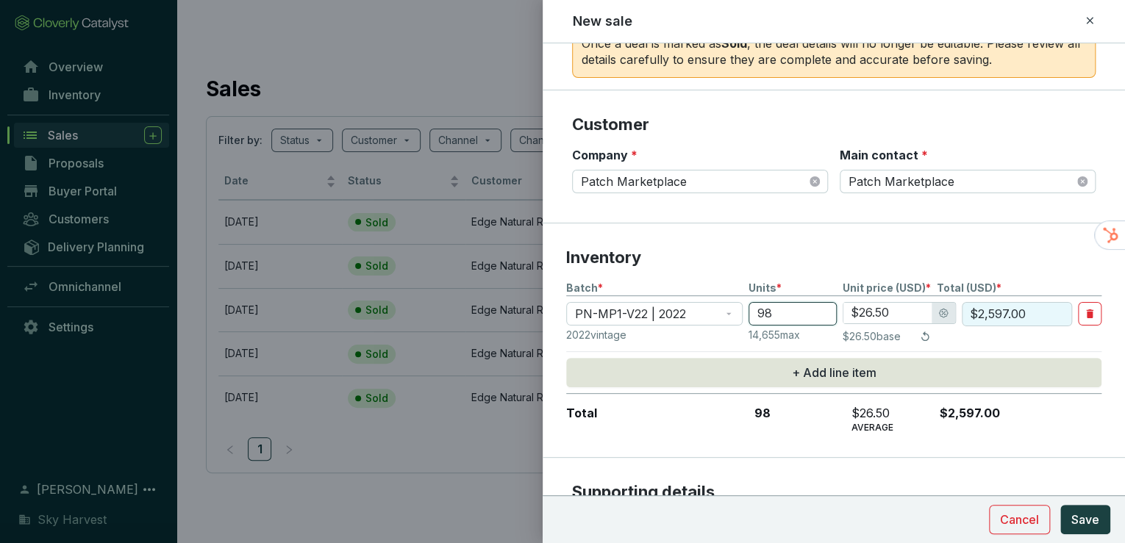
type input "$26,129.00"
type input "986"
drag, startPoint x: 897, startPoint y: 306, endPoint x: 856, endPoint y: 304, distance: 41.2
click at [856, 304] on input "$26.50" at bounding box center [888, 313] width 88 height 21
type input "$1.00"
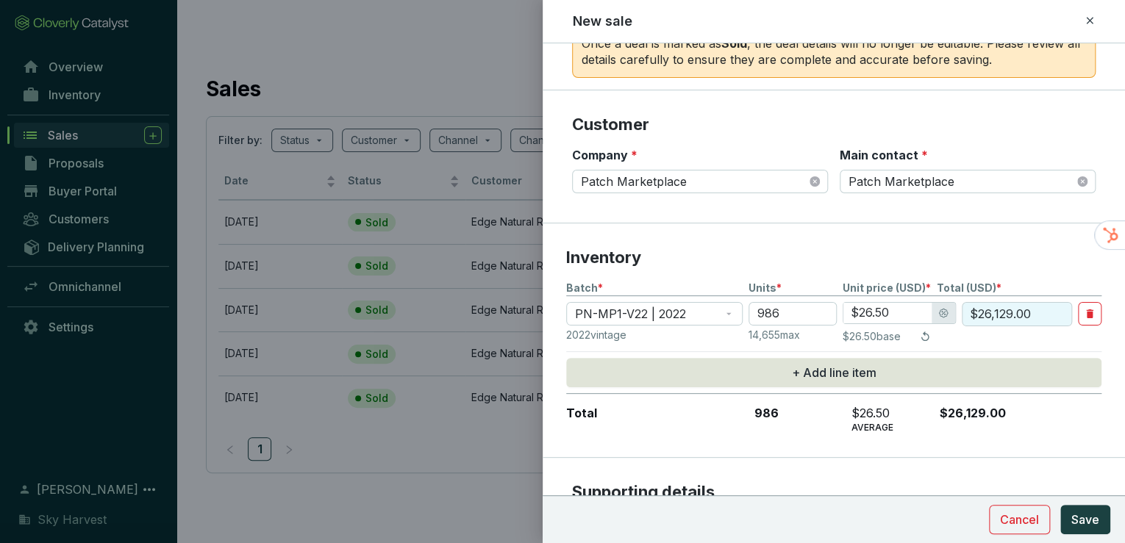
type input "$986.00"
type input "$19.00"
type input "$18,734.00"
type input "$919.00"
type input "$906,134.00"
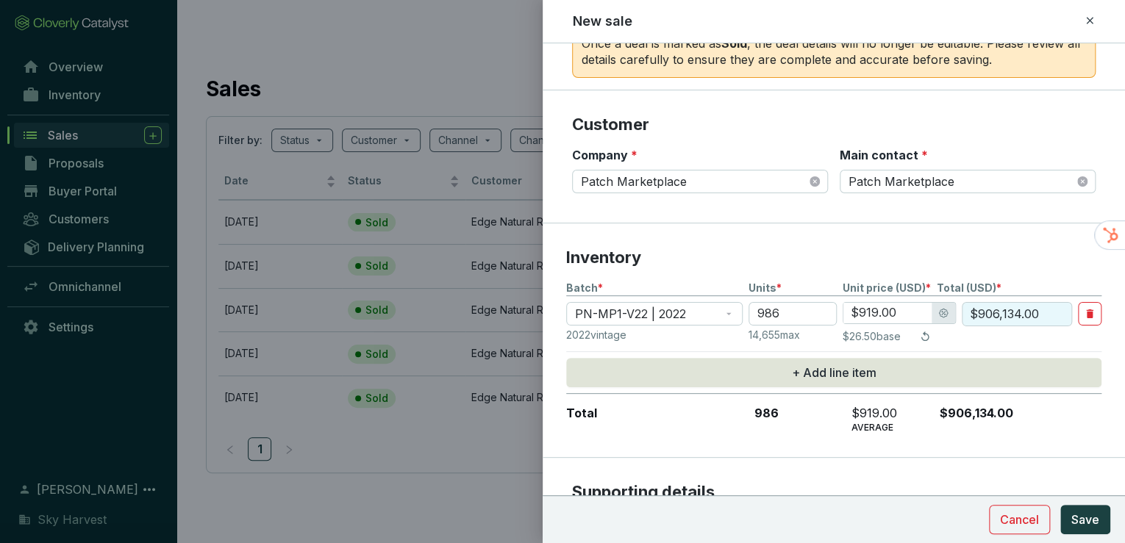
type input "$9,919.00"
type input "$9,780,134.00"
type input "$999.00"
type input "$985,014.00"
type input "$99.00"
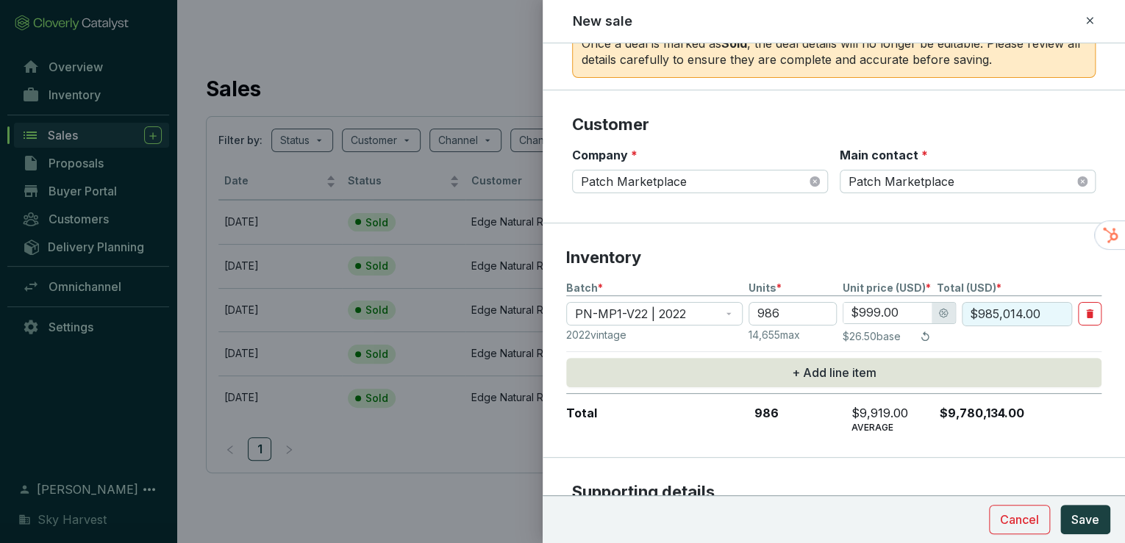
type input "$97,614.00"
type input "$9.00"
type input "$8,874.00"
type input "$19.00"
type input "$18,734.00"
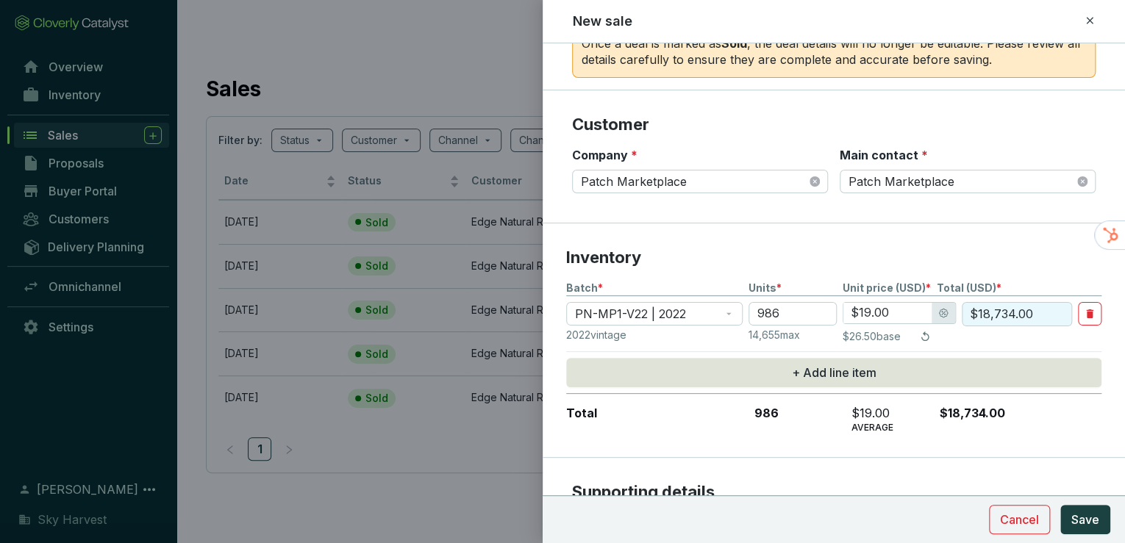
type input "$19.90"
type input "$19,621.40"
type input "$19.99"
type input "$19,710.14"
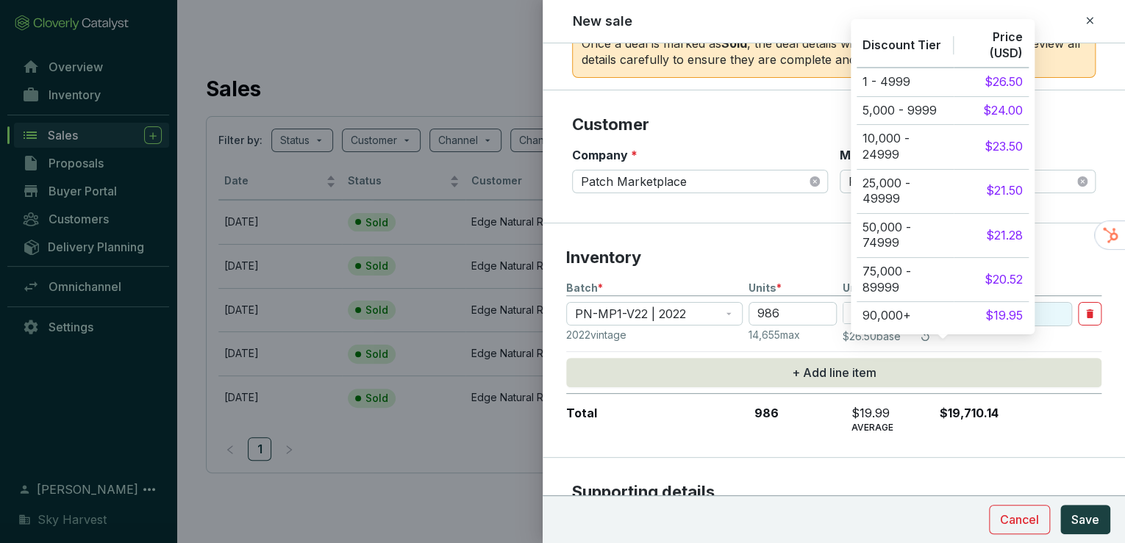
type input "$19.99"
click at [935, 315] on div at bounding box center [944, 313] width 24 height 21
click at [1013, 318] on input "$19,710.14" at bounding box center [1017, 314] width 110 height 25
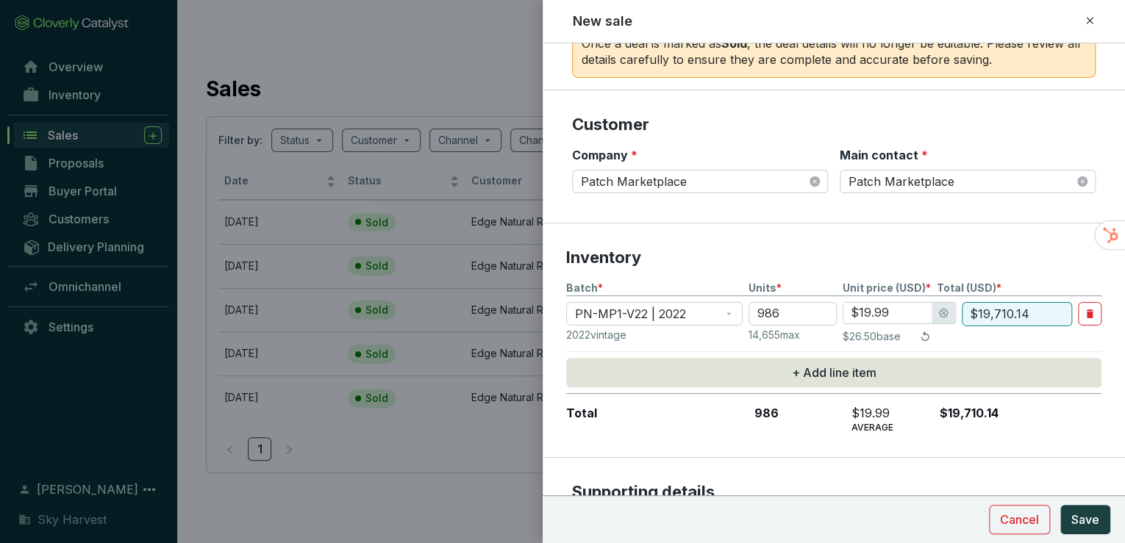
drag, startPoint x: 1030, startPoint y: 316, endPoint x: 1006, endPoint y: 316, distance: 23.5
click at [1006, 316] on input "$19,710.14" at bounding box center [1017, 314] width 110 height 25
type input "$19,715.00"
type input "$2.00"
type input "$1,971.00"
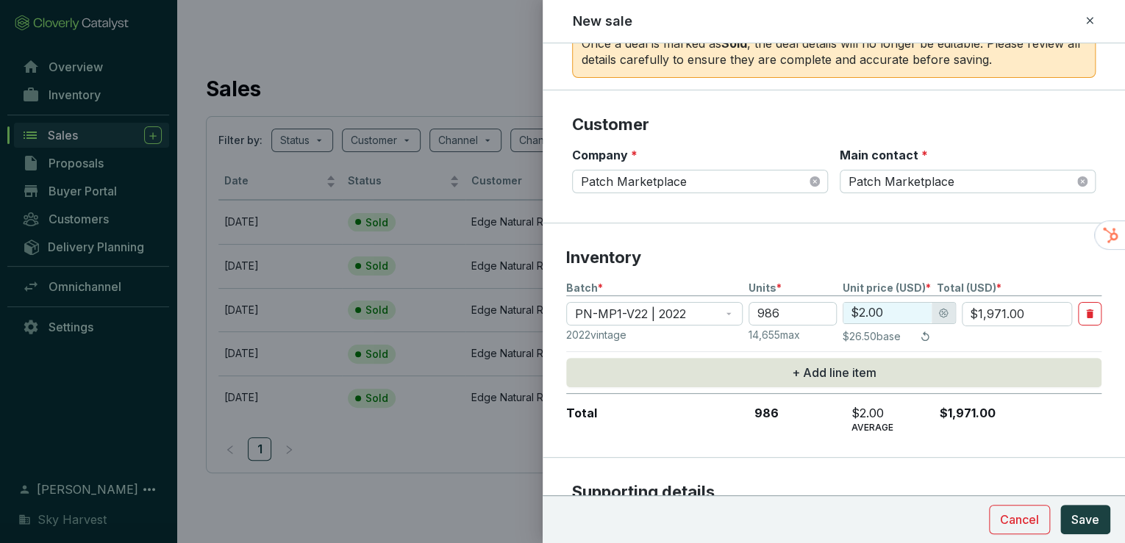
type input "$19.99"
type input "$19,714.69"
click at [1060, 265] on p "Inventory" at bounding box center [833, 258] width 535 height 22
click at [1093, 524] on span "Save" at bounding box center [1086, 520] width 28 height 18
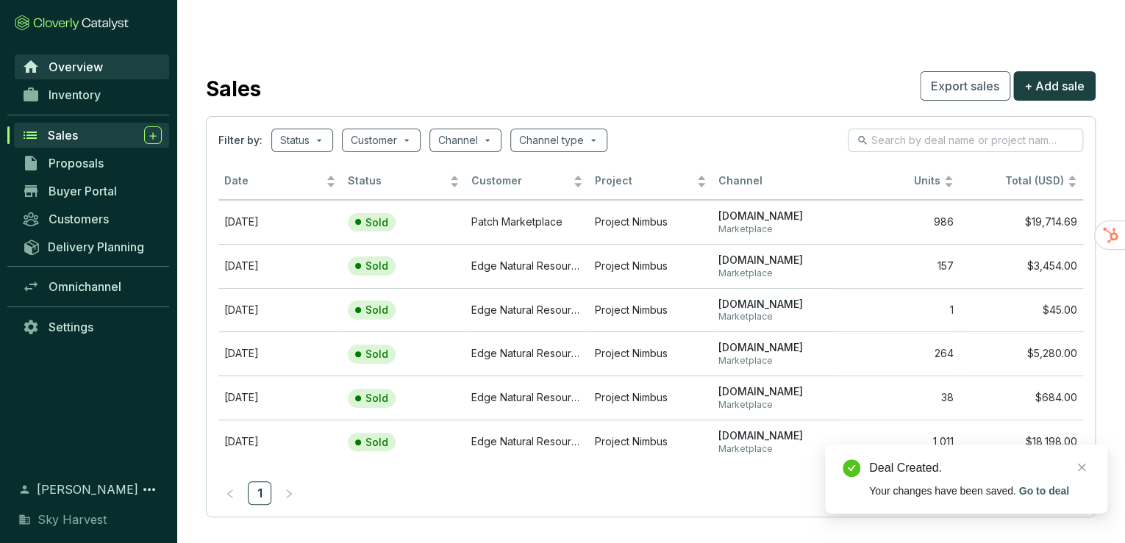
click at [83, 72] on span "Overview" at bounding box center [76, 67] width 54 height 15
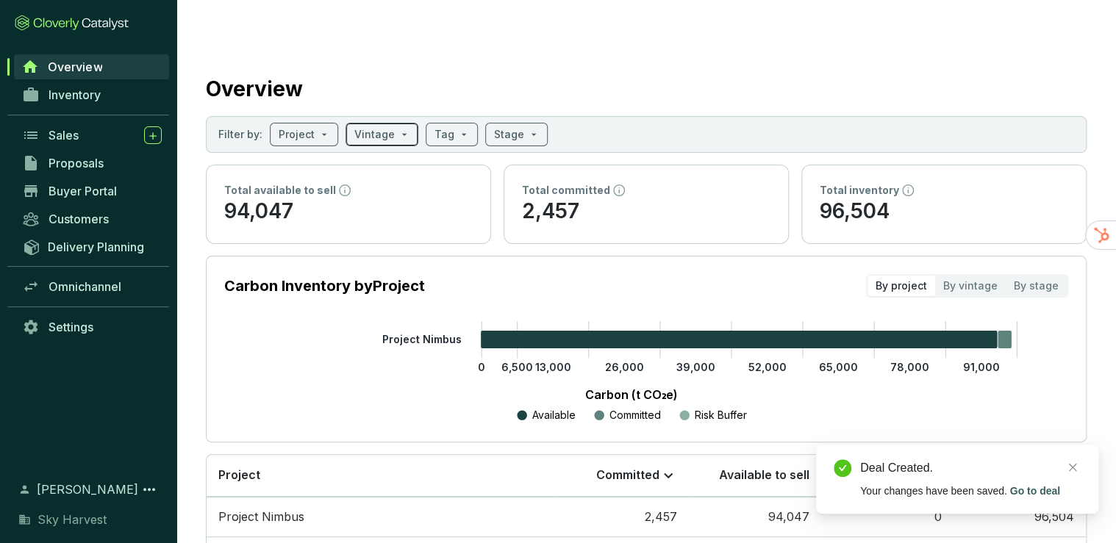
click at [374, 124] on input "search" at bounding box center [374, 135] width 40 height 22
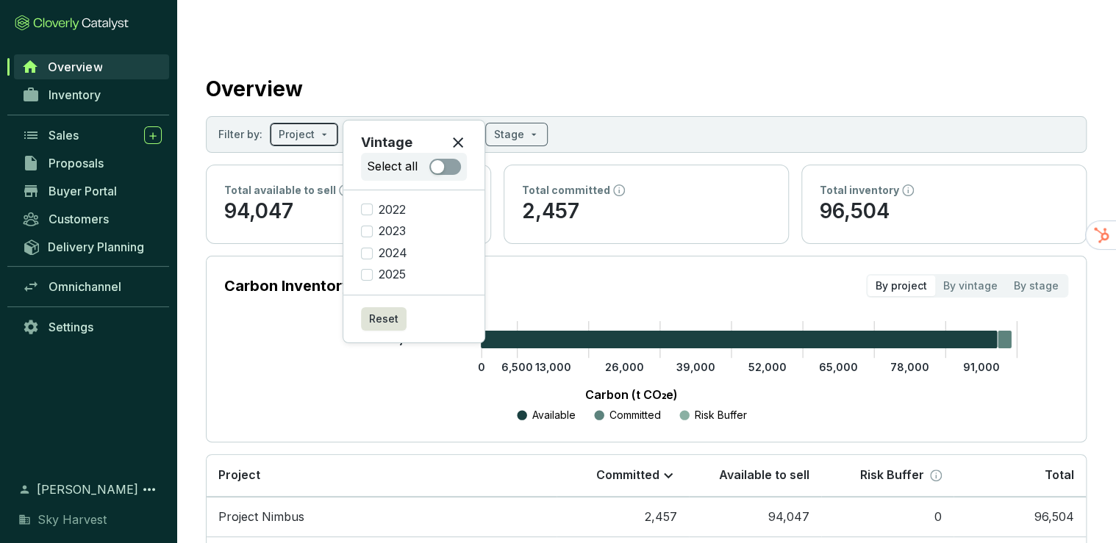
click at [329, 123] on div "Project" at bounding box center [304, 135] width 68 height 24
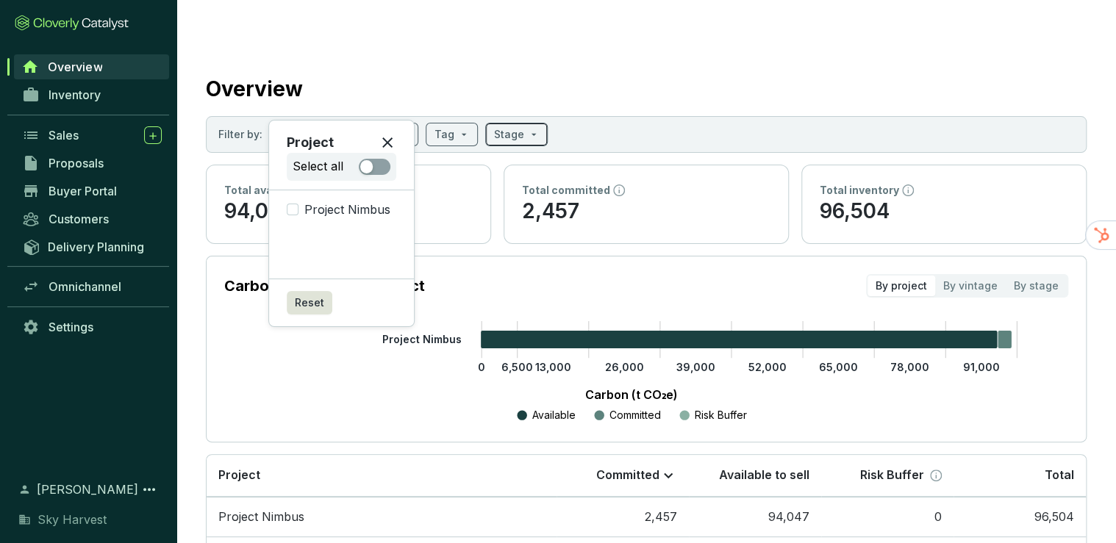
click at [485, 123] on div "Stage" at bounding box center [516, 135] width 63 height 24
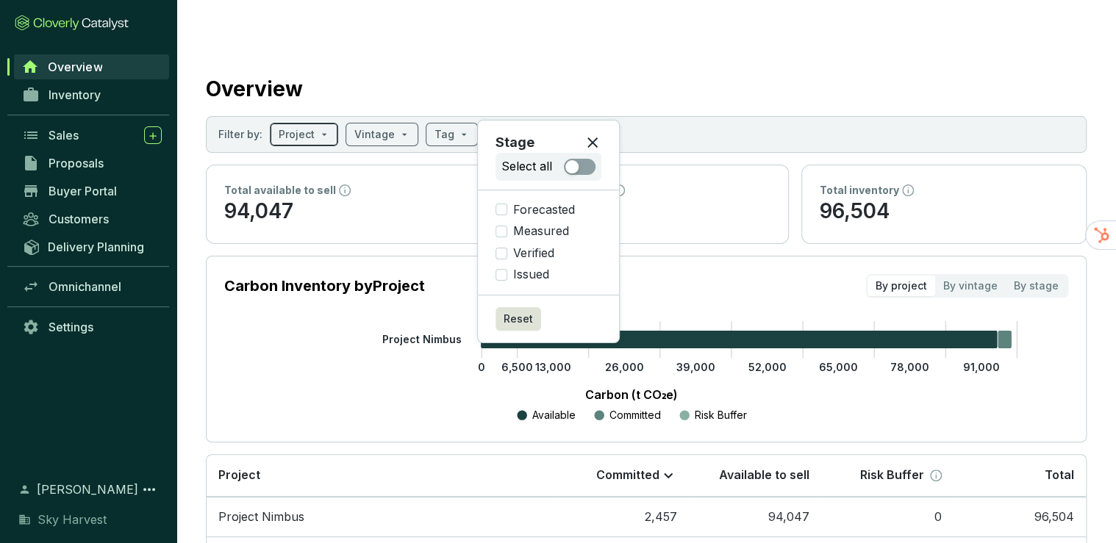
click at [317, 124] on span at bounding box center [304, 135] width 51 height 22
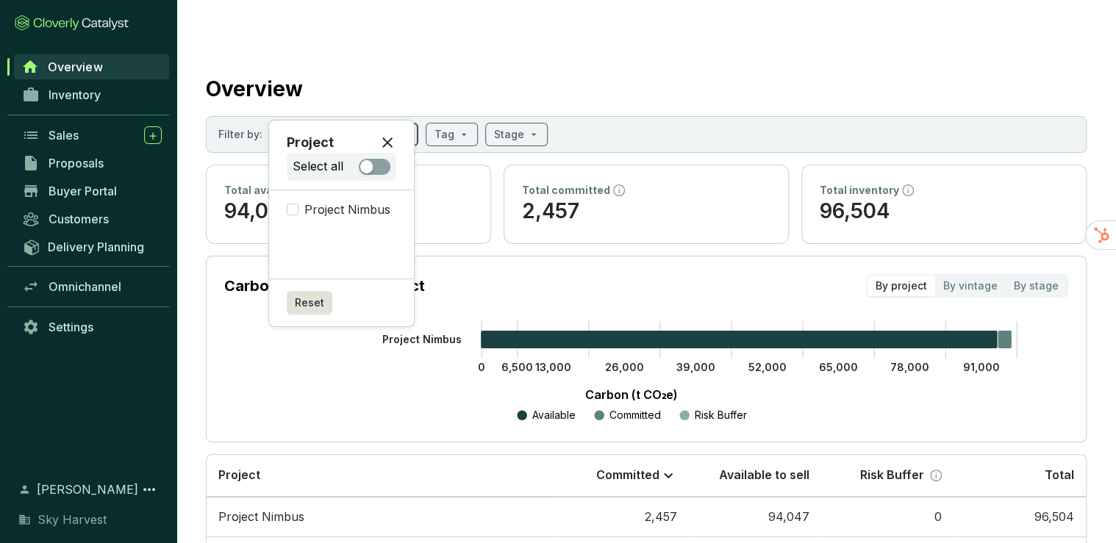
click at [379, 124] on input "search" at bounding box center [374, 135] width 40 height 22
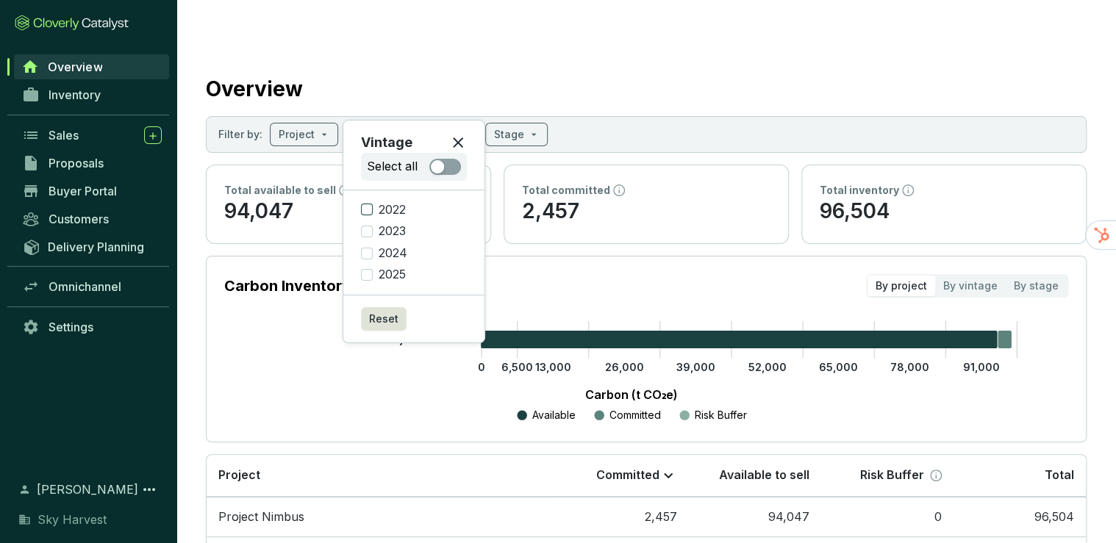
click at [384, 207] on span "2022" at bounding box center [392, 210] width 39 height 16
click at [373, 207] on input "2022" at bounding box center [367, 210] width 12 height 12
checkbox input "true"
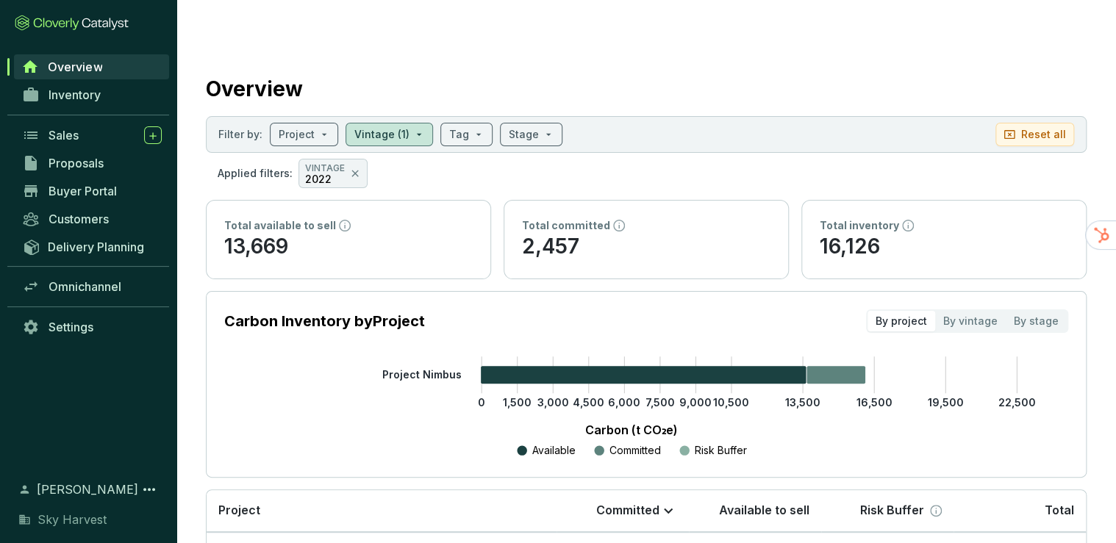
click at [394, 416] on div "Carbon (t CO₂e) Available Committed Risk Buffer" at bounding box center [631, 438] width 771 height 44
click at [73, 135] on span "Sales" at bounding box center [64, 135] width 30 height 15
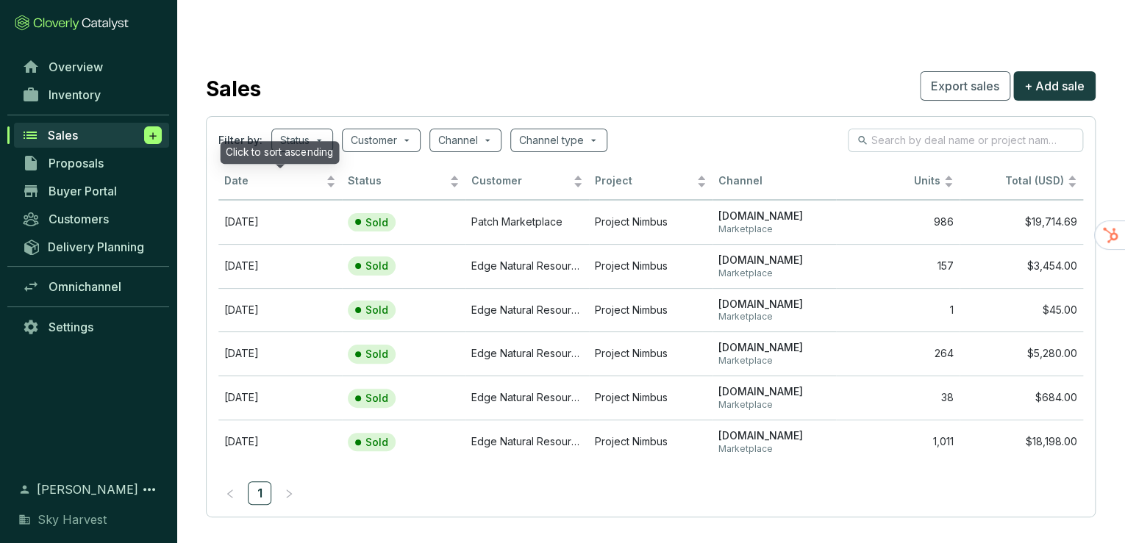
click at [150, 137] on icon at bounding box center [153, 136] width 12 height 15
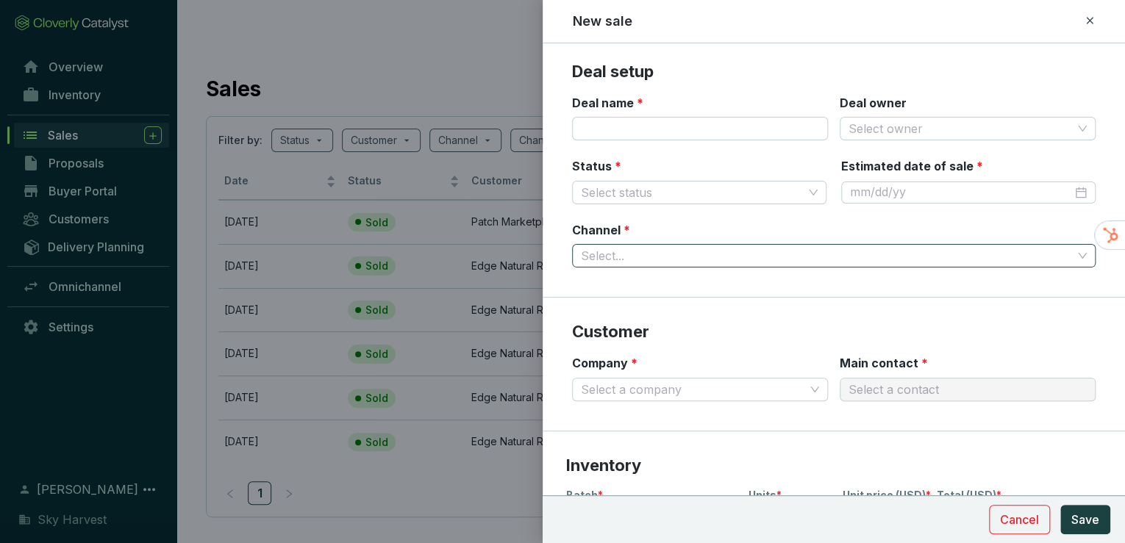
click at [636, 254] on input "Channel *" at bounding box center [826, 256] width 491 height 22
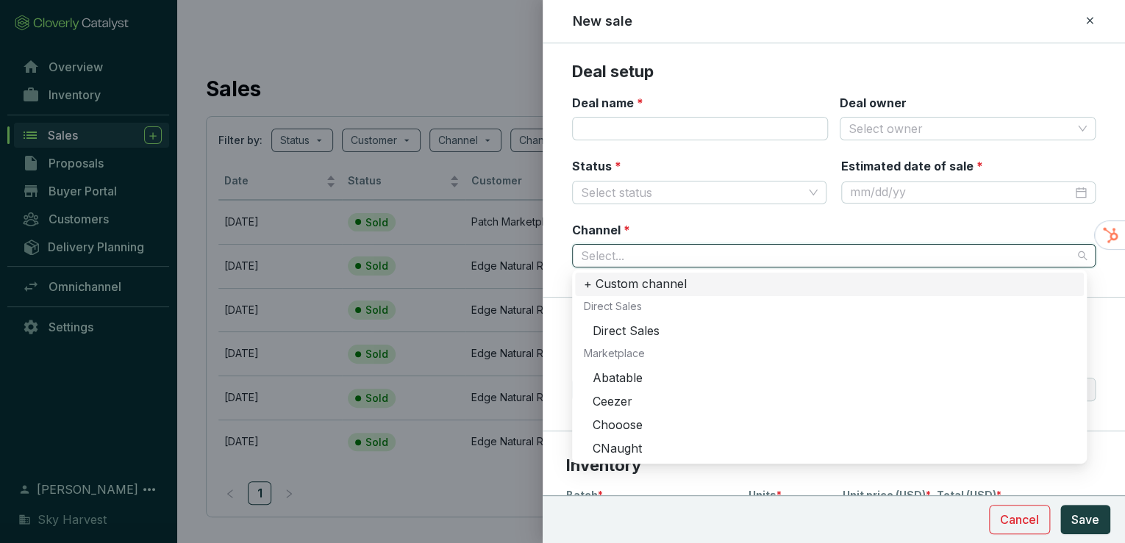
click at [683, 222] on div "Channel * Select..." at bounding box center [834, 245] width 524 height 46
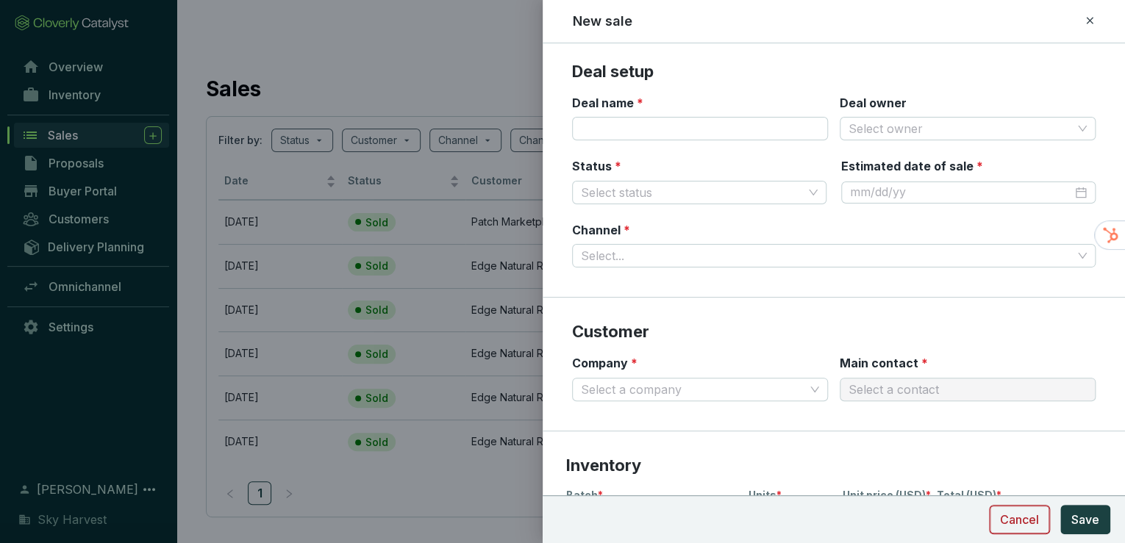
click at [1033, 512] on span "Cancel" at bounding box center [1019, 520] width 39 height 18
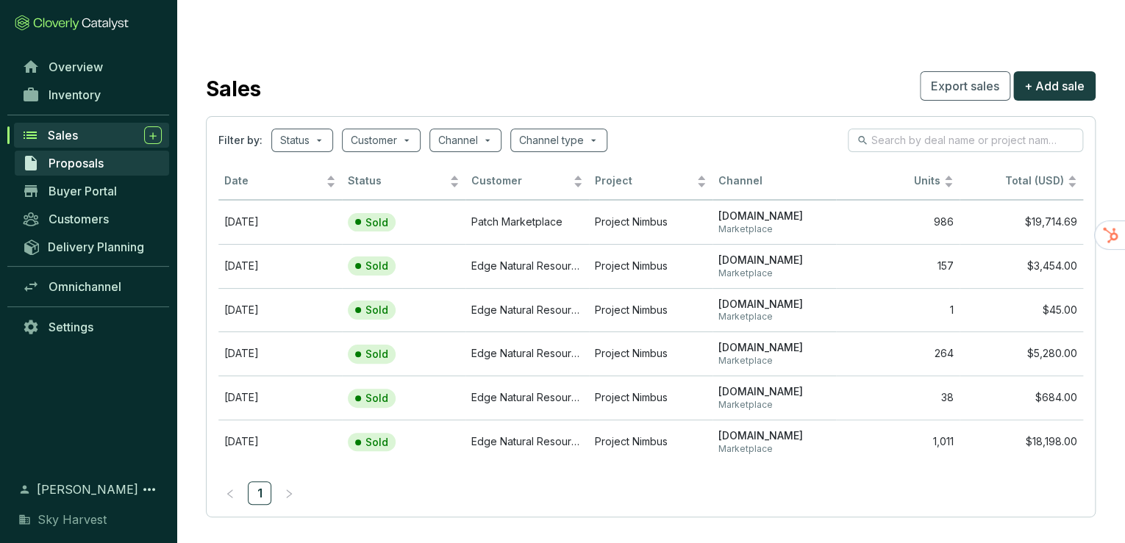
click at [71, 168] on span "Proposals" at bounding box center [76, 163] width 55 height 15
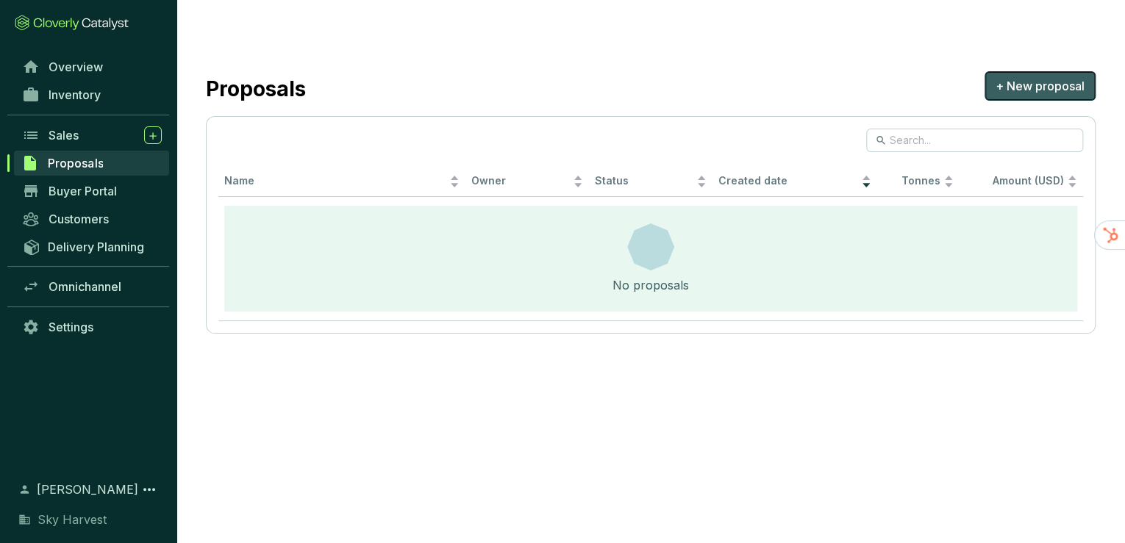
click at [1058, 77] on span "+ New proposal" at bounding box center [1040, 86] width 89 height 18
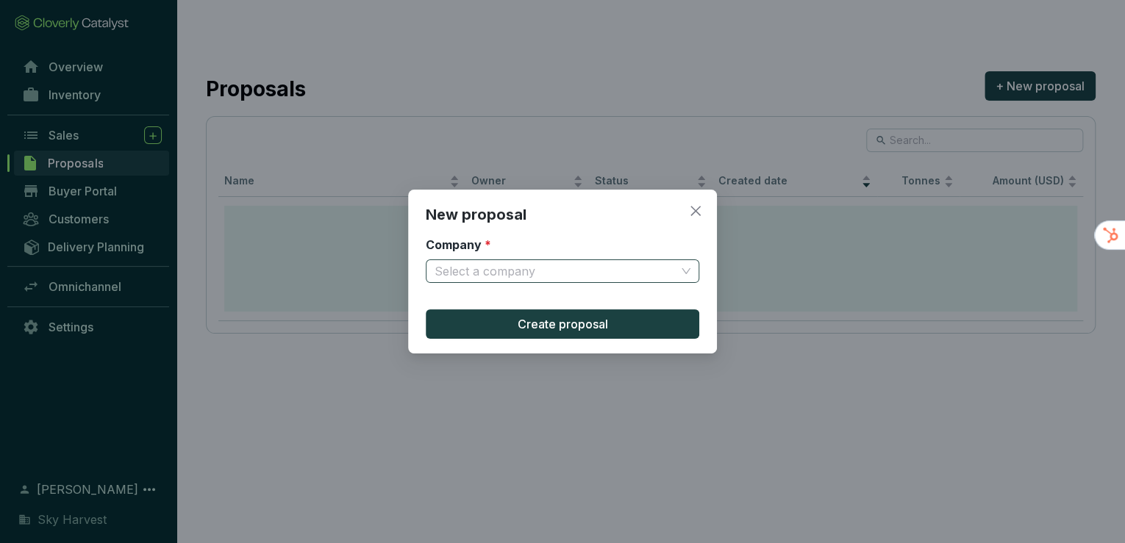
click at [573, 272] on input "Company *" at bounding box center [555, 271] width 241 height 22
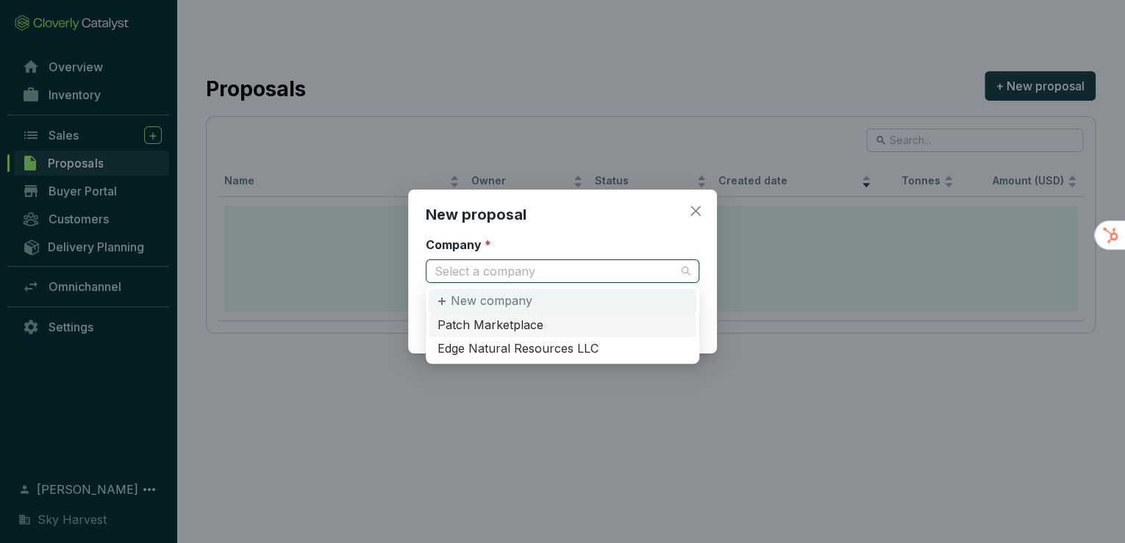
click at [487, 298] on p "New company" at bounding box center [492, 301] width 82 height 16
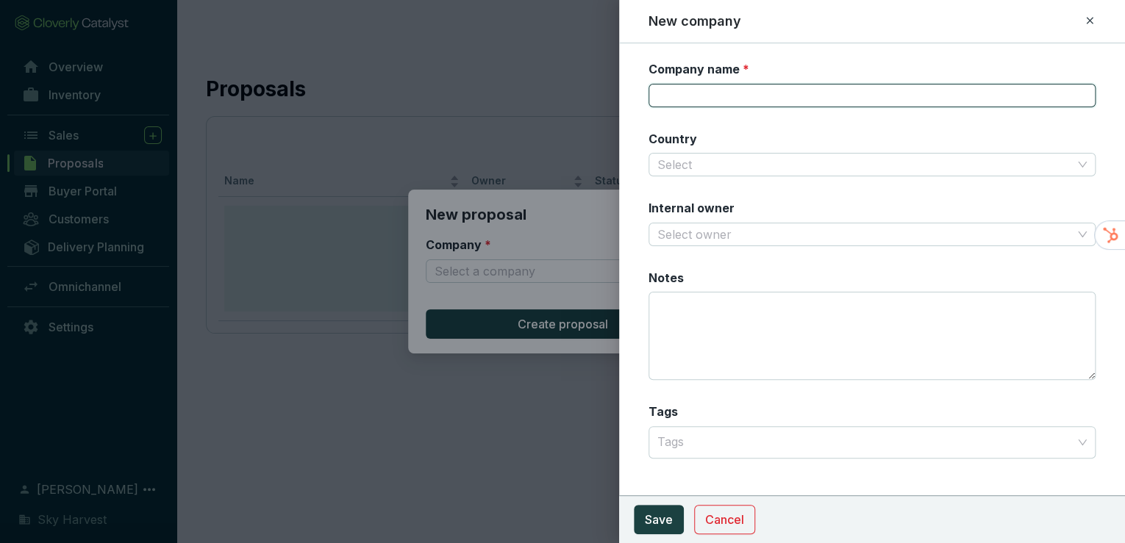
click at [694, 94] on input "Company name *" at bounding box center [873, 96] width 448 height 24
type input "Test Company"
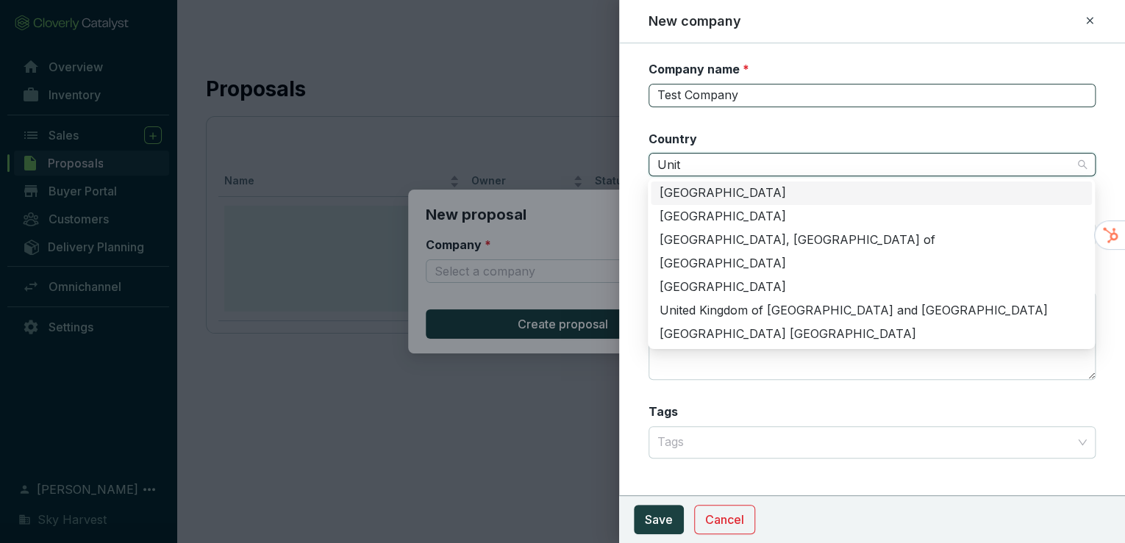
type input "Unite"
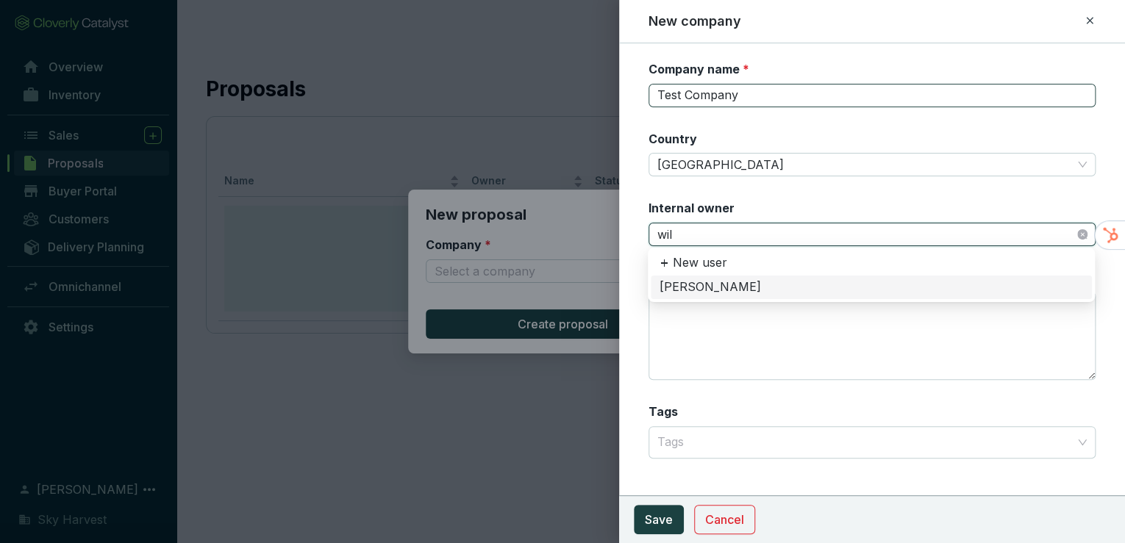
type input "will"
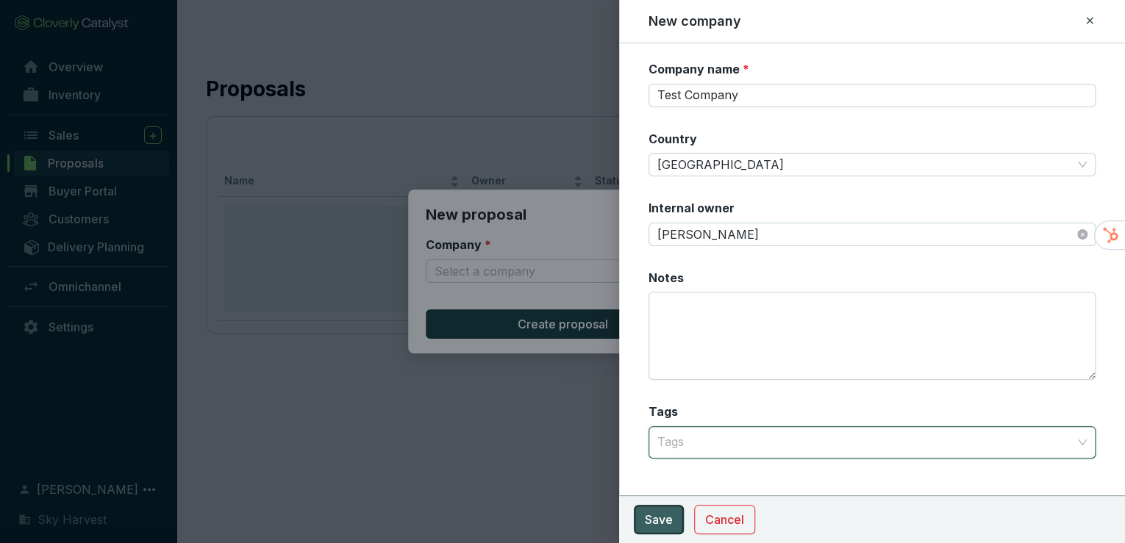
click at [640, 509] on button "Save" at bounding box center [659, 519] width 50 height 29
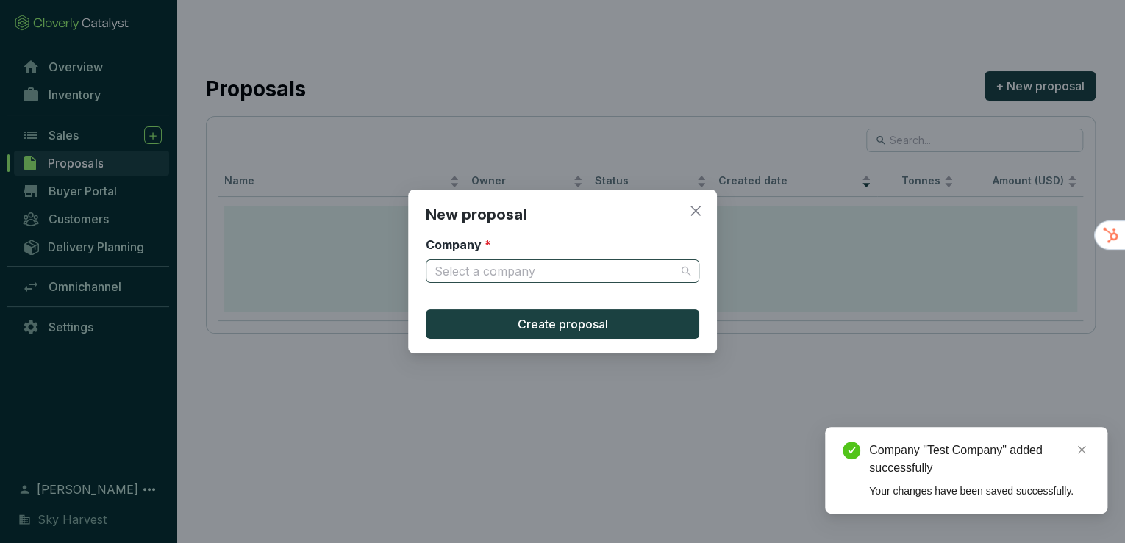
click at [516, 266] on input "Company *" at bounding box center [555, 271] width 241 height 22
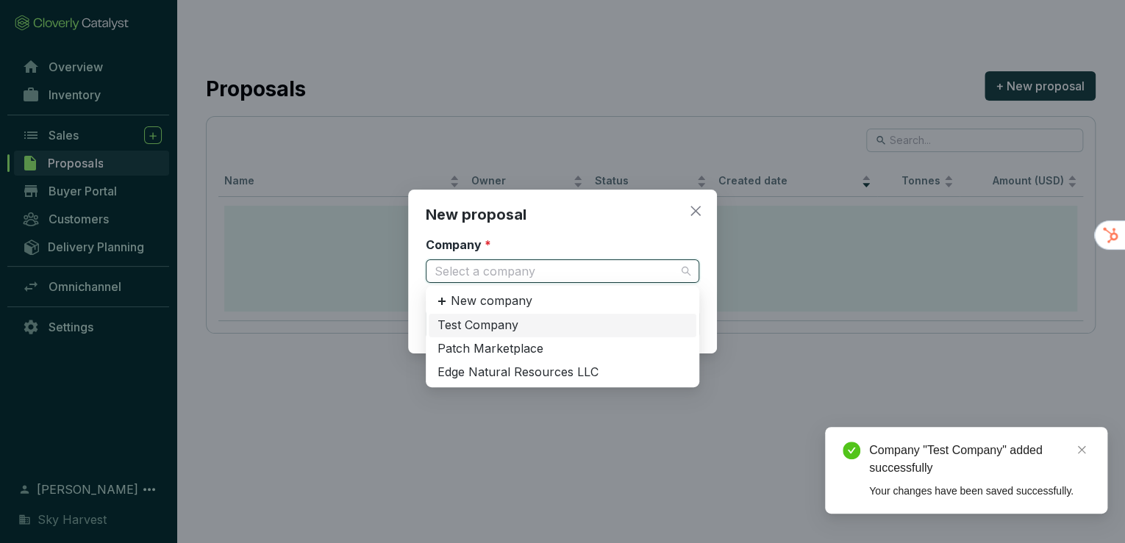
click at [497, 330] on div "Test Company" at bounding box center [563, 326] width 250 height 16
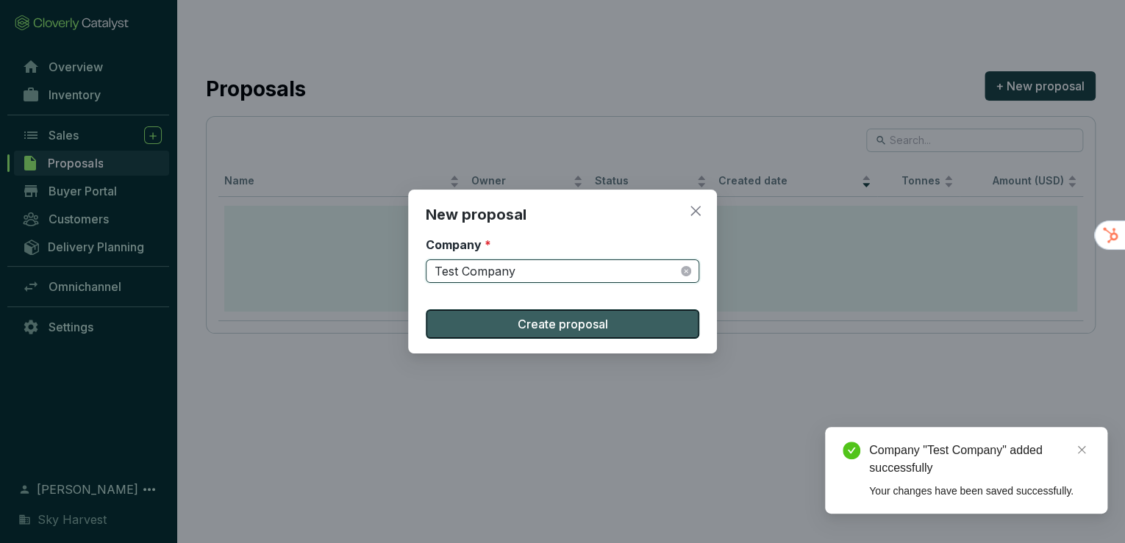
click at [493, 315] on button "Create proposal" at bounding box center [563, 324] width 274 height 29
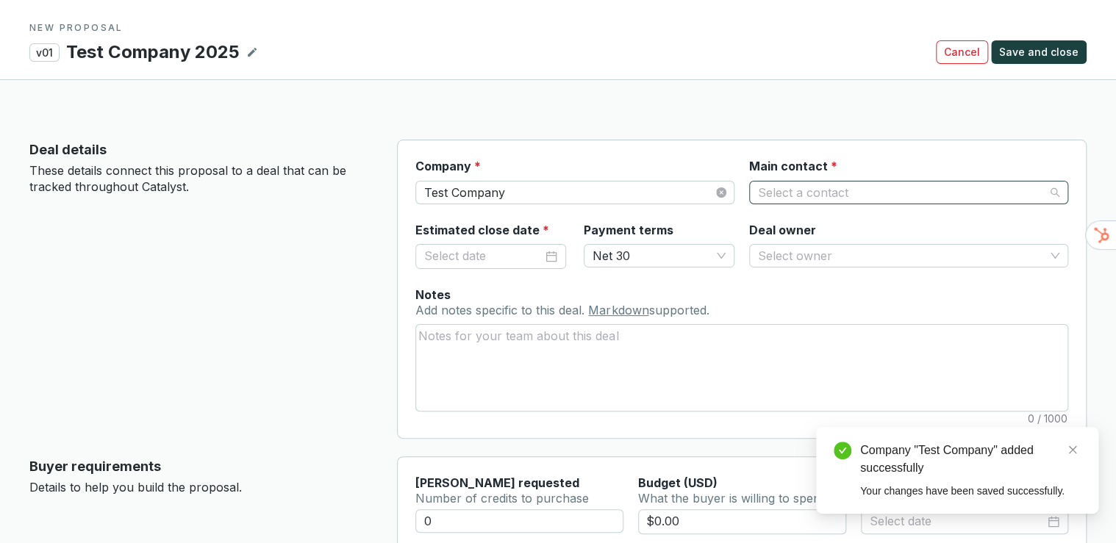
click at [805, 182] on input "Main contact *" at bounding box center [901, 193] width 287 height 22
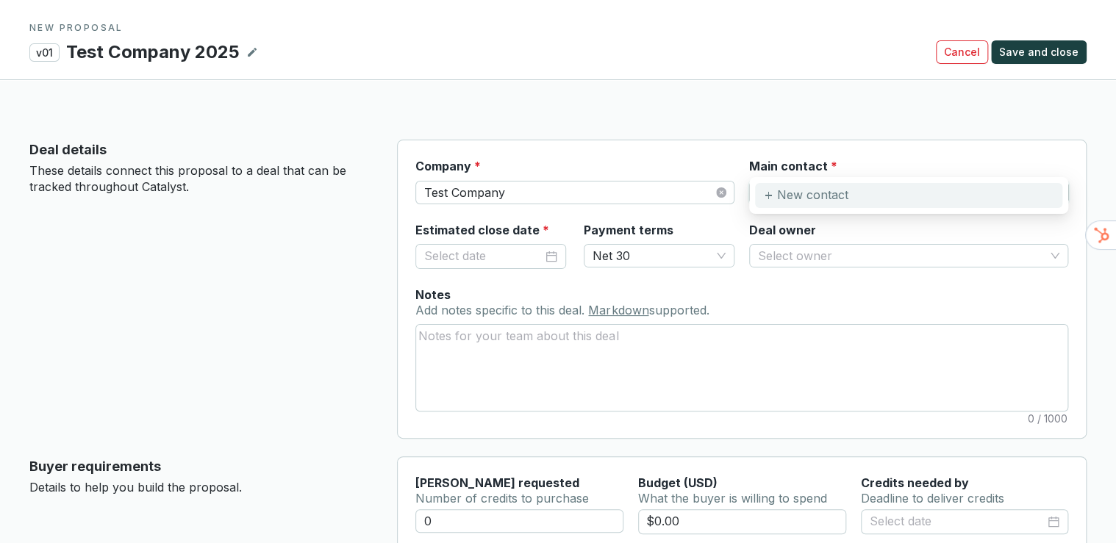
click at [791, 196] on p "New contact" at bounding box center [812, 196] width 71 height 16
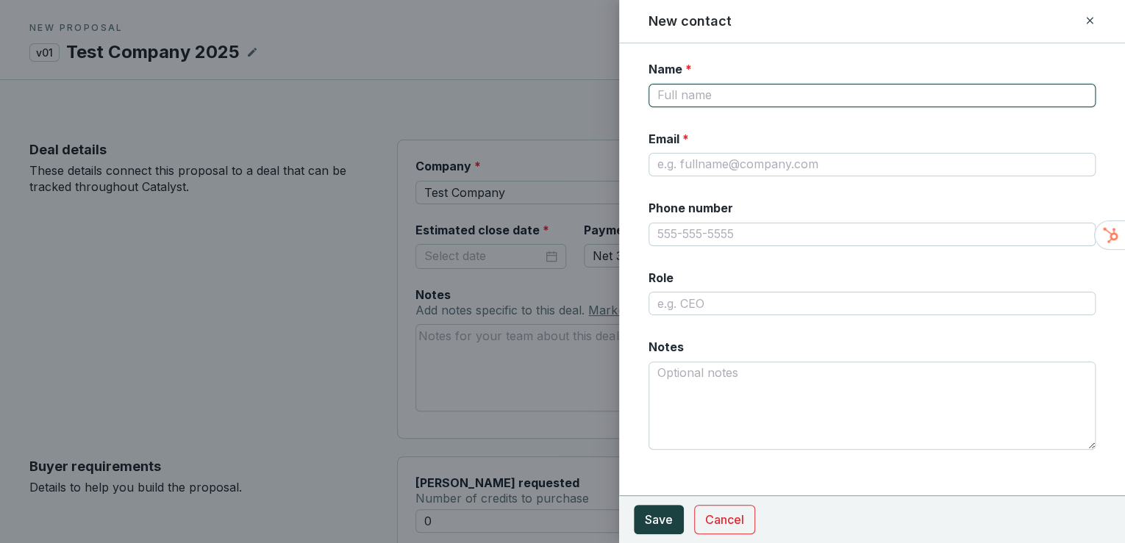
click at [747, 103] on input "Name *" at bounding box center [873, 96] width 448 height 24
type input "Tessa Testerman"
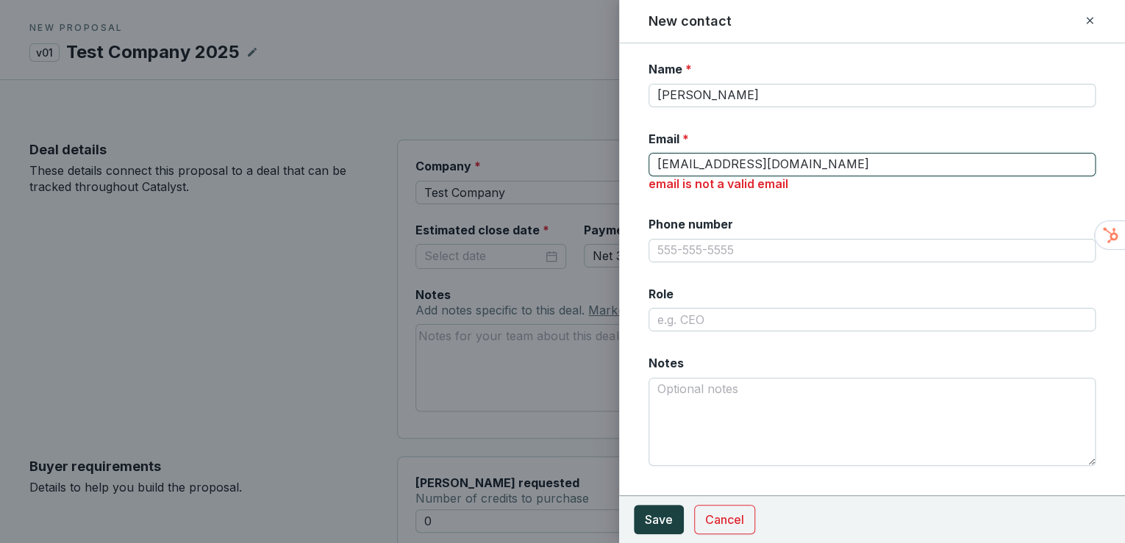
type input "test@testeramco.com"
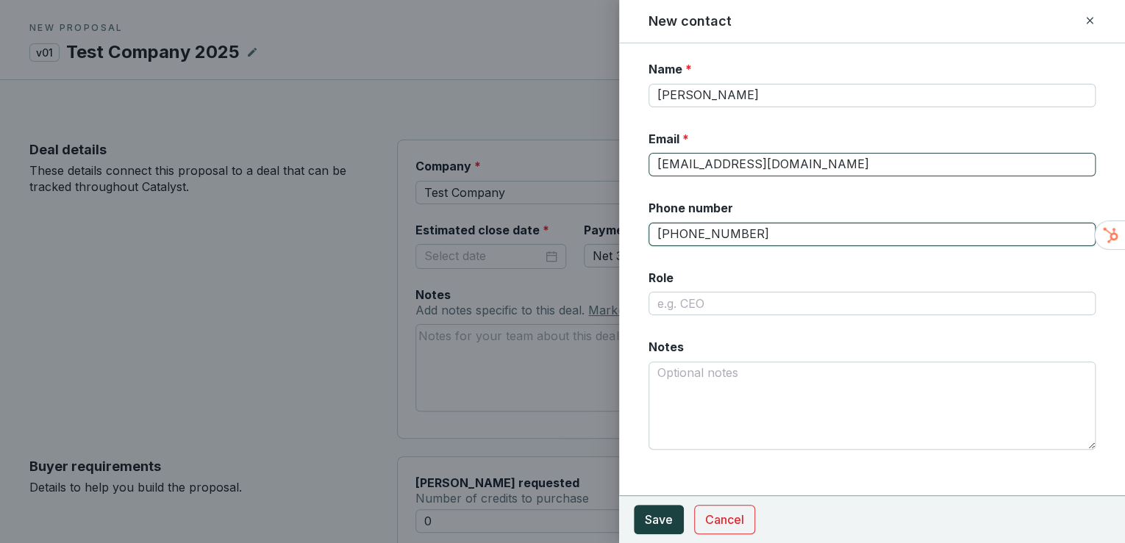
type input "999-999-9999"
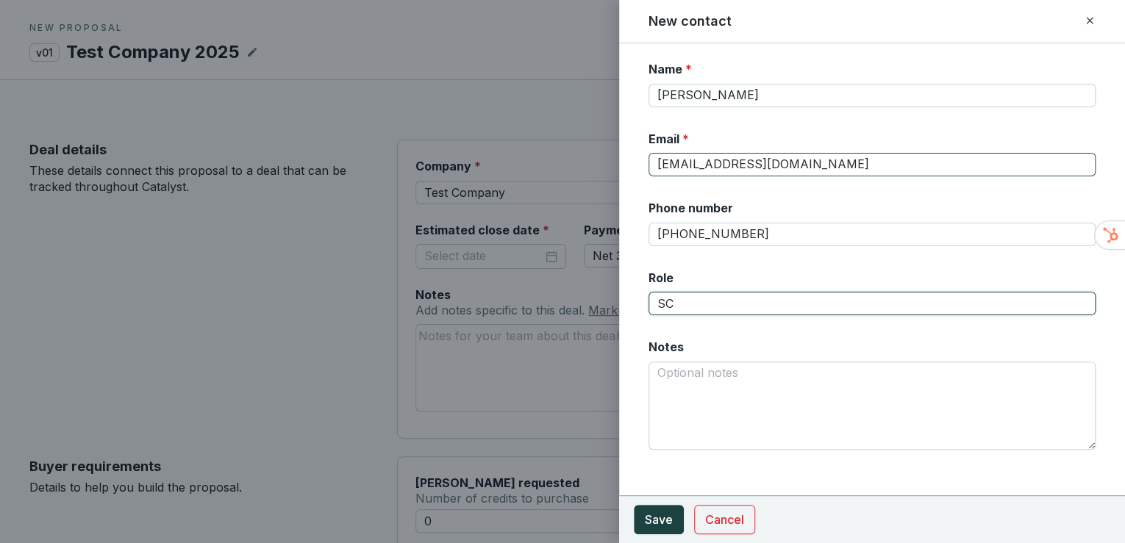
type input "S"
type input "CSO"
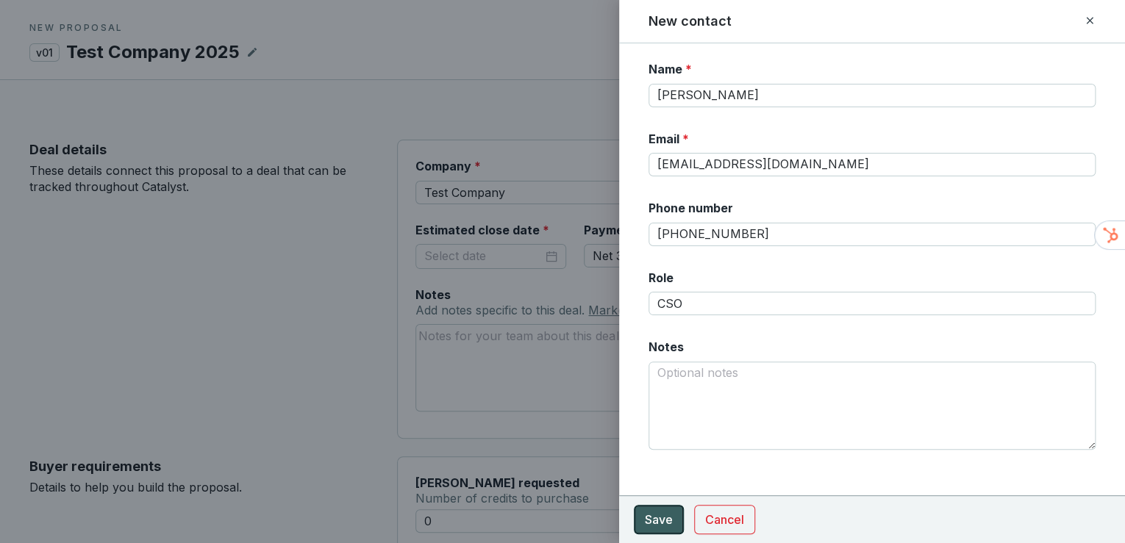
click at [651, 520] on span "Save" at bounding box center [659, 520] width 28 height 18
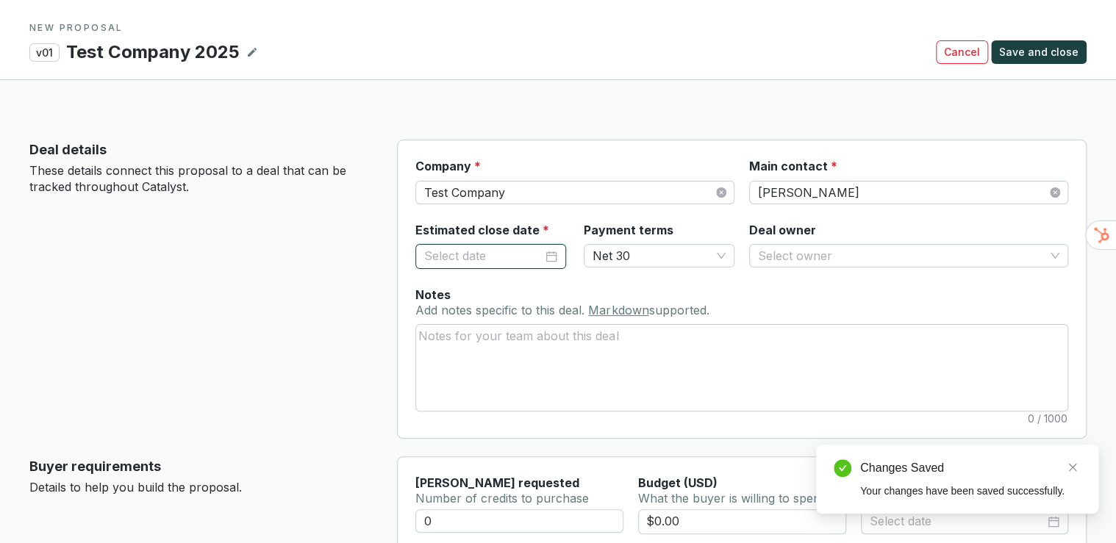
click at [481, 247] on input "Estimated close date *" at bounding box center [483, 256] width 118 height 19
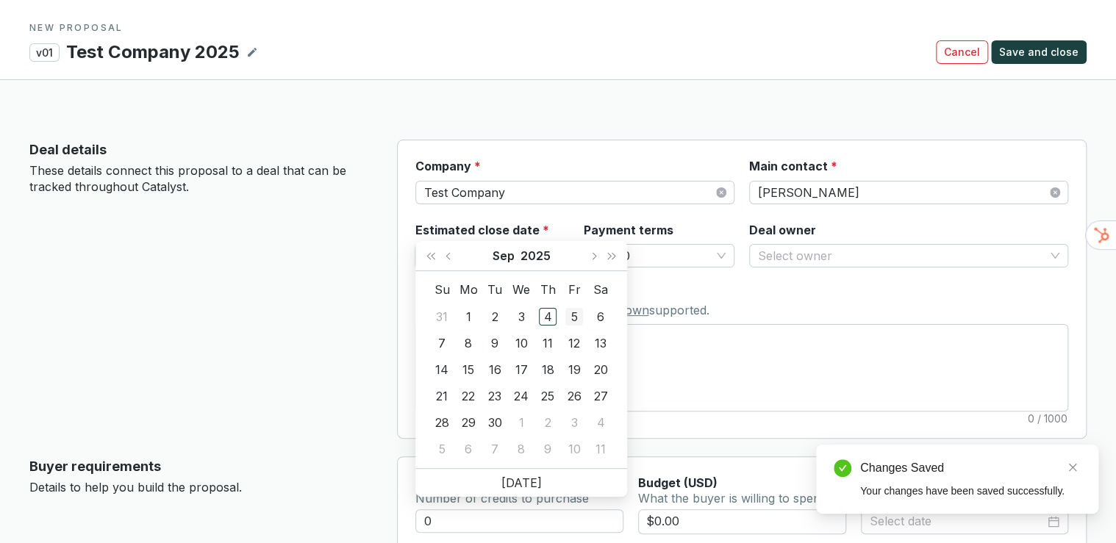
type input "09/05/2025"
click at [574, 313] on div "5" at bounding box center [575, 317] width 18 height 18
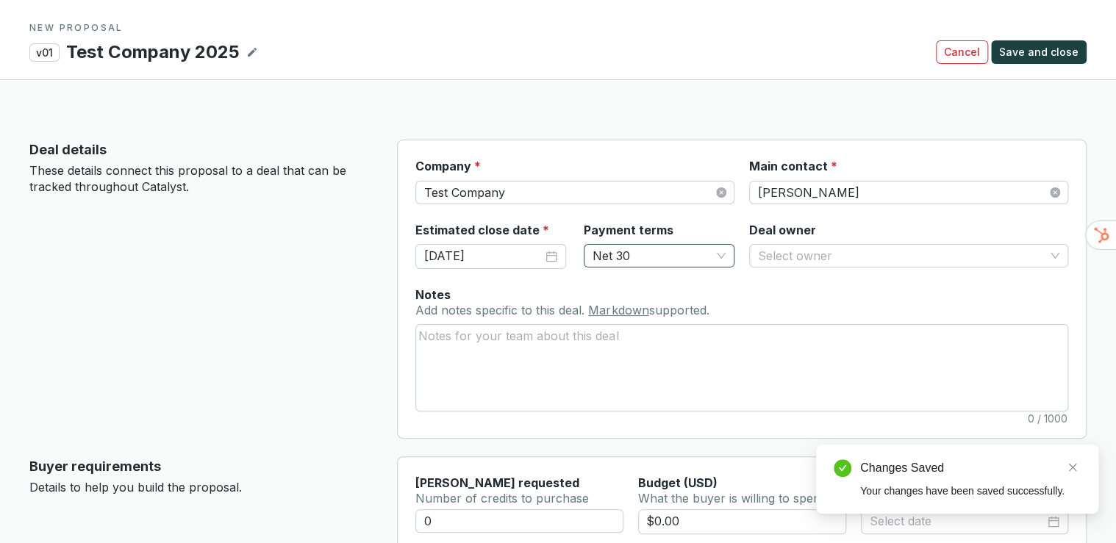
click at [651, 245] on span "Net 30" at bounding box center [659, 256] width 133 height 22
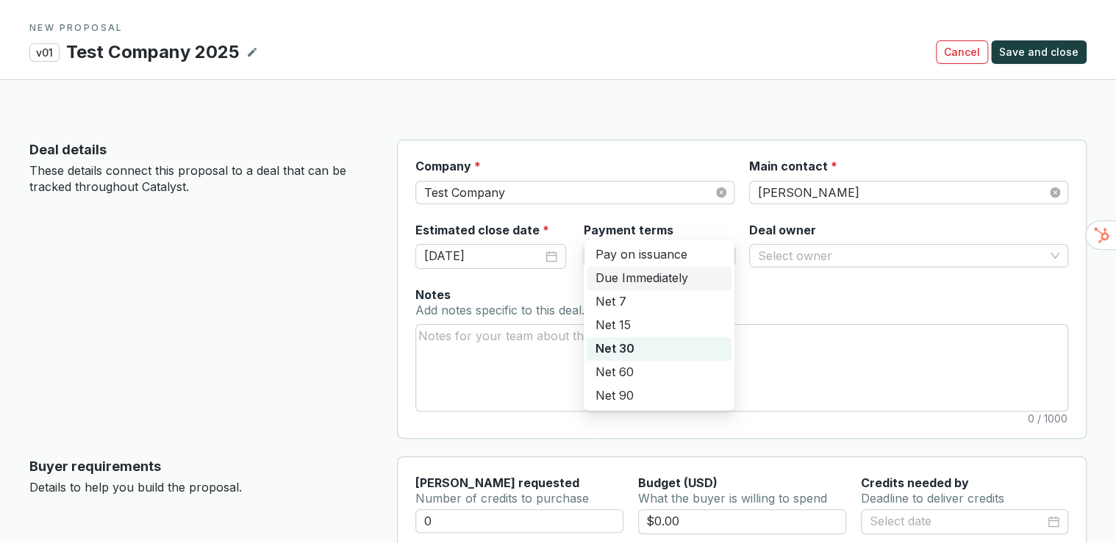
click at [635, 275] on div "Due Immediately" at bounding box center [659, 279] width 127 height 16
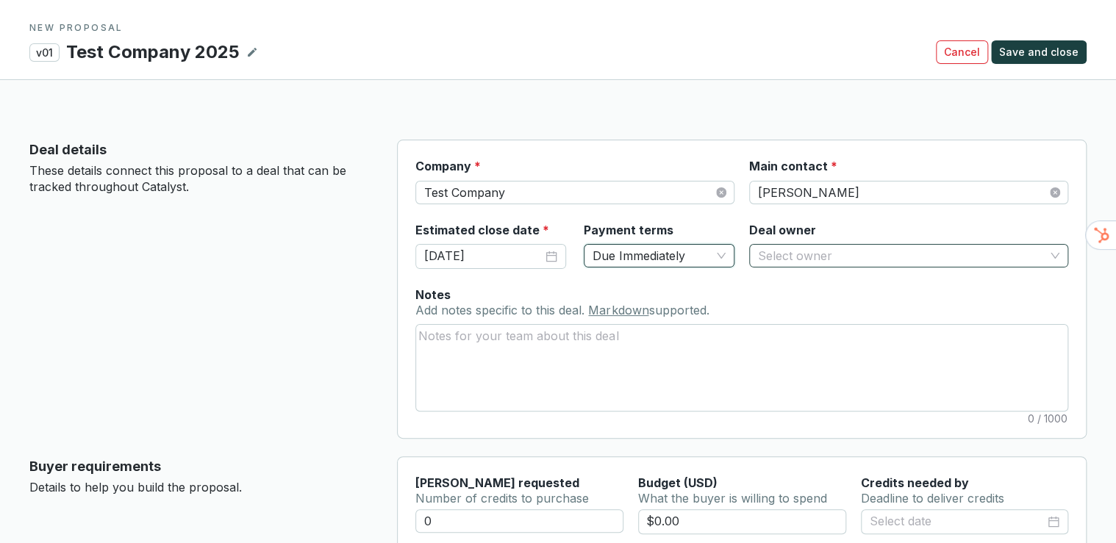
click at [774, 245] on input "Deal owner" at bounding box center [901, 256] width 287 height 22
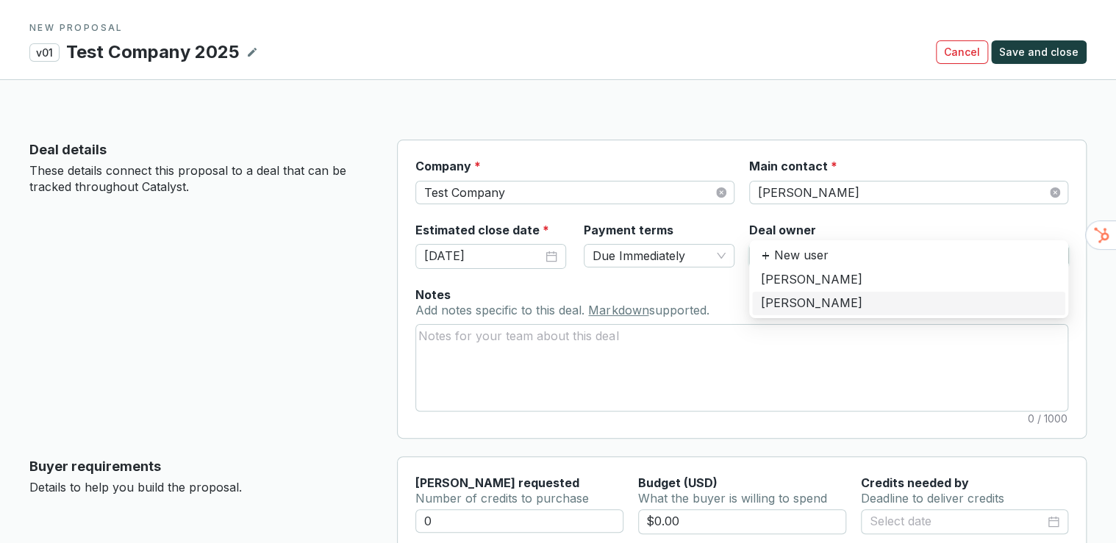
click at [768, 303] on div "[PERSON_NAME]" at bounding box center [909, 304] width 296 height 16
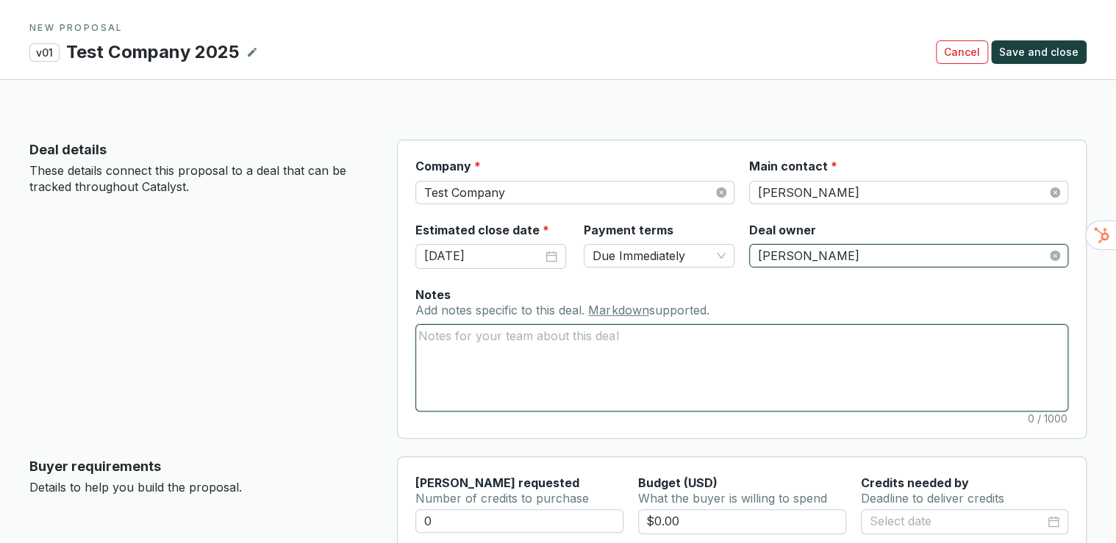
click at [574, 329] on textarea "Notes Add notes specific to this deal. Markdown supported." at bounding box center [742, 367] width 652 height 85
type textarea "#"
type textarea "#S"
type textarea "#Sal"
type textarea "#Sale"
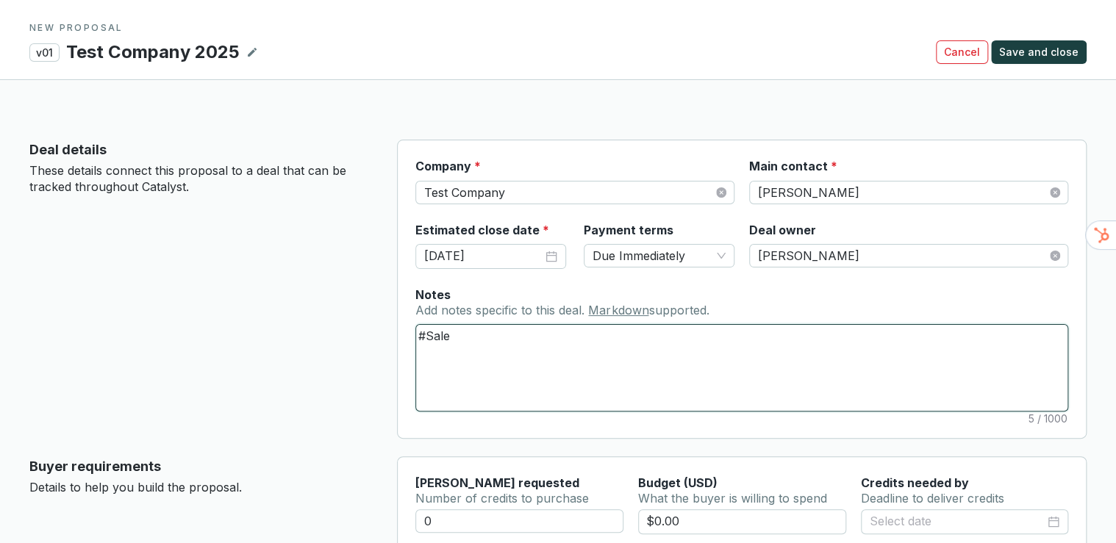
type textarea "#Sal"
type textarea "#Sa"
type textarea "#S"
type textarea "#"
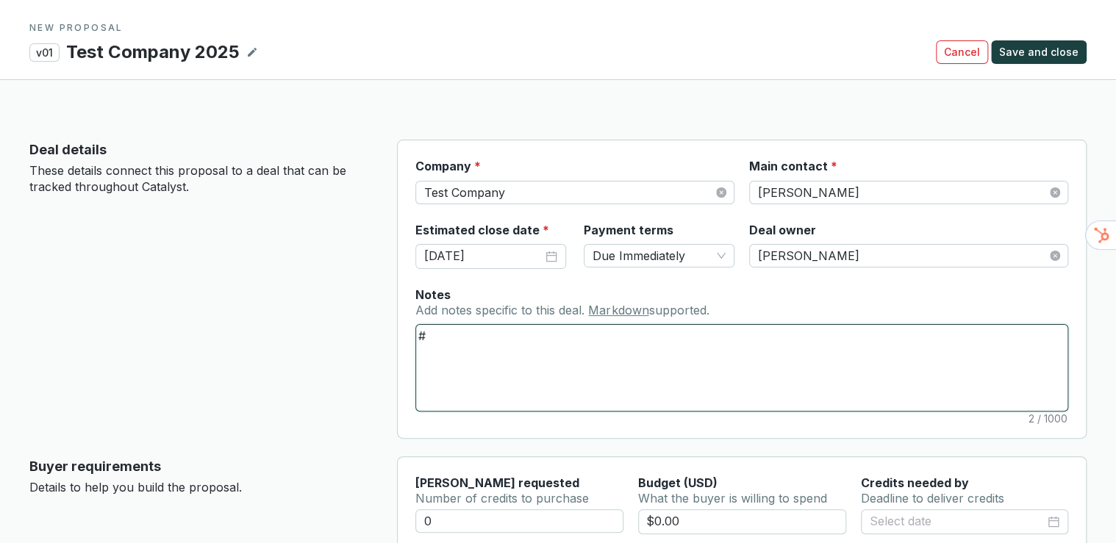
type textarea "# S"
type textarea "# Sa"
type textarea "# S"
type textarea "#"
type textarea "# T"
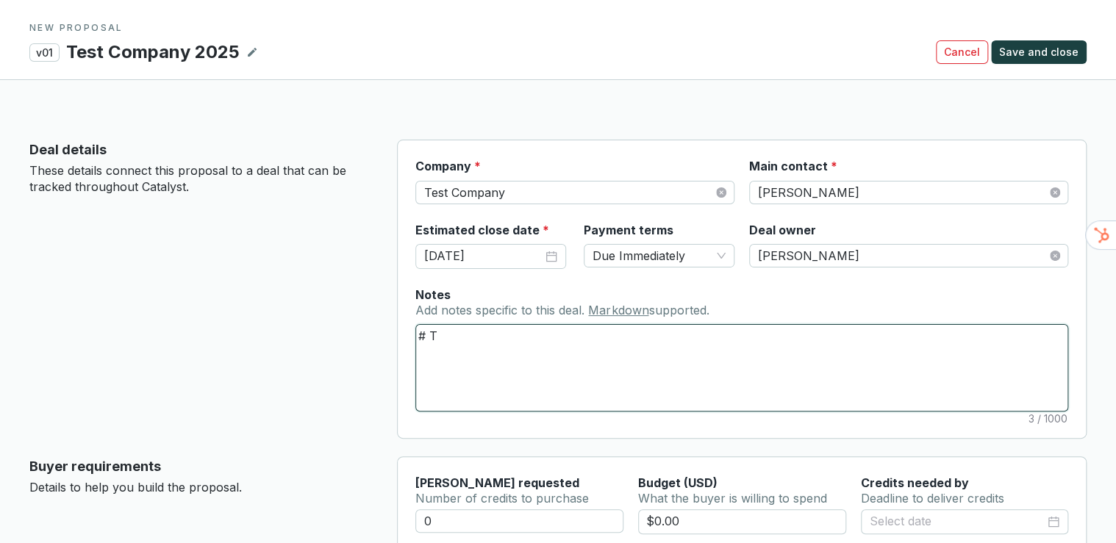
type textarea "# Te"
type textarea "# Tes"
type textarea "# Test"
type textarea "# Test C"
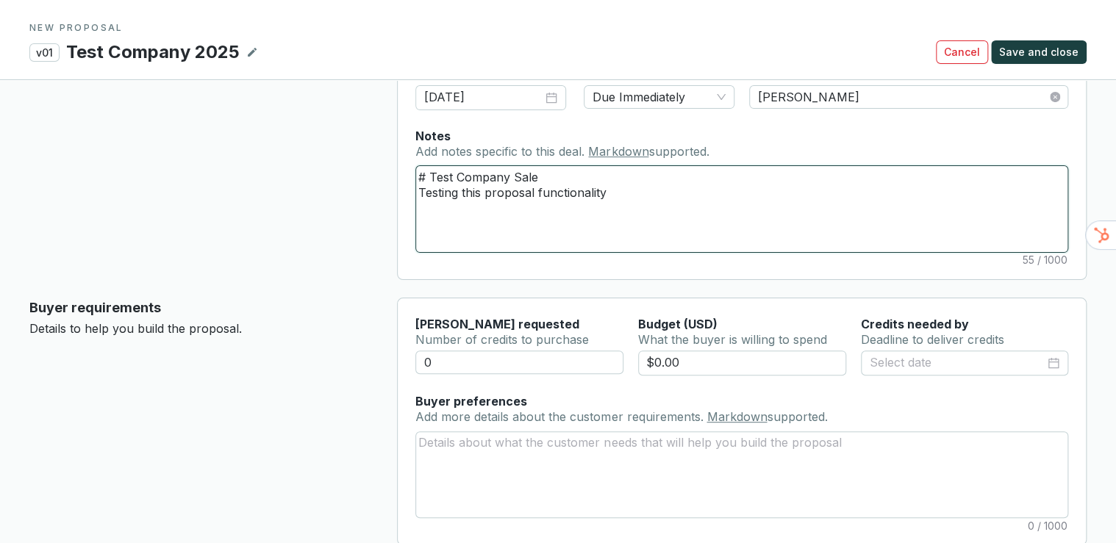
scroll to position [177, 0]
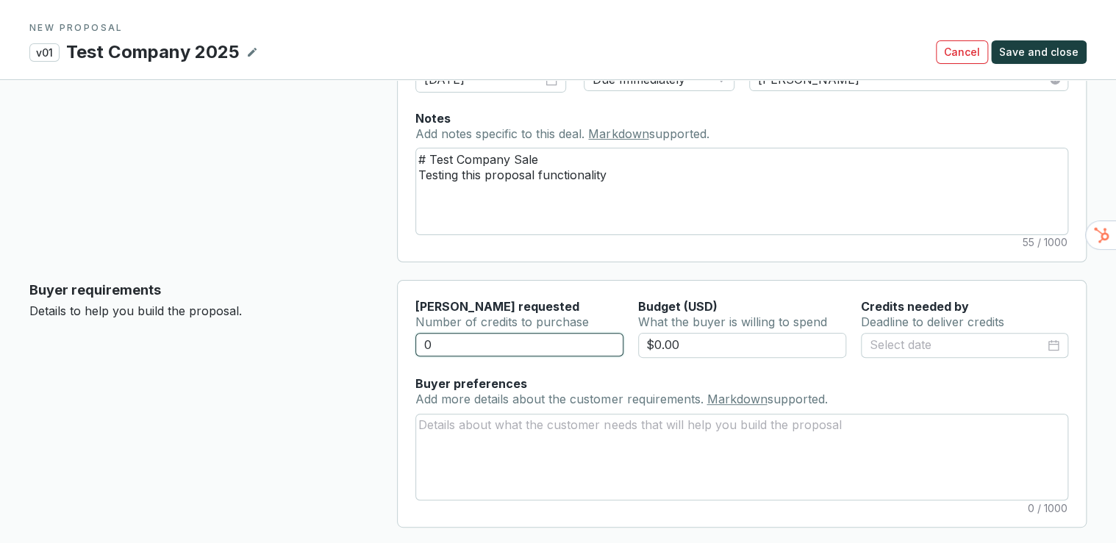
click at [446, 333] on input "0" at bounding box center [519, 345] width 207 height 24
drag, startPoint x: 457, startPoint y: 309, endPoint x: 404, endPoint y: 306, distance: 53.0
click at [404, 306] on section "Tonnes requested Number of credits to purchase Budget (USD) What the buyer is w…" at bounding box center [742, 404] width 690 height 248
click at [888, 336] on input at bounding box center [957, 345] width 175 height 19
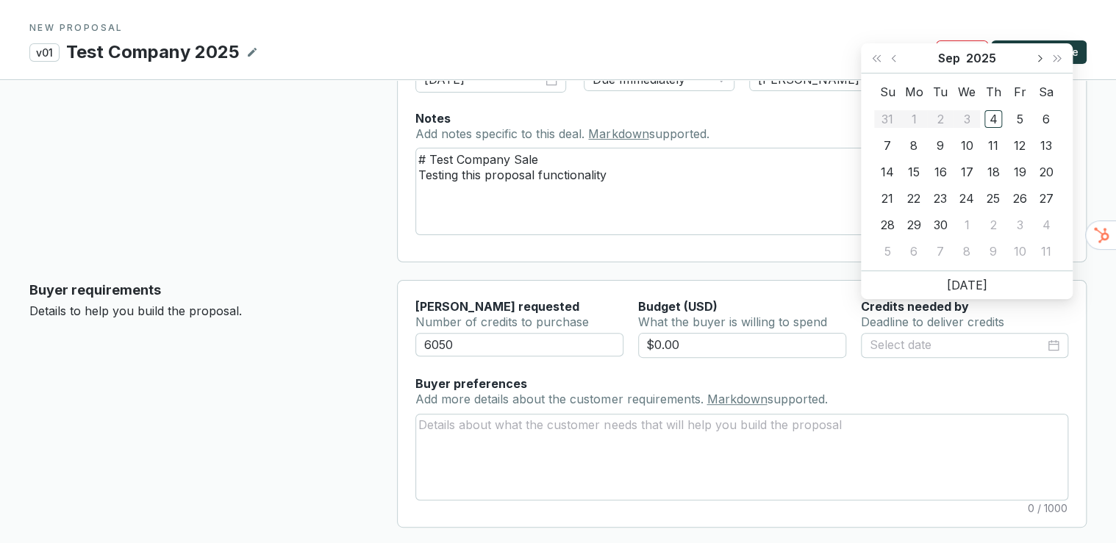
click at [1037, 53] on button "Next month (PageDown)" at bounding box center [1039, 57] width 19 height 29
click at [1038, 54] on button "Next month (PageDown)" at bounding box center [1039, 57] width 19 height 29
click at [1038, 54] on span "Next month (PageDown)" at bounding box center [1038, 57] width 7 height 7
click at [976, 221] on td "31" at bounding box center [967, 225] width 26 height 26
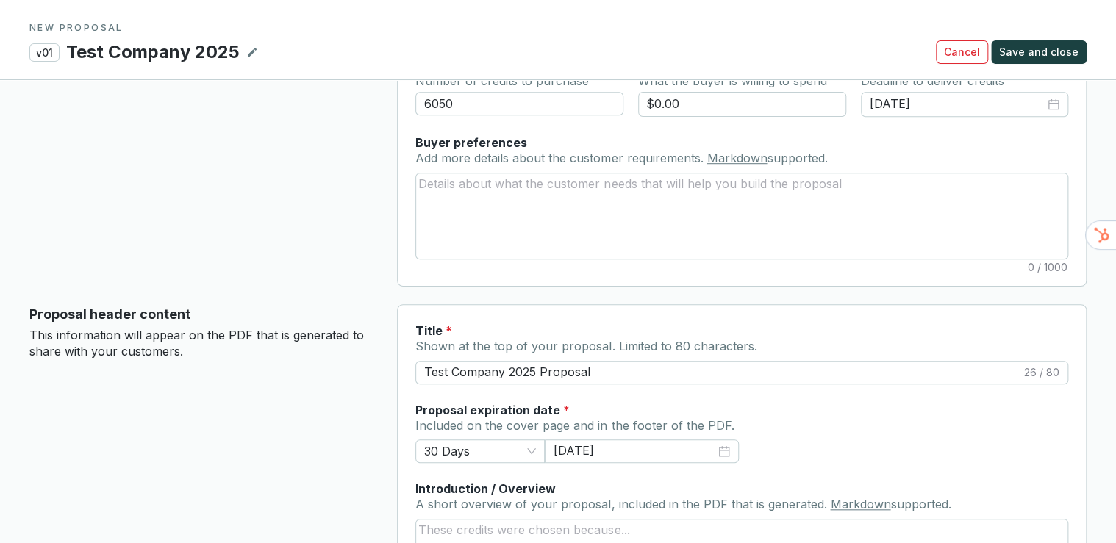
scroll to position [471, 0]
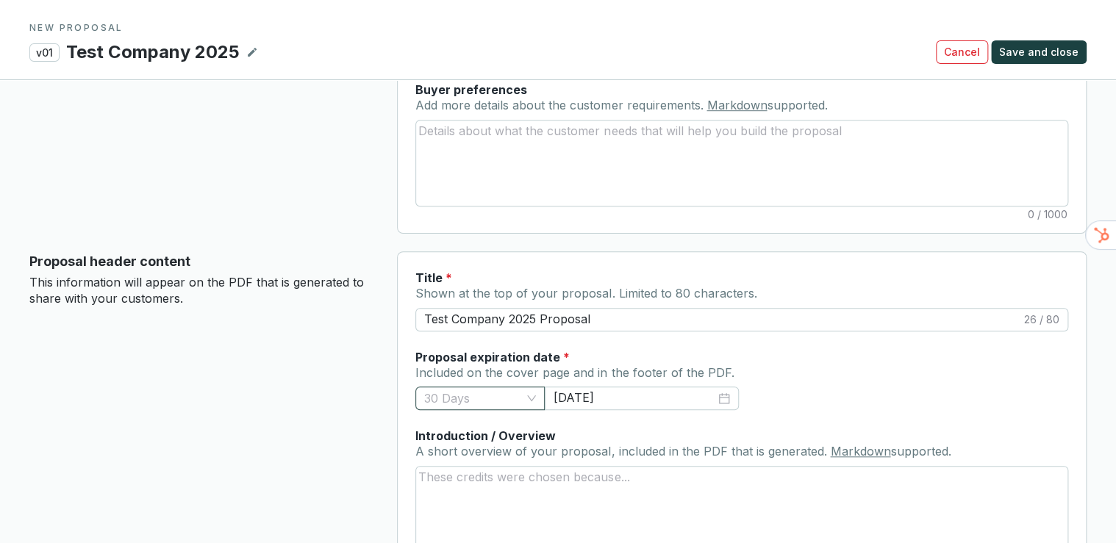
click at [510, 388] on span "30 Days" at bounding box center [480, 399] width 112 height 22
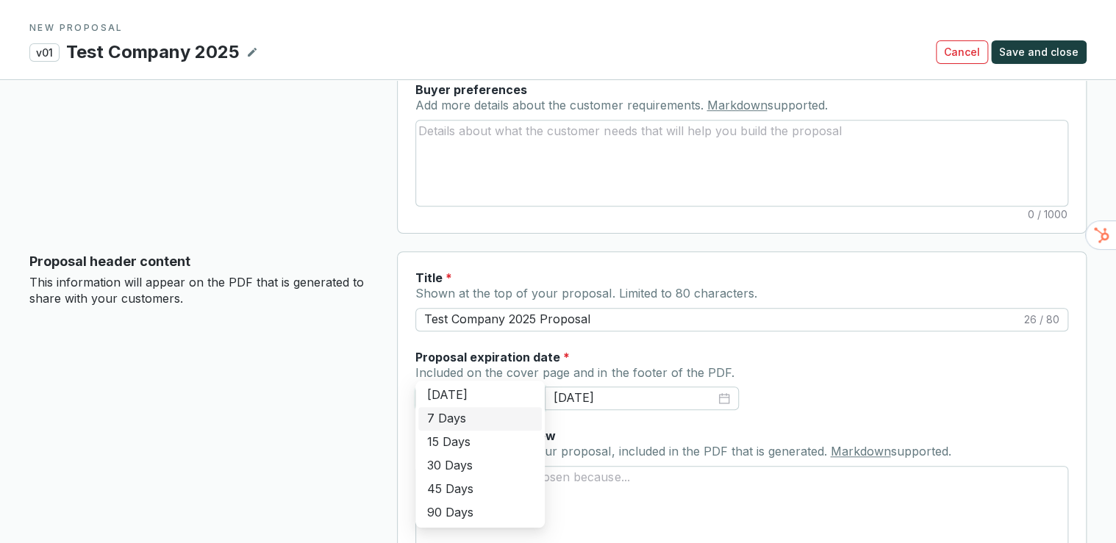
click at [471, 427] on div "7 Days" at bounding box center [480, 419] width 106 height 16
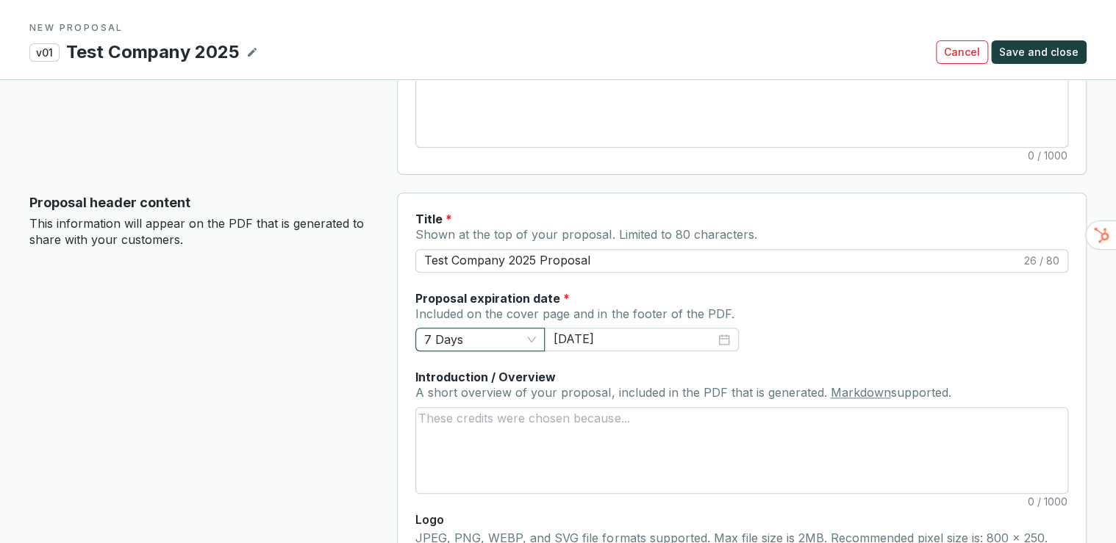
scroll to position [588, 0]
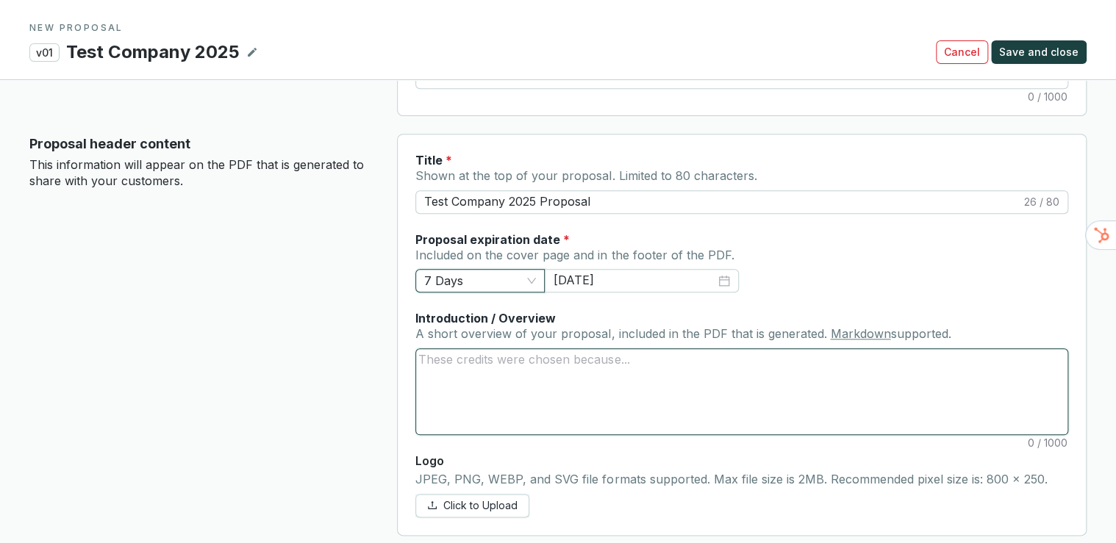
click at [532, 374] on textarea "Introduction / Overview A short overview of your proposal, included in the PDF …" at bounding box center [742, 391] width 652 height 85
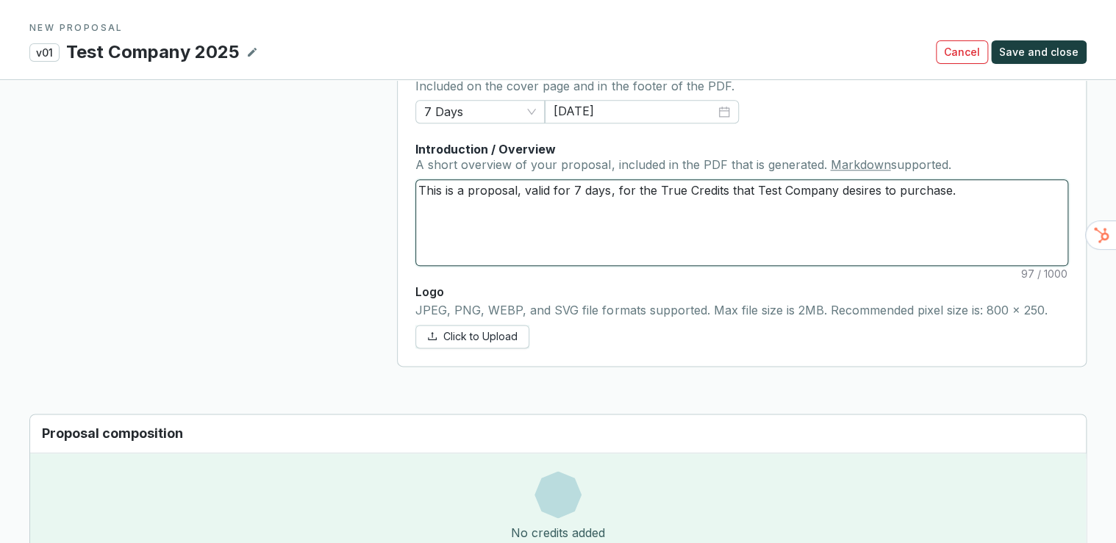
scroll to position [765, 0]
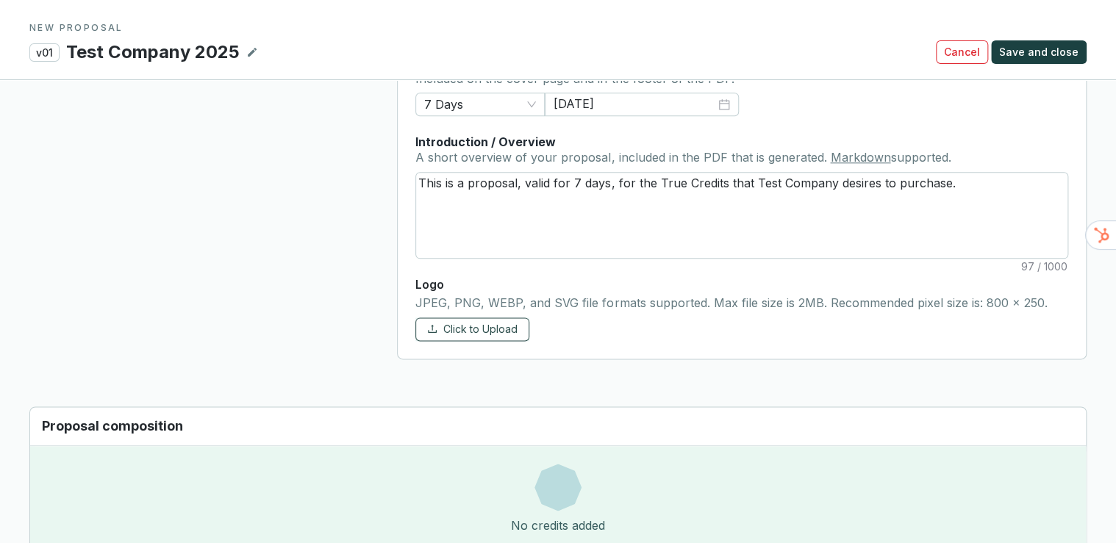
click at [516, 322] on span "Click to Upload" at bounding box center [480, 329] width 74 height 15
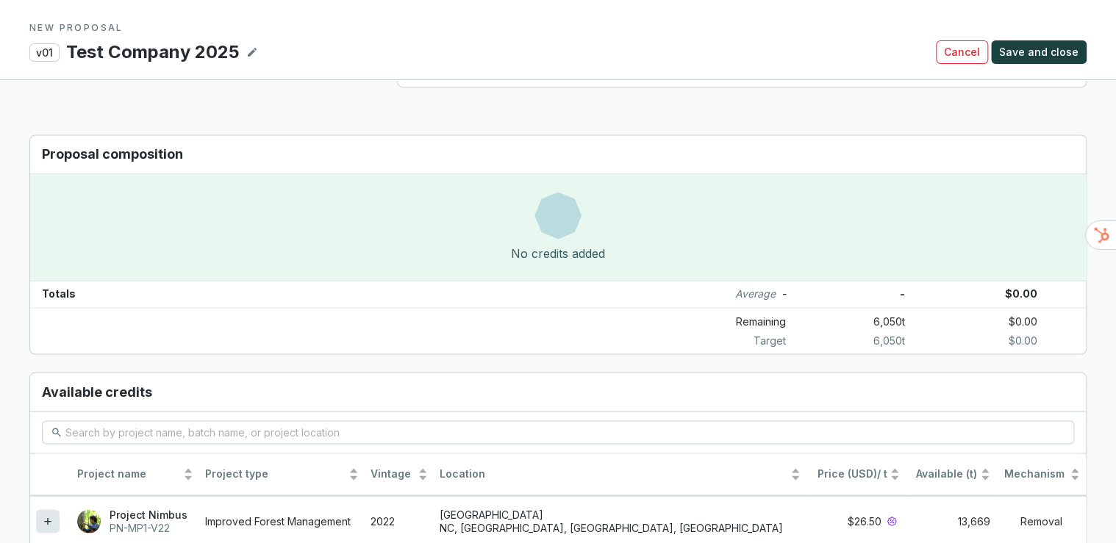
scroll to position [1236, 0]
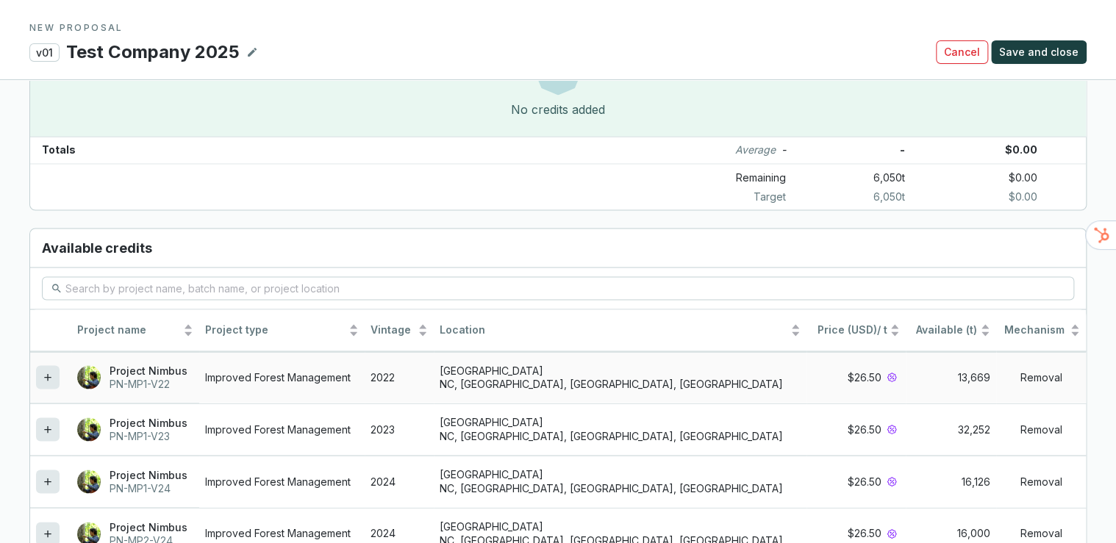
click at [43, 368] on icon at bounding box center [48, 377] width 12 height 18
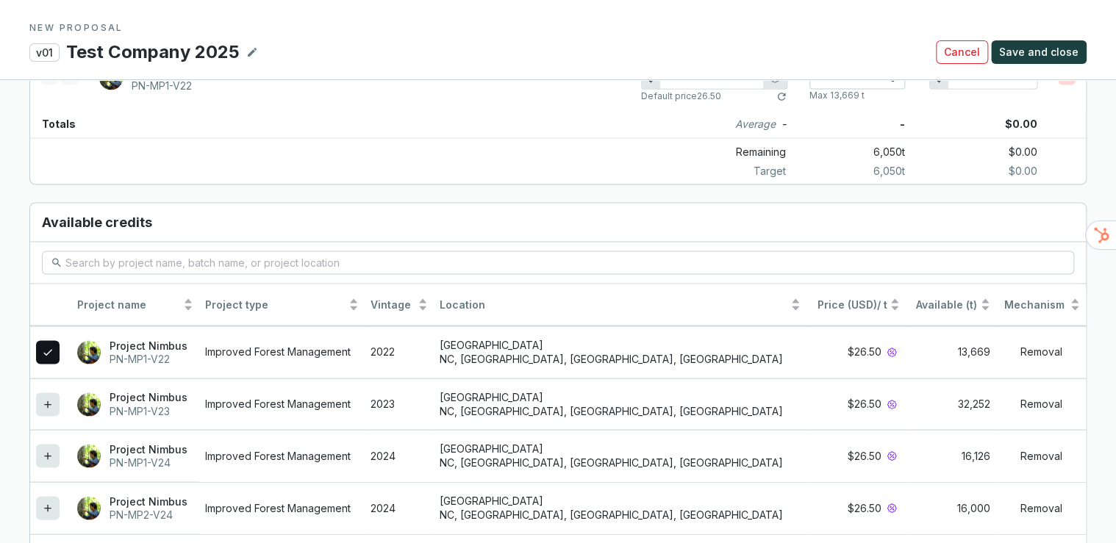
scroll to position [1294, 0]
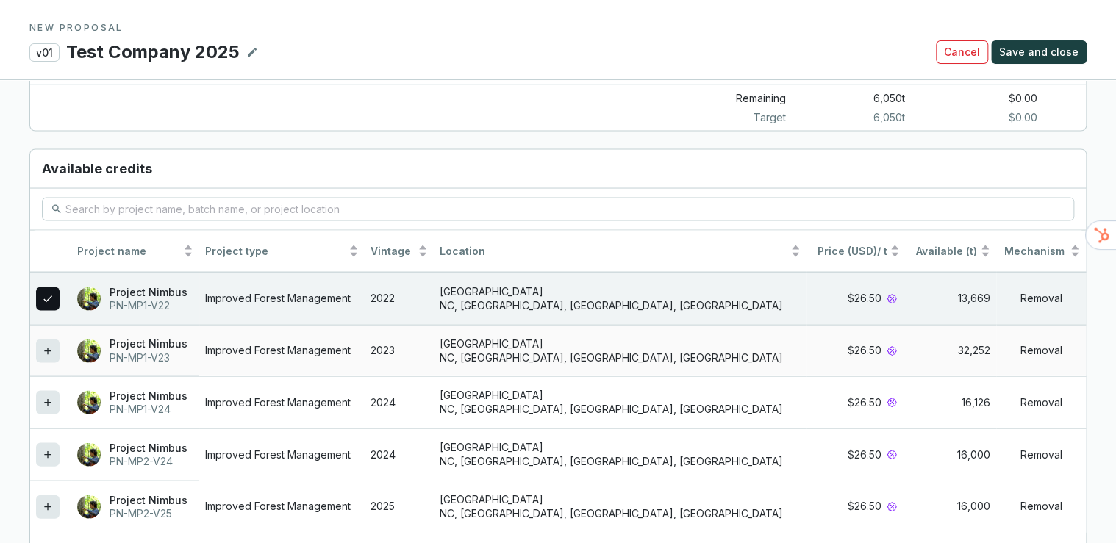
click at [45, 342] on icon at bounding box center [48, 351] width 12 height 18
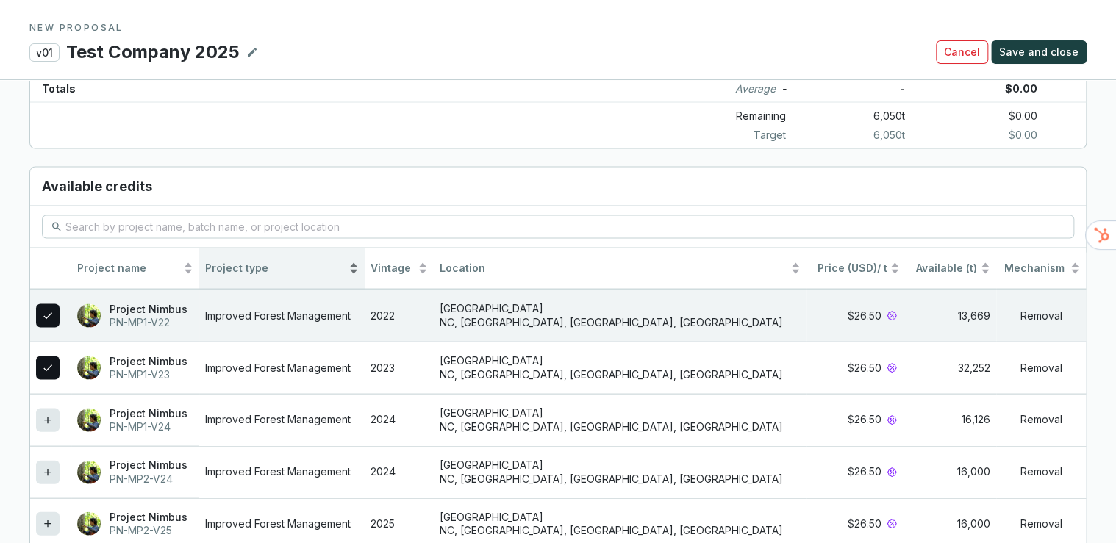
scroll to position [1314, 0]
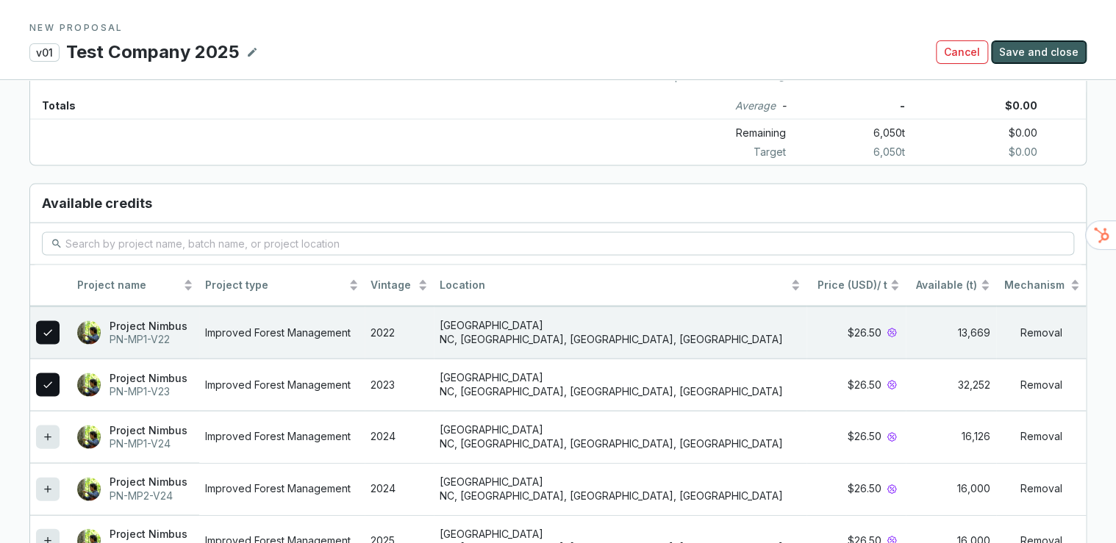
click at [1035, 47] on span "Save and close" at bounding box center [1038, 52] width 79 height 15
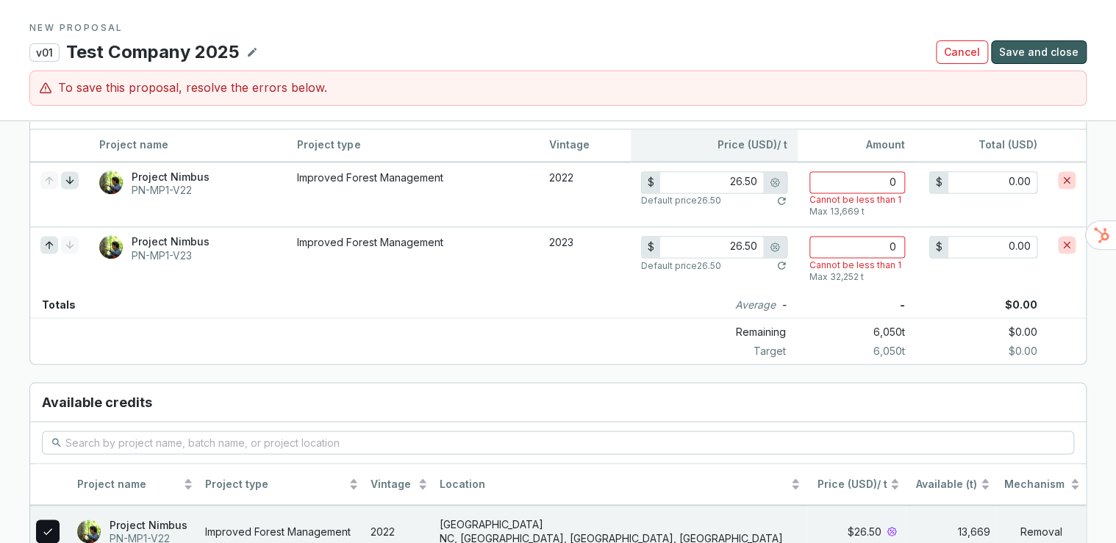
scroll to position [1013, 0]
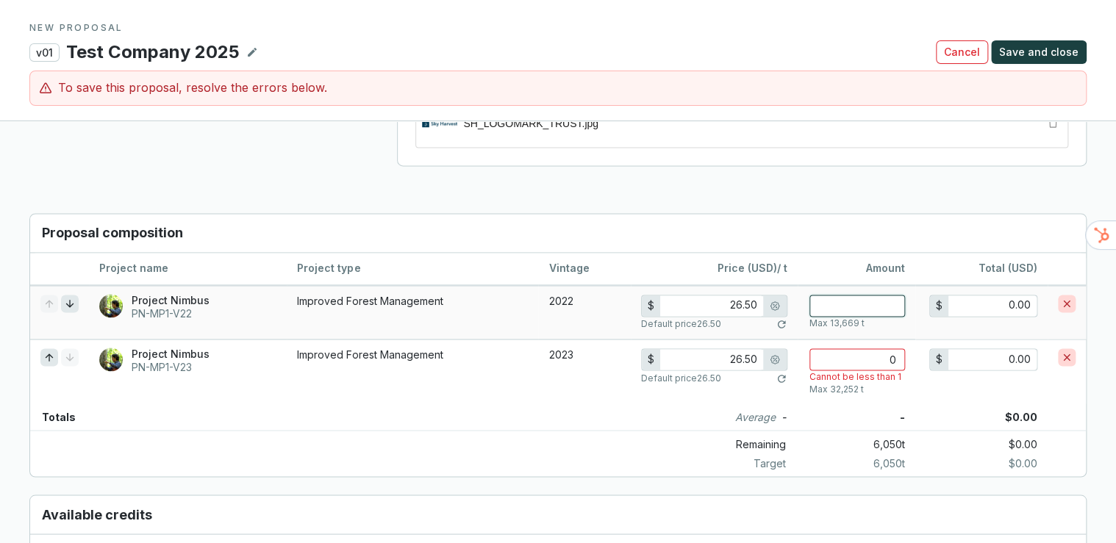
drag, startPoint x: 835, startPoint y: 270, endPoint x: 910, endPoint y: 272, distance: 75.0
click at [910, 285] on td "Max 13,669 t" at bounding box center [857, 312] width 118 height 54
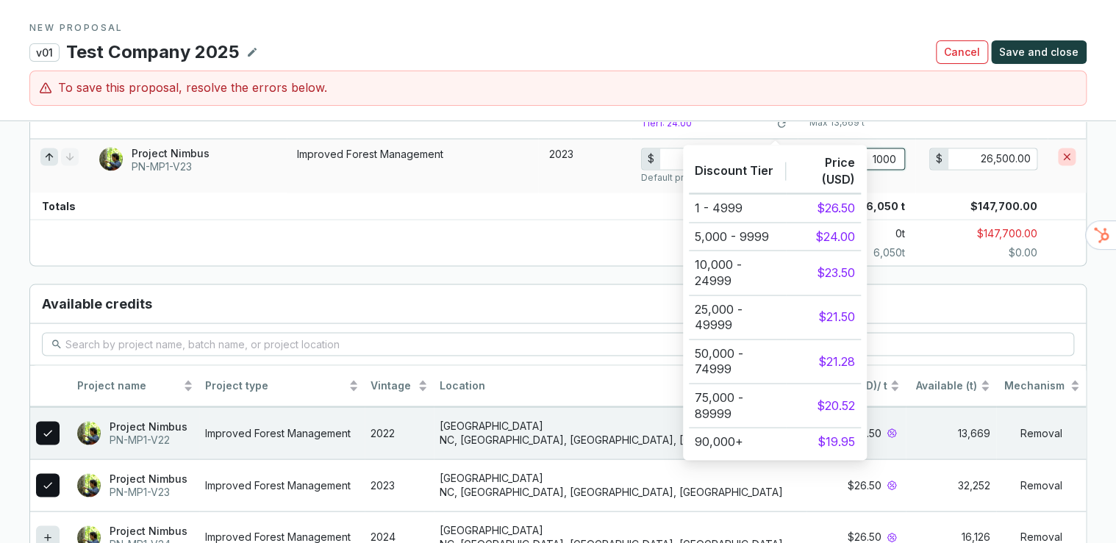
scroll to position [1307, 0]
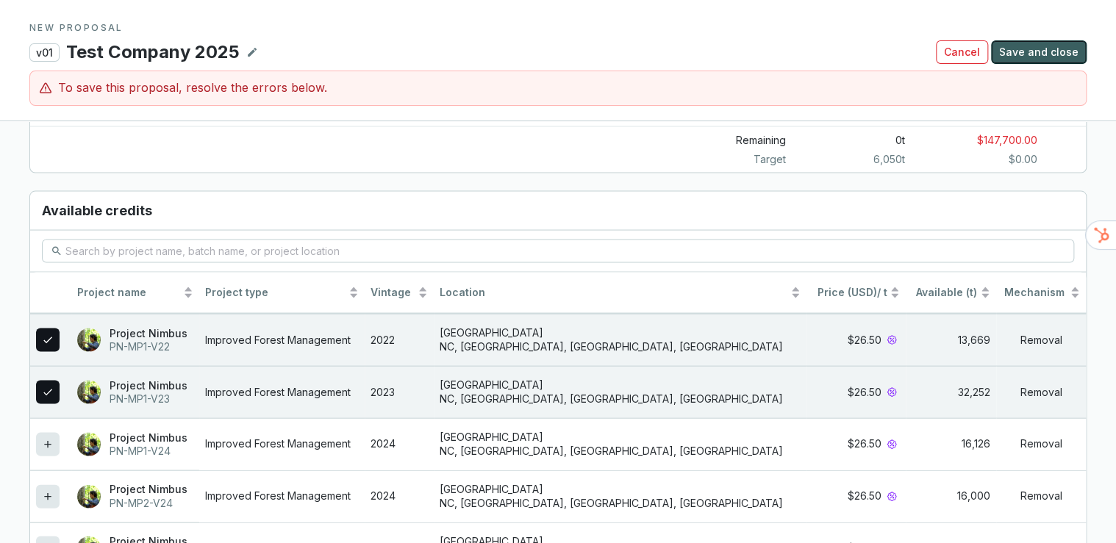
click at [1041, 53] on span "Save and close" at bounding box center [1038, 52] width 79 height 15
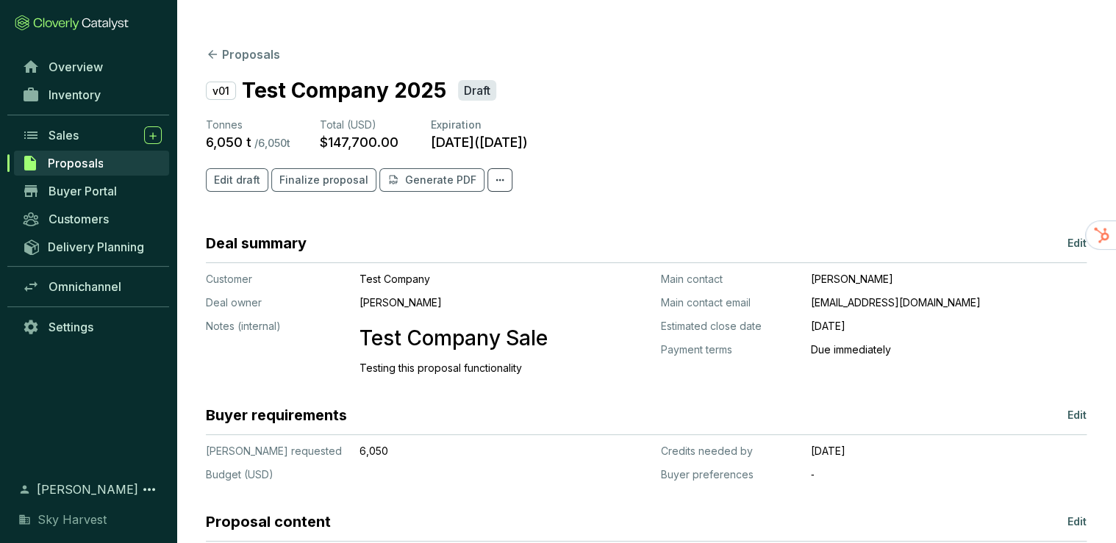
scroll to position [59, 0]
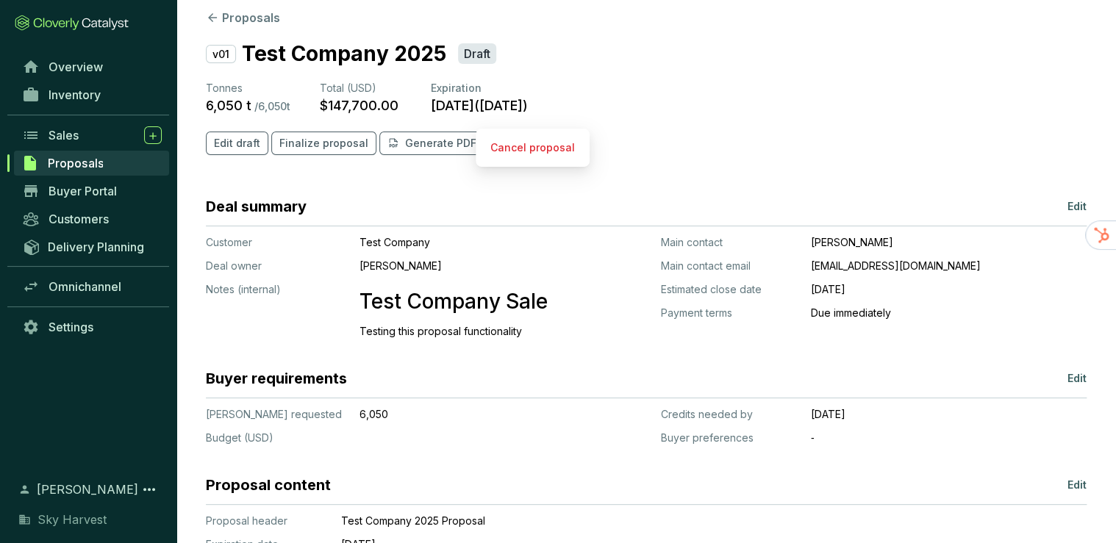
click at [488, 132] on span at bounding box center [500, 144] width 25 height 24
click at [546, 132] on section "Edit draft Finalize proposal Generate PDF" at bounding box center [646, 144] width 881 height 24
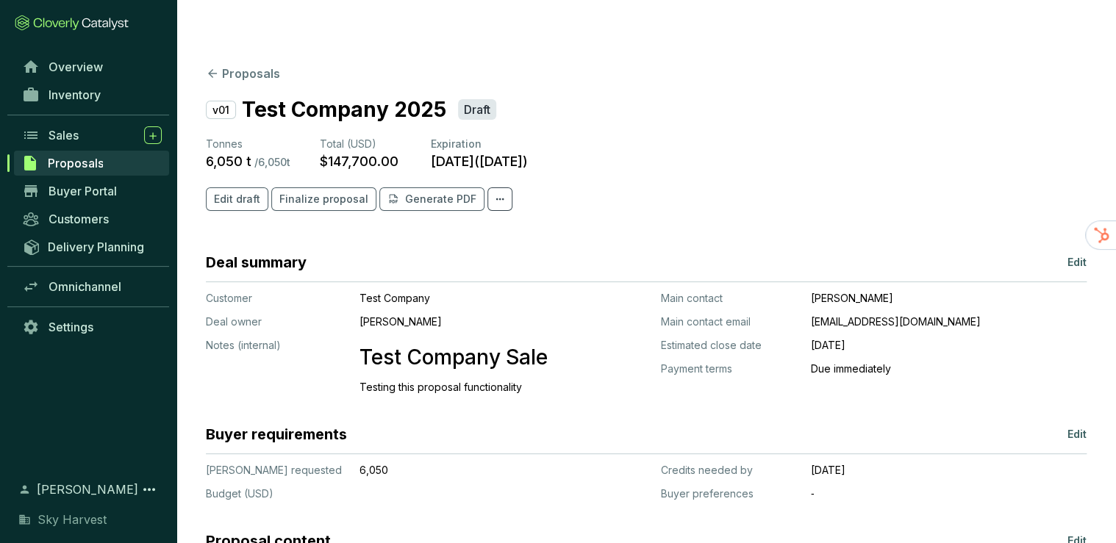
scroll to position [0, 0]
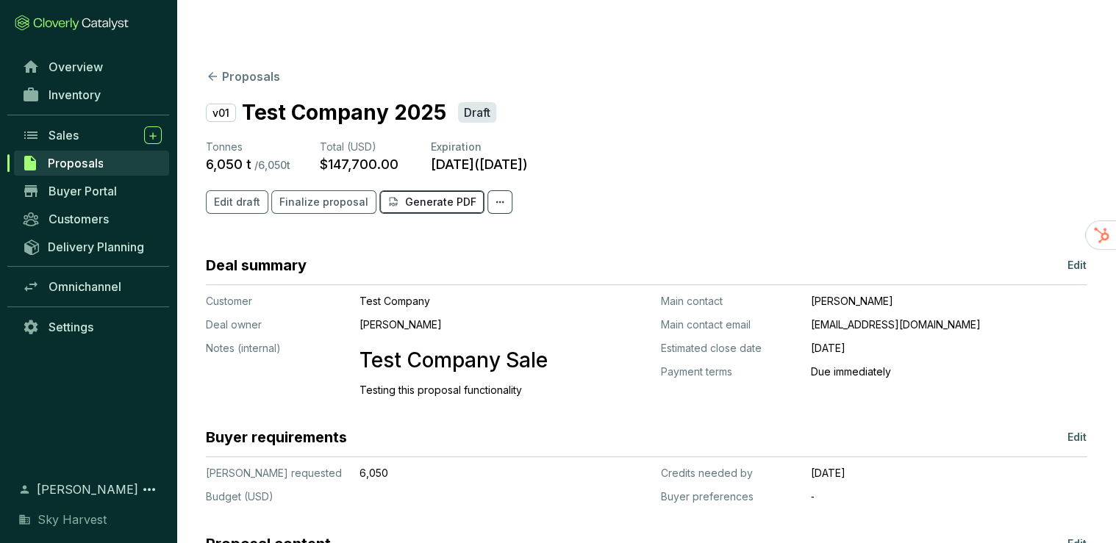
click at [418, 195] on p "Generate PDF" at bounding box center [440, 202] width 71 height 15
click at [253, 195] on span "Edit draft" at bounding box center [237, 202] width 46 height 15
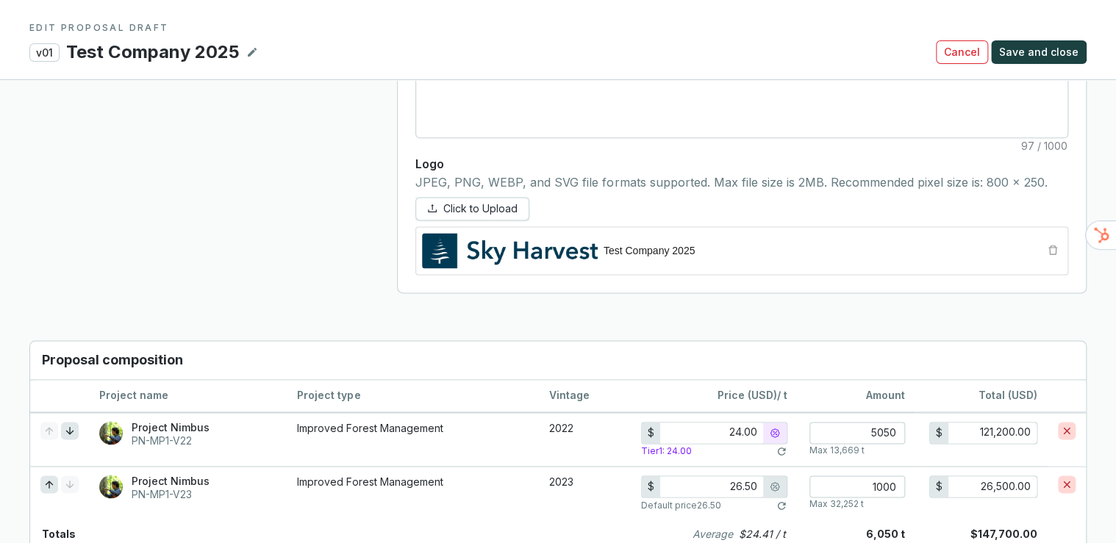
scroll to position [883, 0]
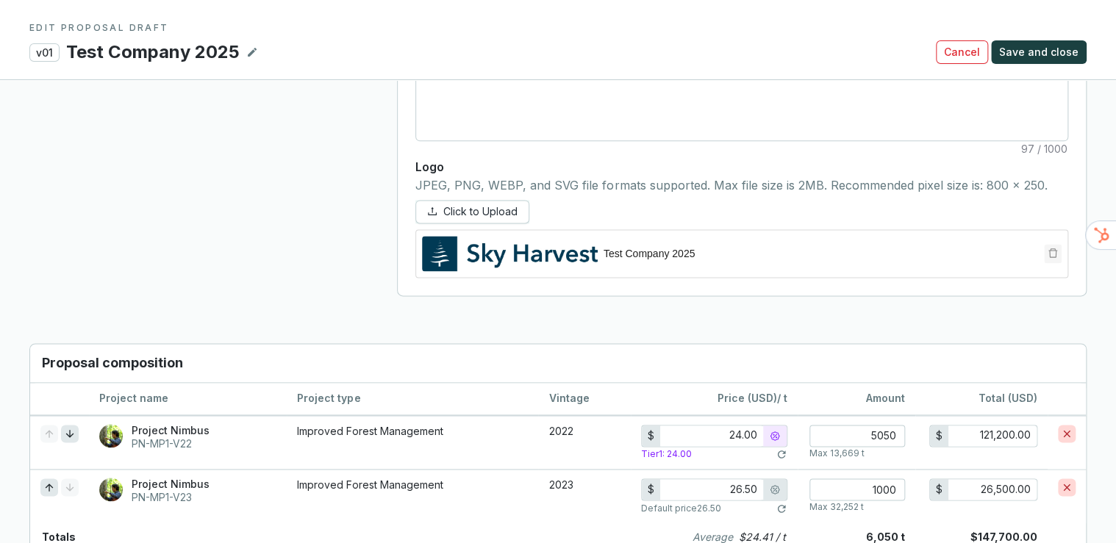
click at [1054, 248] on icon "delete" at bounding box center [1053, 253] width 10 height 10
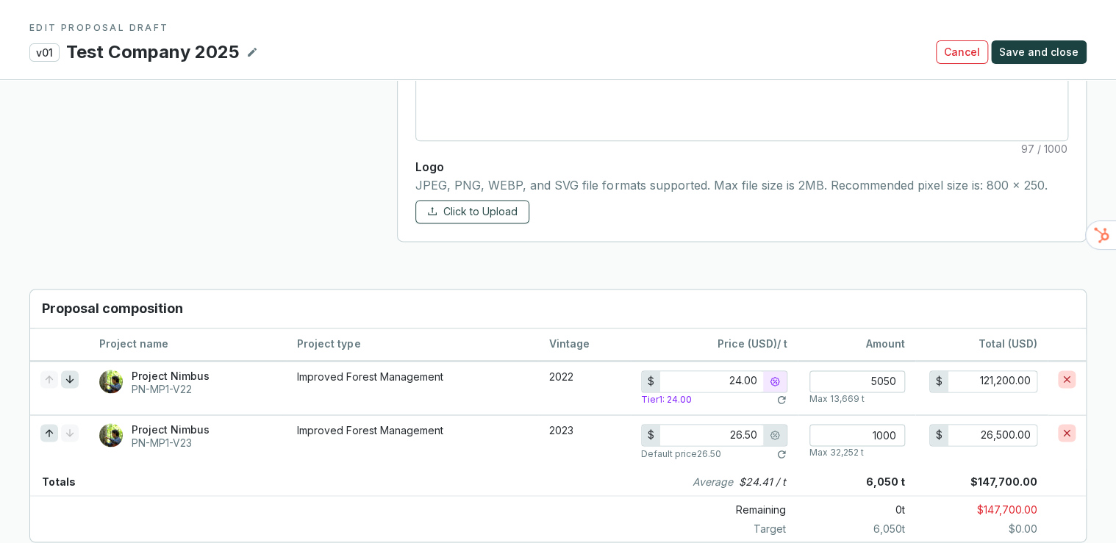
click at [471, 204] on span "Click to Upload" at bounding box center [480, 211] width 74 height 15
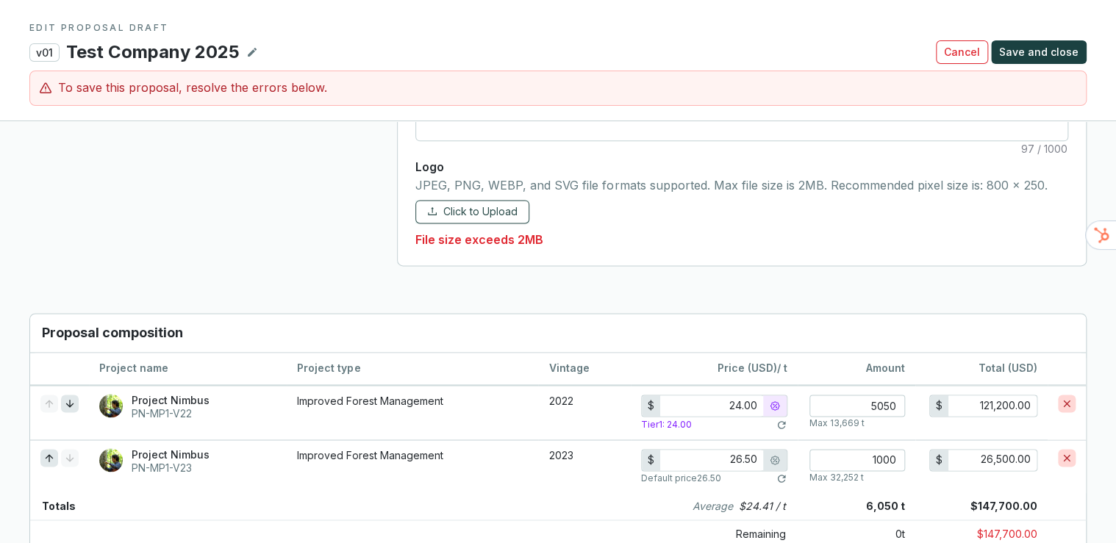
click at [460, 204] on span "Click to Upload" at bounding box center [480, 211] width 74 height 15
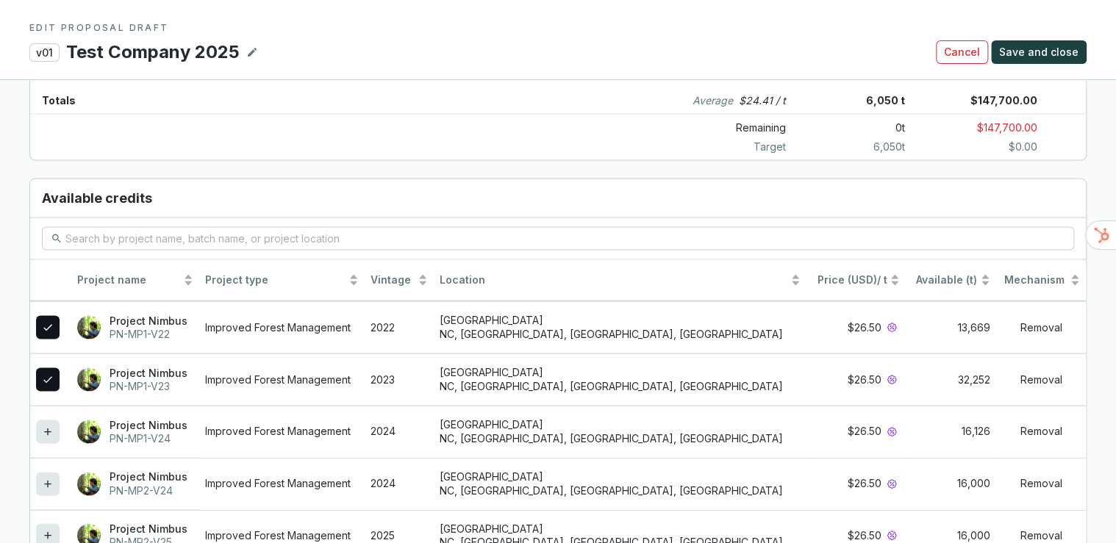
scroll to position [1373, 0]
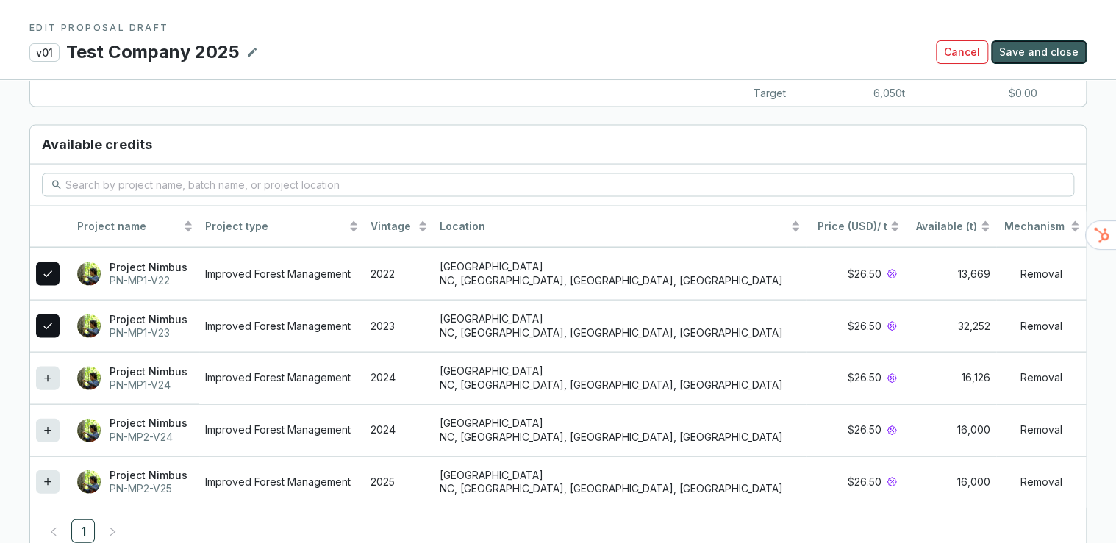
click at [1064, 51] on span "Save and close" at bounding box center [1038, 52] width 79 height 15
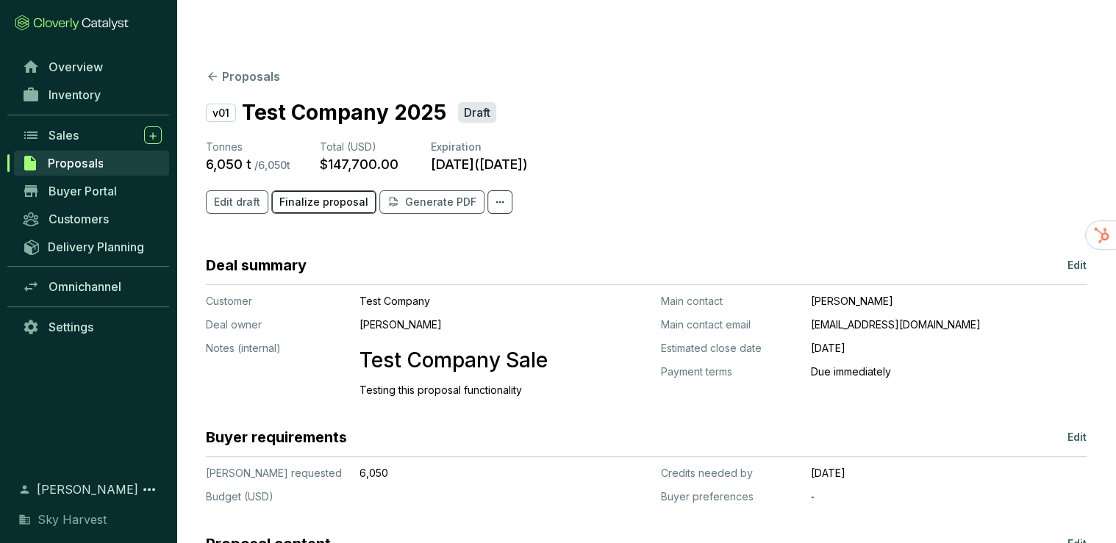
click at [309, 195] on span "Finalize proposal" at bounding box center [323, 202] width 89 height 15
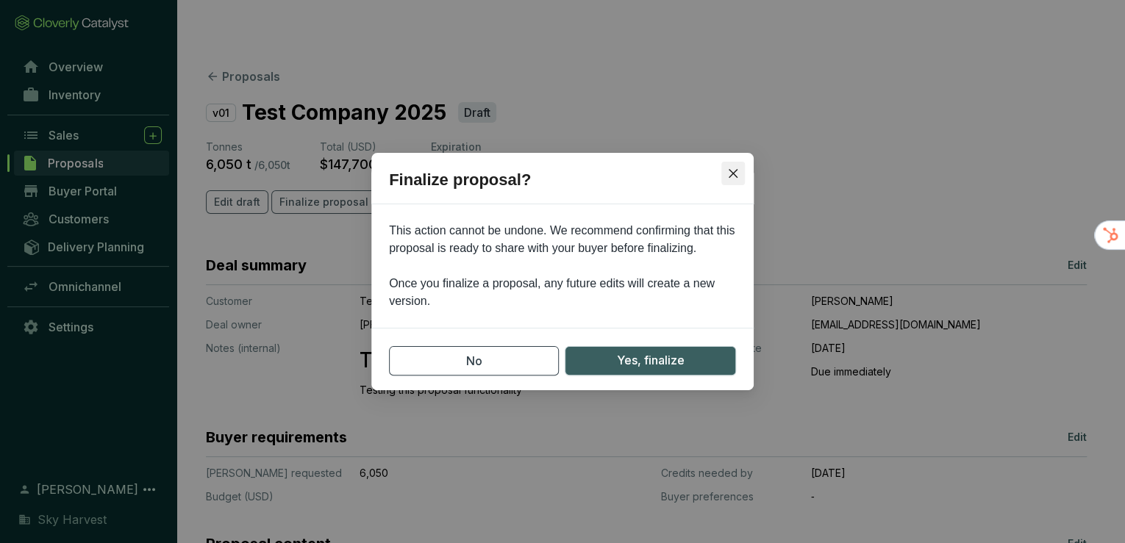
click at [732, 174] on icon "close" at bounding box center [733, 173] width 9 height 9
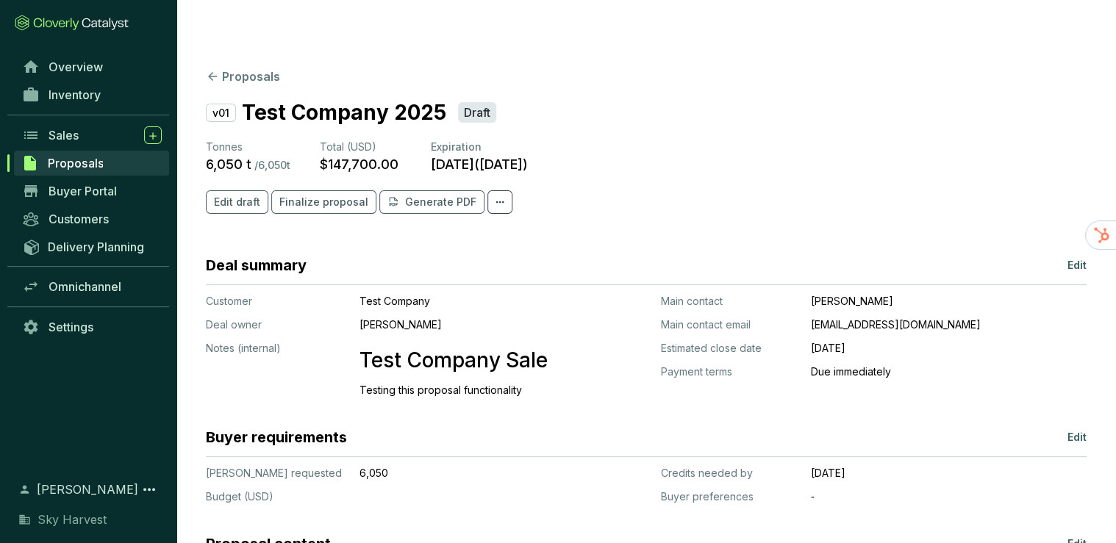
click at [61, 159] on span "Proposals" at bounding box center [75, 163] width 55 height 15
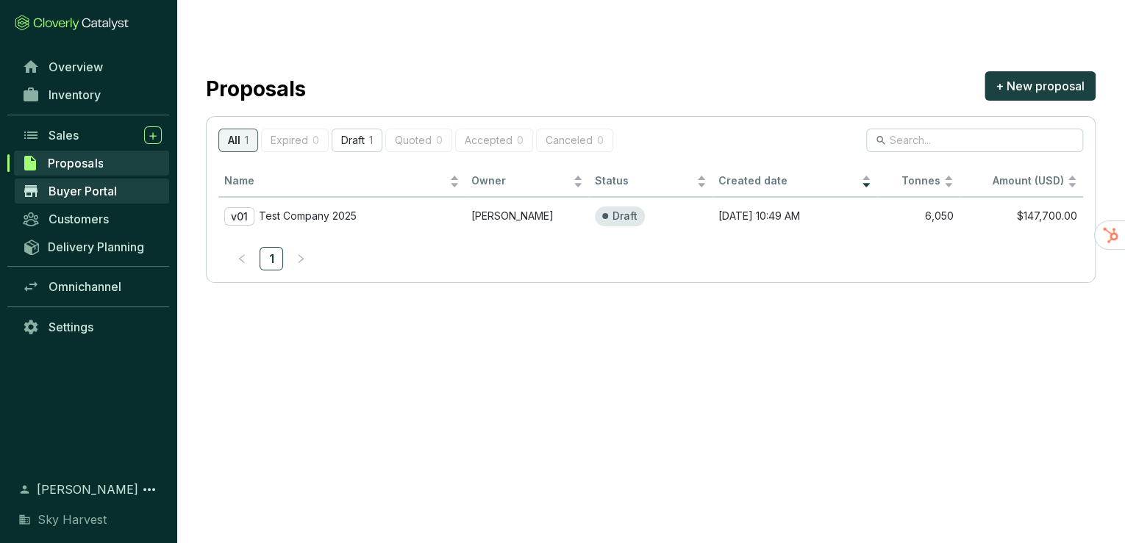
click at [65, 192] on span "Buyer Portal" at bounding box center [83, 191] width 68 height 15
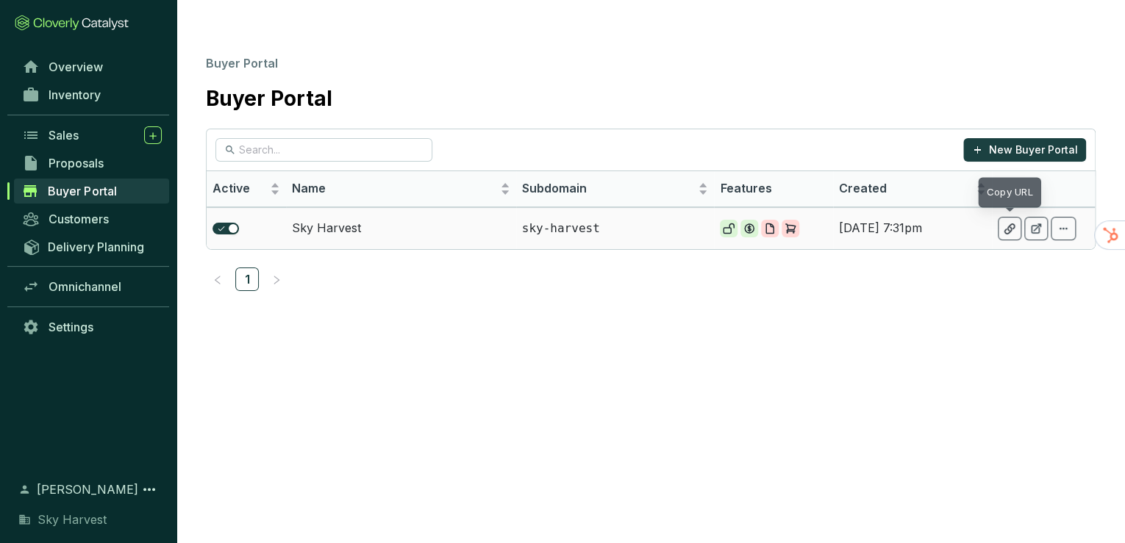
click at [1009, 224] on icon at bounding box center [1010, 229] width 10 height 10
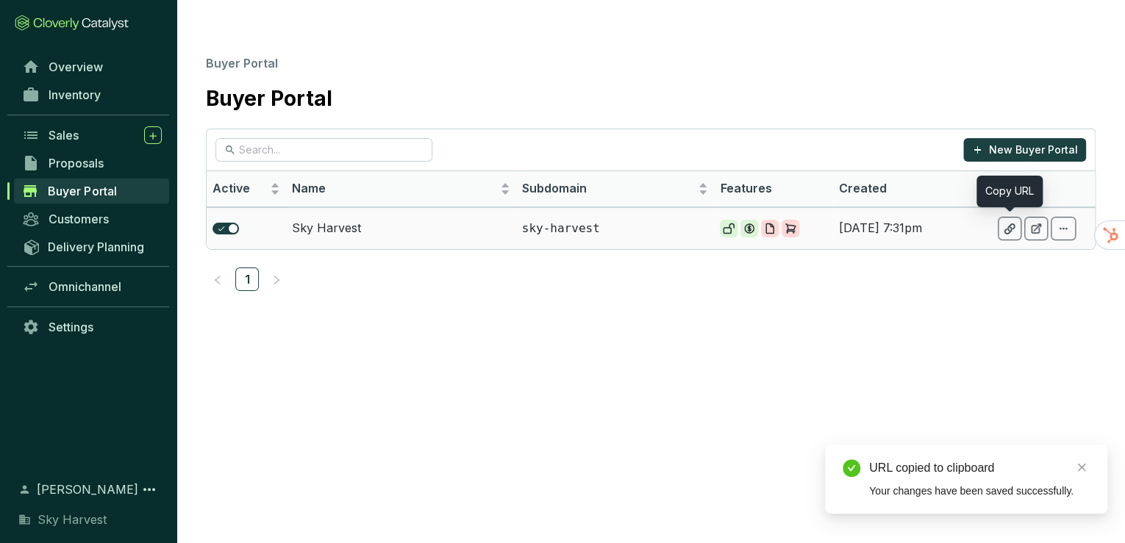
click at [1034, 223] on icon at bounding box center [1036, 229] width 12 height 12
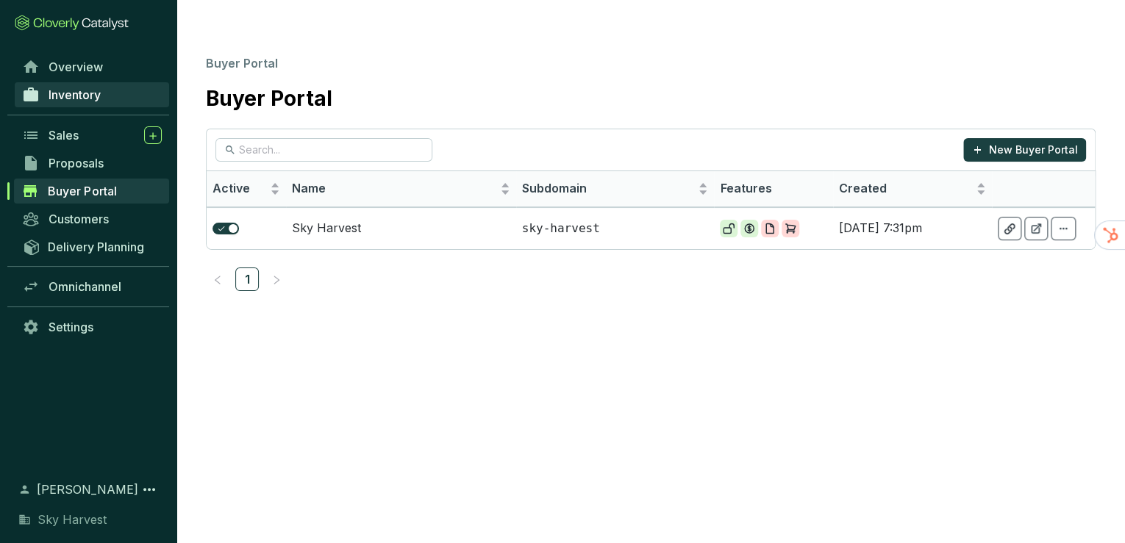
click at [81, 93] on span "Inventory" at bounding box center [75, 95] width 52 height 15
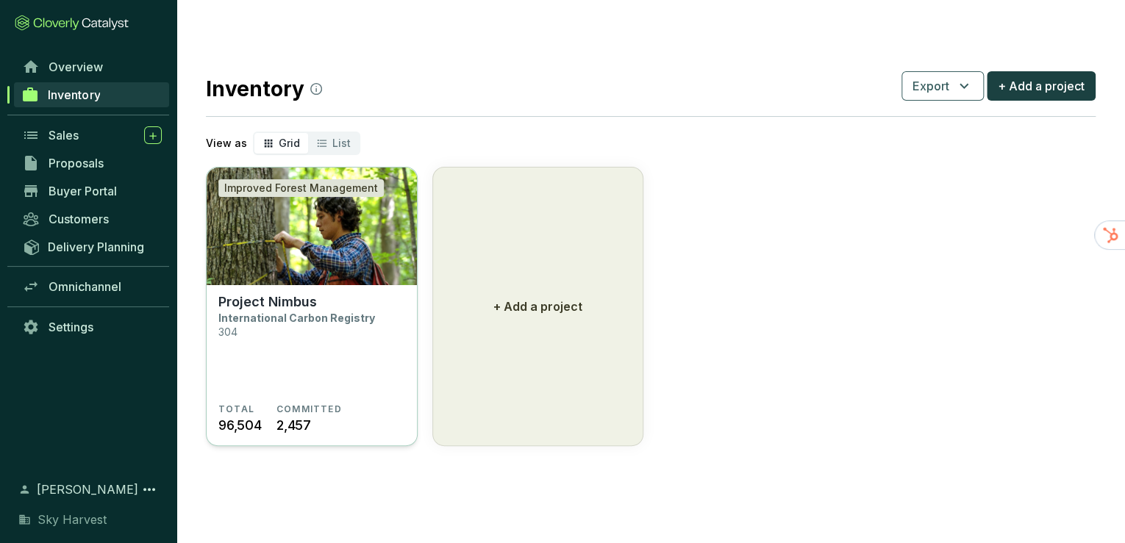
click at [294, 234] on img at bounding box center [312, 227] width 210 height 118
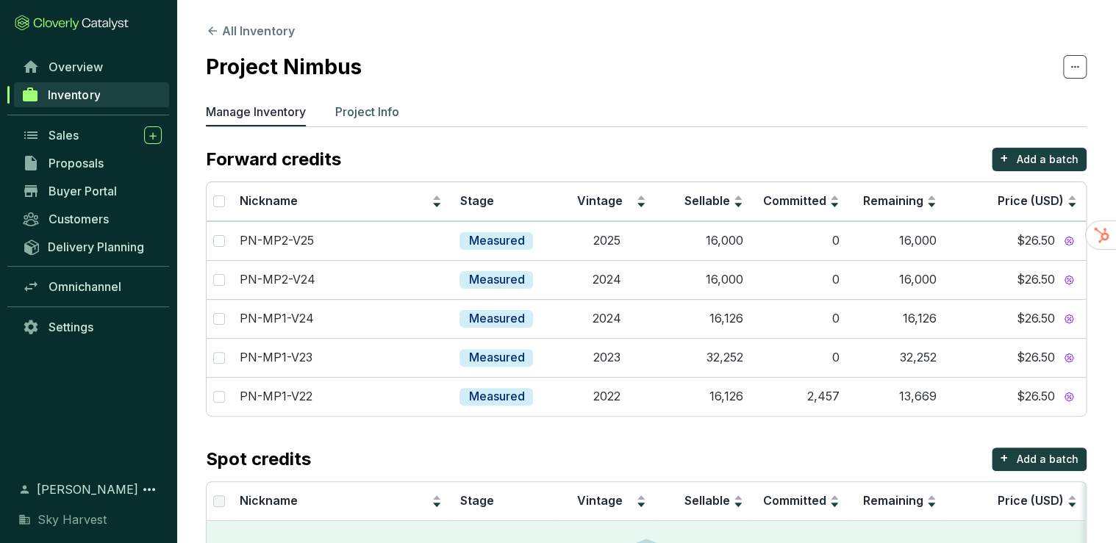
click at [350, 112] on p "Project Info" at bounding box center [367, 112] width 64 height 18
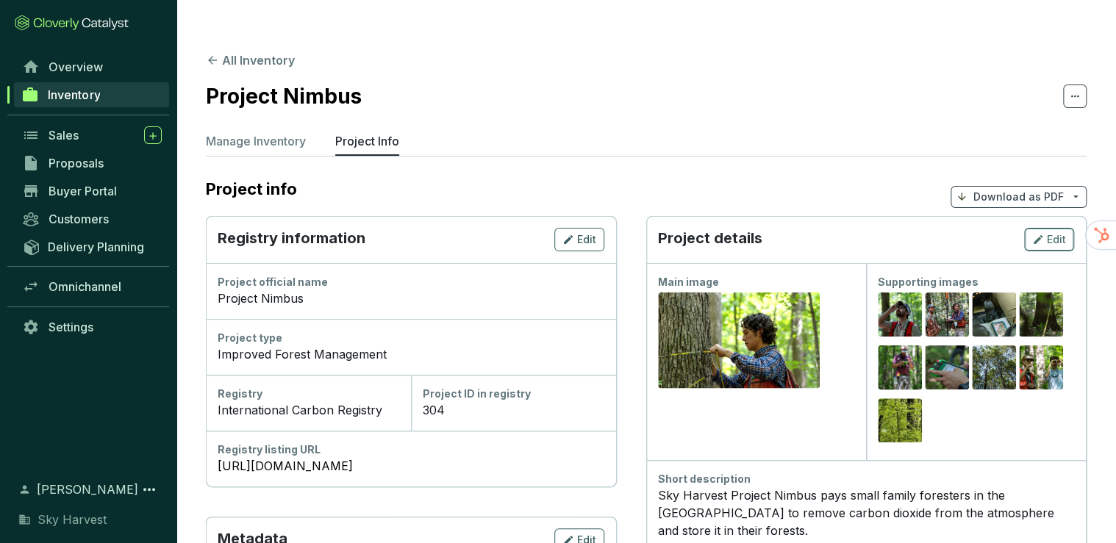
click at [1052, 232] on span "Edit" at bounding box center [1056, 239] width 19 height 15
